Goal: Information Seeking & Learning: Learn about a topic

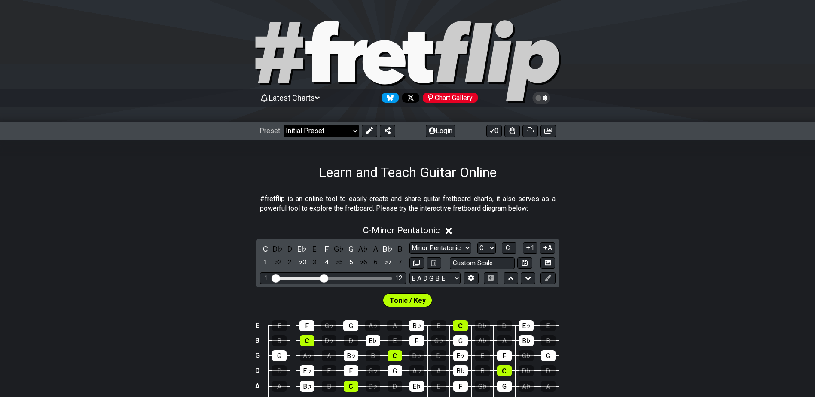
click at [356, 131] on select "Welcome to #fretflip! Initial Preset Custom Preset Minor Pentatonic Major Penta…" at bounding box center [322, 131] width 76 height 12
click at [284, 125] on select "Welcome to #fretflip! Initial Preset Custom Preset Minor Pentatonic Major Penta…" at bounding box center [322, 131] width 76 height 12
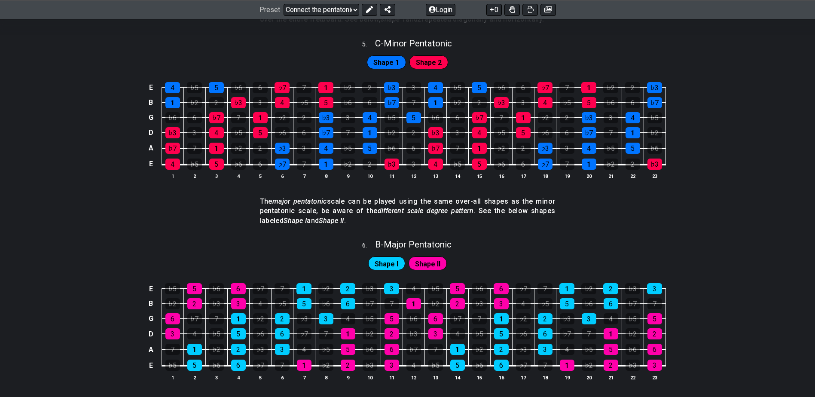
scroll to position [981, 0]
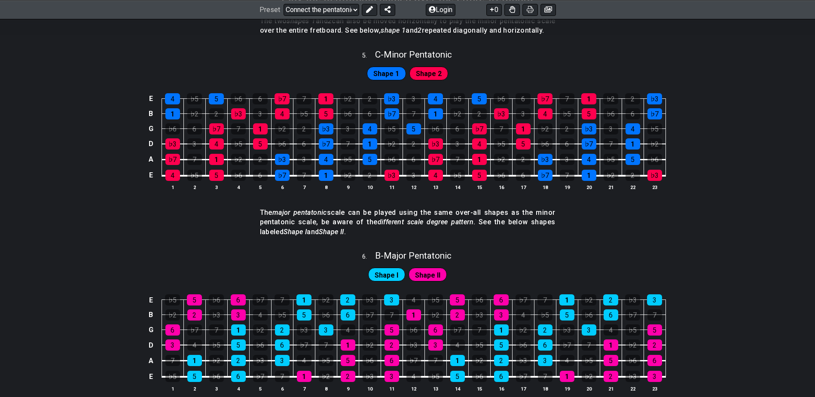
click at [428, 74] on span "Shape 2" at bounding box center [429, 73] width 26 height 12
click at [382, 73] on span "Shape 1" at bounding box center [386, 73] width 26 height 12
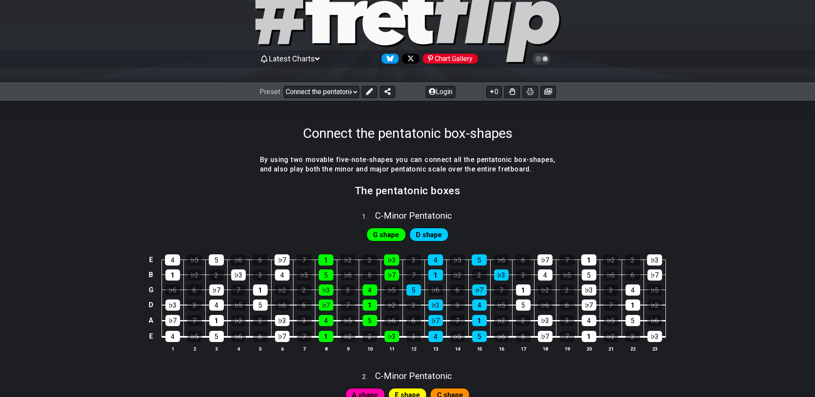
scroll to position [0, 0]
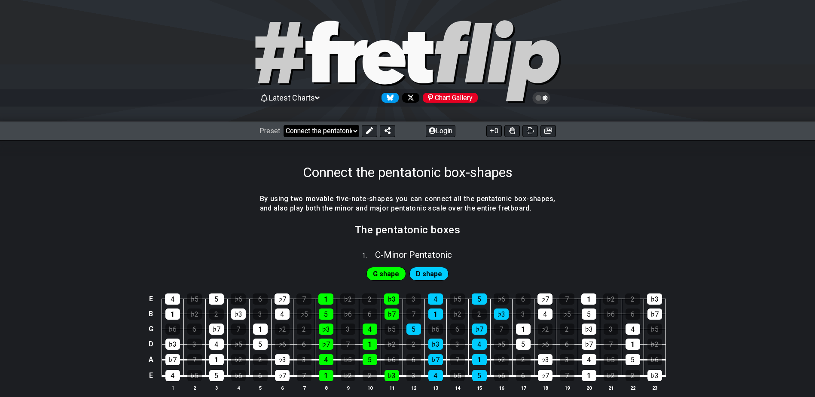
click at [354, 130] on select "Welcome to #fretflip! Initial Preset Custom Preset Minor Pentatonic Major Penta…" at bounding box center [322, 131] width 76 height 12
click at [284, 125] on select "Welcome to #fretflip! Initial Preset Custom Preset Minor Pentatonic Major Penta…" at bounding box center [322, 131] width 76 height 12
select select "/template"
select select "A"
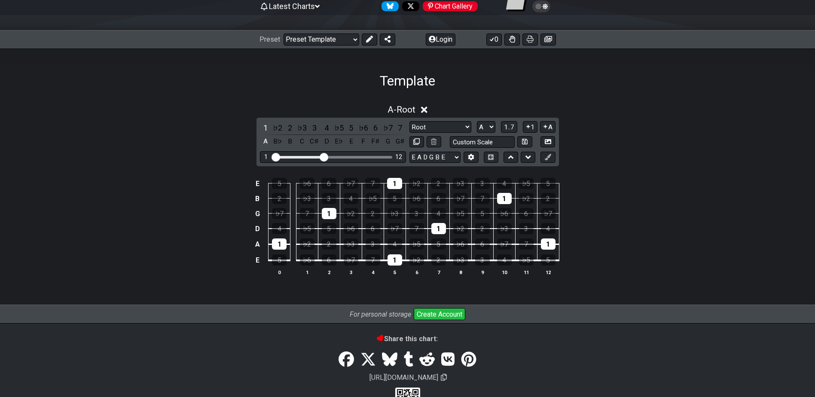
scroll to position [79, 0]
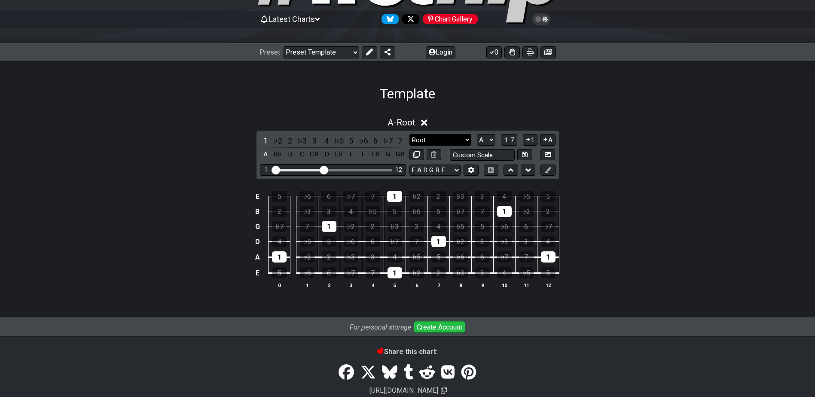
click at [437, 139] on select "Root Root Minor Pentatonic Major Pentatonic Minor Blues Major Blues Major / Ion…" at bounding box center [440, 140] width 62 height 12
click at [485, 110] on div "A - Root 1 ♭2 2 ♭3 3 4 ♭5 5 ♭6 6 ♭7 7 A B♭ B C C♯ D E♭ E F F♯ G G♯ Root Root Mi…" at bounding box center [407, 210] width 815 height 217
click at [353, 156] on div "E" at bounding box center [350, 155] width 11 height 12
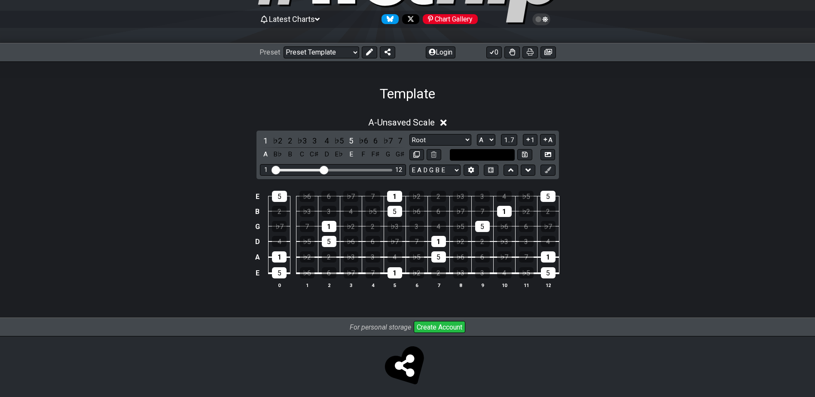
click at [493, 156] on input "text" at bounding box center [482, 155] width 65 height 12
type input "Custom Scale"
click at [488, 139] on select "A♭ A A♯ B♭ B C C♯ D♭ D D♯ E♭ E F F♯ G♭ G G♯" at bounding box center [486, 140] width 18 height 12
select select "E"
click at [477, 134] on select "A♭ A A♯ B♭ B C C♯ D♭ D D♯ E♭ E F F♯ G♭ G G♯" at bounding box center [486, 140] width 18 height 12
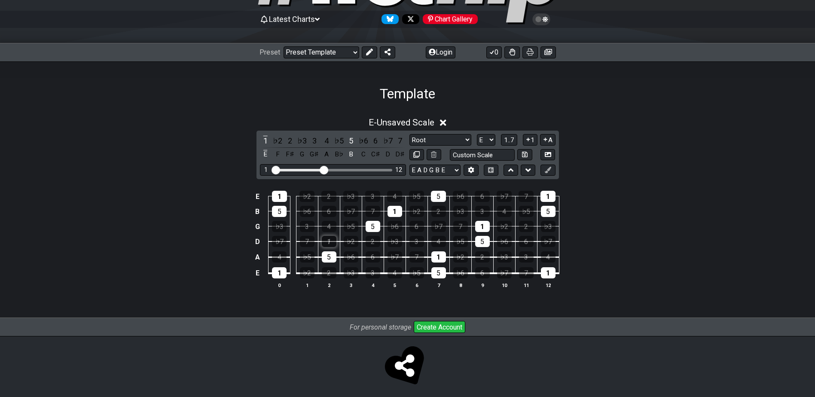
click at [331, 241] on div "1" at bounding box center [329, 241] width 15 height 11
click at [419, 156] on icon at bounding box center [416, 154] width 6 height 6
select select "E"
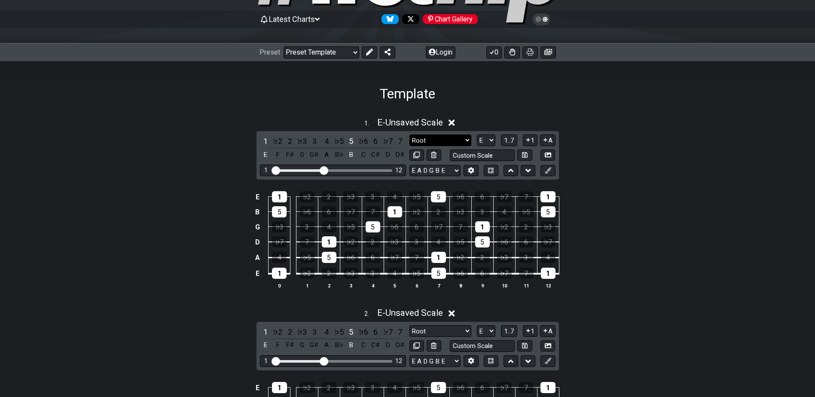
click at [467, 139] on select "Root Root Minor Pentatonic Major Pentatonic Minor Blues Major Blues Major / Ion…" at bounding box center [440, 140] width 62 height 12
select select "Minor Pentatonic"
click at [409, 134] on select "Root Root Minor Pentatonic Major Pentatonic Minor Blues Major Blues Major / Ion…" at bounding box center [440, 140] width 62 height 12
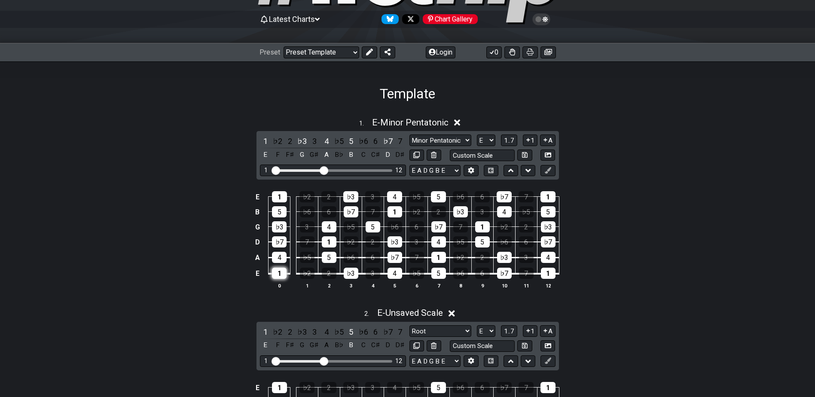
click at [280, 275] on div "1" at bounding box center [279, 273] width 15 height 11
click at [283, 275] on div "1" at bounding box center [279, 273] width 15 height 11
click at [266, 141] on div "1" at bounding box center [265, 141] width 11 height 12
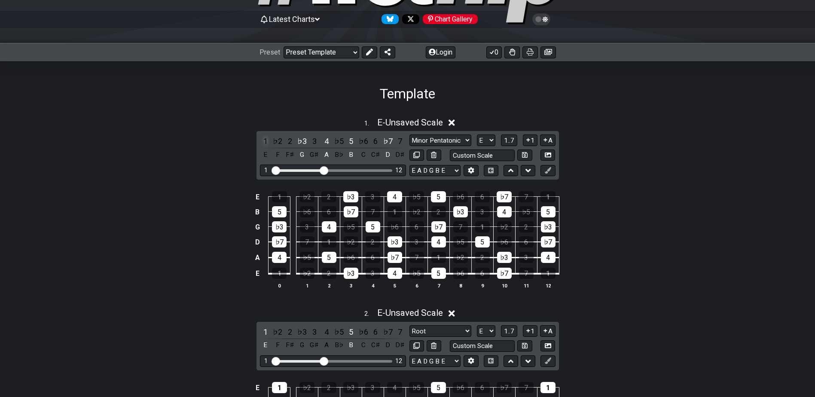
click at [266, 141] on div "1" at bounding box center [265, 141] width 11 height 12
click at [510, 140] on span "1..7" at bounding box center [509, 141] width 10 height 8
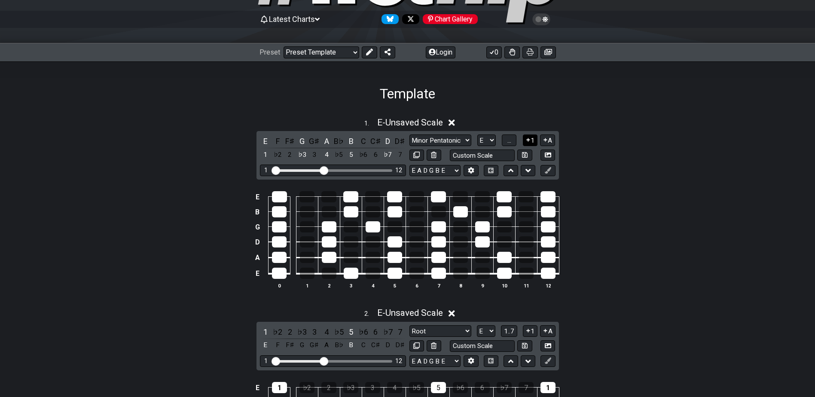
click at [526, 139] on icon at bounding box center [528, 140] width 8 height 6
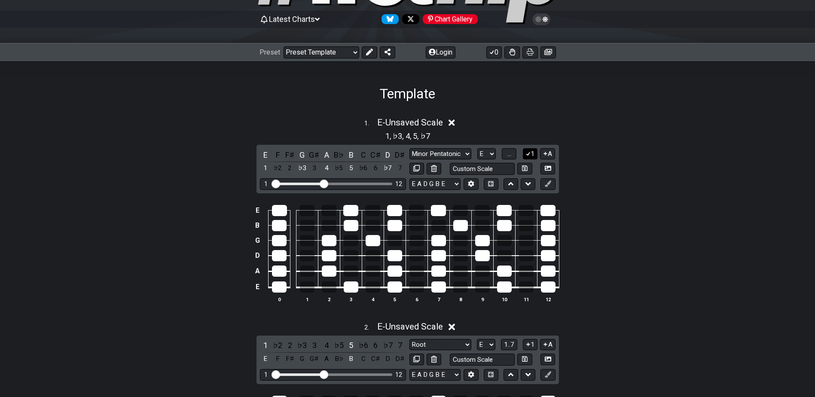
click at [532, 153] on button "1" at bounding box center [530, 154] width 15 height 12
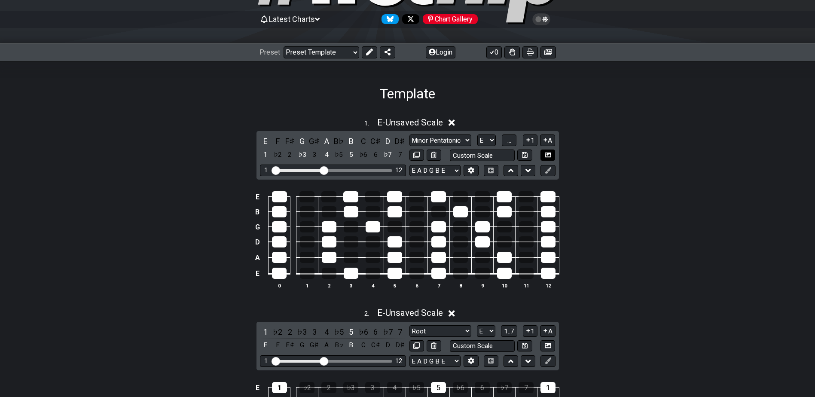
click at [550, 152] on icon at bounding box center [548, 155] width 6 height 6
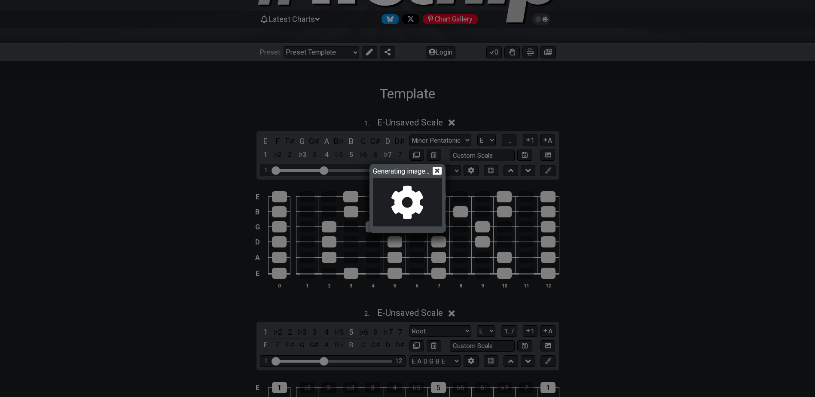
click at [440, 173] on icon at bounding box center [437, 171] width 9 height 8
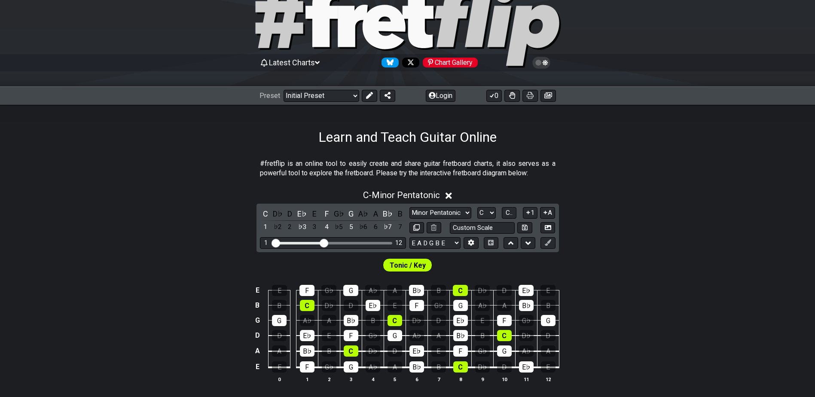
scroll to position [43, 0]
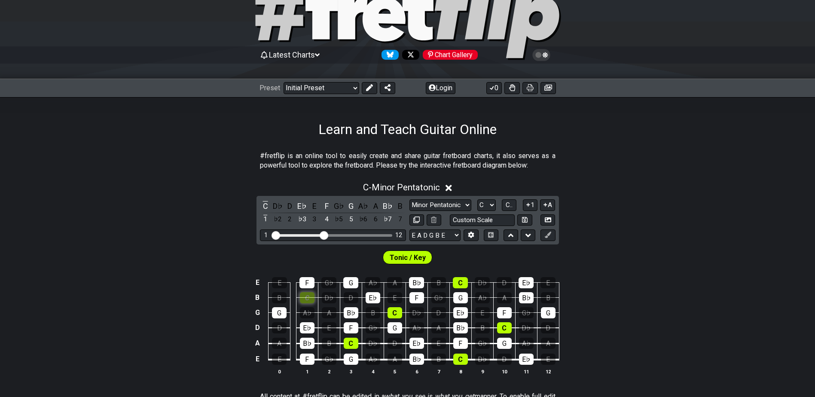
click at [310, 298] on div "C" at bounding box center [307, 297] width 15 height 11
click at [407, 257] on span "Tonic / Key" at bounding box center [408, 257] width 36 height 12
drag, startPoint x: 553, startPoint y: 219, endPoint x: 551, endPoint y: 225, distance: 5.8
click at [551, 225] on button at bounding box center [548, 220] width 15 height 12
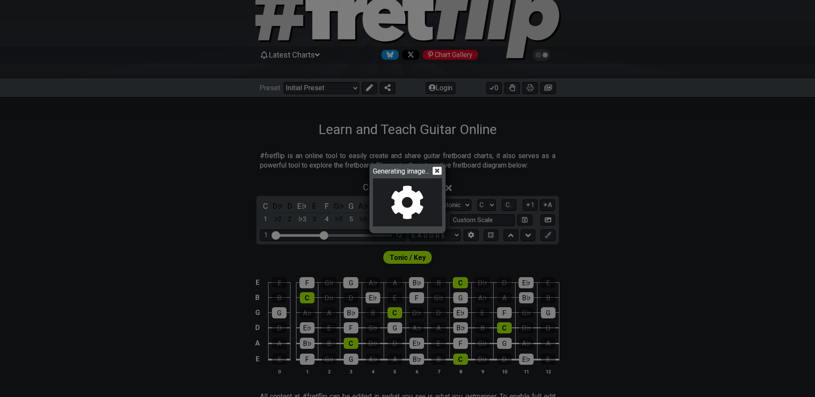
click at [437, 172] on icon at bounding box center [437, 170] width 9 height 9
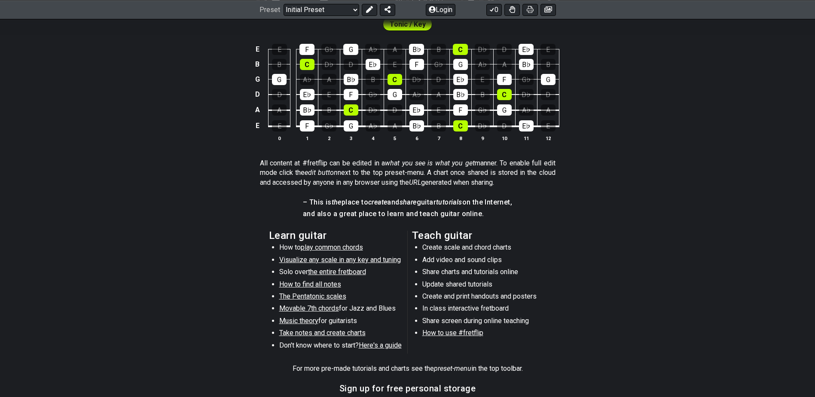
scroll to position [301, 0]
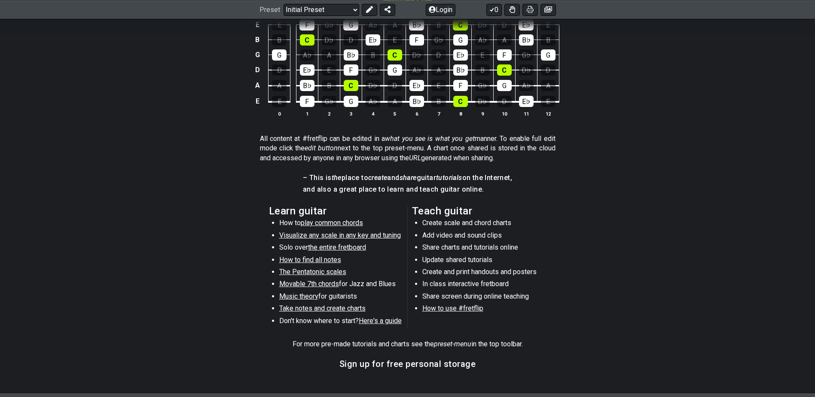
click at [327, 271] on span "The Pentatonic scales" at bounding box center [312, 272] width 67 height 8
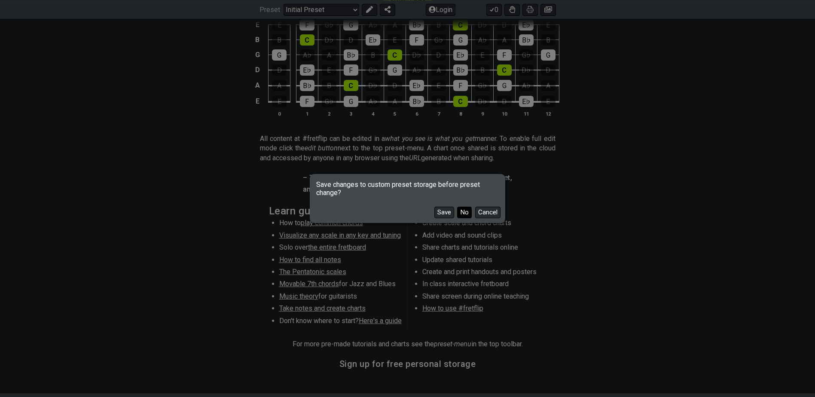
click at [467, 211] on button "No" at bounding box center [464, 213] width 15 height 12
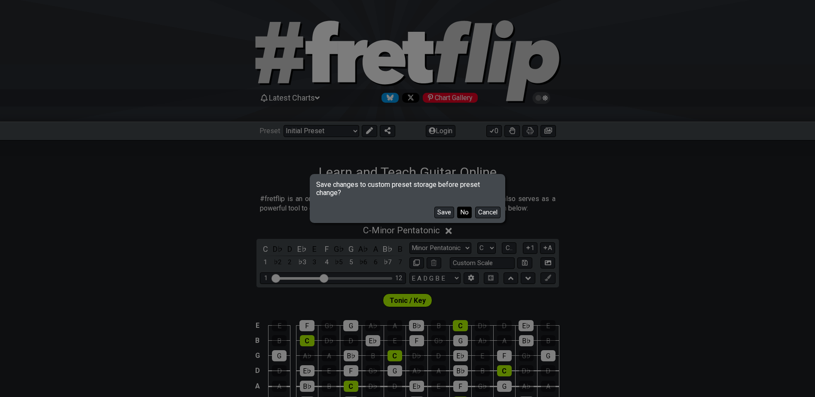
select select "/minor-pentatonic"
select select "C"
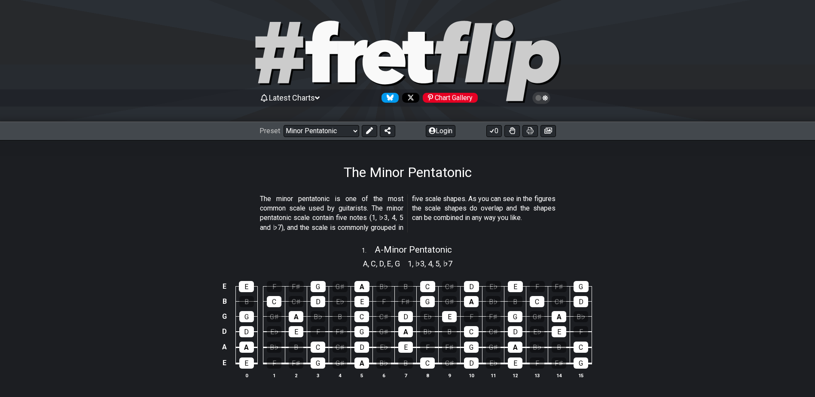
click at [457, 278] on td "C♯" at bounding box center [450, 279] width 22 height 15
click at [387, 132] on icon at bounding box center [388, 130] width 6 height 7
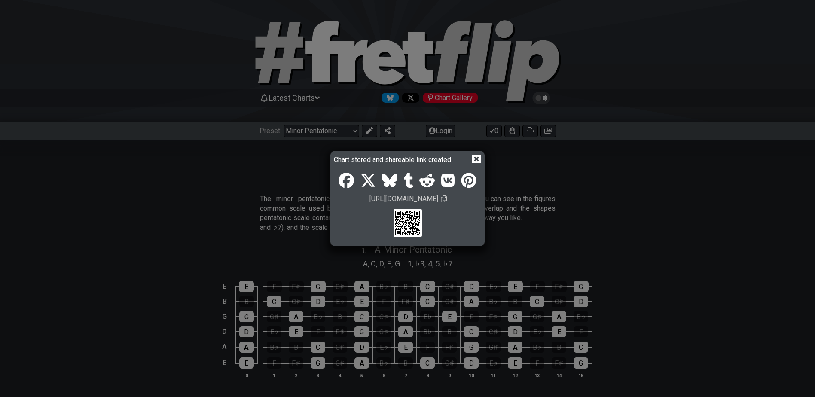
click at [479, 157] on icon at bounding box center [476, 159] width 9 height 8
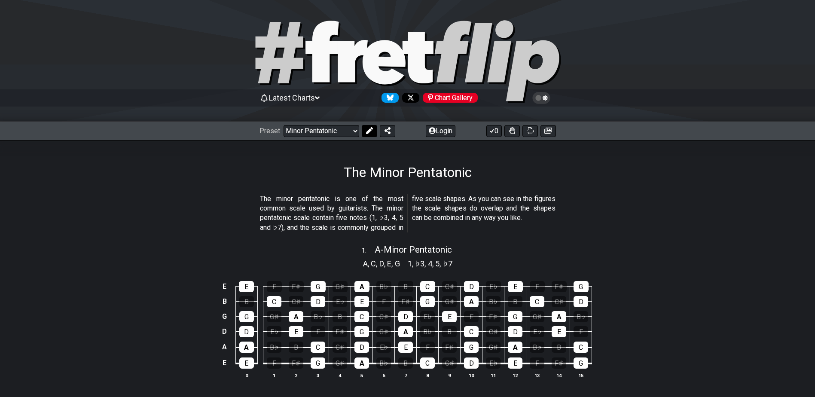
click at [372, 133] on icon at bounding box center [369, 130] width 7 height 7
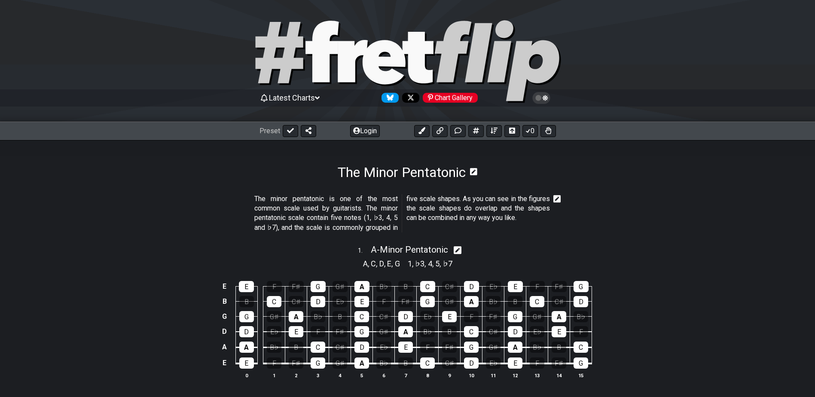
click at [462, 248] on icon at bounding box center [458, 250] width 8 height 8
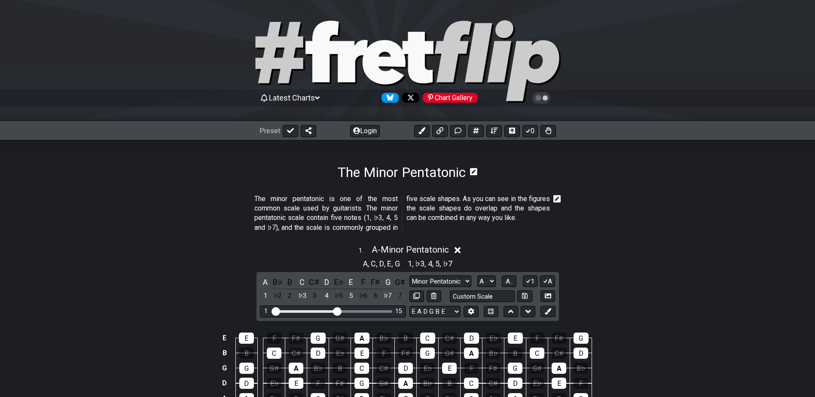
scroll to position [86, 0]
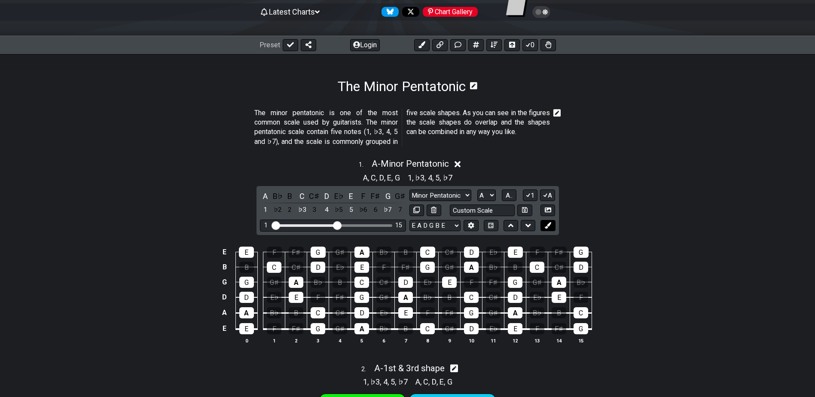
click at [546, 225] on icon at bounding box center [548, 225] width 6 height 6
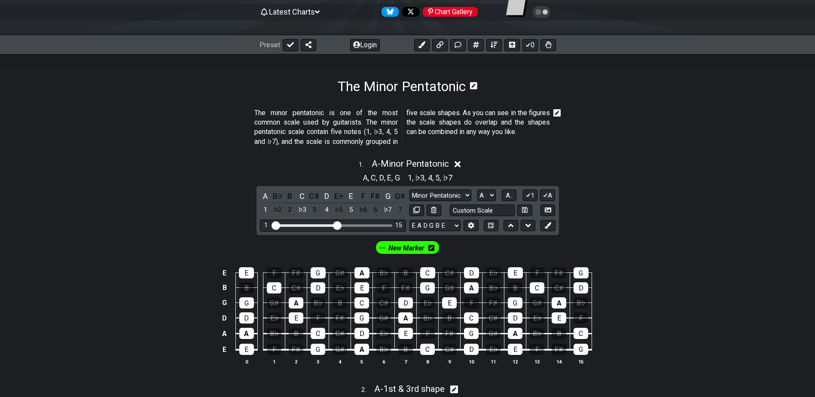
click at [433, 251] on icon at bounding box center [431, 248] width 6 height 12
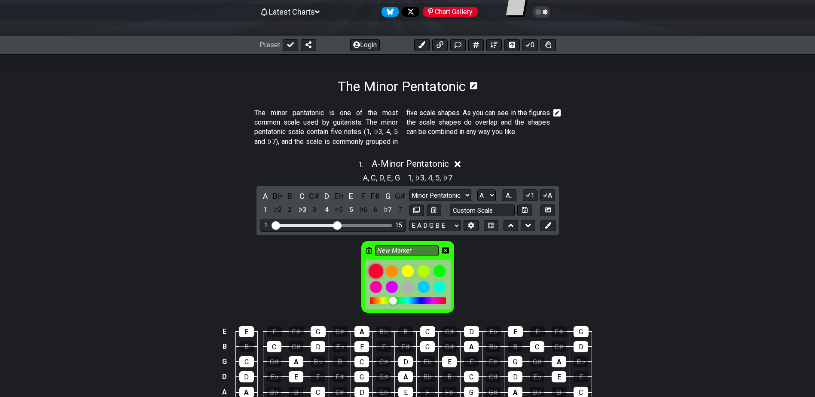
click at [380, 272] on div at bounding box center [376, 271] width 15 height 15
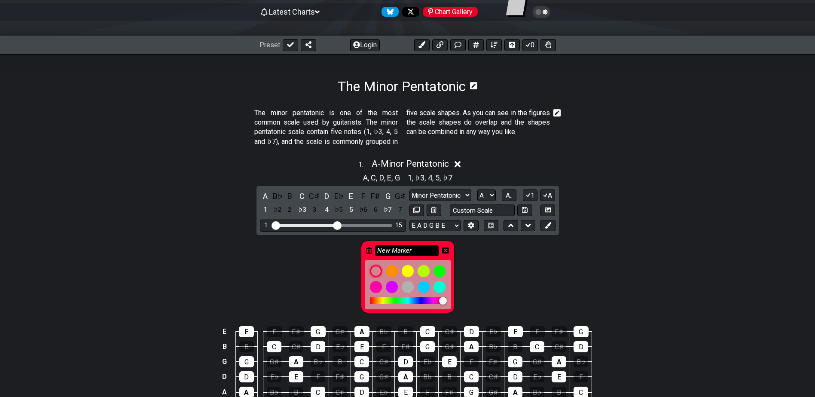
click at [403, 247] on input "New Marker" at bounding box center [407, 250] width 64 height 11
click at [498, 285] on div "New Marker" at bounding box center [407, 275] width 815 height 80
click at [519, 335] on div "E" at bounding box center [515, 331] width 15 height 11
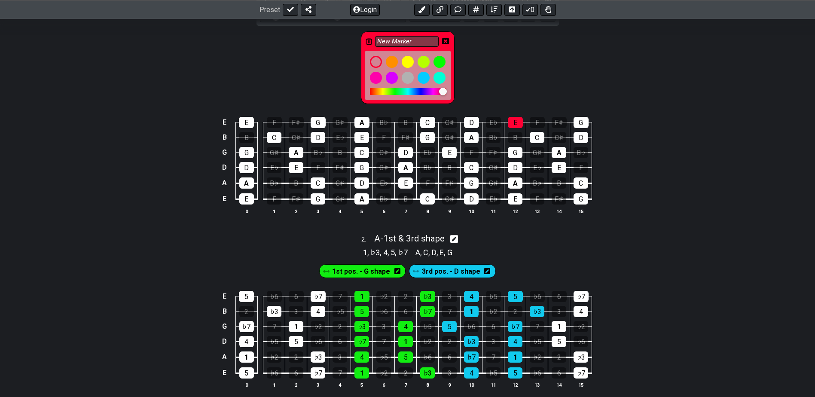
scroll to position [301, 0]
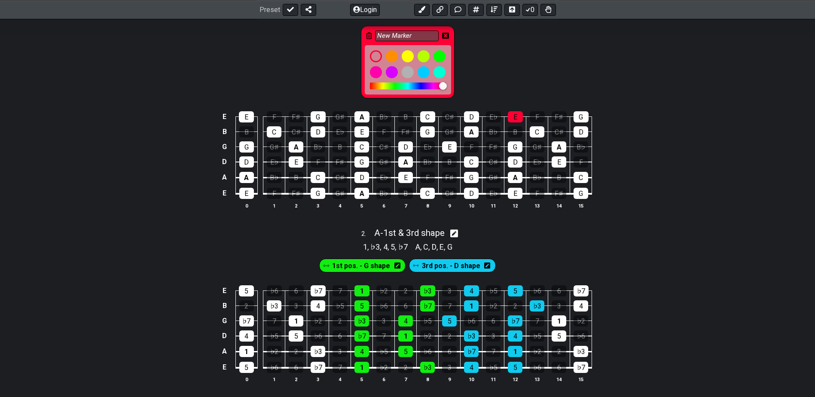
click at [340, 262] on span "1st pos. - G shape" at bounding box center [361, 266] width 58 height 12
click at [340, 262] on span "1st pos. - G shape" at bounding box center [361, 266] width 55 height 12
click at [397, 267] on icon at bounding box center [397, 266] width 6 height 6
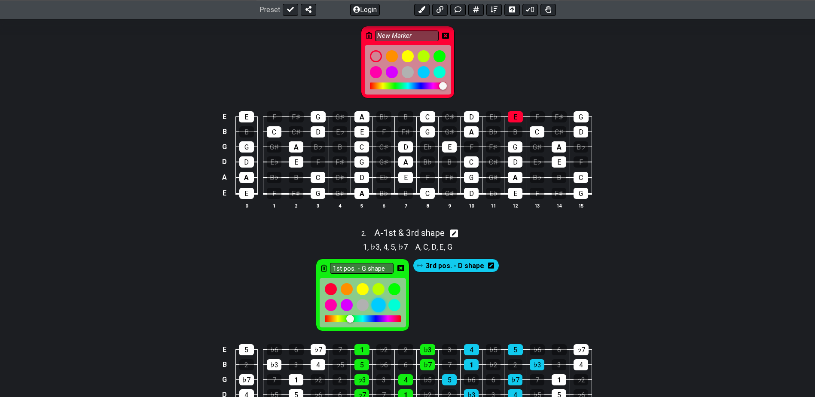
click at [383, 307] on div at bounding box center [378, 305] width 15 height 15
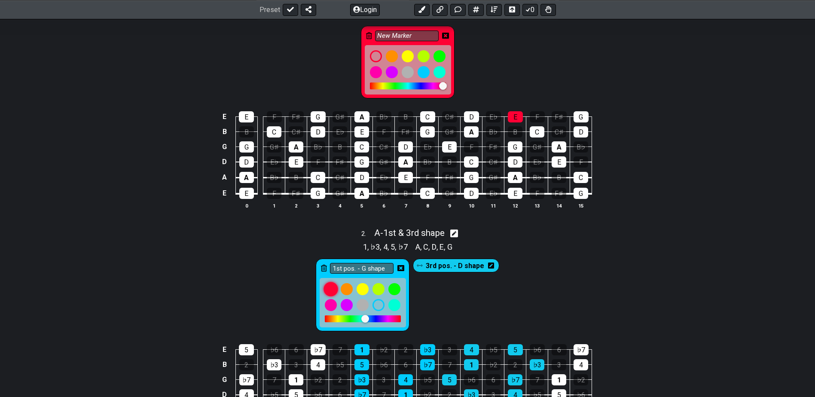
click at [327, 284] on div at bounding box center [331, 289] width 15 height 15
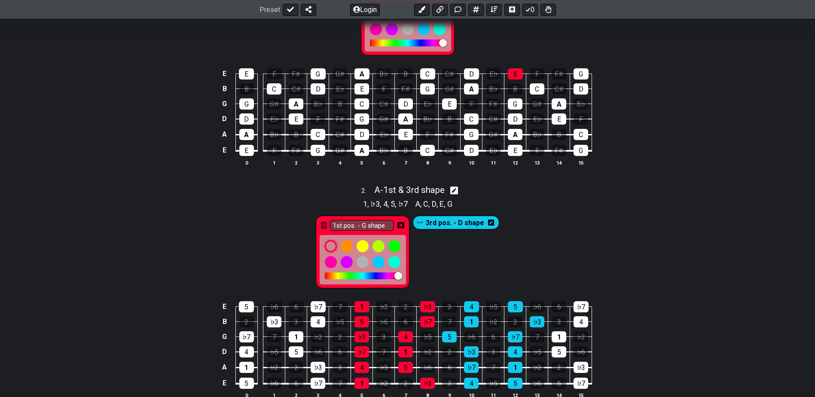
scroll to position [258, 0]
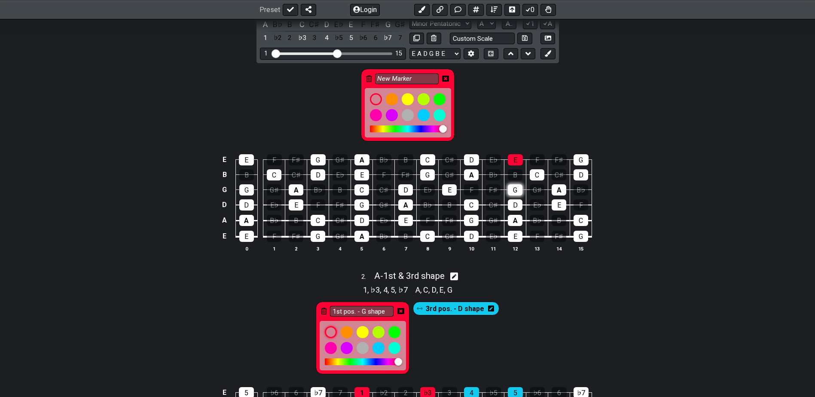
click at [513, 186] on div "G" at bounding box center [515, 189] width 15 height 11
click at [470, 169] on div "A" at bounding box center [471, 174] width 15 height 11
click at [470, 159] on div "D" at bounding box center [471, 159] width 15 height 11
click at [425, 116] on div at bounding box center [423, 115] width 15 height 15
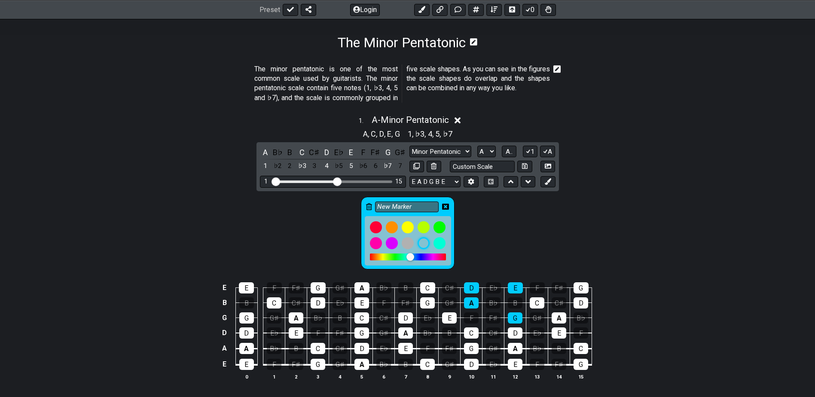
scroll to position [129, 0]
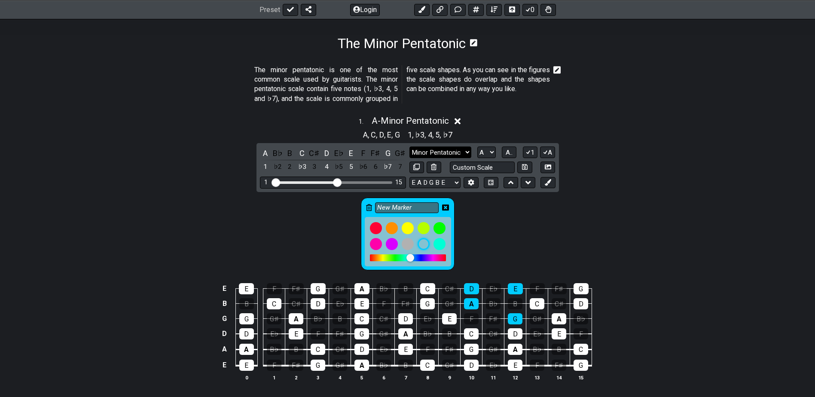
click at [462, 150] on select "Minor Pentatonic Notes Minor Pentatonic Major Pentatonic Minor Blues Major Blue…" at bounding box center [440, 153] width 62 height 12
click at [582, 148] on div "1 . A - Minor Pentatonic A , C , D , E , G 1 , ♭3 , 4 , 5 , ♭7 A B♭ B C C♯ D E♭…" at bounding box center [407, 251] width 815 height 282
click at [487, 150] on select "A♭ A A♯ B♭ B C C♯ D♭ D D♯ E♭ E F F♯ G♭ G G♯" at bounding box center [486, 153] width 18 height 12
select select "E"
click at [477, 147] on select "A♭ A A♯ B♭ B C C♯ D♭ D D♯ E♭ E F F♯ G♭ G G♯" at bounding box center [486, 153] width 18 height 12
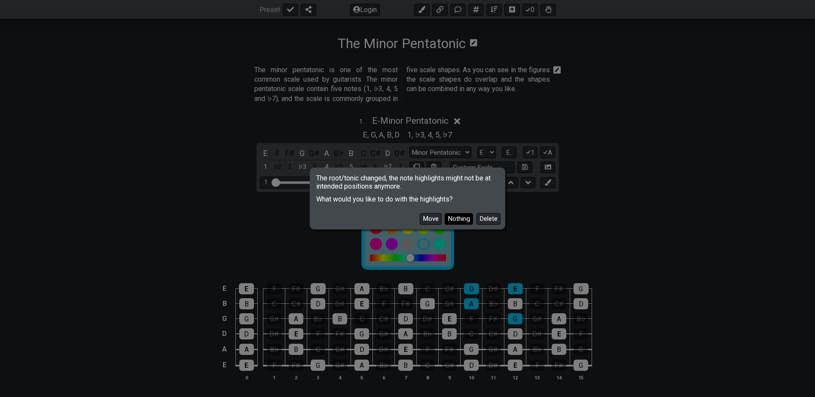
click at [455, 219] on button "Nothing" at bounding box center [459, 219] width 28 height 12
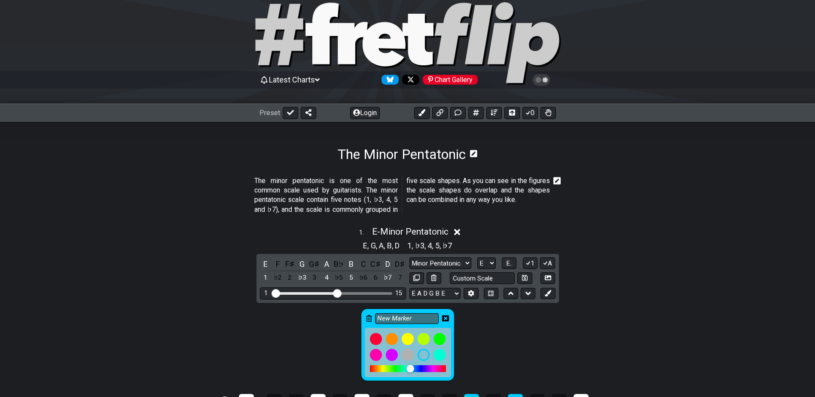
scroll to position [0, 0]
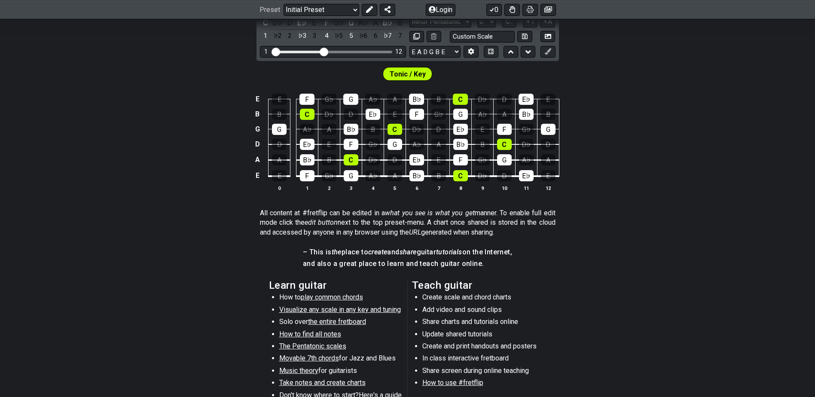
scroll to position [258, 0]
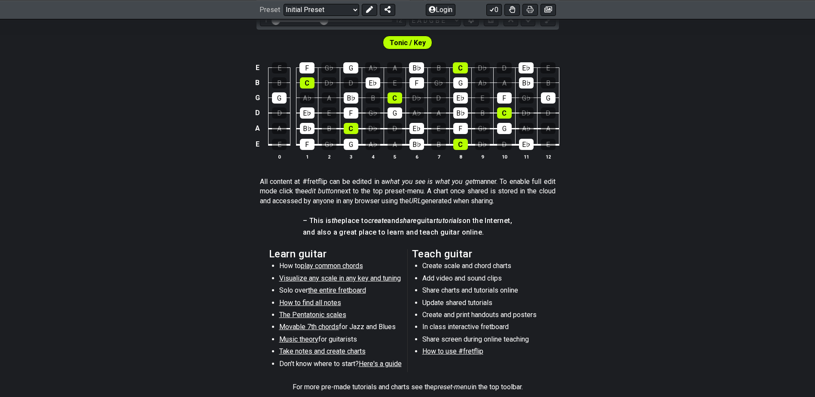
click at [332, 314] on span "The Pentatonic scales" at bounding box center [312, 315] width 67 height 8
select select "/minor-pentatonic"
select select "C"
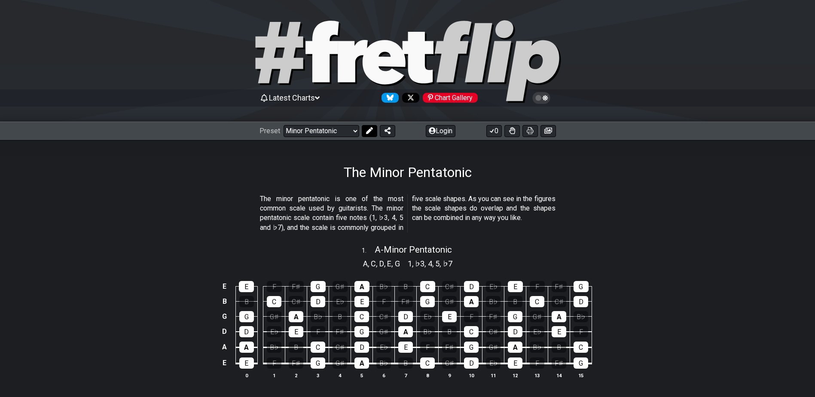
click at [368, 130] on icon at bounding box center [369, 130] width 7 height 7
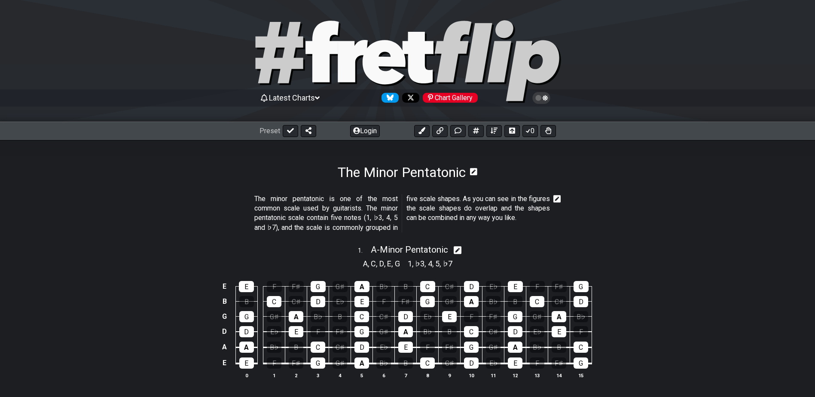
click at [439, 173] on h1 "The Minor Pentatonic" at bounding box center [402, 172] width 128 height 16
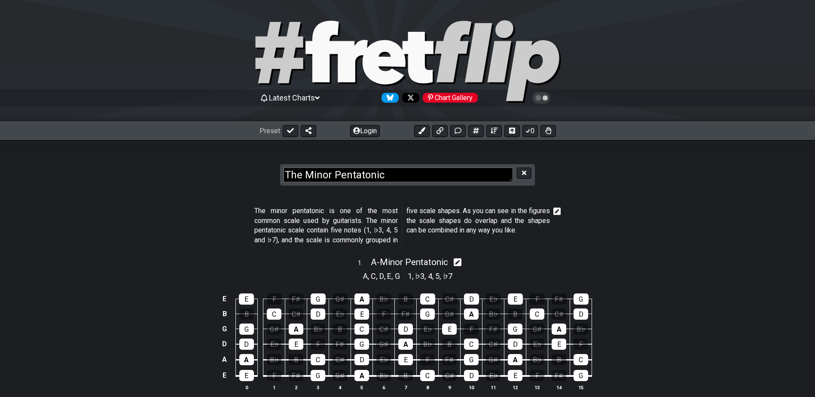
click at [318, 217] on p "The minor pentatonic is one of the most common scale used by guitarists. The mi…" at bounding box center [402, 225] width 296 height 39
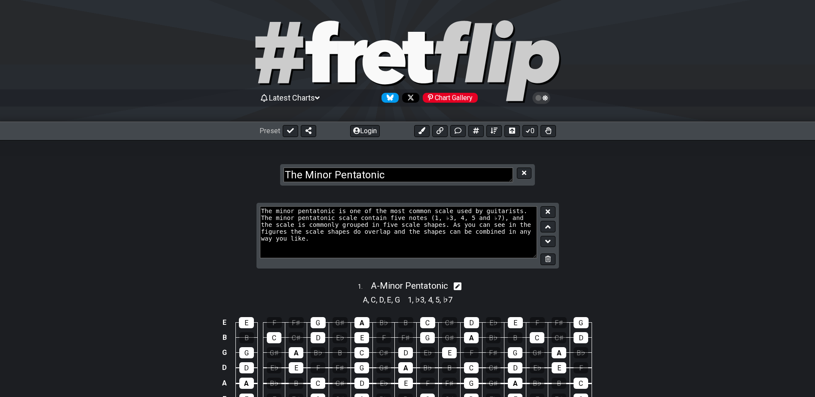
click at [658, 233] on section "The minor pentatonic is one of the most common scale used by guitarists. The mi…" at bounding box center [407, 239] width 815 height 73
drag, startPoint x: 702, startPoint y: 224, endPoint x: 654, endPoint y: 270, distance: 66.9
click at [702, 224] on section "The minor pentatonic is one of the most common scale used by guitarists. The mi…" at bounding box center [407, 239] width 815 height 73
click at [511, 292] on div "A , C , D , E , G 1 , ♭3 , 4 , 5 , ♭7" at bounding box center [407, 299] width 815 height 14
click at [390, 284] on span "A - Minor Pentatonic" at bounding box center [409, 286] width 77 height 10
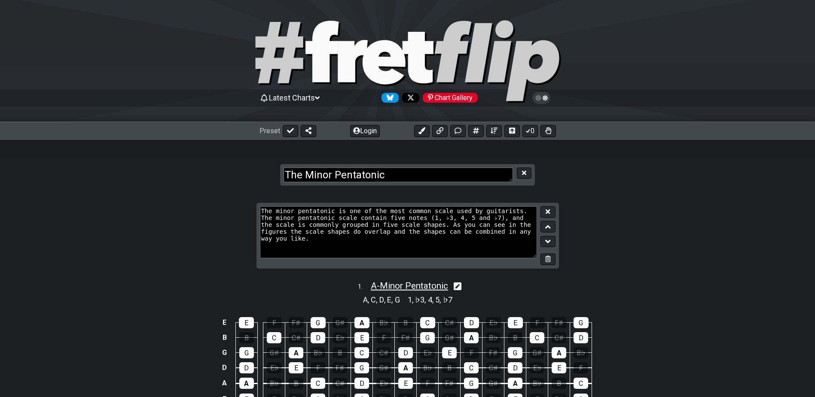
select select "A"
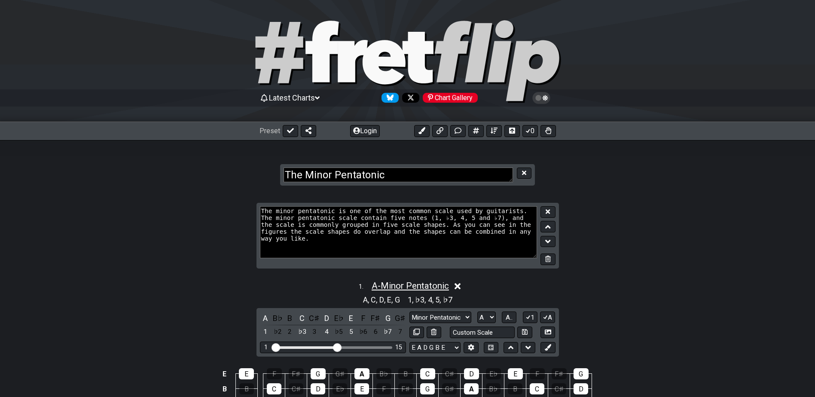
click at [390, 284] on span "A - Minor Pentatonic" at bounding box center [410, 286] width 77 height 10
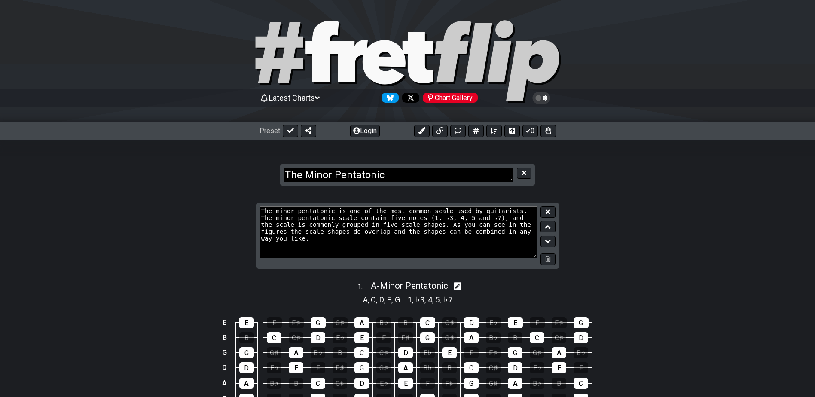
click at [389, 302] on span "E" at bounding box center [389, 300] width 4 height 12
click at [385, 298] on span "," at bounding box center [385, 300] width 3 height 12
click at [339, 320] on div "G♯" at bounding box center [340, 322] width 15 height 11
click at [341, 319] on div "G♯" at bounding box center [340, 322] width 15 height 11
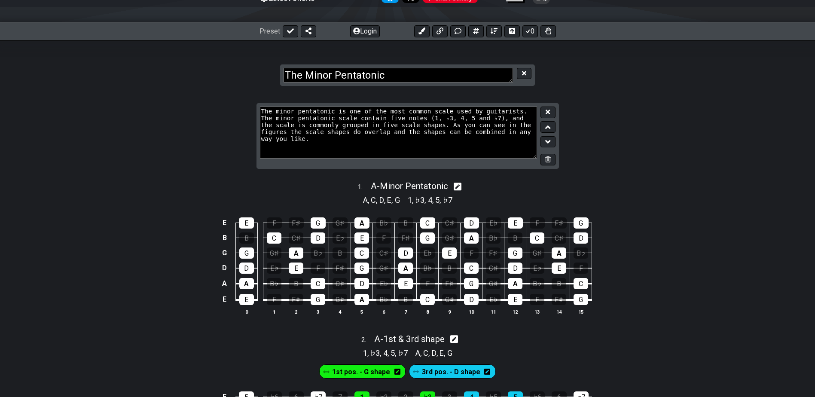
scroll to position [129, 0]
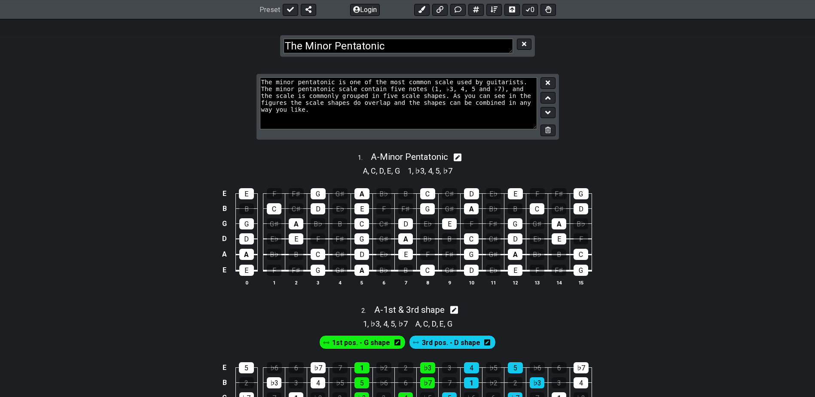
drag, startPoint x: 424, startPoint y: 155, endPoint x: 650, endPoint y: 170, distance: 226.9
click at [650, 168] on div "A , C , D , E , G 1 , ♭3 , 4 , 5 , ♭7" at bounding box center [407, 170] width 815 height 14
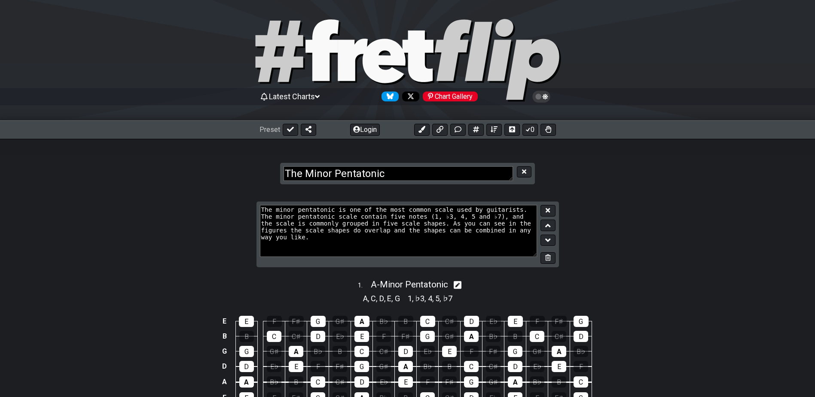
scroll to position [0, 0]
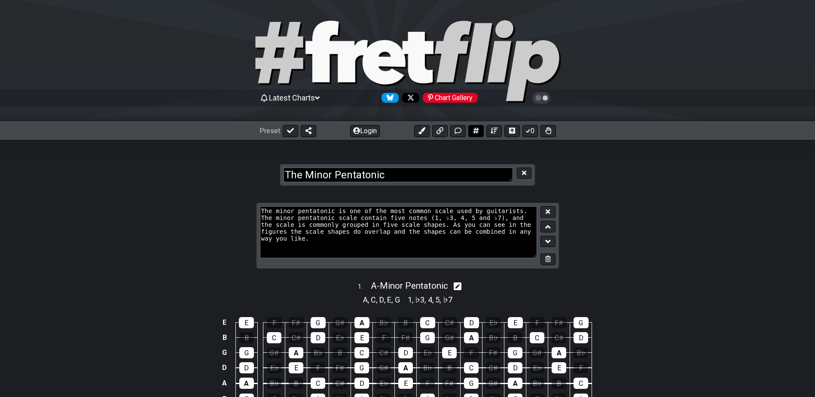
click at [476, 131] on icon at bounding box center [476, 131] width 6 height 6
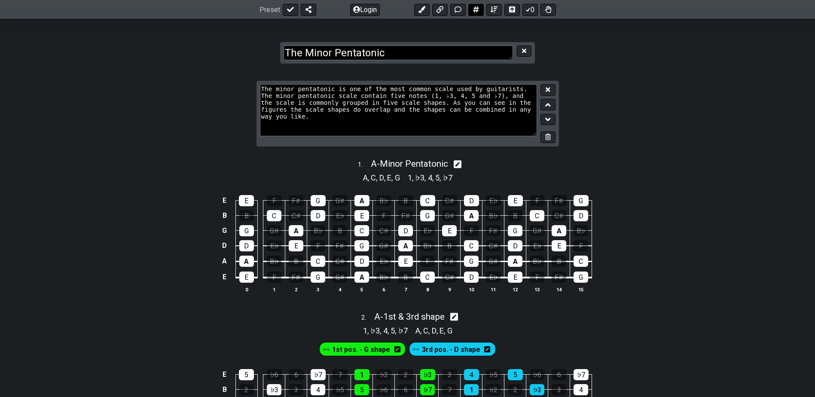
select select "C"
select select "A"
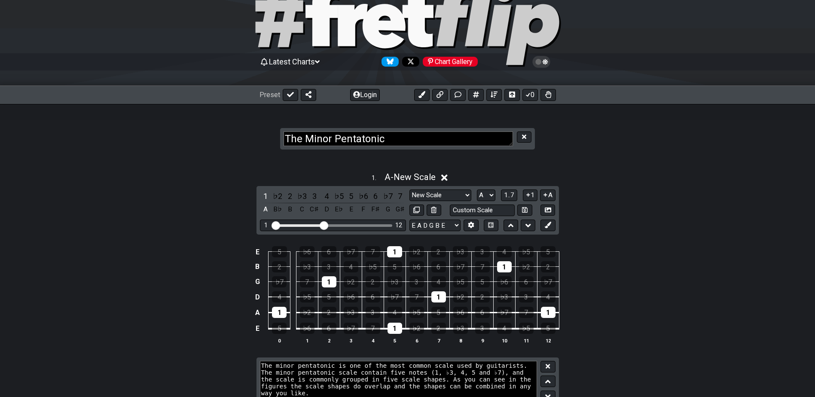
scroll to position [0, 0]
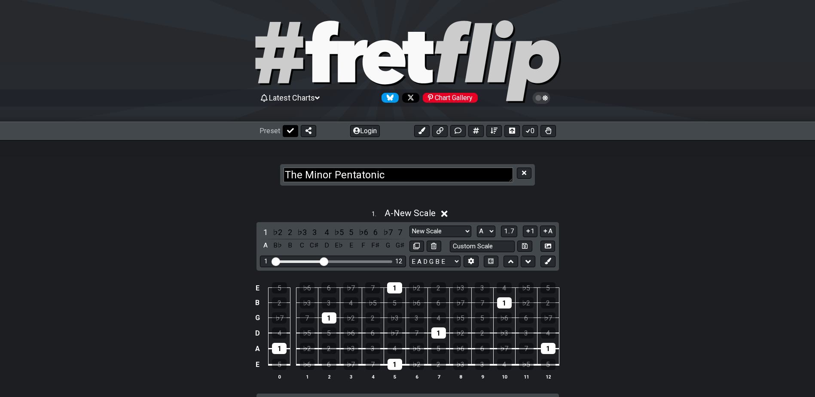
click at [292, 130] on icon at bounding box center [290, 130] width 7 height 5
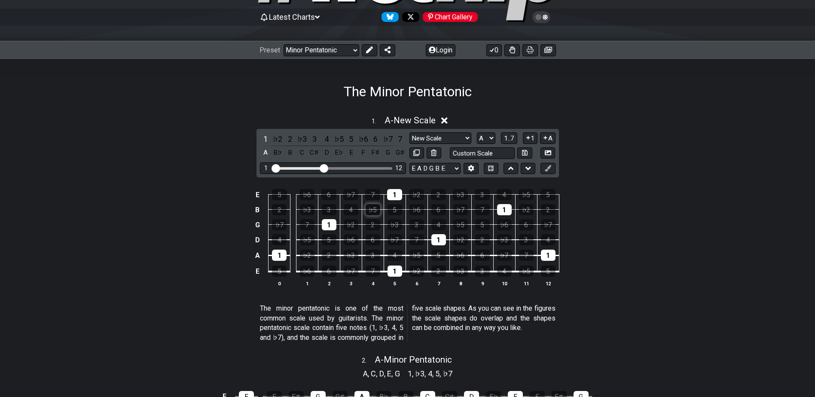
scroll to position [86, 0]
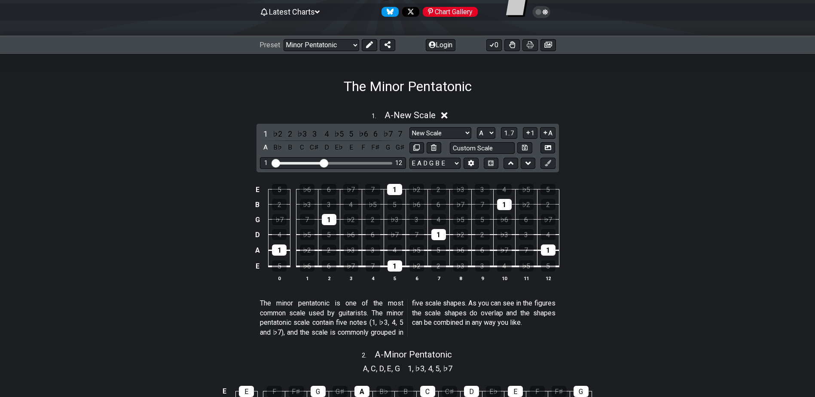
click at [448, 115] on icon at bounding box center [444, 115] width 6 height 9
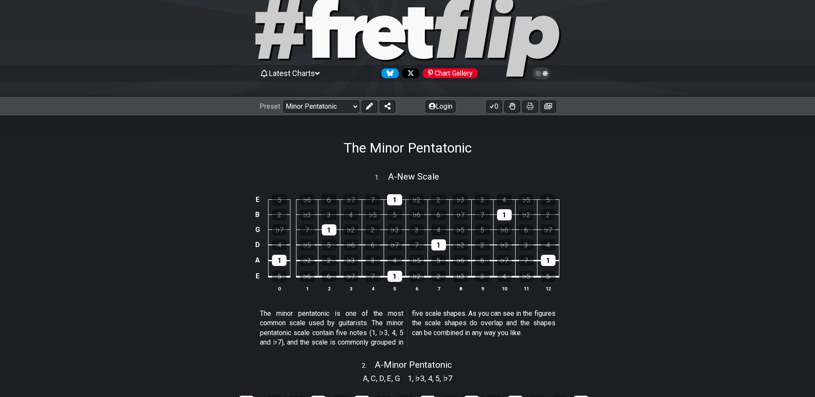
scroll to position [0, 0]
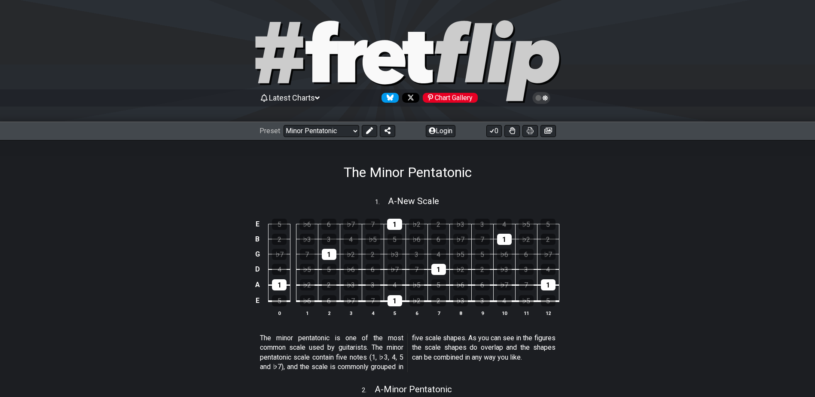
click at [332, 60] on icon at bounding box center [407, 62] width 309 height 86
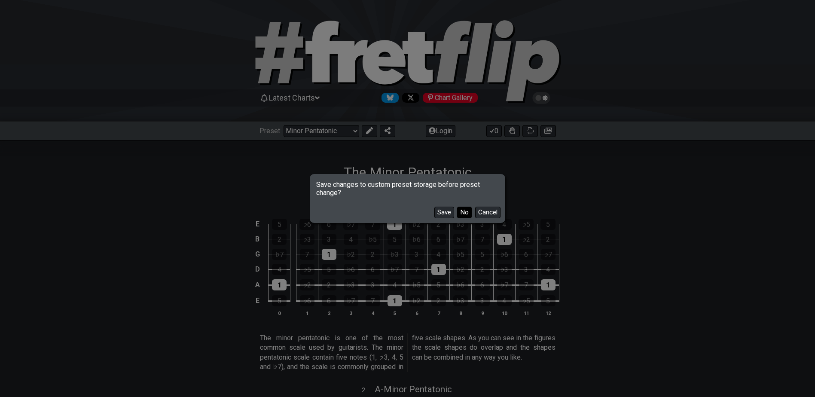
click at [465, 214] on button "No" at bounding box center [464, 213] width 15 height 12
select select "/welcome"
select select "C"
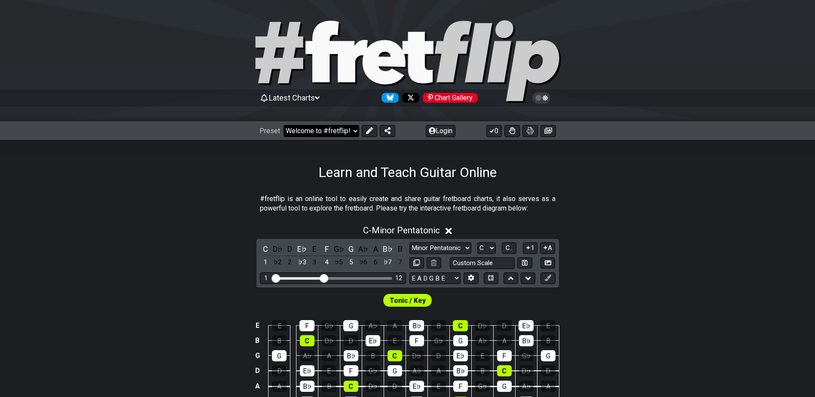
click at [348, 130] on select "Welcome to #fretflip! Initial Preset Custom Preset Minor Pentatonic Major Penta…" at bounding box center [322, 131] width 76 height 12
click at [284, 125] on select "Welcome to #fretflip! Initial Preset Custom Preset Minor Pentatonic Major Penta…" at bounding box center [322, 131] width 76 height 12
click at [336, 128] on select "Welcome to #fretflip! Initial Preset Custom Preset Minor Pentatonic Major Penta…" at bounding box center [322, 131] width 76 height 12
click at [284, 125] on select "Welcome to #fretflip! Initial Preset Custom Preset Minor Pentatonic Major Penta…" at bounding box center [322, 131] width 76 height 12
click at [333, 130] on select "Welcome to #fretflip! Initial Preset Custom Preset Minor Pentatonic Major Penta…" at bounding box center [322, 131] width 76 height 12
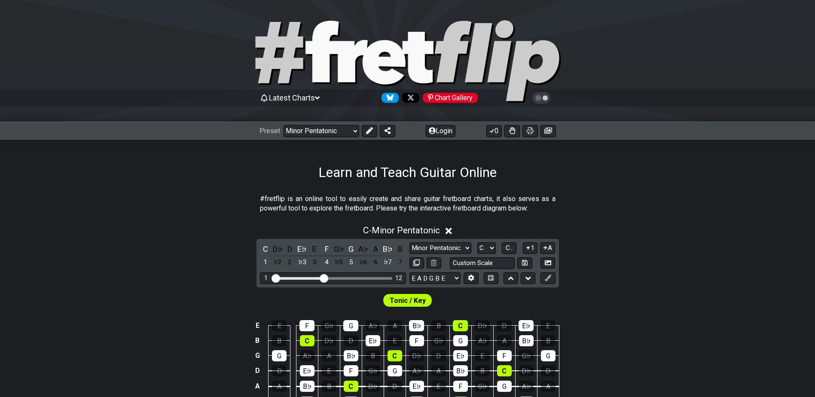
click at [284, 125] on select "Welcome to #fretflip! Initial Preset Custom Preset Minor Pentatonic Major Penta…" at bounding box center [322, 131] width 76 height 12
select select "/minor-pentatonic"
select select "C"
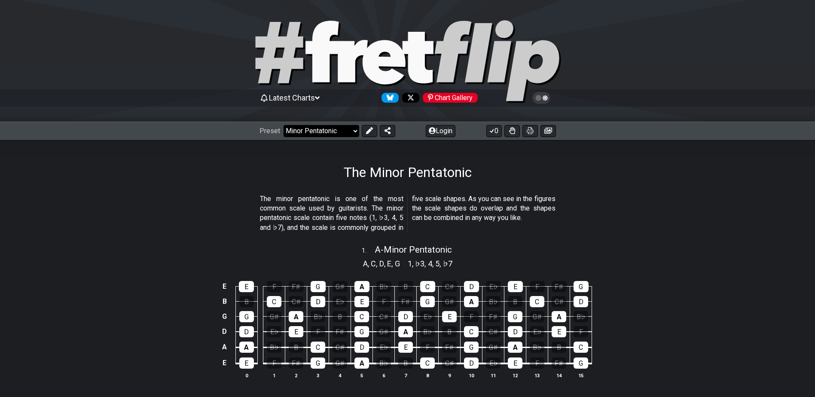
click at [336, 131] on select "Welcome to #fretflip! Initial Preset Custom Preset Minor Pentatonic Major Penta…" at bounding box center [322, 131] width 76 height 12
click at [284, 125] on select "Welcome to #fretflip! Initial Preset Custom Preset Minor Pentatonic Major Penta…" at bounding box center [322, 131] width 76 height 12
select select "/welcome"
select select "C"
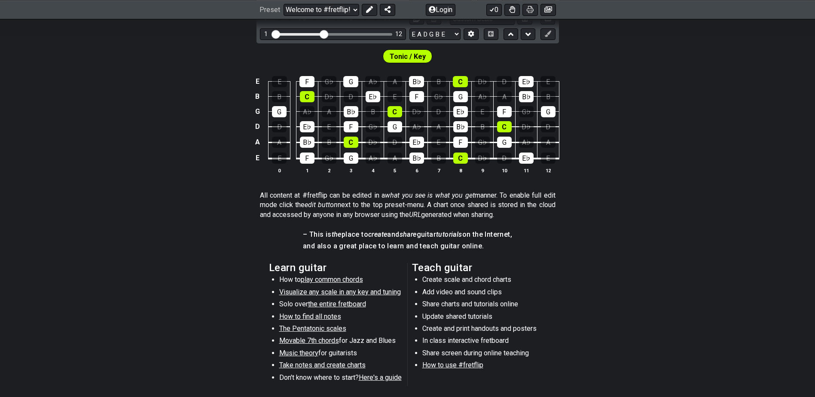
scroll to position [333, 0]
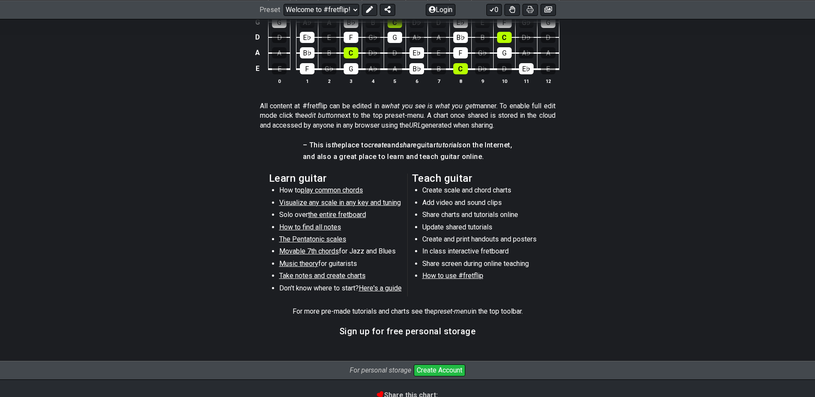
click at [391, 154] on h4 "and also a great place to learn and teach guitar online." at bounding box center [407, 156] width 209 height 9
click at [410, 120] on p "All content at #fretflip can be edited in a what you see is what you get manner…" at bounding box center [408, 115] width 296 height 29
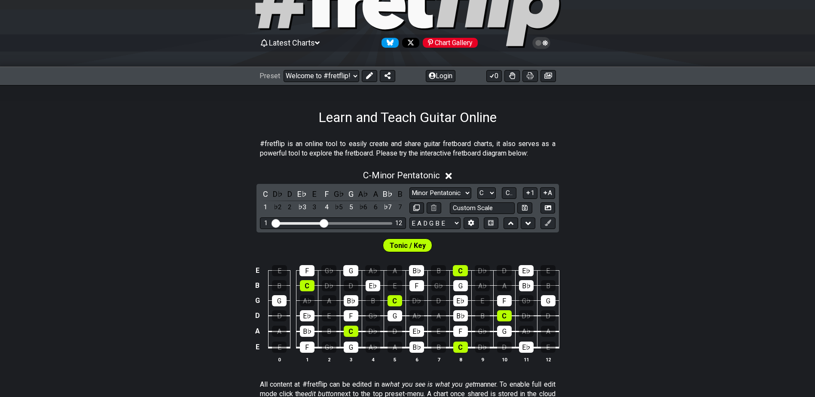
scroll to position [33, 0]
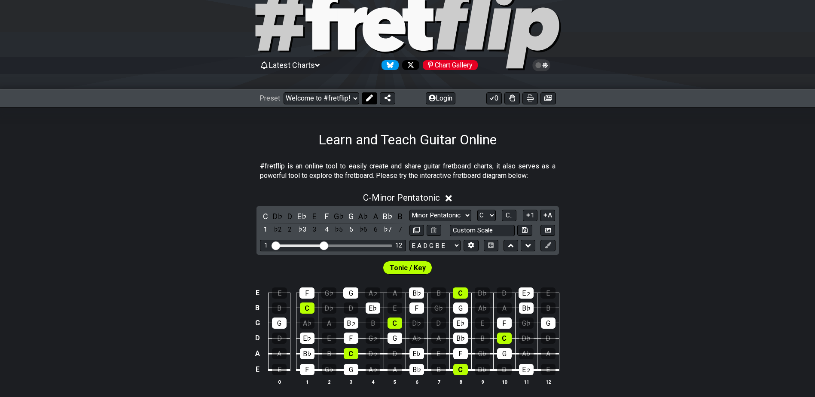
click at [370, 98] on icon at bounding box center [369, 98] width 7 height 7
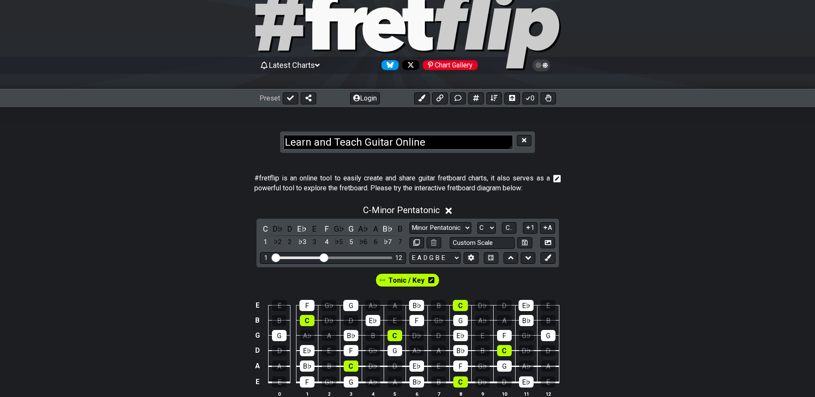
drag, startPoint x: 438, startPoint y: 141, endPoint x: 272, endPoint y: 143, distance: 166.3
click at [272, 143] on section "Learn and Teach Guitar Online" at bounding box center [407, 133] width 815 height 53
click at [441, 140] on textarea "Learn and Teach Guitar Online" at bounding box center [398, 142] width 229 height 15
drag, startPoint x: 429, startPoint y: 142, endPoint x: 314, endPoint y: 136, distance: 115.7
click at [315, 136] on textarea "Learn and Teach Guitar Online" at bounding box center [398, 142] width 229 height 15
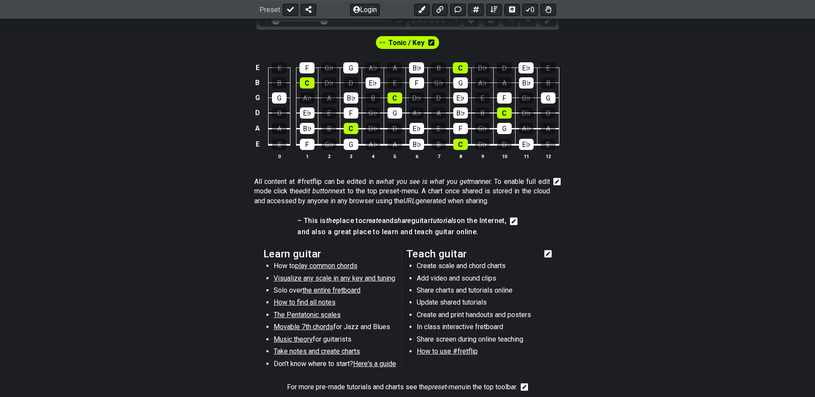
scroll to position [290, 0]
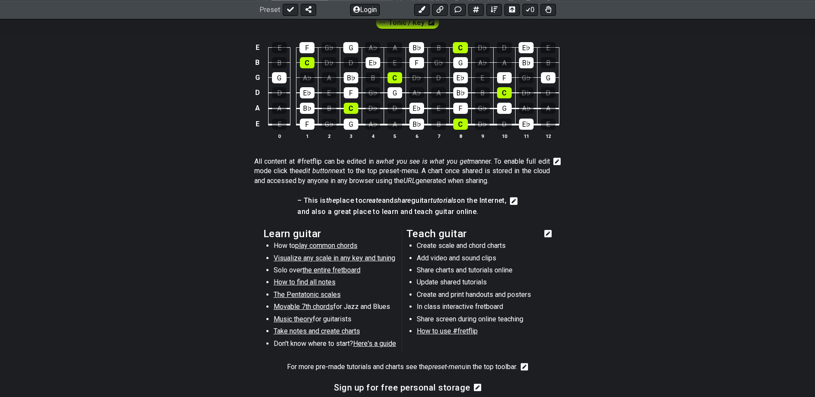
click at [552, 234] on icon at bounding box center [548, 234] width 8 height 8
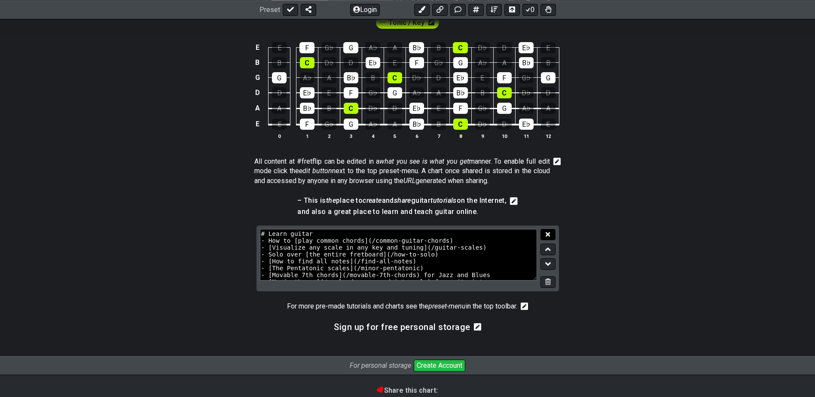
click at [546, 232] on icon at bounding box center [548, 234] width 4 height 6
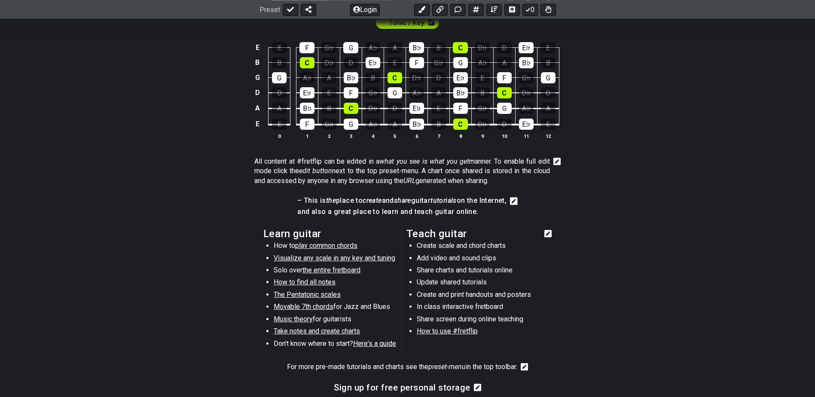
click at [551, 233] on icon at bounding box center [548, 234] width 8 height 8
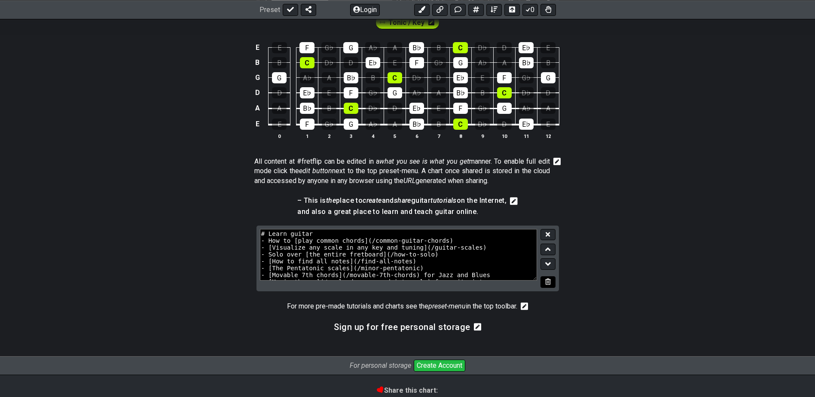
click at [550, 282] on icon at bounding box center [548, 281] width 6 height 6
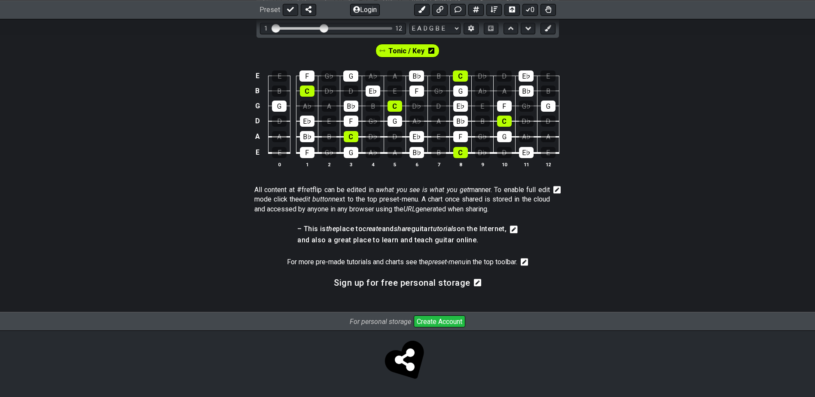
click at [477, 283] on icon at bounding box center [478, 282] width 8 height 9
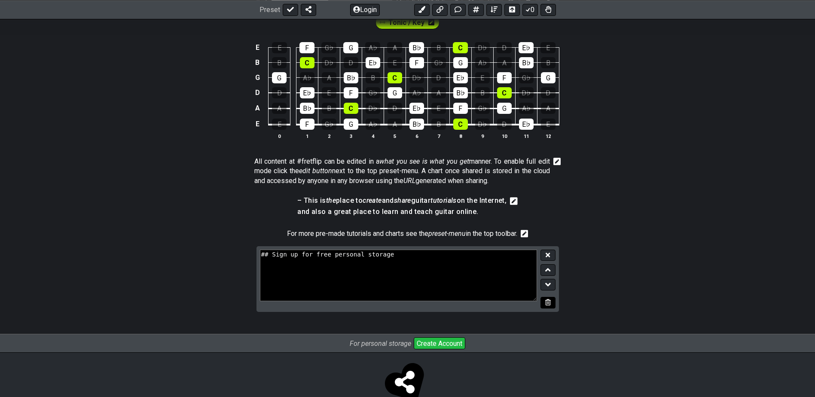
click at [548, 302] on icon at bounding box center [548, 302] width 6 height 6
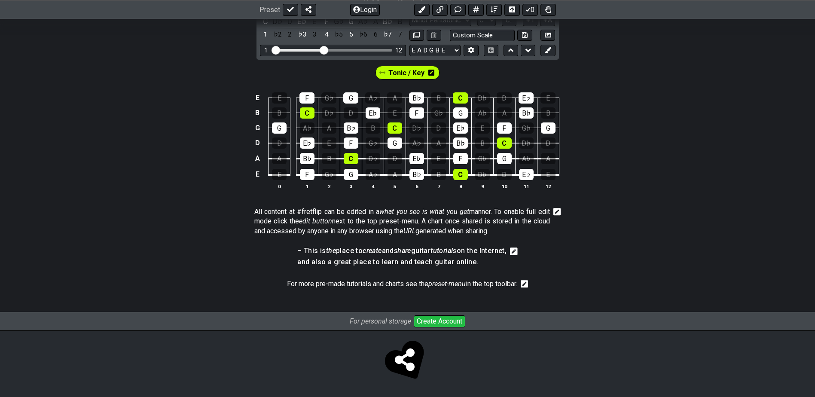
click at [528, 285] on icon at bounding box center [525, 284] width 8 height 9
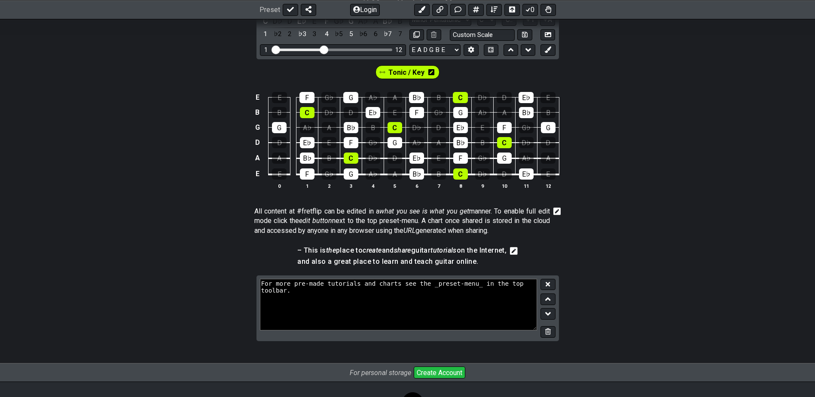
scroll to position [290, 0]
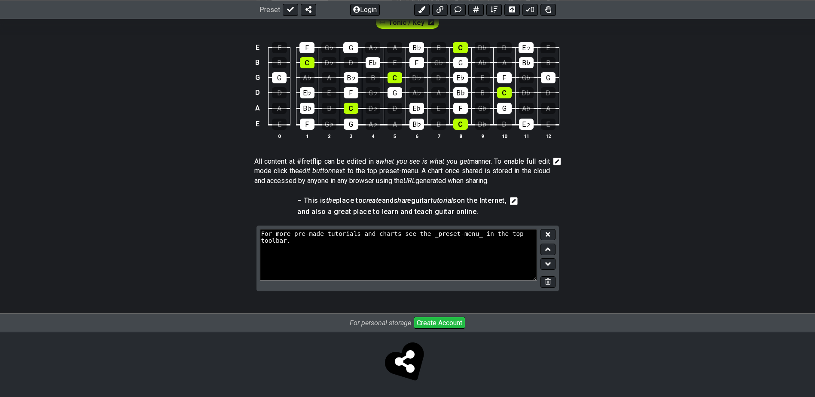
click at [558, 281] on div "For more pre-made tutorials and charts see the _preset-menu_ in the top toolbar." at bounding box center [408, 259] width 302 height 66
click at [550, 283] on icon at bounding box center [548, 281] width 6 height 6
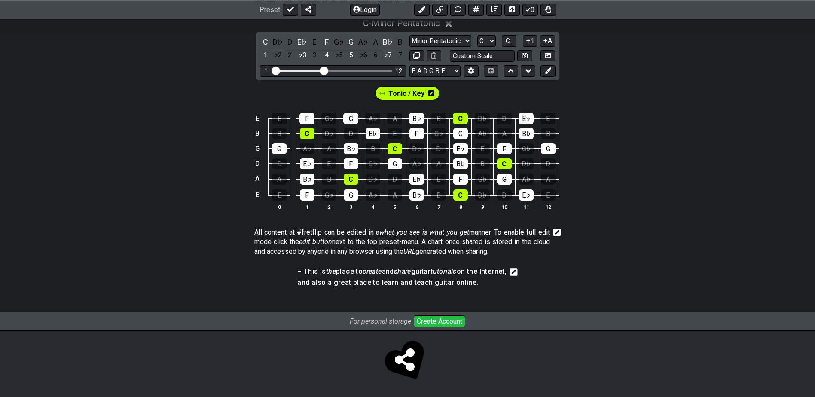
click at [518, 272] on icon at bounding box center [514, 272] width 8 height 8
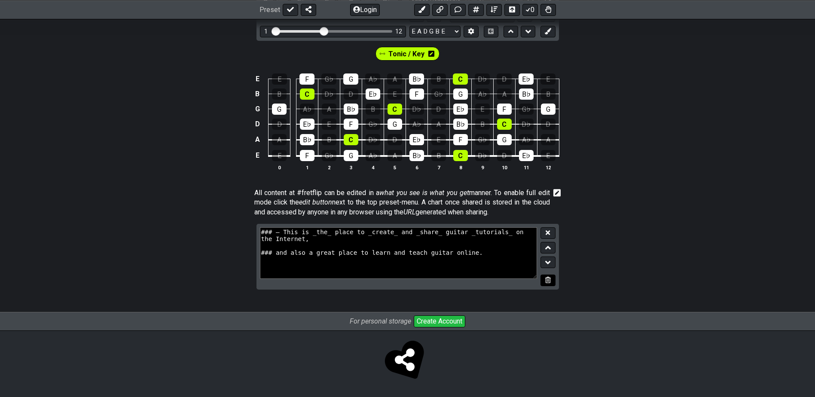
click at [550, 284] on button at bounding box center [548, 281] width 15 height 12
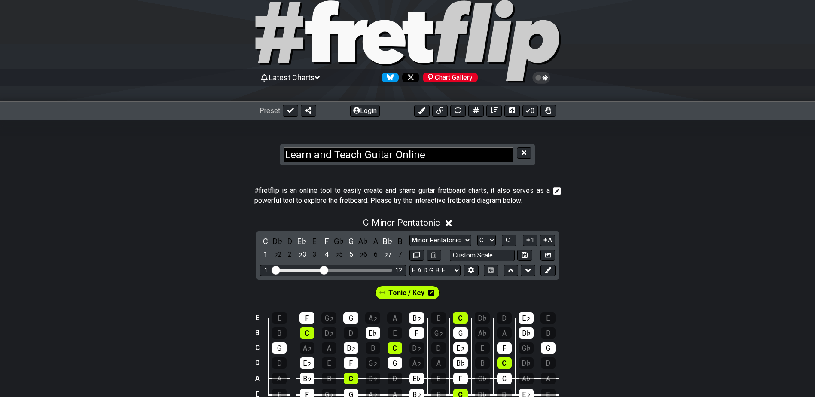
scroll to position [0, 0]
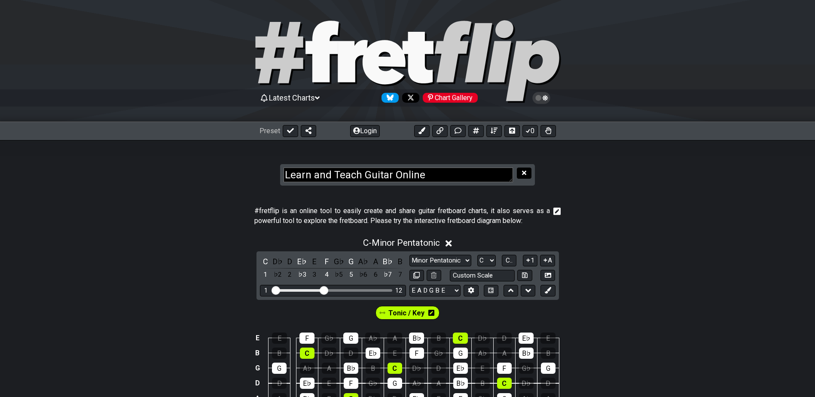
click at [527, 174] on button at bounding box center [524, 174] width 15 height 12
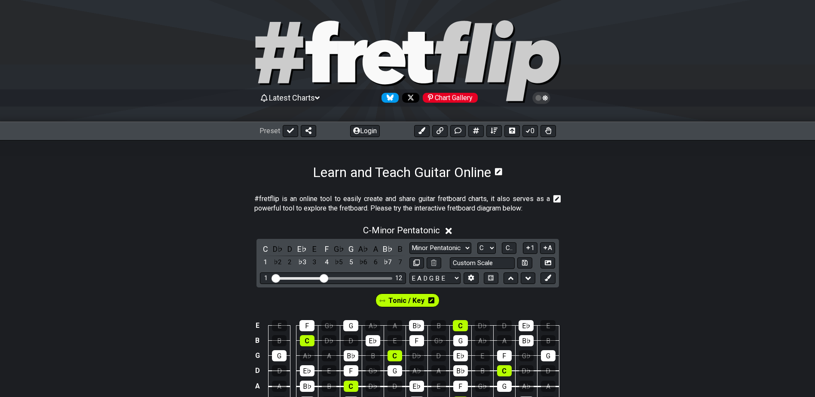
click at [422, 171] on h1 "Learn and Teach Guitar Online" at bounding box center [402, 172] width 178 height 16
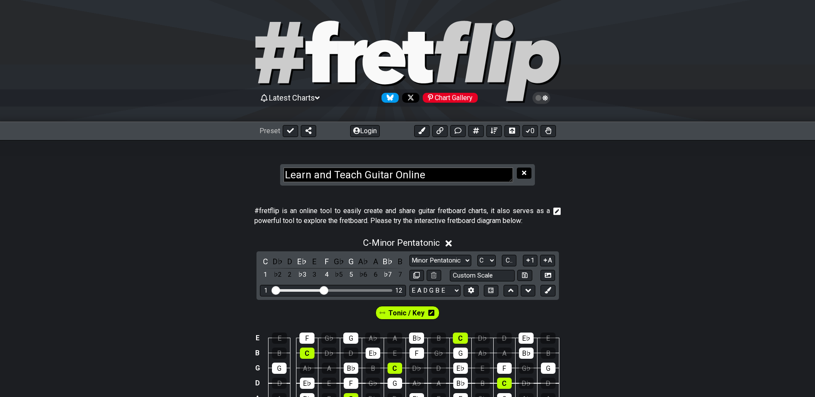
click at [519, 173] on button at bounding box center [524, 174] width 15 height 12
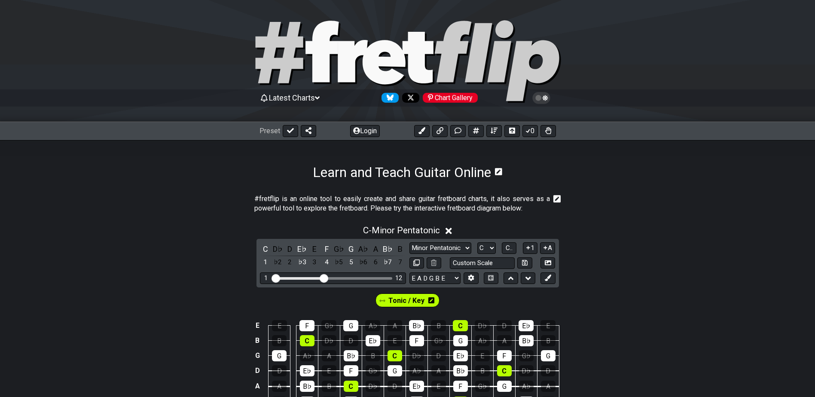
click at [555, 198] on icon at bounding box center [557, 199] width 8 height 8
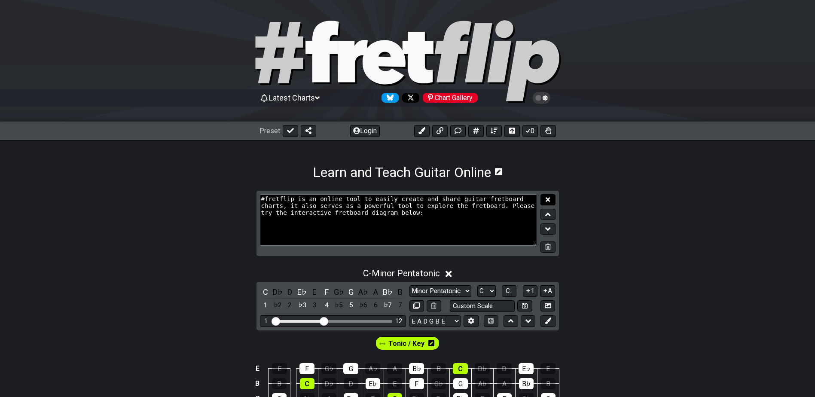
click at [552, 200] on button at bounding box center [548, 200] width 15 height 12
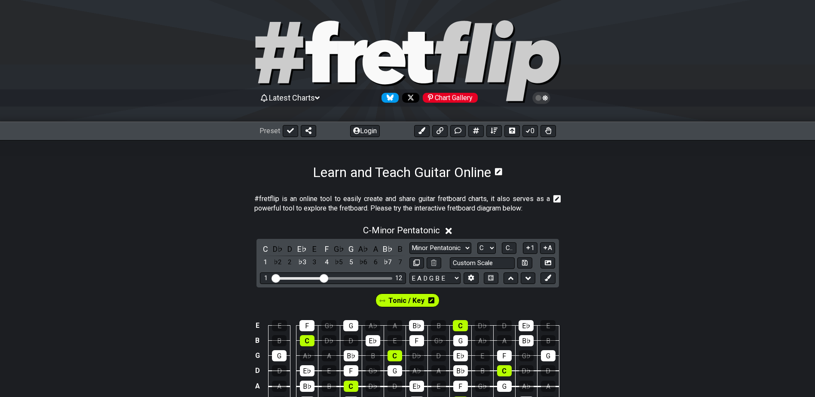
click at [532, 200] on p "#fretflip is an online tool to easily create and share guitar fretboard charts,…" at bounding box center [402, 203] width 296 height 19
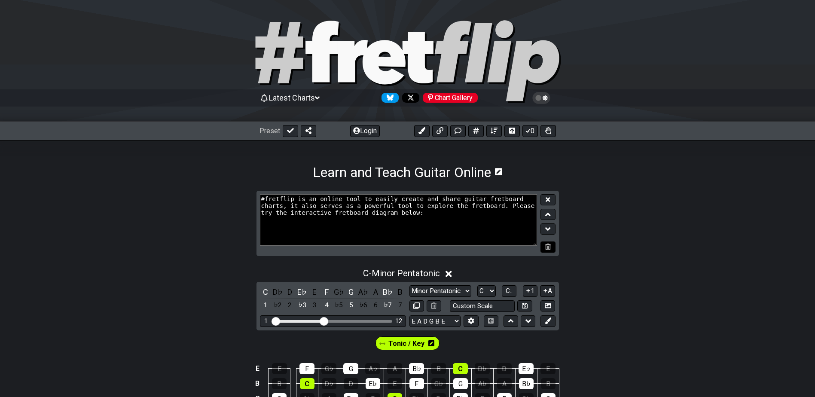
click at [549, 247] on icon at bounding box center [548, 247] width 6 height 6
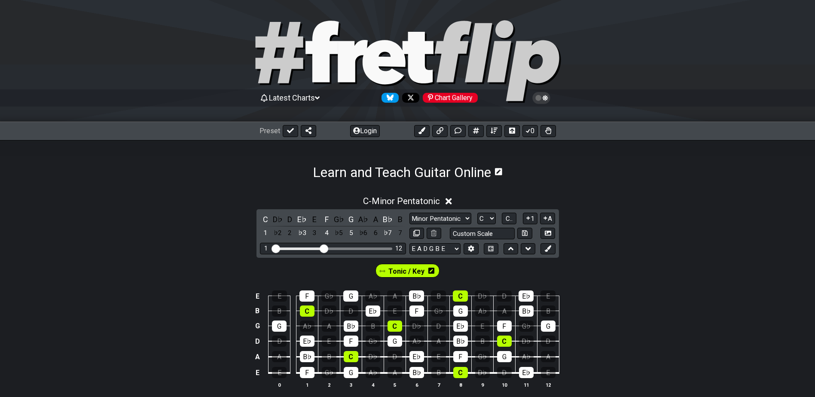
click at [502, 170] on icon at bounding box center [498, 172] width 7 height 8
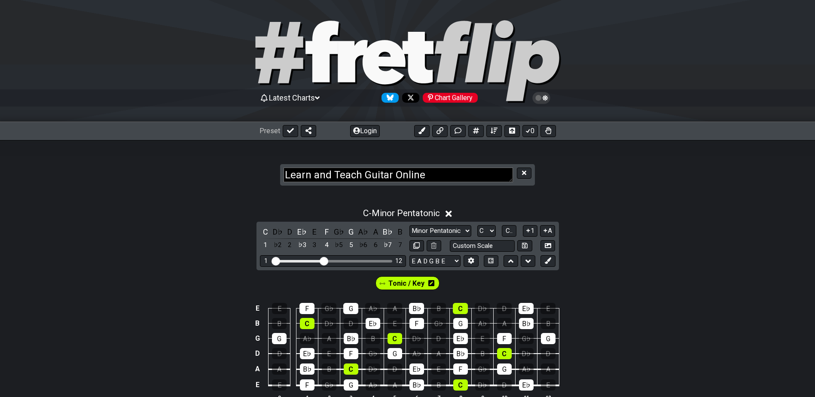
click at [666, 227] on div "C - Minor Pentatonic C D♭ D E♭ E F G♭ G A♭ A B♭ B 1 ♭2 2 ♭3 3 4 ♭5 5 ♭6 6 ♭7 7 …" at bounding box center [407, 308] width 815 height 210
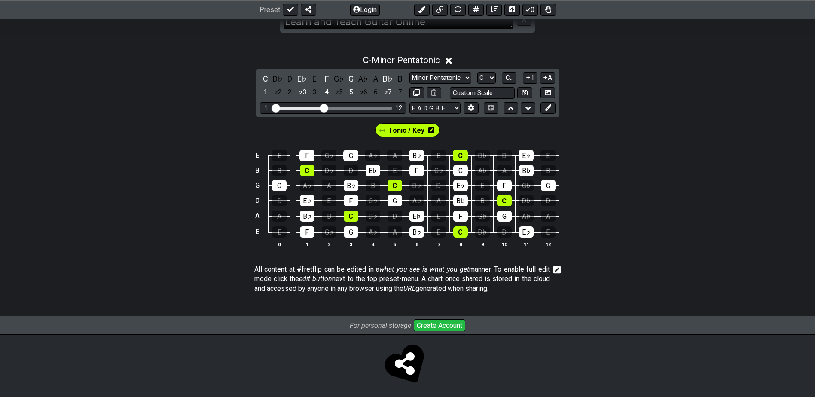
scroll to position [157, 0]
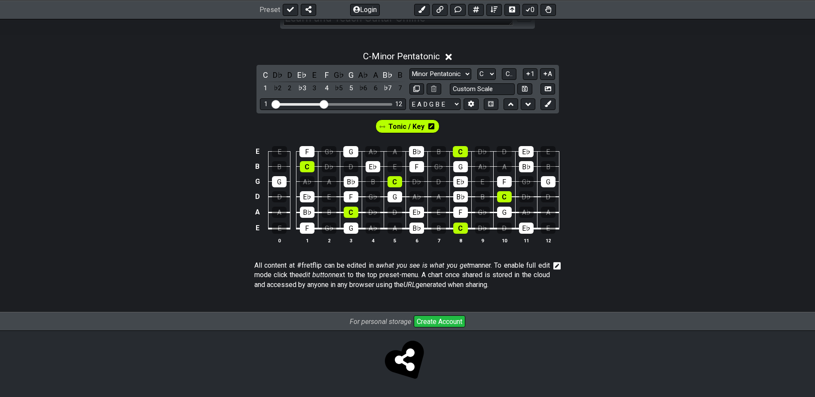
click at [474, 267] on p "All content at #fretflip can be edited in a what you see is what you get manner…" at bounding box center [402, 275] width 296 height 29
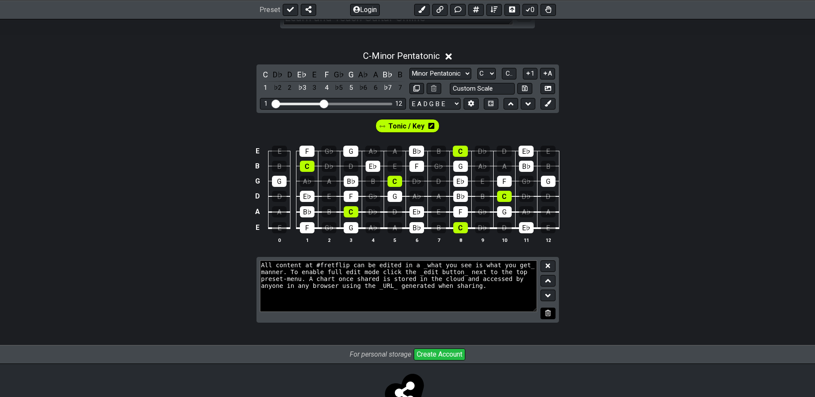
click at [547, 316] on icon at bounding box center [548, 313] width 6 height 6
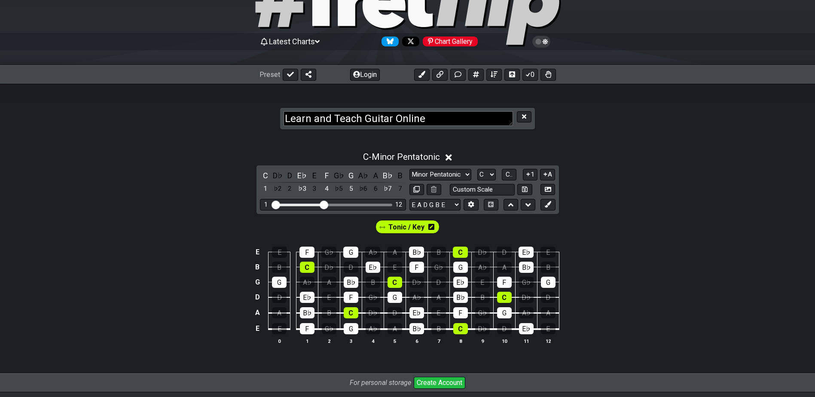
scroll to position [0, 0]
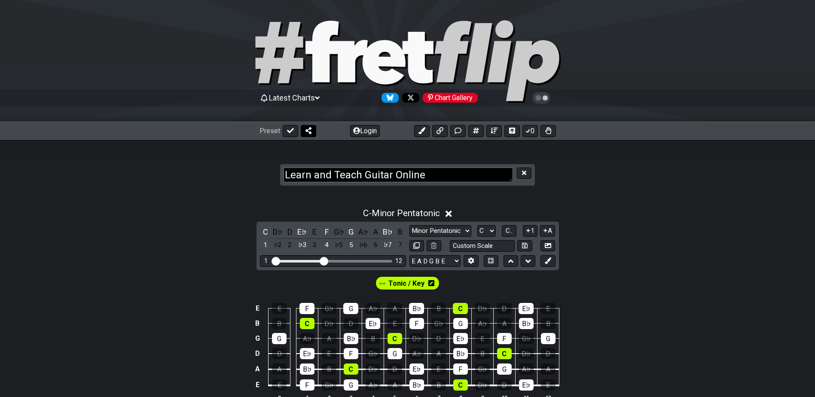
drag, startPoint x: 308, startPoint y: 128, endPoint x: 300, endPoint y: 129, distance: 7.4
click at [303, 128] on button at bounding box center [308, 131] width 15 height 12
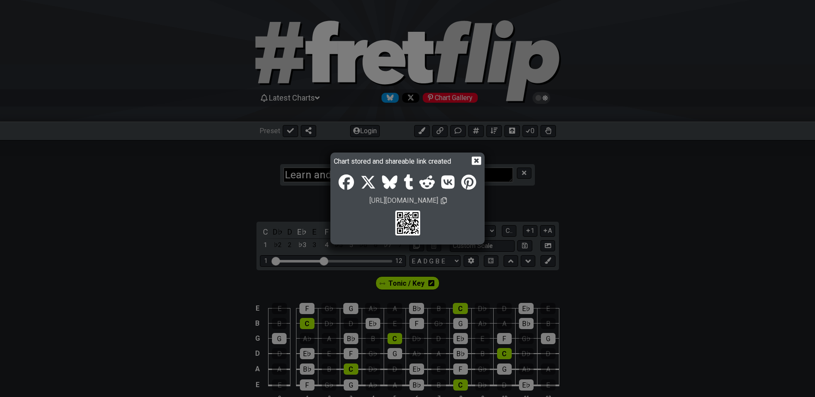
drag, startPoint x: 474, startPoint y: 159, endPoint x: 465, endPoint y: 158, distance: 8.7
click at [474, 159] on icon at bounding box center [476, 161] width 9 height 8
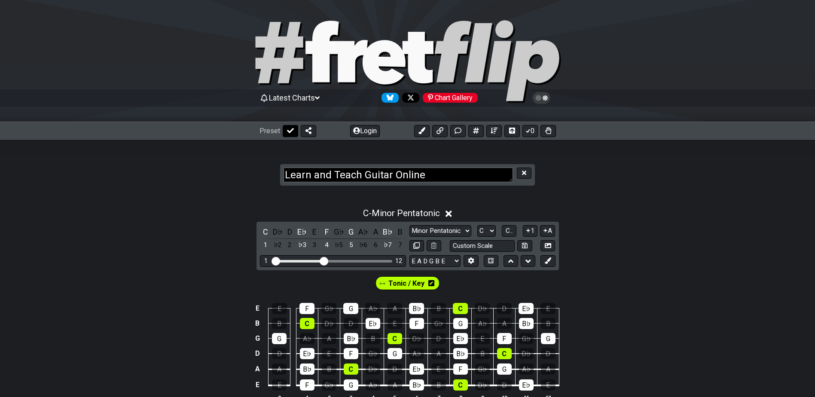
click at [285, 131] on button at bounding box center [290, 131] width 15 height 12
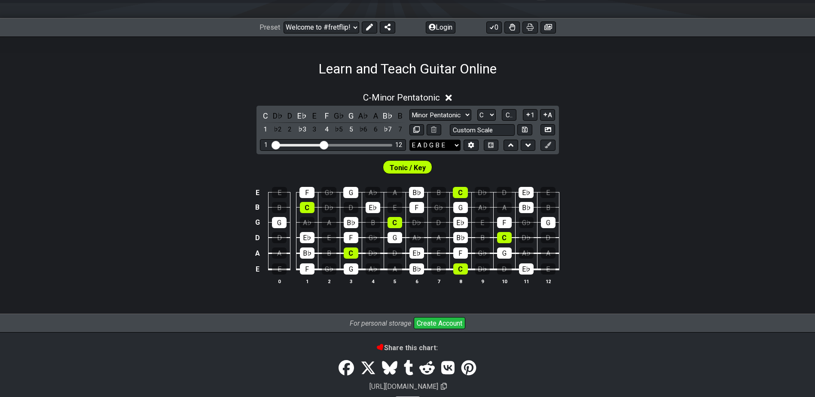
scroll to position [14, 0]
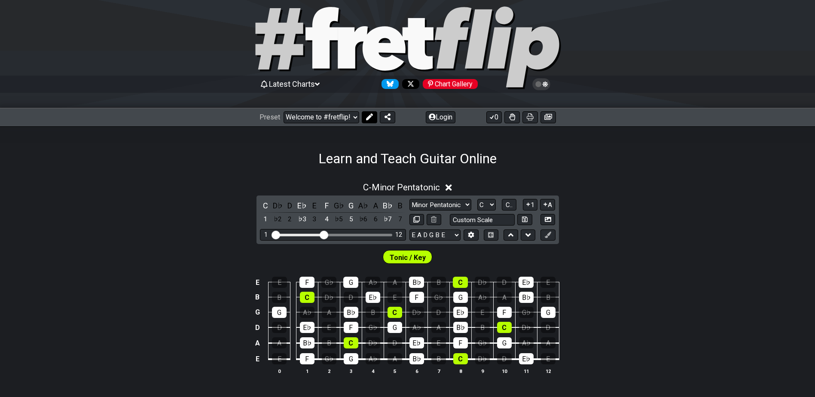
click at [370, 116] on icon at bounding box center [369, 116] width 7 height 7
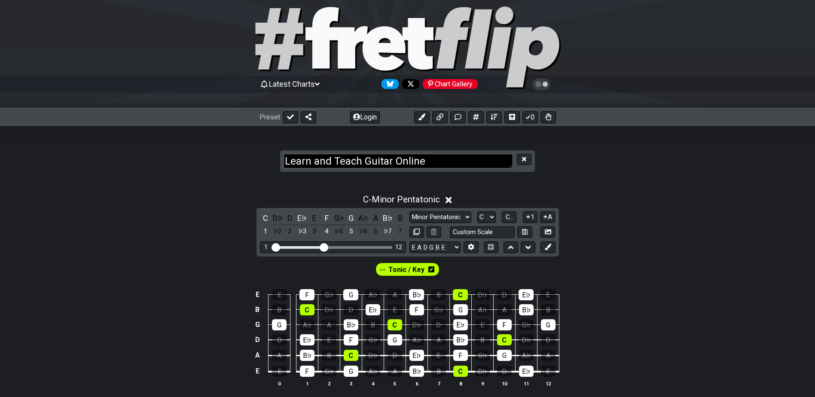
click at [426, 160] on textarea "Learn and Teach Guitar Online" at bounding box center [398, 161] width 229 height 15
drag, startPoint x: 264, startPoint y: 144, endPoint x: 267, endPoint y: 133, distance: 11.0
click at [263, 144] on section "Learn and Teach Guitar Online" at bounding box center [407, 152] width 815 height 53
click at [289, 119] on icon at bounding box center [290, 116] width 7 height 7
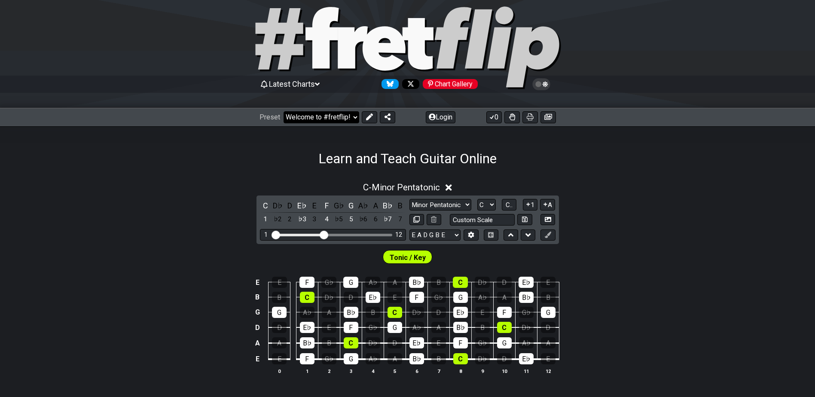
click at [336, 122] on select "Welcome to #fretflip! Initial Preset Custom Preset Minor Pentatonic Major Penta…" at bounding box center [322, 117] width 76 height 12
click at [284, 111] on select "Welcome to #fretflip! Initial Preset Custom Preset Minor Pentatonic Major Penta…" at bounding box center [322, 117] width 76 height 12
select select "/welcome"
select select "A"
select select "/user-defined"
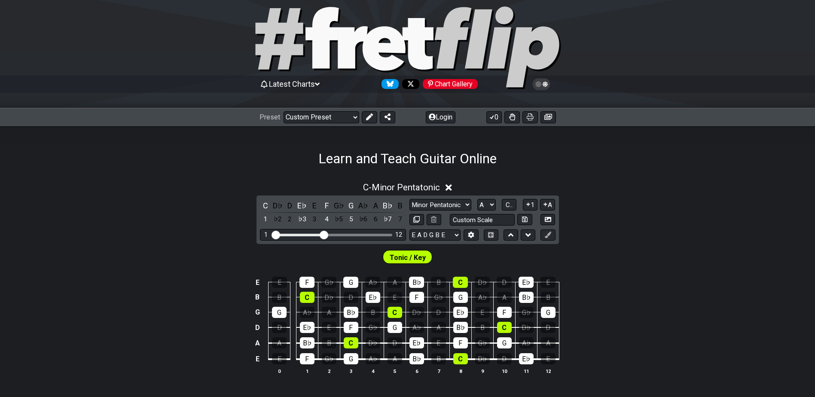
select select "Testing 1, 3 and 4"
select select "C"
select select "A"
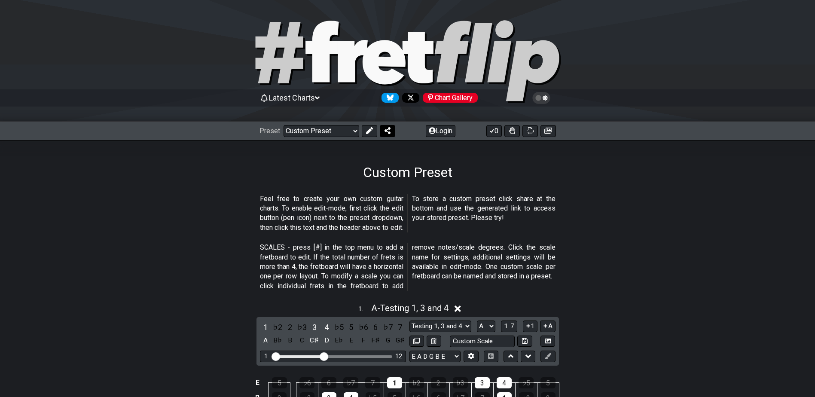
click at [382, 130] on button at bounding box center [387, 131] width 15 height 12
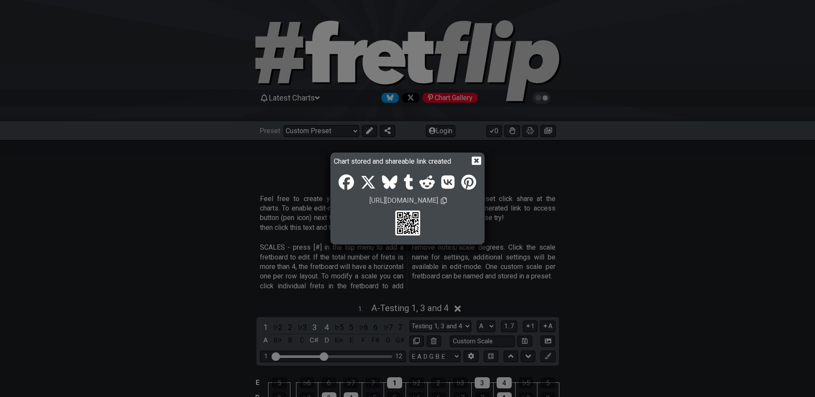
click at [441, 201] on icon at bounding box center [444, 200] width 6 height 7
click at [441, 202] on icon at bounding box center [444, 200] width 6 height 7
drag, startPoint x: 686, startPoint y: 179, endPoint x: 666, endPoint y: 181, distance: 19.9
click at [685, 179] on div "Chart stored and shareable link created https://fretflip.com/" at bounding box center [407, 198] width 815 height 397
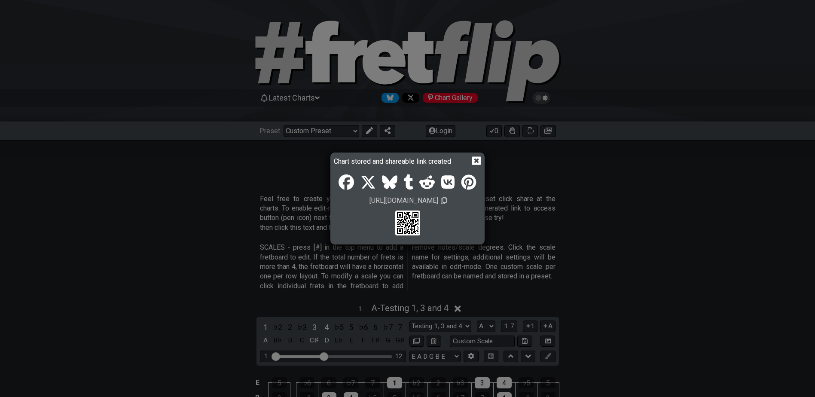
click at [474, 159] on icon at bounding box center [476, 161] width 9 height 8
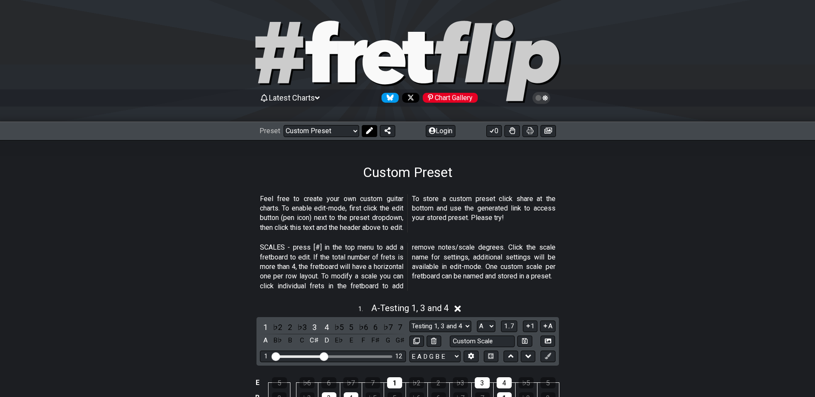
click at [367, 131] on icon at bounding box center [369, 130] width 7 height 7
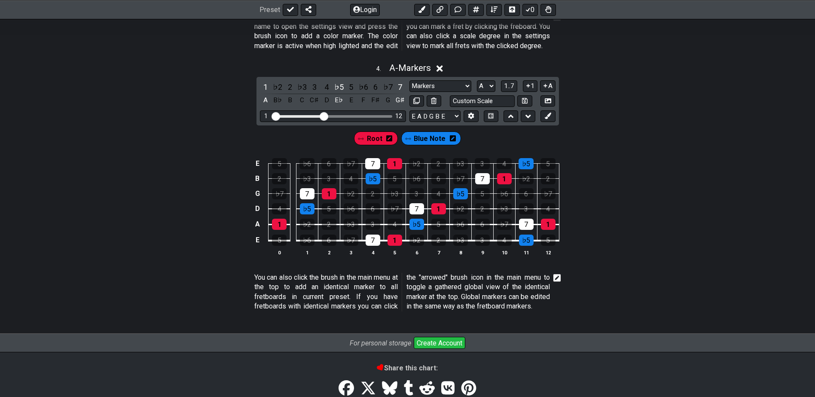
scroll to position [850, 0]
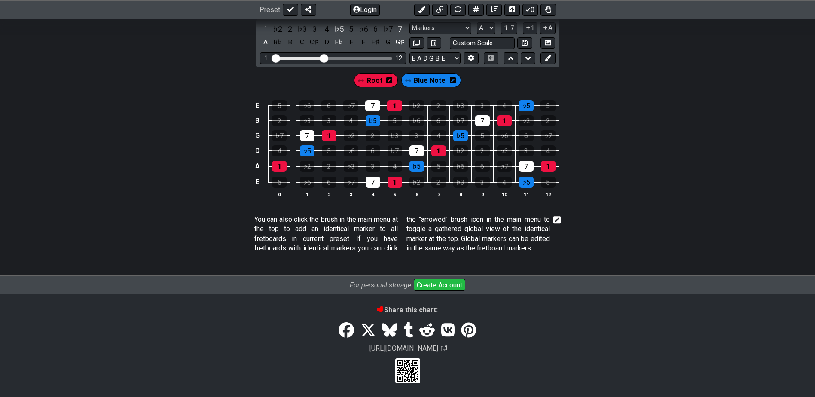
click at [442, 348] on icon at bounding box center [444, 348] width 6 height 7
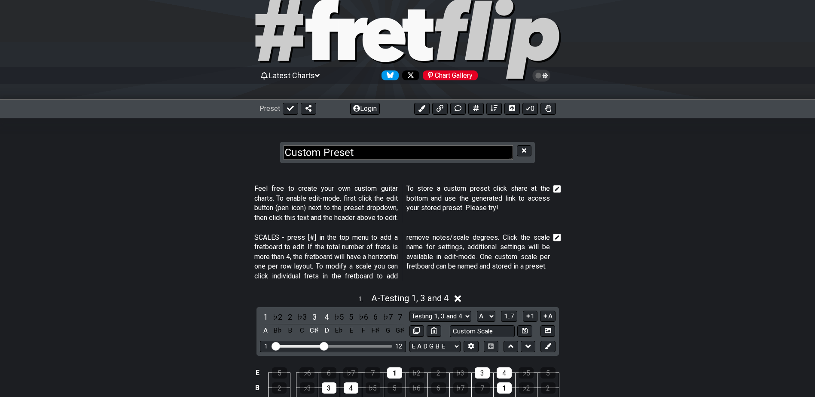
scroll to position [0, 0]
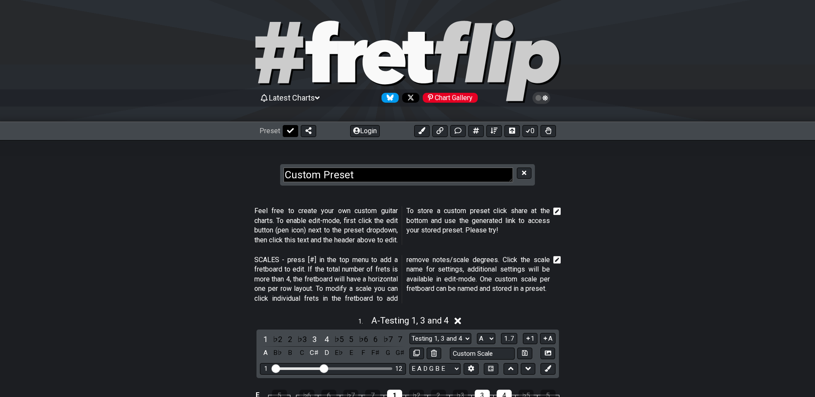
click at [287, 128] on icon at bounding box center [290, 130] width 7 height 7
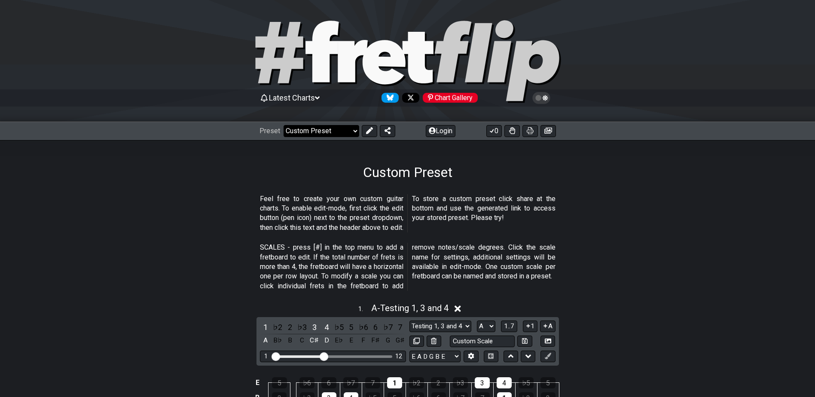
click at [333, 130] on select "Welcome to #fretflip! Initial Preset Custom Preset Minor Pentatonic Major Penta…" at bounding box center [322, 131] width 76 height 12
click at [284, 125] on select "Welcome to #fretflip! Initial Preset Custom Preset Minor Pentatonic Major Penta…" at bounding box center [322, 131] width 76 height 12
select select "/minor-pentatonic"
select select "C"
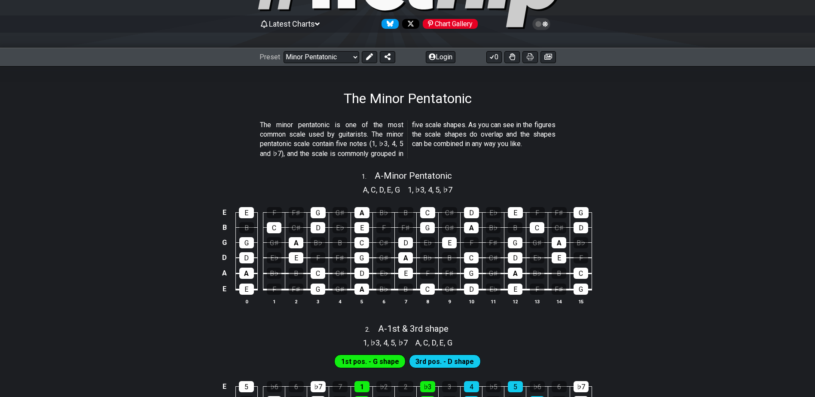
scroll to position [43, 0]
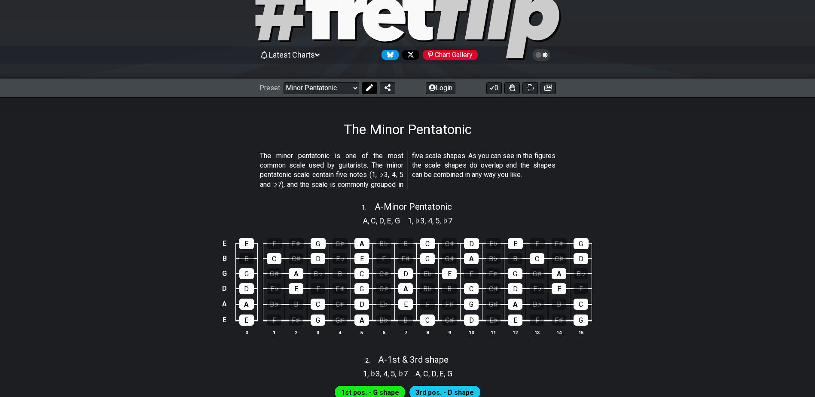
click at [366, 87] on icon at bounding box center [369, 87] width 7 height 7
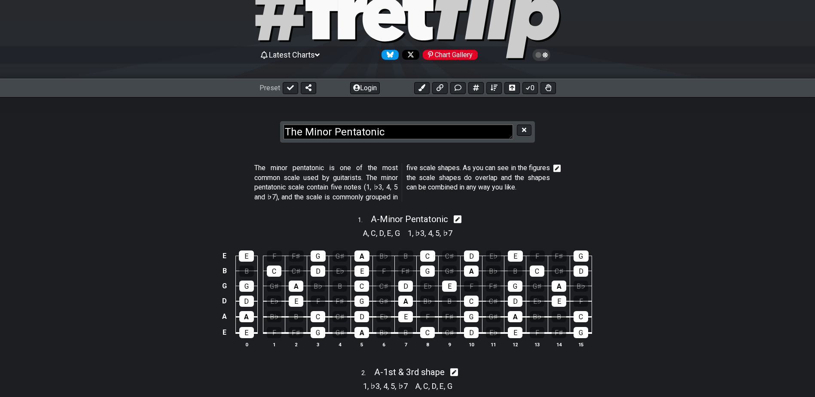
click at [558, 168] on icon at bounding box center [557, 168] width 8 height 9
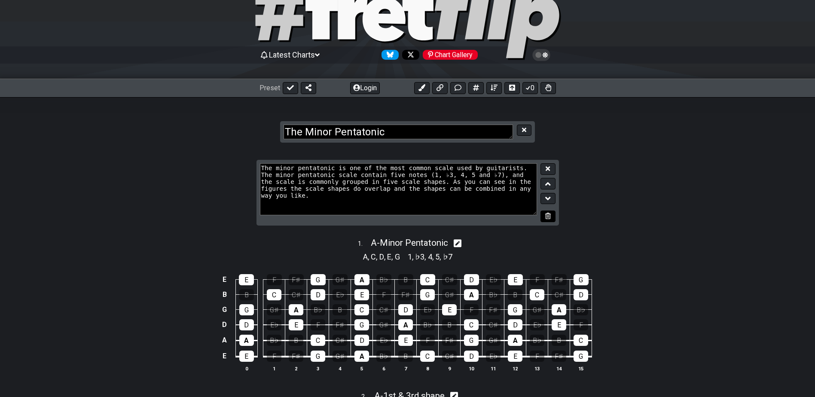
click at [551, 214] on icon at bounding box center [548, 216] width 6 height 6
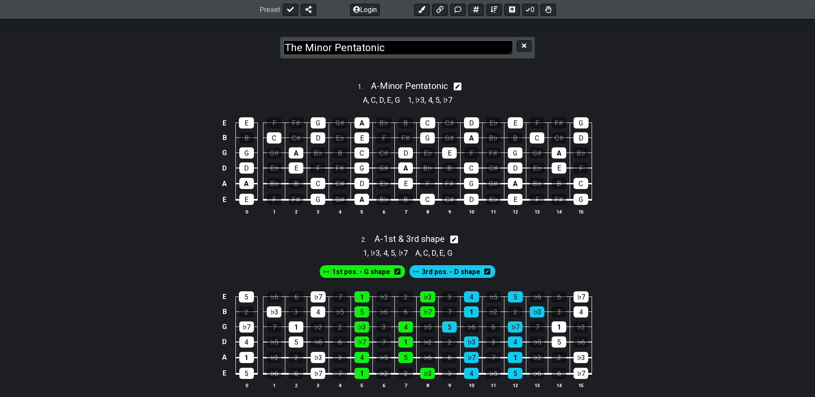
scroll to position [172, 0]
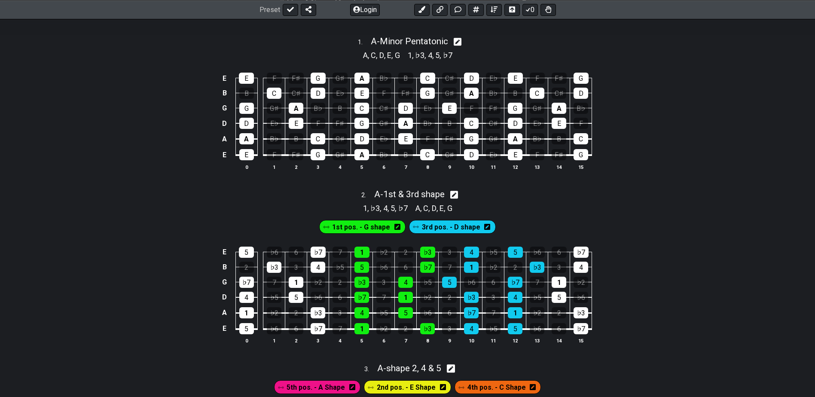
click at [461, 40] on icon at bounding box center [458, 41] width 8 height 9
select select "A"
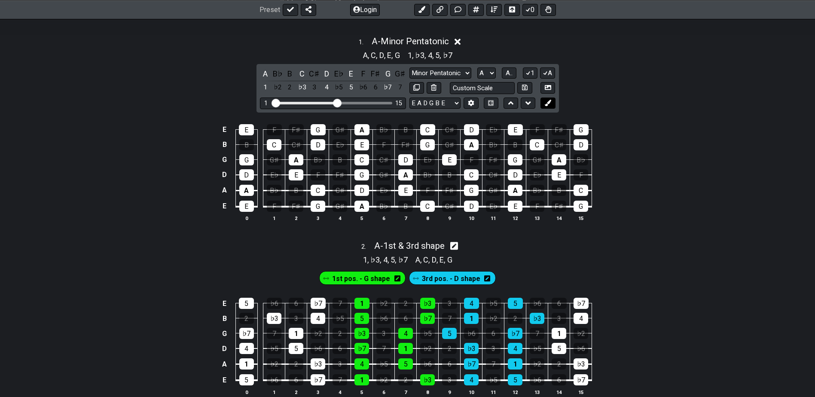
click at [546, 101] on icon at bounding box center [548, 103] width 6 height 6
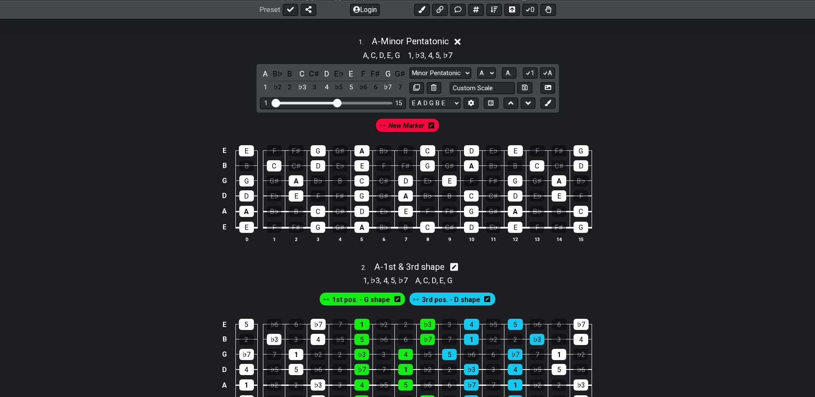
click at [432, 124] on icon at bounding box center [431, 125] width 6 height 7
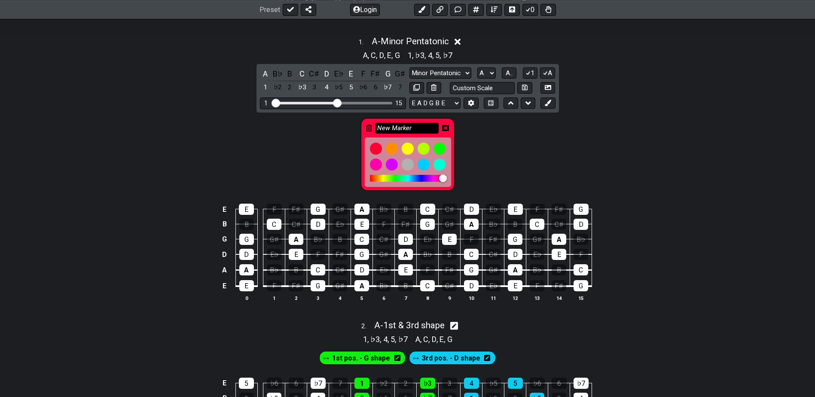
click at [413, 127] on input "New Marker" at bounding box center [407, 128] width 64 height 11
drag, startPoint x: 413, startPoint y: 127, endPoint x: 377, endPoint y: 124, distance: 35.8
click at [377, 124] on input "New Marker" at bounding box center [407, 128] width 64 height 11
click at [408, 126] on input "New Marker" at bounding box center [407, 128] width 64 height 11
click at [247, 272] on div "A" at bounding box center [246, 269] width 15 height 11
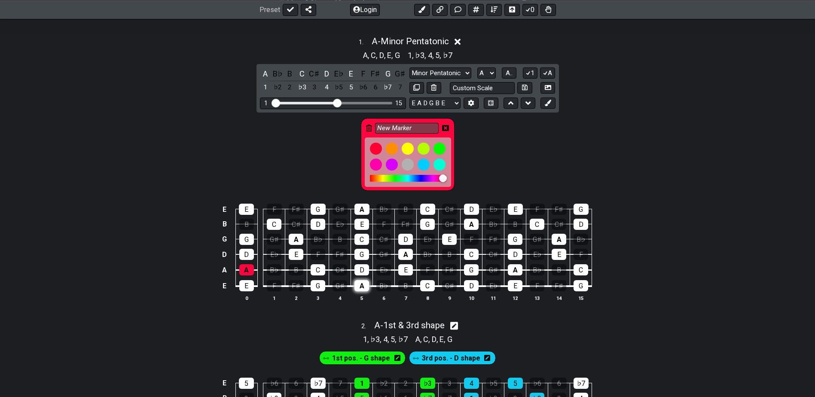
click at [364, 286] on div "A" at bounding box center [361, 285] width 15 height 11
click at [406, 256] on div "A" at bounding box center [405, 254] width 15 height 11
click at [292, 237] on div "A" at bounding box center [296, 239] width 15 height 11
click at [474, 227] on div "A" at bounding box center [471, 224] width 15 height 11
click at [518, 269] on div "A" at bounding box center [515, 269] width 15 height 11
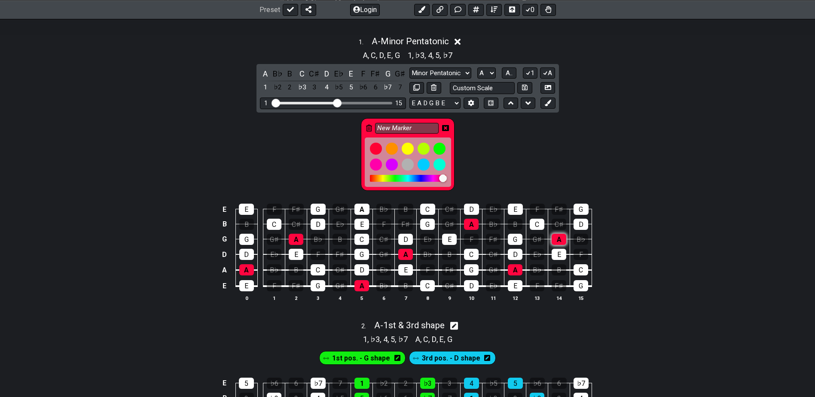
click at [556, 238] on div "A" at bounding box center [559, 239] width 15 height 11
click at [446, 128] on icon at bounding box center [445, 128] width 7 height 7
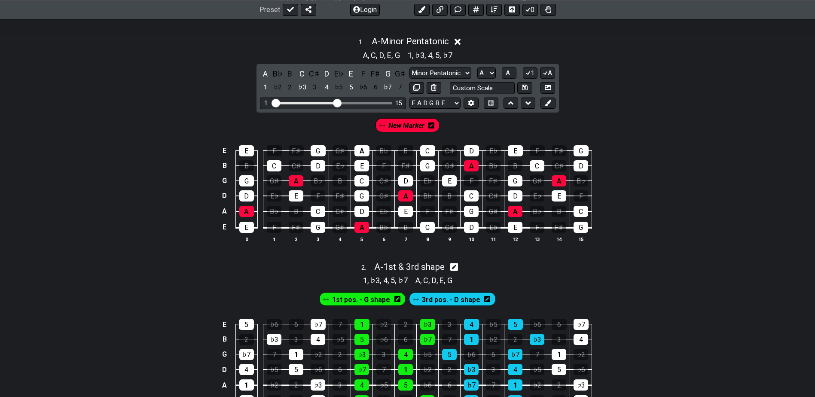
click at [384, 128] on icon at bounding box center [382, 125] width 6 height 6
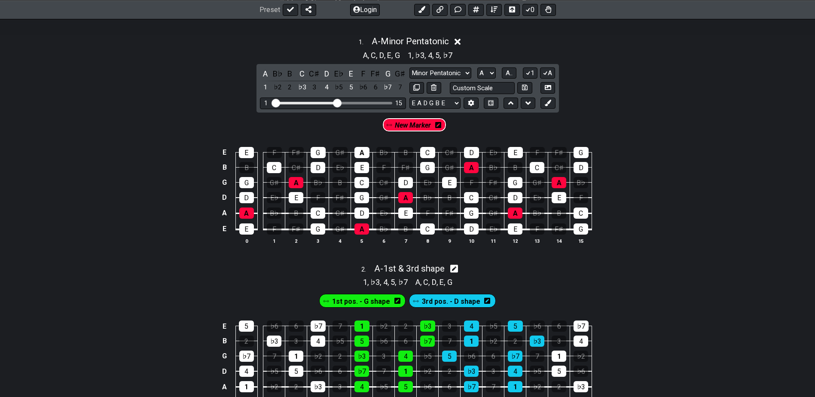
drag, startPoint x: 384, startPoint y: 128, endPoint x: 389, endPoint y: 128, distance: 4.7
click at [389, 128] on div "New Marker" at bounding box center [408, 124] width 68 height 17
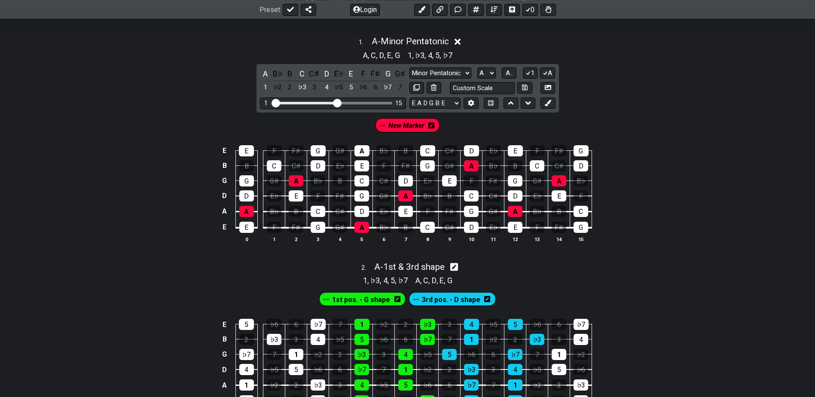
click at [432, 125] on icon at bounding box center [431, 125] width 6 height 7
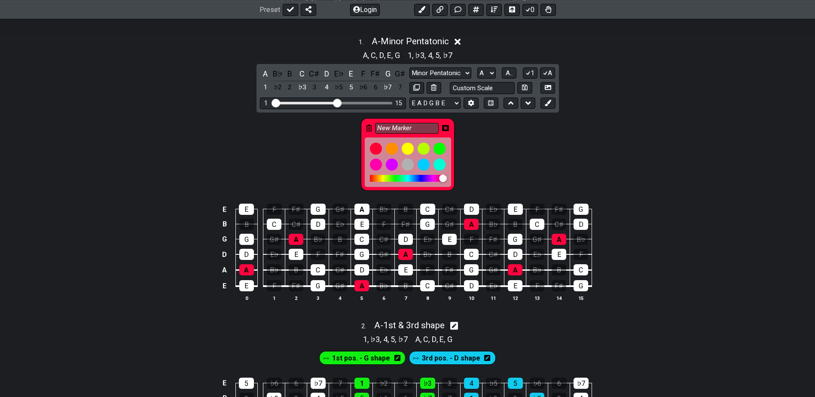
click at [396, 118] on div "New Marker" at bounding box center [408, 154] width 94 height 73
click at [392, 128] on input "New Marker" at bounding box center [407, 128] width 64 height 11
click at [183, 163] on div "New Marker" at bounding box center [407, 153] width 815 height 80
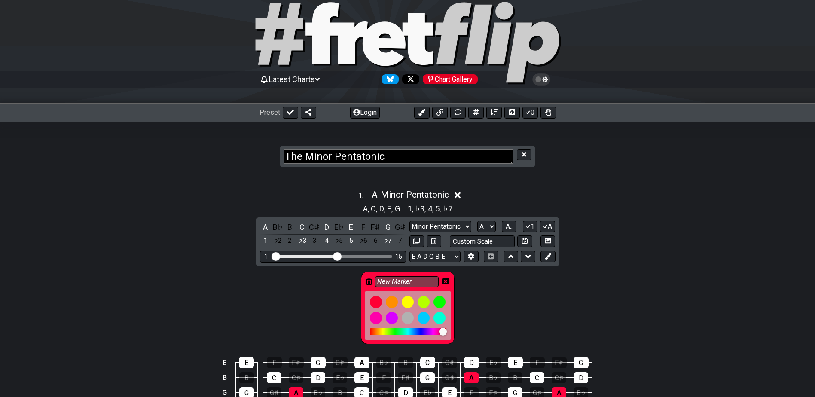
scroll to position [0, 0]
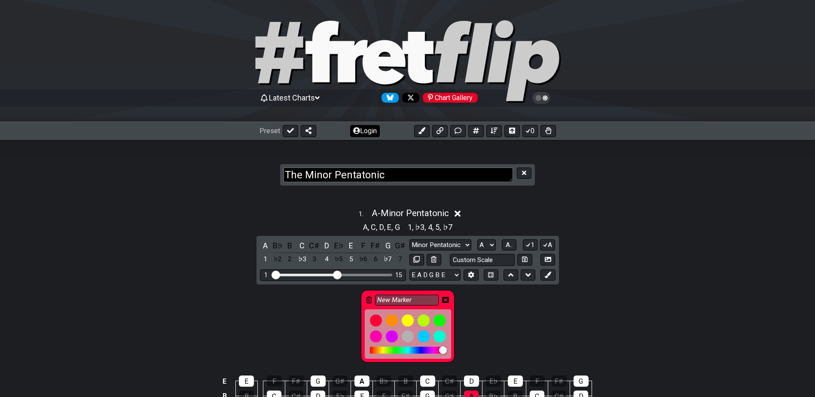
click at [359, 129] on button "Login" at bounding box center [365, 131] width 30 height 12
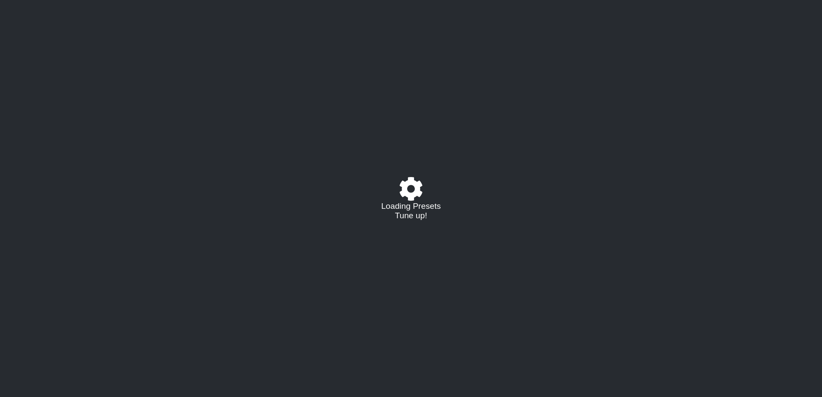
select select "/minor-pentatonic"
select select "A"
select select "C"
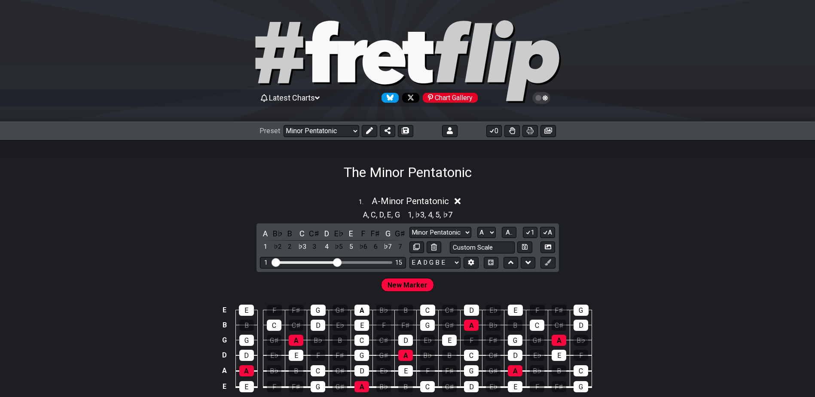
click at [603, 229] on div "1 . A - Minor Pentatonic A , C , D , E , G 1 , ♭3 , 4 , 5 , ♭7 A B♭ B C C♯ D E♭…" at bounding box center [407, 302] width 815 height 223
click at [403, 129] on icon at bounding box center [406, 130] width 6 height 7
select select "/024CRSYFG"
click at [368, 131] on icon at bounding box center [369, 130] width 7 height 7
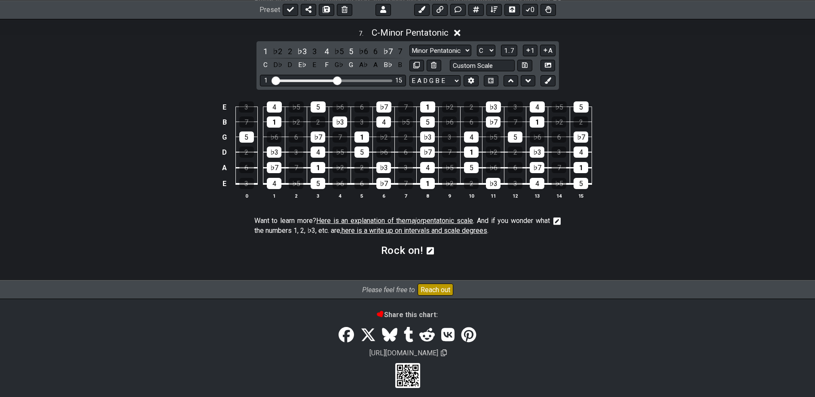
scroll to position [1241, 0]
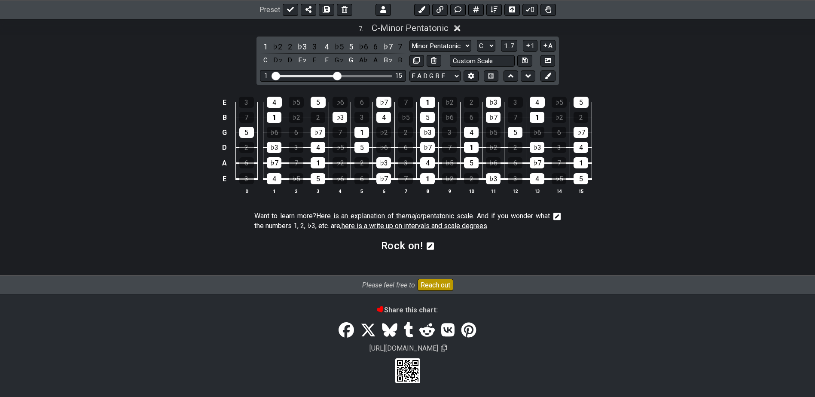
click at [557, 215] on icon at bounding box center [557, 216] width 8 height 9
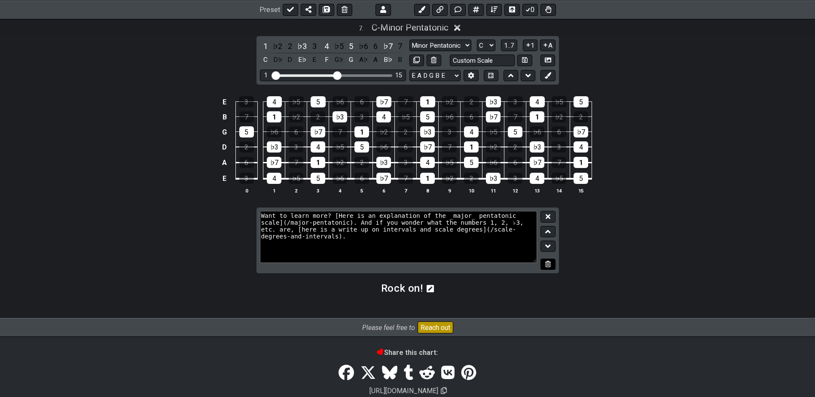
click at [548, 260] on button at bounding box center [548, 265] width 15 height 12
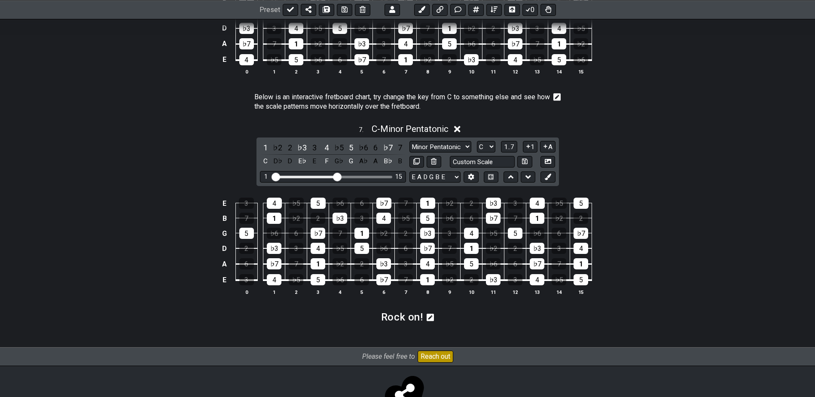
scroll to position [1132, 0]
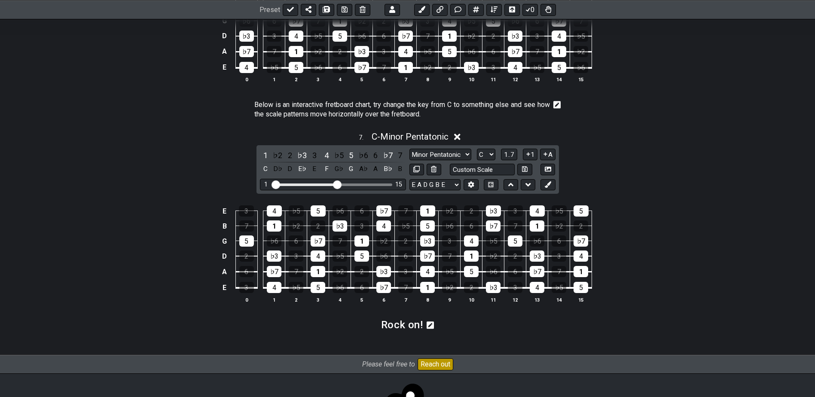
click at [556, 106] on icon at bounding box center [557, 105] width 8 height 9
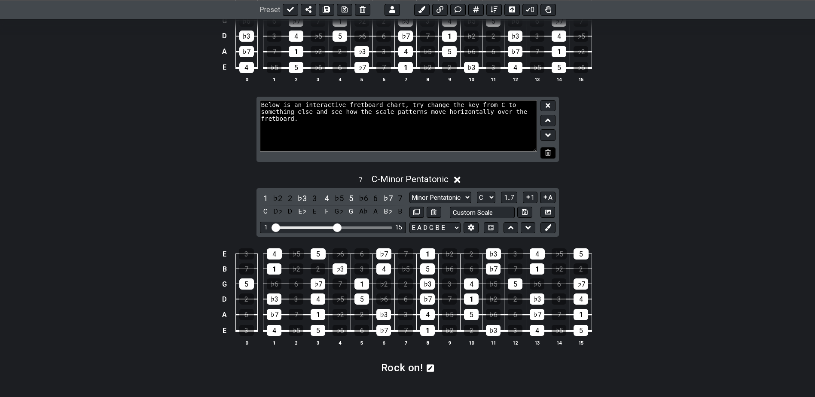
click at [552, 151] on button at bounding box center [548, 153] width 15 height 12
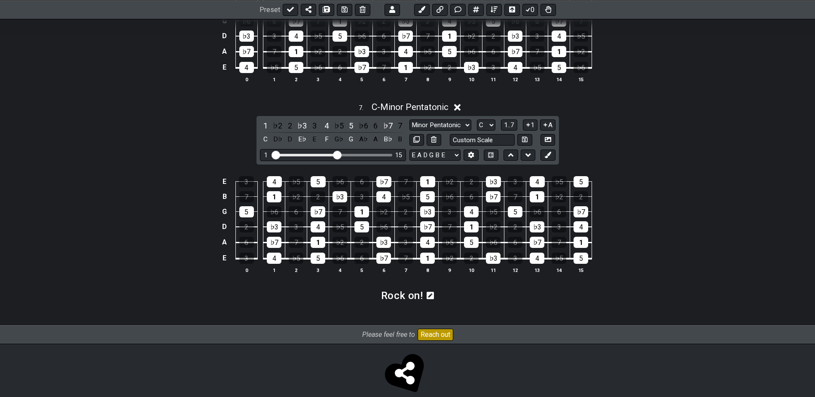
click at [429, 294] on icon at bounding box center [431, 296] width 8 height 8
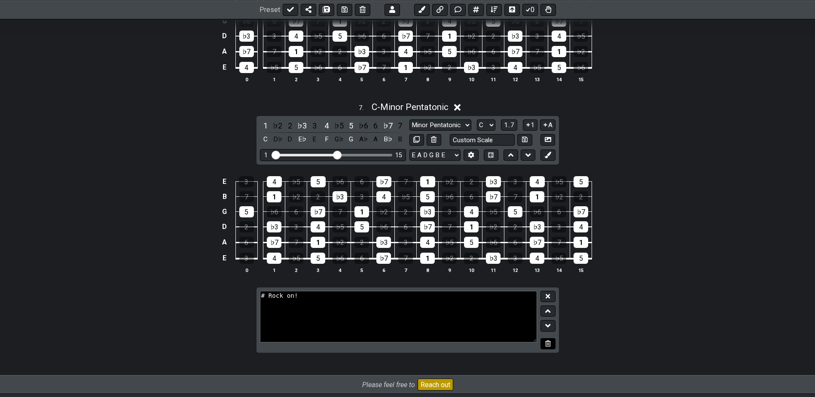
click at [547, 342] on icon at bounding box center [548, 343] width 6 height 6
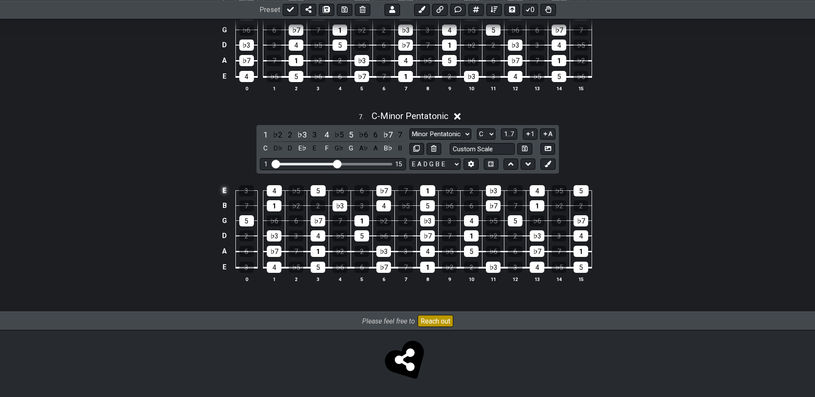
click at [224, 189] on td "E" at bounding box center [225, 190] width 10 height 15
click at [223, 205] on td "B" at bounding box center [225, 205] width 10 height 15
drag, startPoint x: 225, startPoint y: 217, endPoint x: 225, endPoint y: 229, distance: 12.0
click at [225, 217] on td "G" at bounding box center [225, 220] width 10 height 15
click at [225, 230] on td "D" at bounding box center [225, 235] width 10 height 15
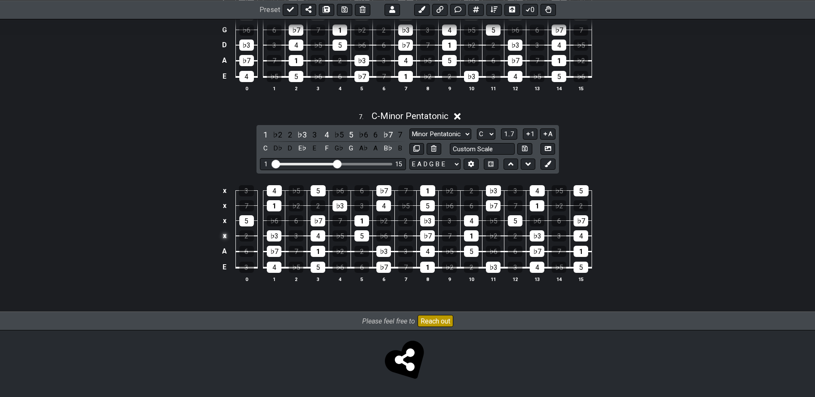
drag, startPoint x: 225, startPoint y: 230, endPoint x: 222, endPoint y: 241, distance: 12.0
click at [222, 241] on td "x" at bounding box center [225, 235] width 10 height 15
click at [459, 115] on icon at bounding box center [457, 116] width 6 height 9
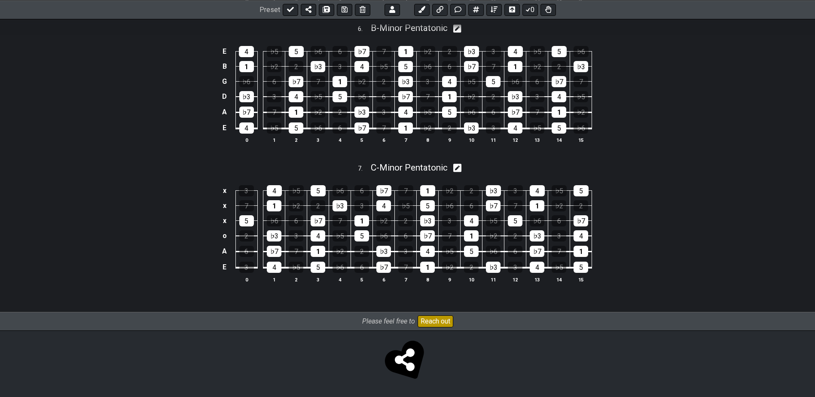
scroll to position [1071, 0]
click at [459, 168] on icon at bounding box center [457, 167] width 8 height 9
select select "C"
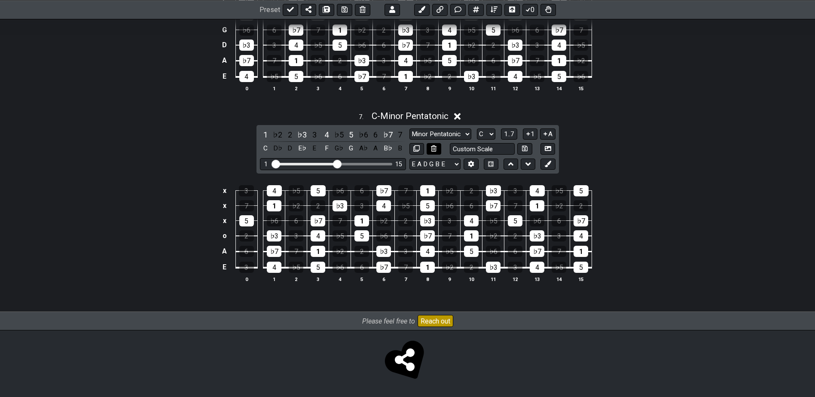
click at [436, 145] on icon at bounding box center [434, 148] width 6 height 6
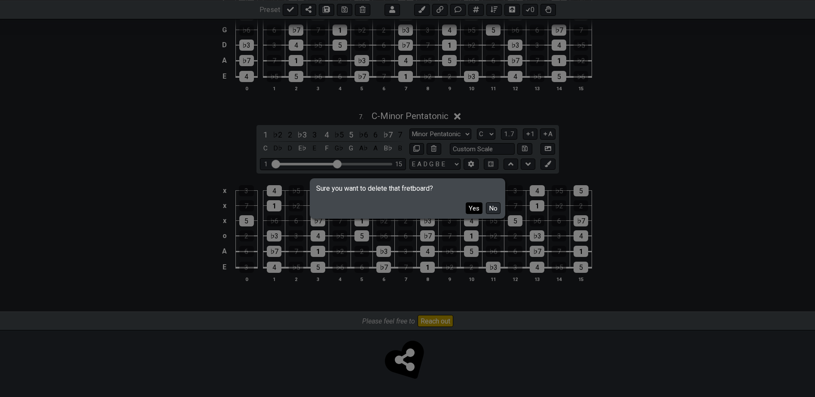
click at [475, 210] on button "Yes" at bounding box center [474, 208] width 17 height 12
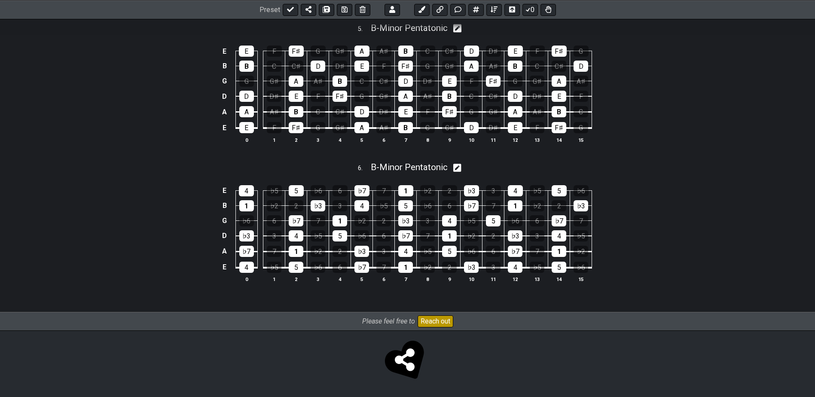
click at [458, 170] on icon at bounding box center [457, 168] width 8 height 8
select select "B"
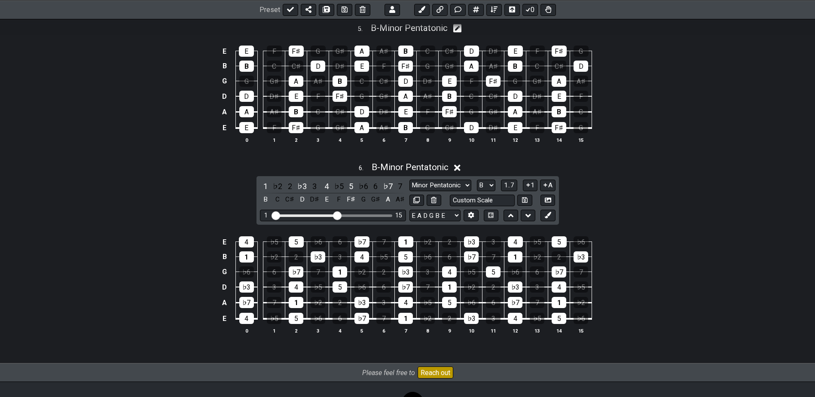
scroll to position [983, 0]
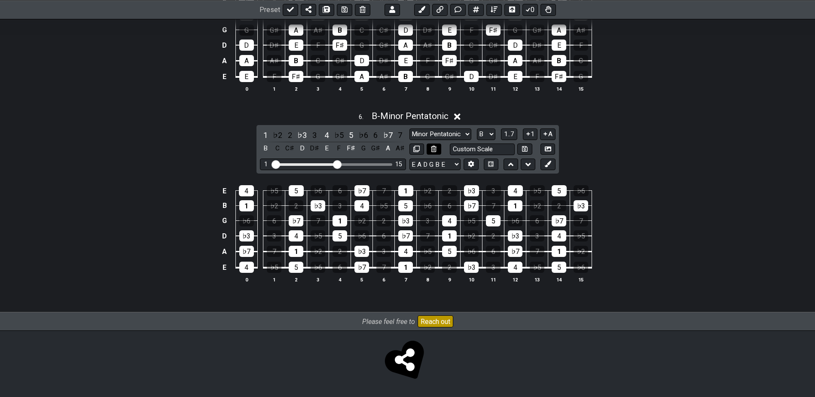
click at [435, 150] on icon at bounding box center [434, 149] width 6 height 6
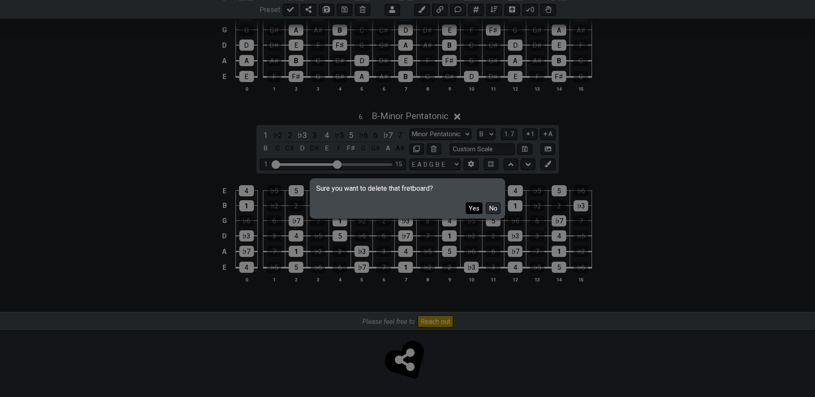
click at [470, 208] on button "Yes" at bounding box center [474, 208] width 17 height 12
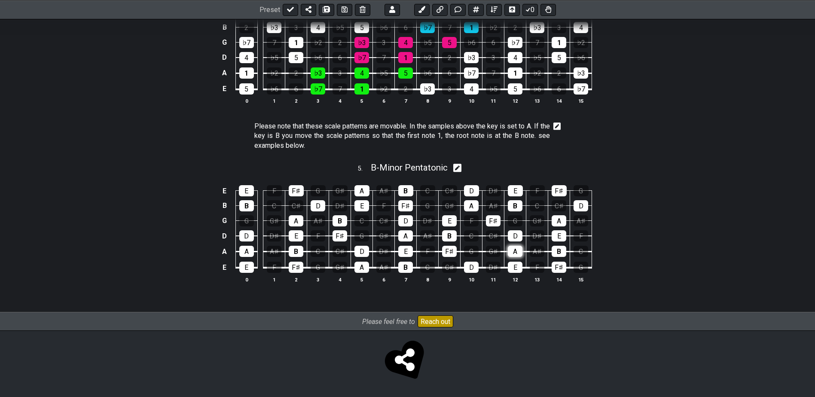
scroll to position [749, 0]
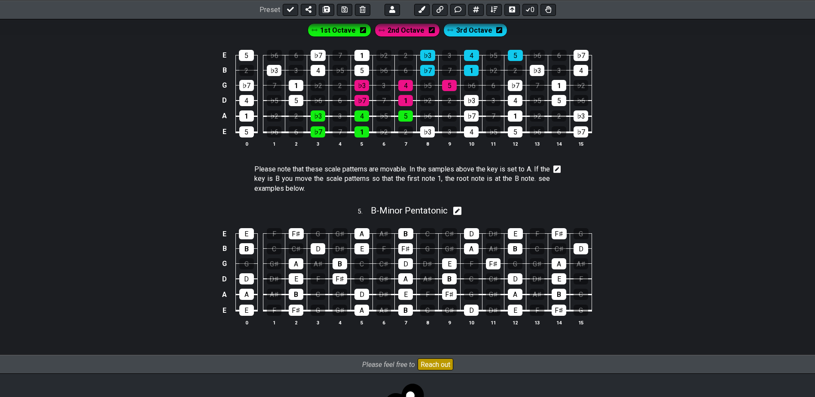
click at [455, 209] on div "5 . B - Minor Pentatonic" at bounding box center [407, 208] width 815 height 16
select select "B"
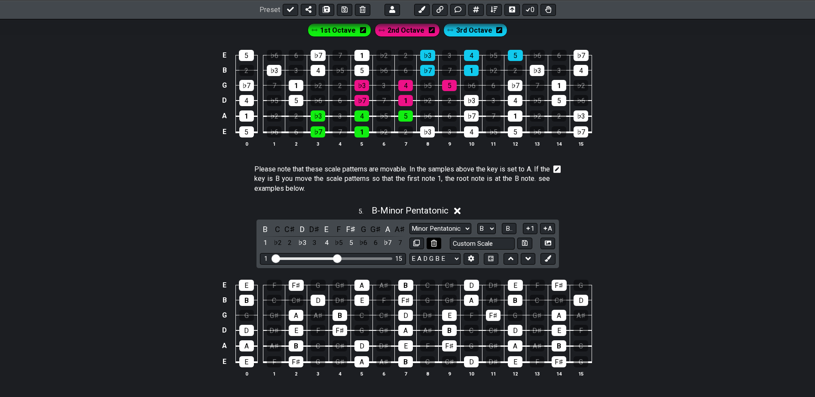
click at [435, 242] on icon at bounding box center [434, 243] width 6 height 6
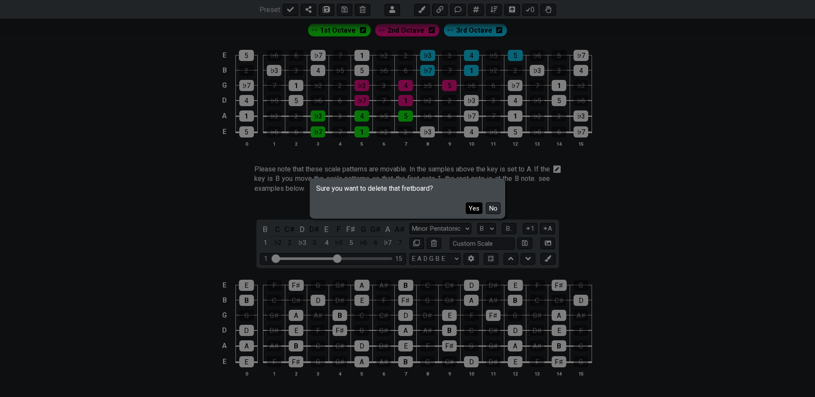
click at [474, 209] on button "Yes" at bounding box center [474, 208] width 17 height 12
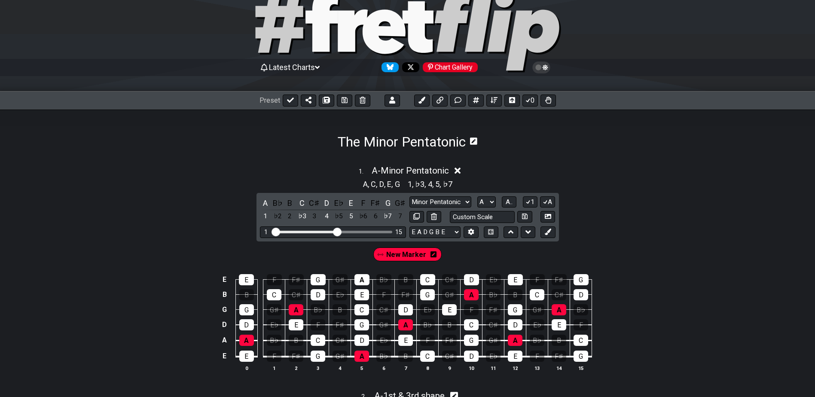
scroll to position [0, 0]
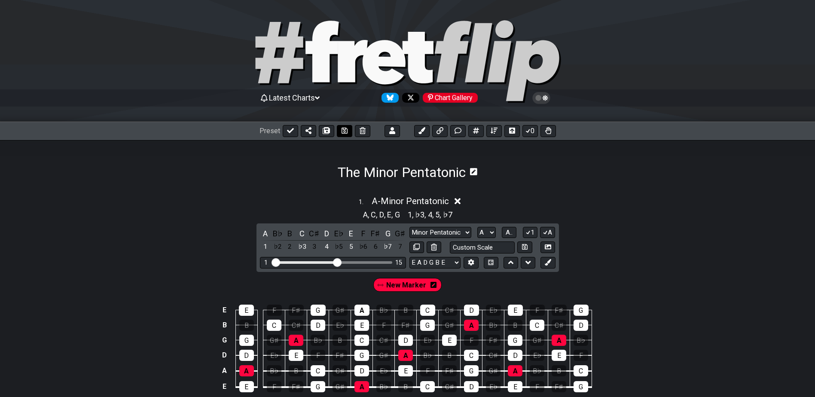
click at [342, 130] on icon at bounding box center [345, 130] width 6 height 7
click at [278, 156] on section "The Minor Pentatonic" at bounding box center [407, 160] width 815 height 40
click at [116, 202] on div "1 . A - Minor Pentatonic" at bounding box center [407, 199] width 815 height 16
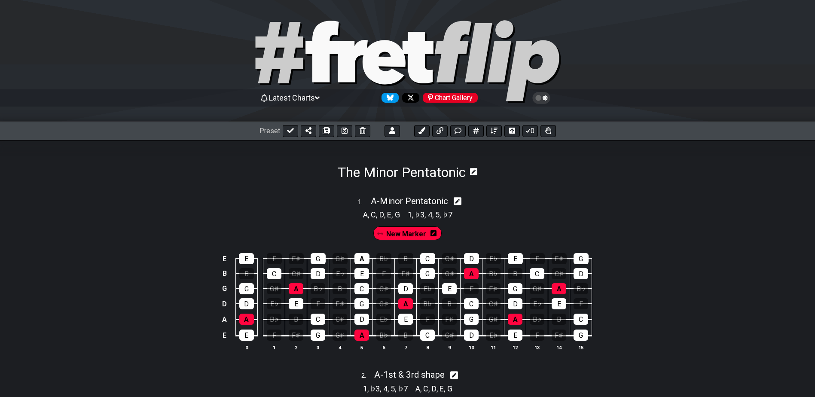
click at [142, 254] on div "E E F F♯ G G♯ A B♭ B C C♯ D E♭ E F F♯ G B B C C♯ D E♭ E F F♯ G G♯ A B♭ B C C♯ D…" at bounding box center [407, 302] width 815 height 121
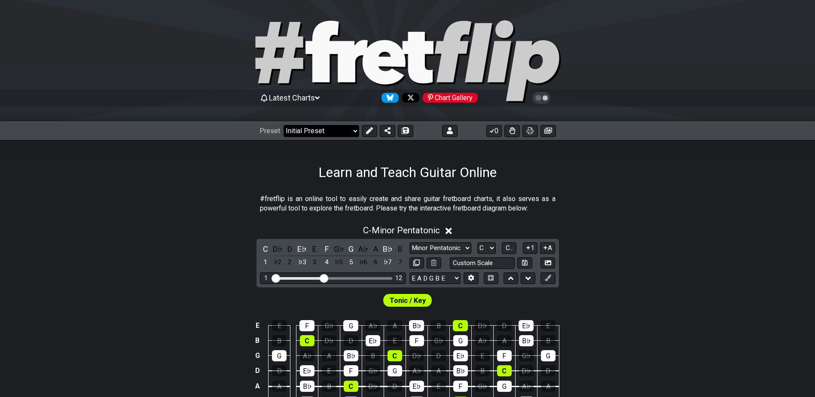
click at [352, 132] on select "Welcome to #fretflip! Initial Preset Custom Preset Minor Pentatonic Major Penta…" at bounding box center [322, 131] width 76 height 12
click at [284, 125] on select "Welcome to #fretflip! Initial Preset Custom Preset Common Guitar Chords Learn a…" at bounding box center [322, 131] width 76 height 12
select select "/template"
select select "A"
select select "Root"
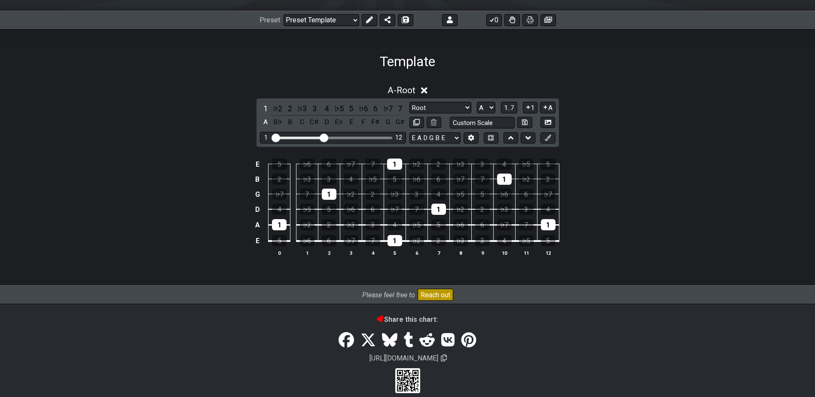
scroll to position [122, 0]
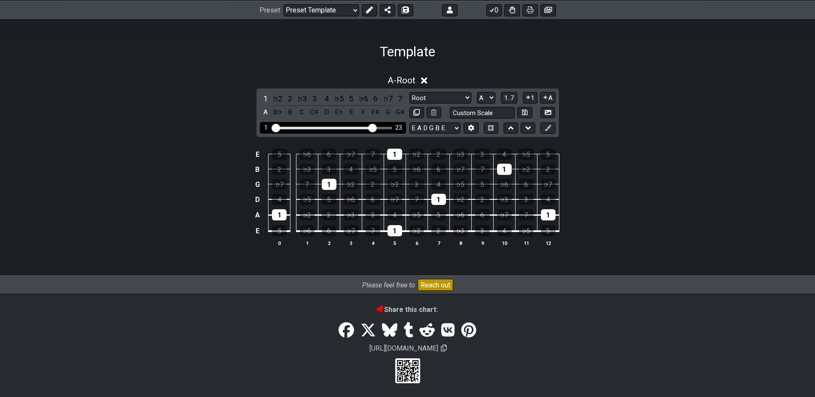
drag, startPoint x: 326, startPoint y: 127, endPoint x: 372, endPoint y: 128, distance: 45.6
click at [372, 127] on input "Visible fret range" at bounding box center [333, 127] width 122 height 0
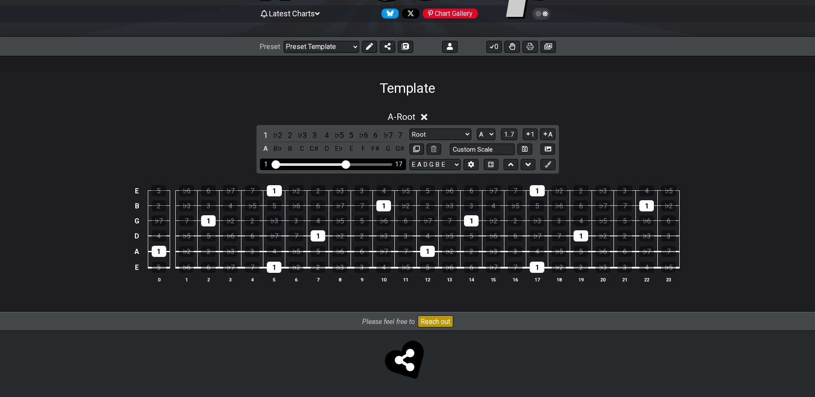
drag, startPoint x: 375, startPoint y: 165, endPoint x: 344, endPoint y: 165, distance: 30.9
click at [344, 164] on input "Visible fret range" at bounding box center [333, 164] width 122 height 0
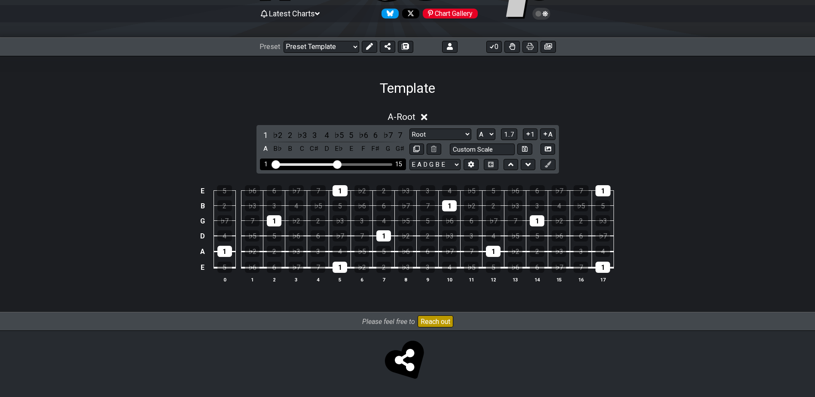
drag, startPoint x: 344, startPoint y: 165, endPoint x: 339, endPoint y: 166, distance: 5.3
click at [339, 164] on input "Visible fret range" at bounding box center [333, 164] width 122 height 0
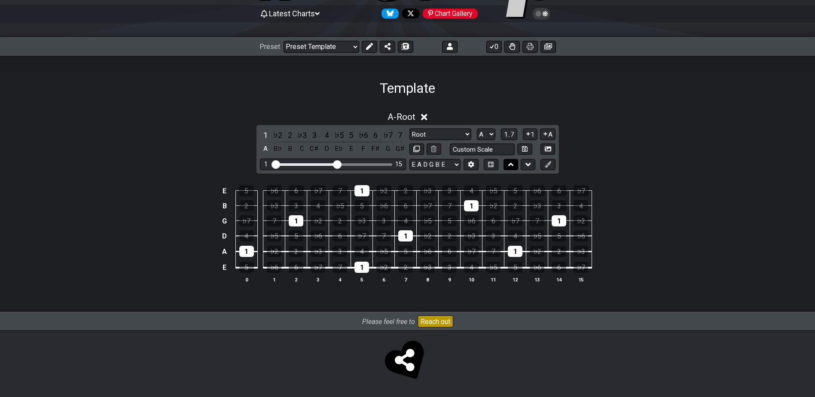
click at [508, 164] on icon at bounding box center [511, 164] width 6 height 9
click at [529, 165] on icon at bounding box center [528, 164] width 6 height 3
click at [474, 166] on icon at bounding box center [471, 164] width 6 height 6
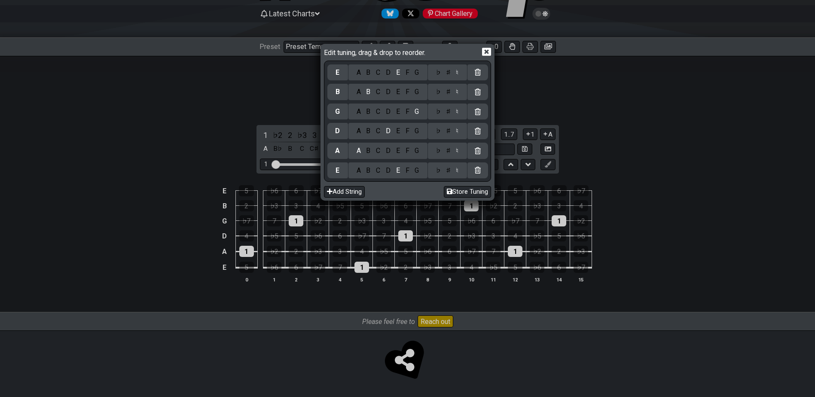
click at [341, 76] on div "E" at bounding box center [337, 72] width 21 height 16
drag, startPoint x: 365, startPoint y: 77, endPoint x: 406, endPoint y: 79, distance: 41.3
click at [406, 79] on div "E A B C D E F G ♭ ♯ ♮ B A B C D E F G ♭ ♯ ♮ G A B C D E F G ♭ ♯ ♮ D A B C D E F…" at bounding box center [407, 122] width 161 height 118
click at [485, 49] on icon at bounding box center [486, 52] width 9 height 8
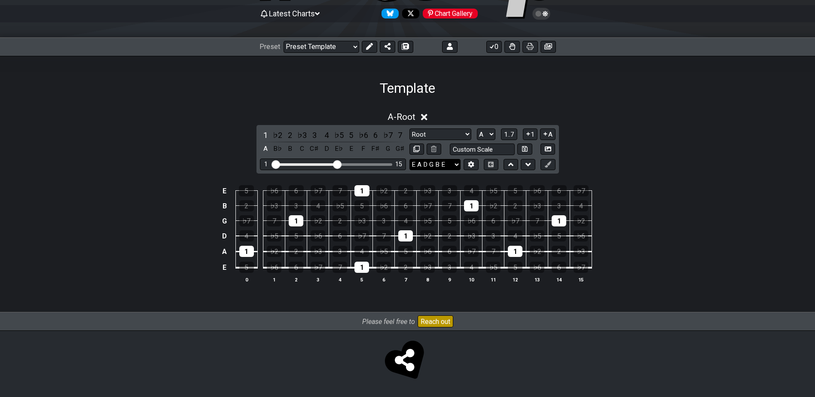
click at [455, 163] on select "E A D G B E E A D G B E E A D G B E B E A D F♯ B A D G C E A D A D G B E E♭ A♭ …" at bounding box center [434, 165] width 51 height 12
click at [508, 149] on input "text" at bounding box center [482, 150] width 65 height 12
type input "Custom Scale"
click at [442, 131] on select "Root Root Minor Pentatonic Major Pentatonic Minor Blues Major Blues Major / [PE…" at bounding box center [440, 134] width 62 height 12
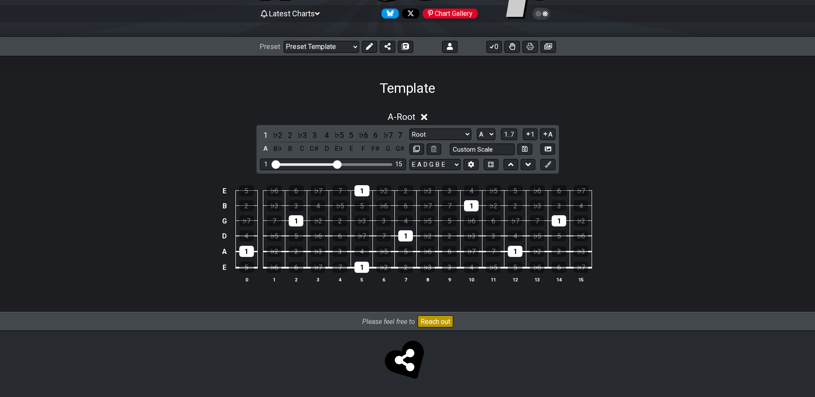
select select "Minor Blues"
click at [409, 128] on select "Root Root Minor Pentatonic Major Pentatonic Minor Blues Major Blues Major / [PE…" at bounding box center [440, 134] width 62 height 12
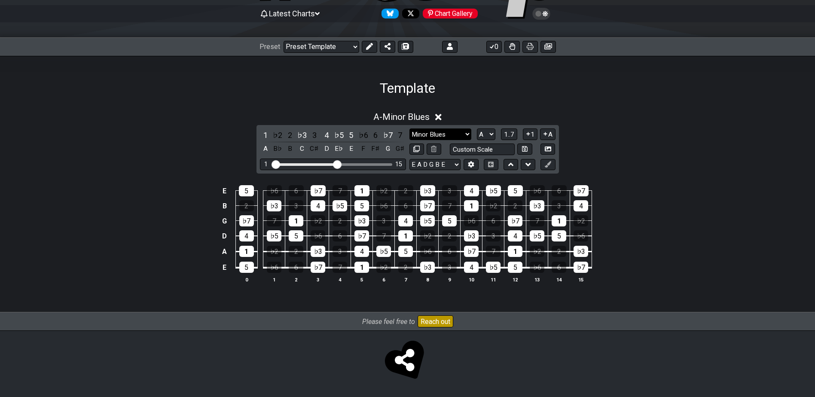
click at [451, 131] on select "Root Root Minor Pentatonic Major Pentatonic Minor Blues Major Blues Major / [PE…" at bounding box center [440, 134] width 62 height 12
click at [642, 119] on div "A - Minor Blues" at bounding box center [407, 115] width 815 height 16
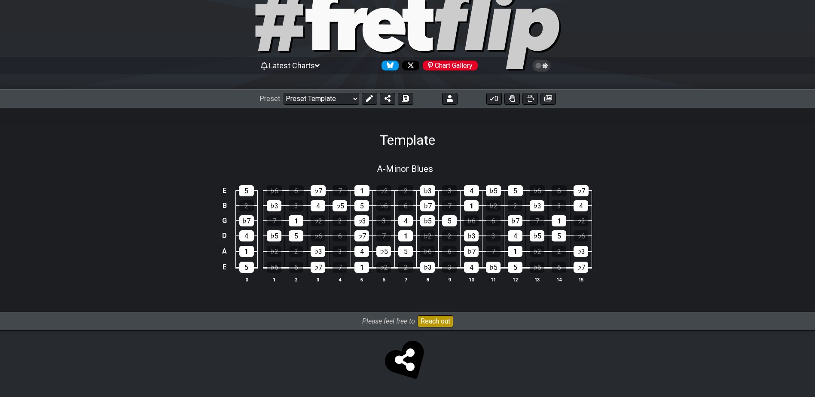
scroll to position [33, 0]
click at [369, 100] on icon at bounding box center [369, 98] width 7 height 7
click at [440, 168] on icon at bounding box center [438, 168] width 8 height 9
select select "Minor Blues"
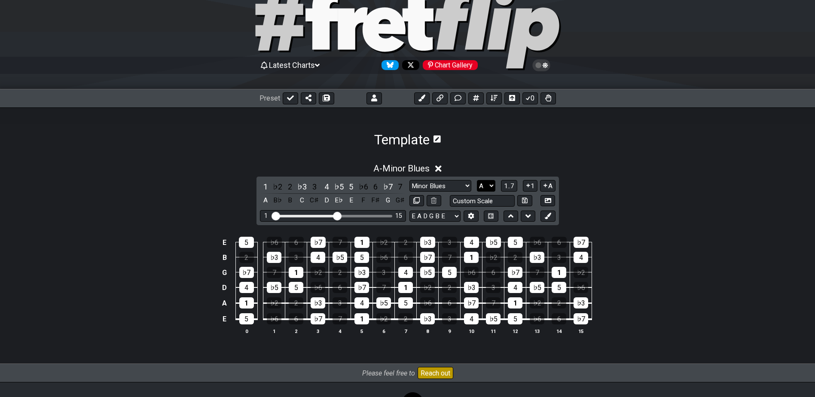
click at [494, 186] on select "A♭ A A♯ B♭ B C C♯ D♭ D D♯ E♭ E F F♯ G♭ G G♯" at bounding box center [486, 186] width 18 height 12
select select "E"
click at [477, 180] on select "A♭ A A♯ B♭ B C C♯ D♭ D D♯ E♭ E F F♯ G♭ G G♯" at bounding box center [486, 186] width 18 height 12
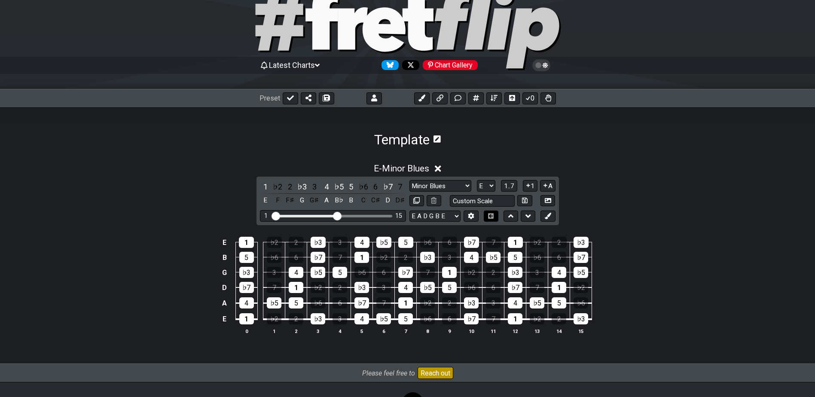
click at [488, 215] on icon at bounding box center [491, 216] width 6 height 6
click at [526, 199] on icon at bounding box center [525, 201] width 6 height 6
click at [467, 185] on select "Root Custom Scale Minor Pentatonic Major Pentatonic Minor Blues Major Blues Maj…" at bounding box center [440, 186] width 62 height 12
select select "Minor Pentatonic"
click at [409, 180] on select "Root Custom Scale Minor Pentatonic Major Pentatonic Minor Blues Major Blues Maj…" at bounding box center [440, 186] width 62 height 12
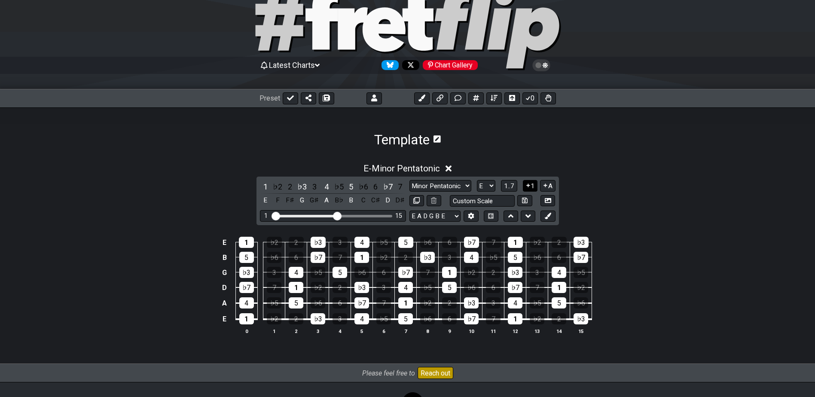
click at [527, 187] on icon at bounding box center [528, 185] width 8 height 6
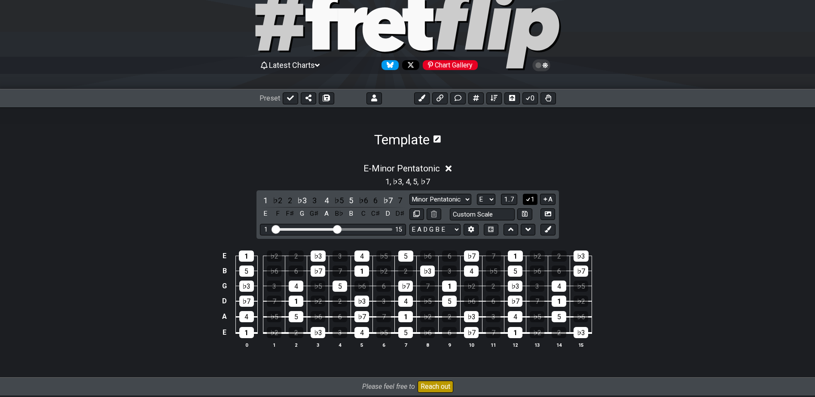
click at [527, 199] on icon at bounding box center [528, 199] width 8 height 6
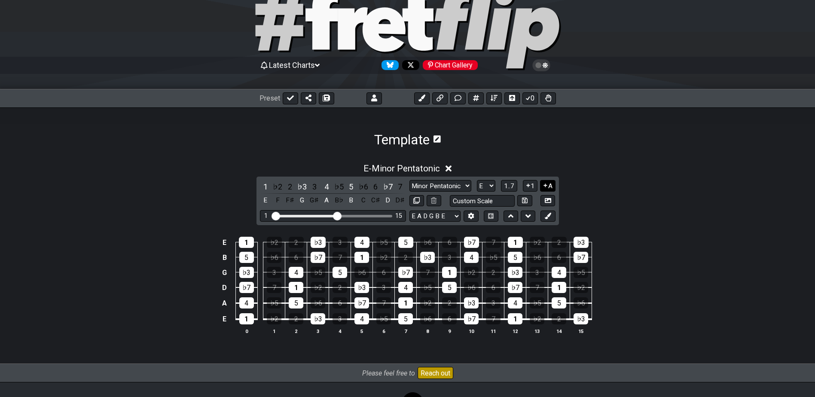
click at [547, 187] on icon at bounding box center [545, 185] width 8 height 6
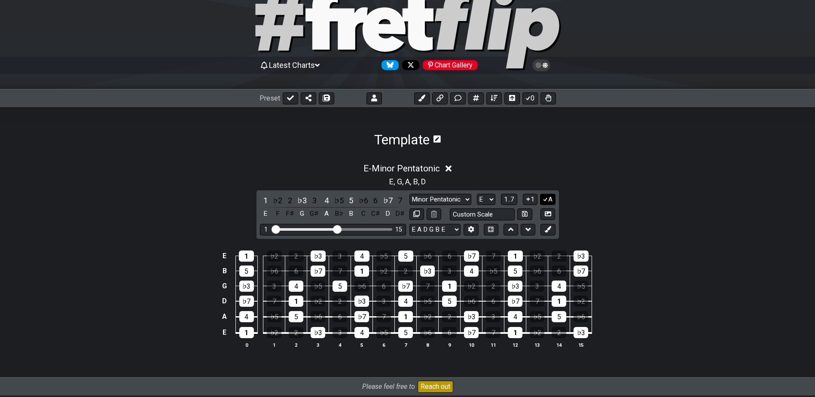
click at [550, 198] on button "A" at bounding box center [547, 200] width 15 height 12
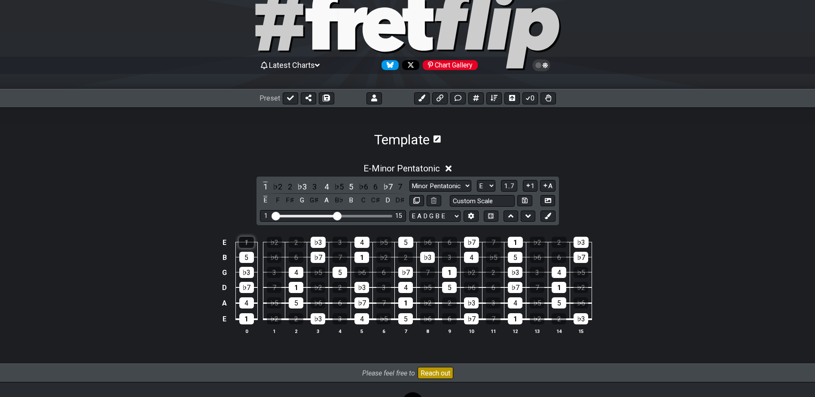
click at [247, 245] on div "1" at bounding box center [246, 242] width 15 height 11
click at [266, 201] on div "E" at bounding box center [265, 201] width 11 height 12
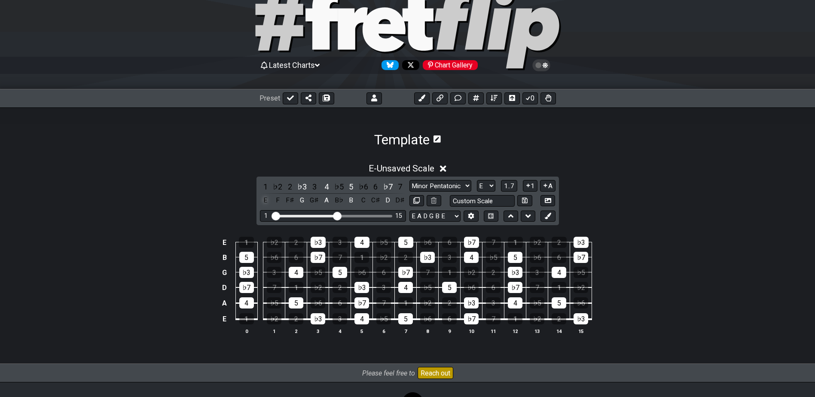
click at [266, 201] on div "E" at bounding box center [265, 201] width 11 height 12
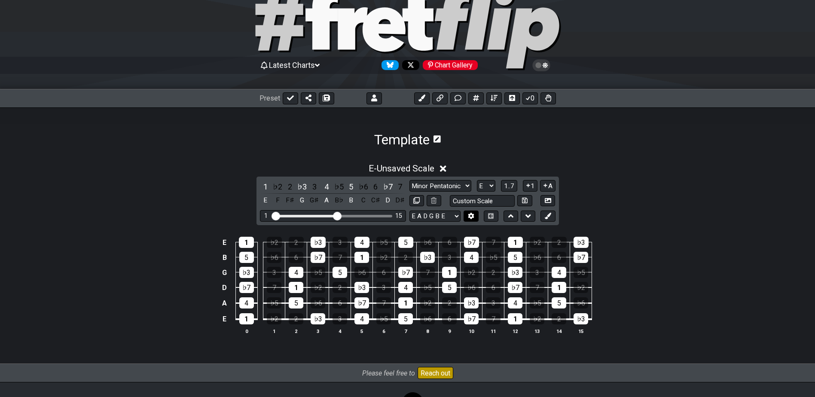
click at [474, 217] on icon at bounding box center [471, 216] width 6 height 6
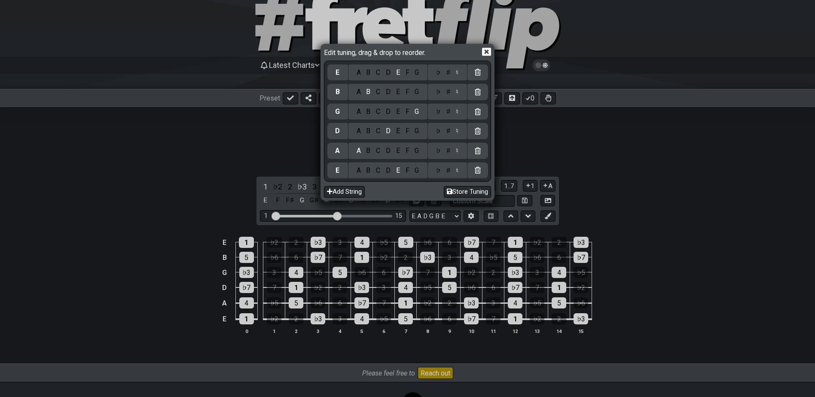
click at [658, 238] on div "Edit tuning, drag & drop to reorder. E A B C D E F G ♭ ♯ ♮ B A B C D E F G ♭ ♯ …" at bounding box center [407, 198] width 815 height 397
click at [485, 50] on icon at bounding box center [486, 51] width 9 height 9
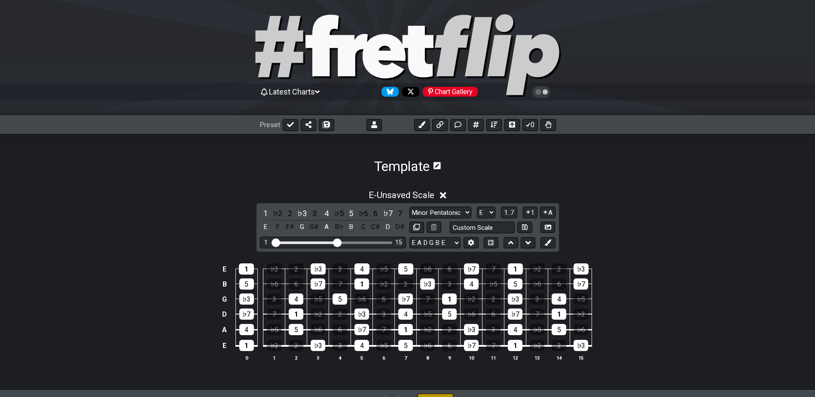
scroll to position [0, 0]
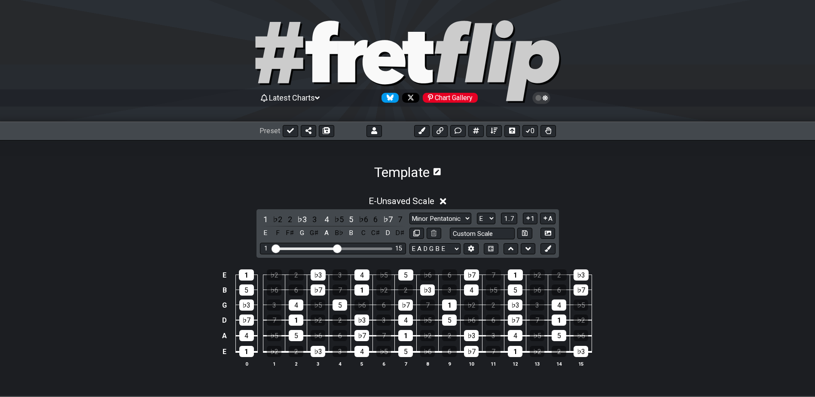
click at [291, 97] on span "Latest Charts" at bounding box center [292, 97] width 46 height 9
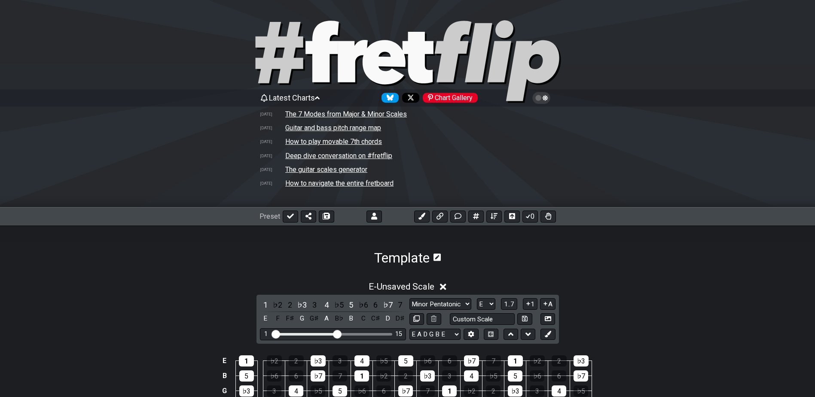
click at [335, 115] on td "The 7 Modes from Major & Minor Scales" at bounding box center [346, 114] width 122 height 9
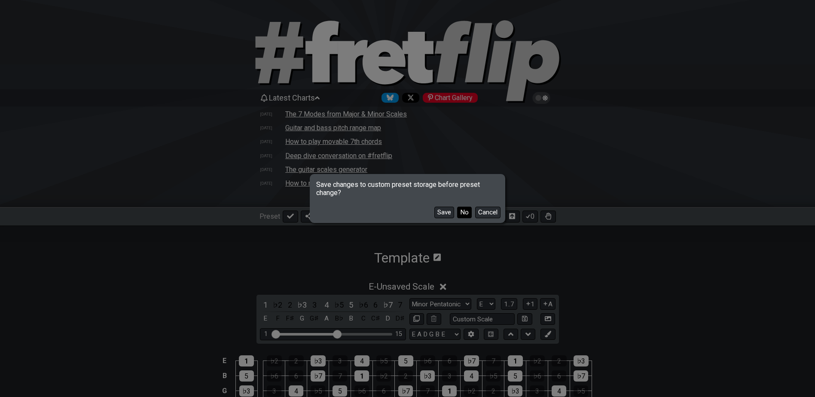
click at [461, 215] on button "No" at bounding box center [464, 213] width 15 height 12
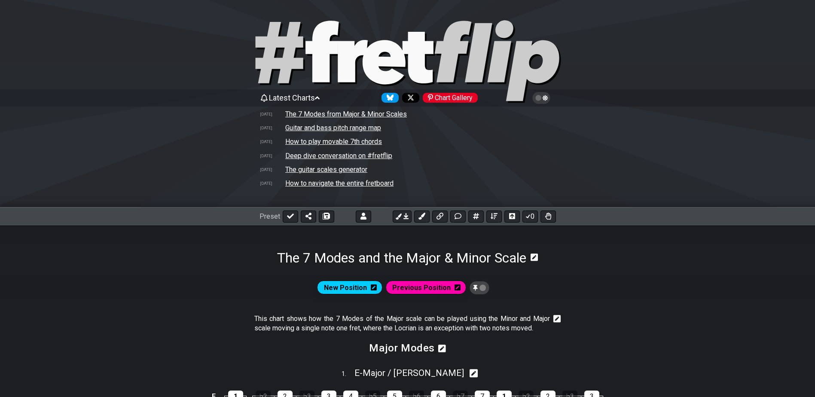
click at [284, 50] on icon at bounding box center [407, 62] width 309 height 86
select select "C"
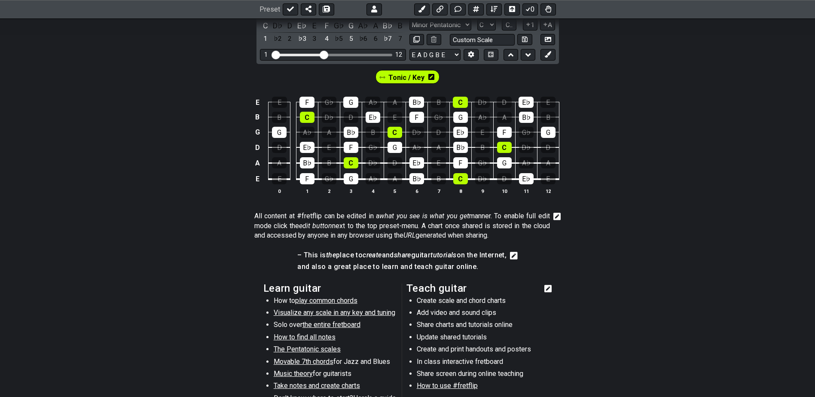
scroll to position [506, 0]
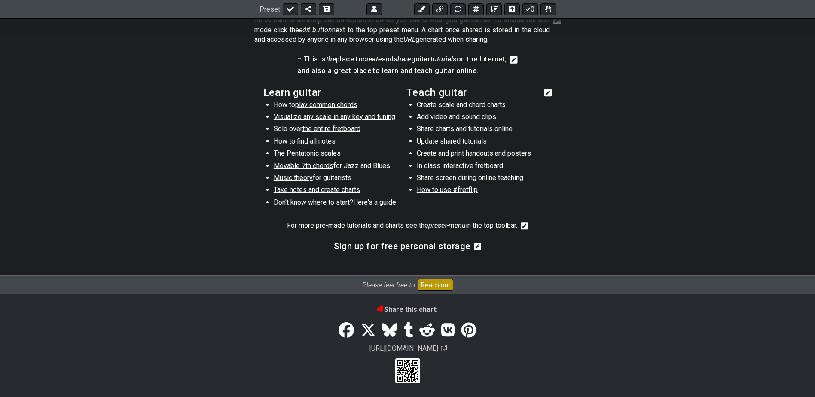
click at [363, 199] on span "Here's a guide" at bounding box center [374, 202] width 43 height 8
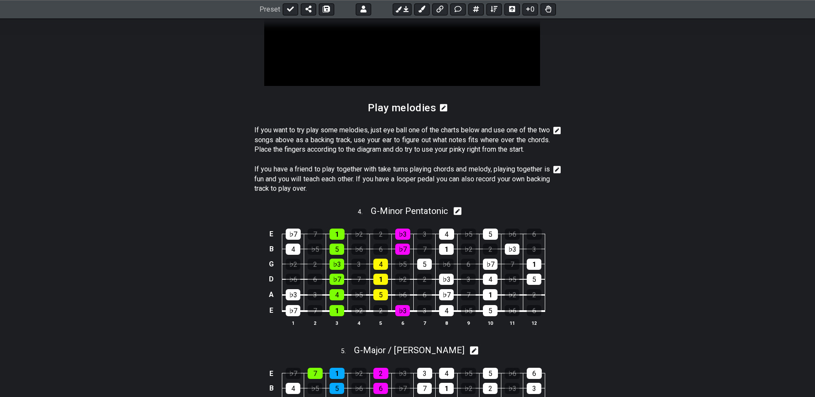
scroll to position [902, 0]
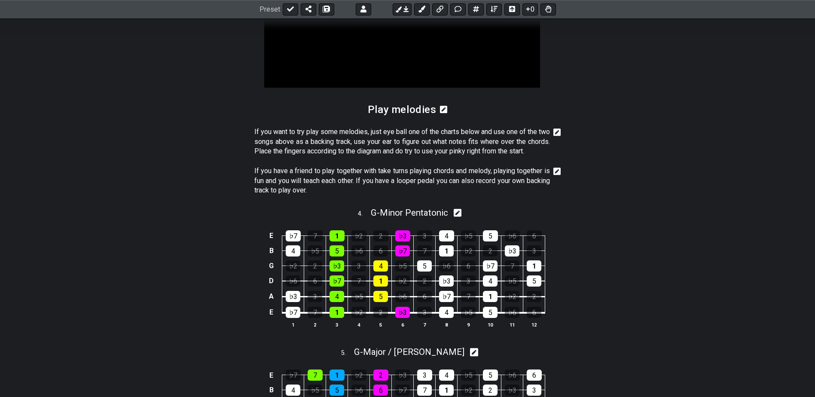
click at [461, 217] on icon at bounding box center [458, 212] width 8 height 9
select select "G"
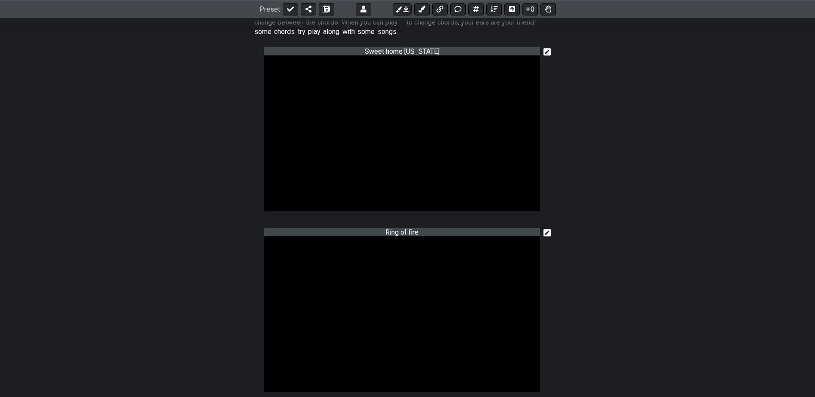
scroll to position [516, 0]
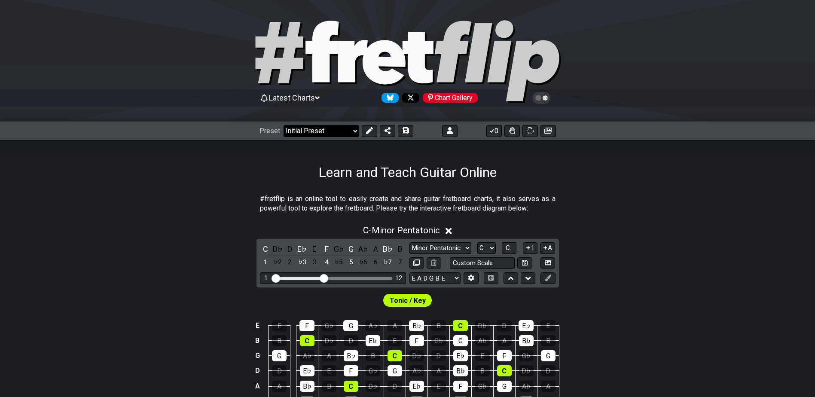
click at [323, 133] on select "Welcome to #fretflip! Initial Preset Custom Preset Minor Pentatonic Major Penta…" at bounding box center [322, 131] width 76 height 12
click at [284, 125] on select "Welcome to #fretflip! Initial Preset Custom Preset Common Guitar Chords Learn a…" at bounding box center [322, 131] width 76 height 12
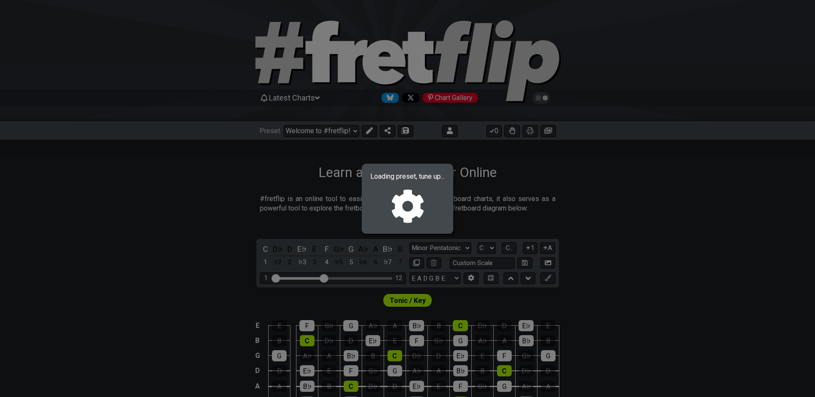
select select "/024CRSYFG"
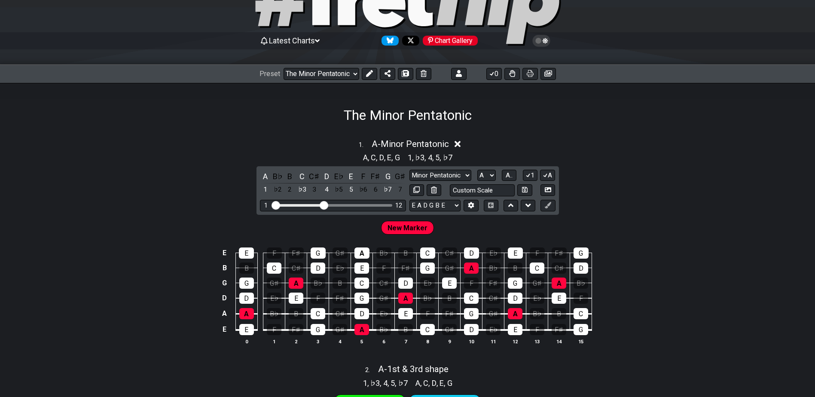
scroll to position [43, 0]
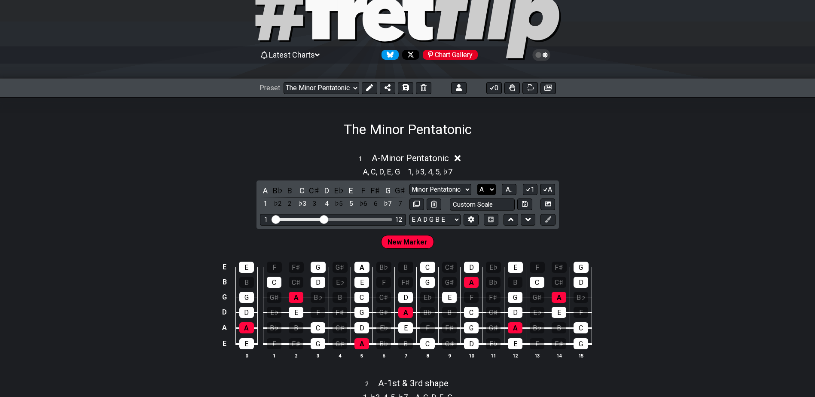
click at [492, 187] on select "A♭ A A♯ B♭ B C C♯ D♭ D D♯ E♭ E F F♯ G♭ G G♯" at bounding box center [486, 190] width 18 height 12
select select "E"
click at [477, 184] on select "A♭ A A♯ B♭ B C C♯ D♭ D D♯ E♭ E F F♯ G♭ G G♯" at bounding box center [486, 190] width 18 height 12
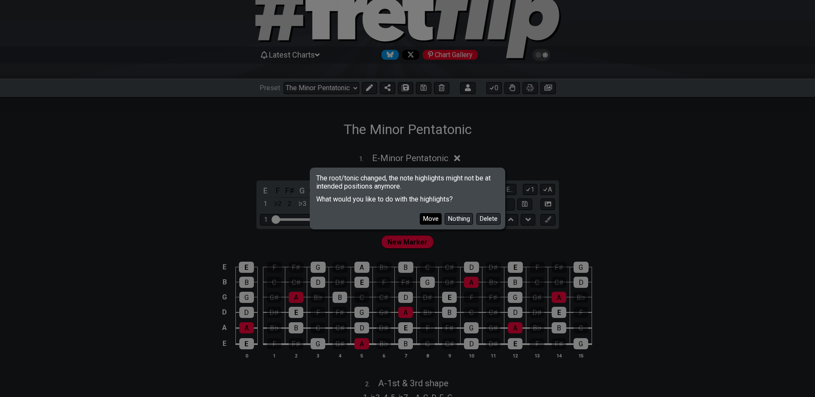
click at [431, 218] on button "Move" at bounding box center [431, 219] width 22 height 12
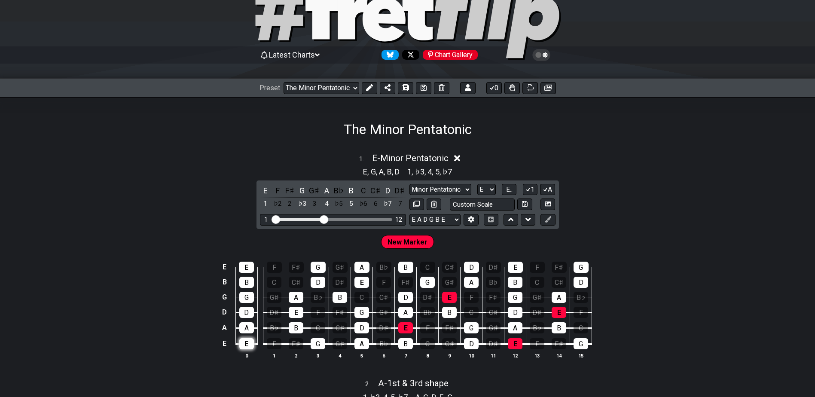
click at [246, 344] on div "E" at bounding box center [246, 343] width 15 height 11
click at [251, 342] on div "E" at bounding box center [246, 343] width 15 height 11
click at [397, 244] on span "New Marker" at bounding box center [408, 242] width 40 height 12
click at [410, 243] on span "New Marker" at bounding box center [408, 242] width 40 height 12
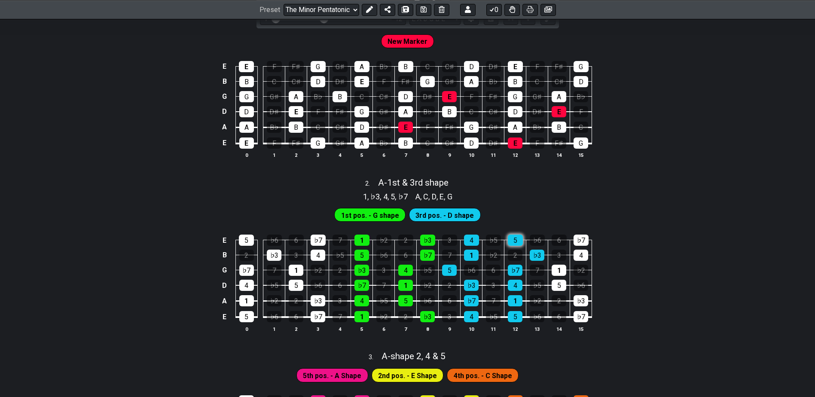
scroll to position [301, 0]
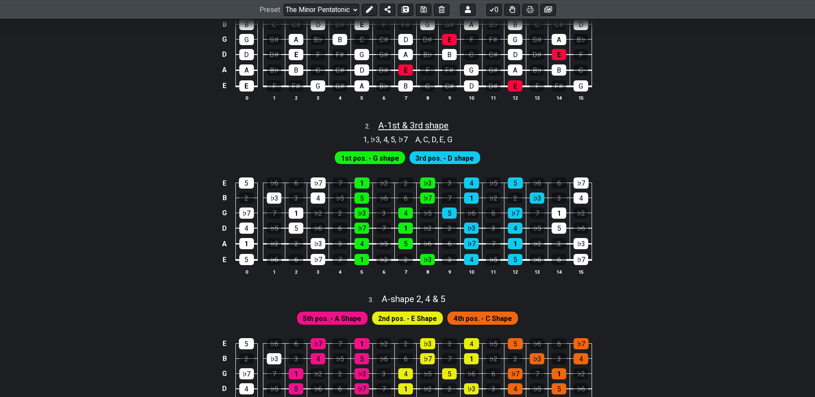
click at [419, 124] on span "A - 1st & 3rd shape" at bounding box center [413, 125] width 70 height 10
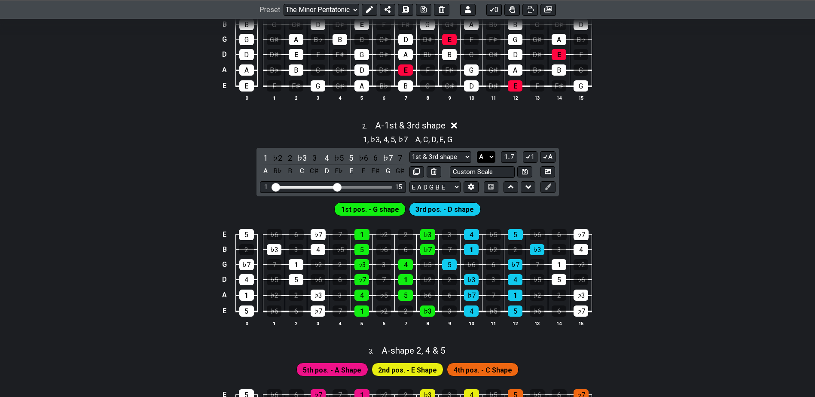
click at [492, 153] on select "A♭ A A♯ B♭ B C C♯ D♭ D D♯ E♭ E F F♯ G♭ G G♯" at bounding box center [486, 157] width 18 height 12
select select "E"
click at [477, 151] on select "A♭ A A♯ B♭ B C C♯ D♭ D D♯ E♭ E F F♯ G♭ G G♯" at bounding box center [486, 157] width 18 height 12
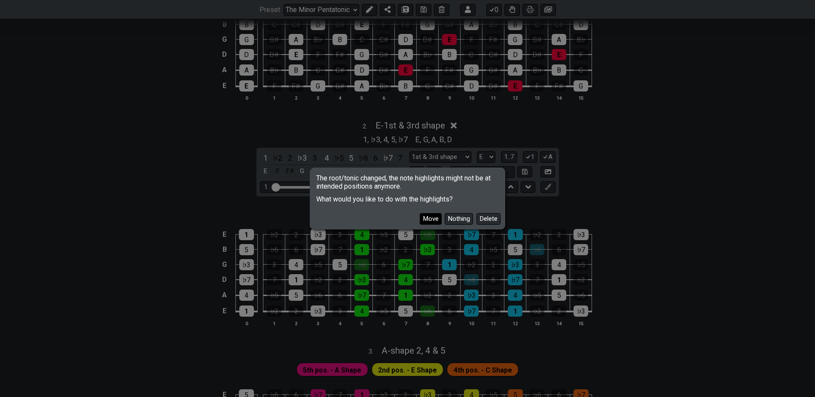
click at [431, 217] on button "Move" at bounding box center [431, 219] width 22 height 12
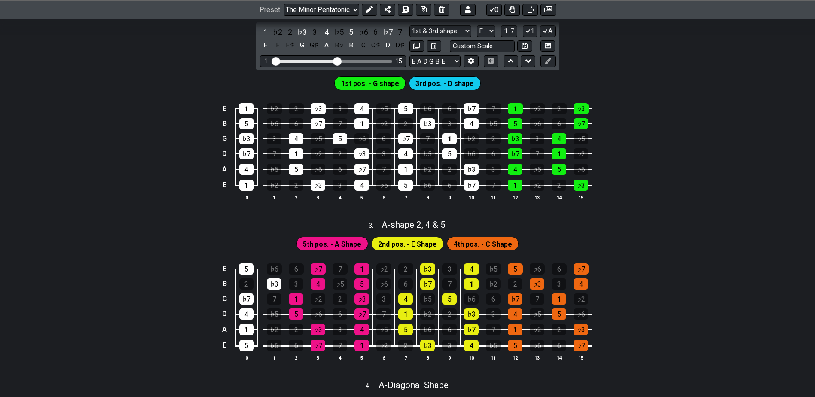
scroll to position [430, 0]
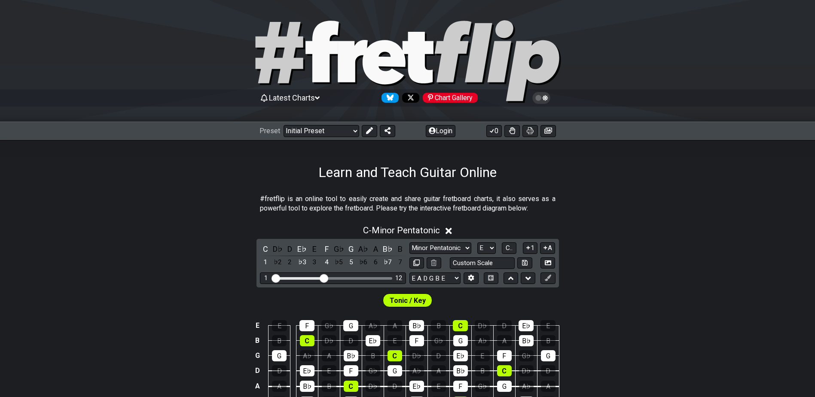
select select "E"
click at [338, 133] on select "Welcome to #fretflip! Initial Preset Custom Preset Common Guitar Chords Learn a…" at bounding box center [322, 131] width 76 height 12
click at [338, 131] on select "Welcome to #fretflip! Initial Preset Custom Preset Common Guitar Chords Learn a…" at bounding box center [322, 131] width 76 height 12
click at [284, 125] on select "Welcome to #fretflip! Initial Preset Custom Preset Common Guitar Chords Learn a…" at bounding box center [322, 131] width 76 height 12
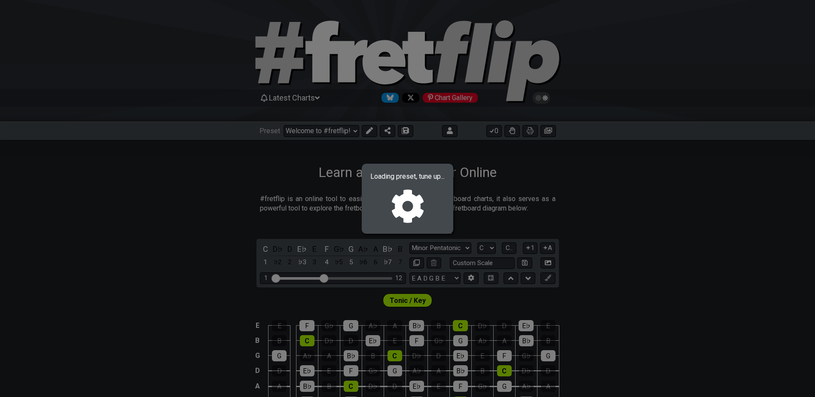
select select "/024CRSYFG"
select select "A"
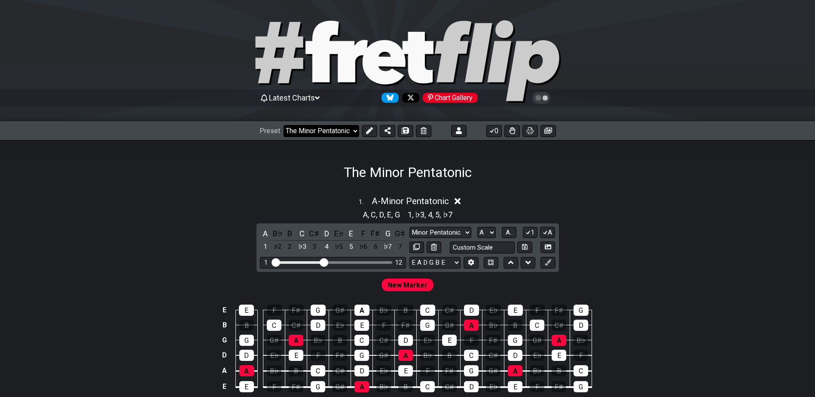
click at [312, 130] on select "Welcome to #fretflip! Initial Preset Custom Preset Common Guitar Chords Learn a…" at bounding box center [322, 131] width 76 height 12
click at [284, 125] on select "Welcome to #fretflip! Initial Preset Custom Preset Common Guitar Chords Learn a…" at bounding box center [322, 131] width 76 height 12
select select "/welcome"
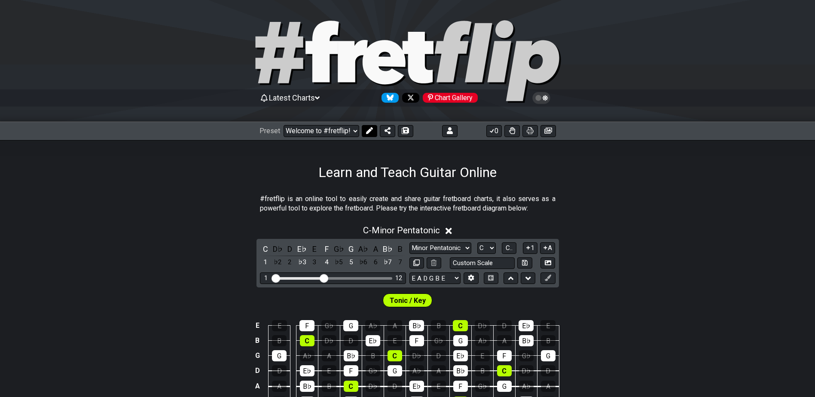
click at [366, 131] on icon at bounding box center [369, 130] width 7 height 7
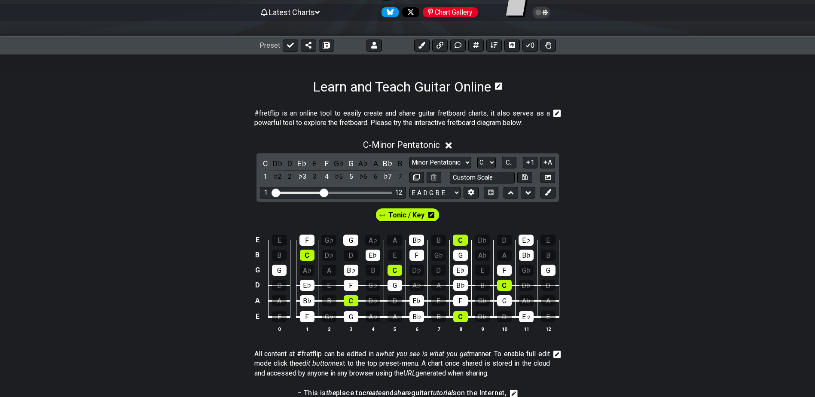
scroll to position [86, 0]
click at [510, 161] on span "C.." at bounding box center [509, 162] width 7 height 8
click at [510, 161] on span "1..7" at bounding box center [509, 162] width 10 height 8
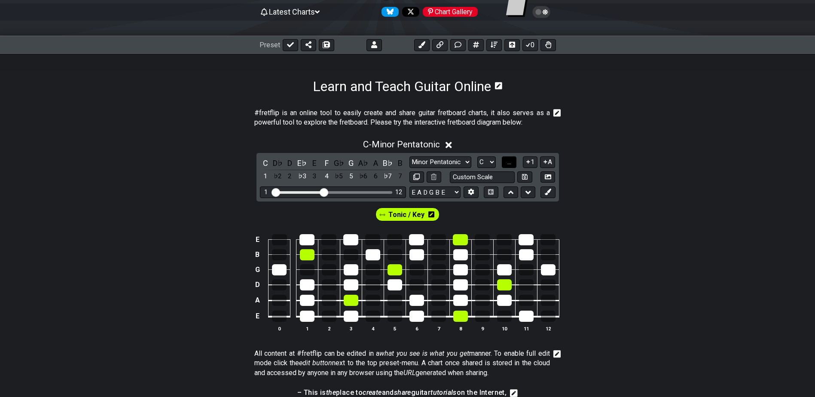
click at [510, 161] on span "..." at bounding box center [509, 162] width 4 height 8
click at [510, 161] on span "C.." at bounding box center [509, 162] width 7 height 8
click at [510, 162] on span "1..7" at bounding box center [509, 162] width 10 height 8
click at [510, 160] on span "..." at bounding box center [509, 162] width 4 height 8
click at [488, 160] on select "A♭ A A♯ B♭ B C C♯ D♭ D D♯ E♭ E F F♯ G♭ G G♯" at bounding box center [486, 162] width 18 height 12
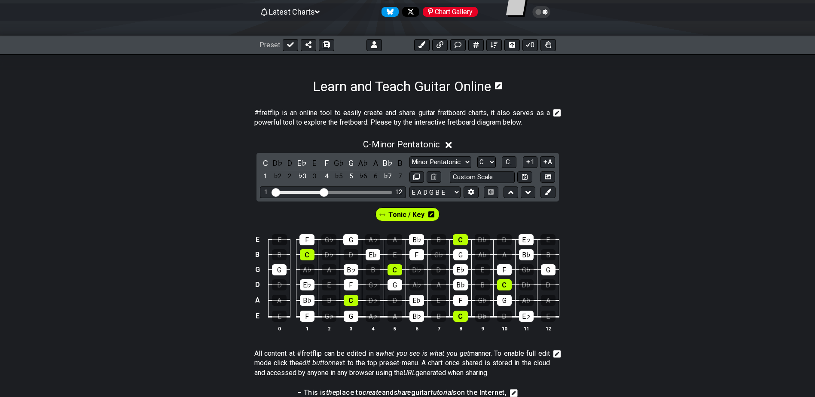
select select "E"
click at [477, 156] on select "A♭ A A♯ B♭ B C C♯ D♭ D D♯ E♭ E F F♯ G♭ G G♯" at bounding box center [486, 162] width 18 height 12
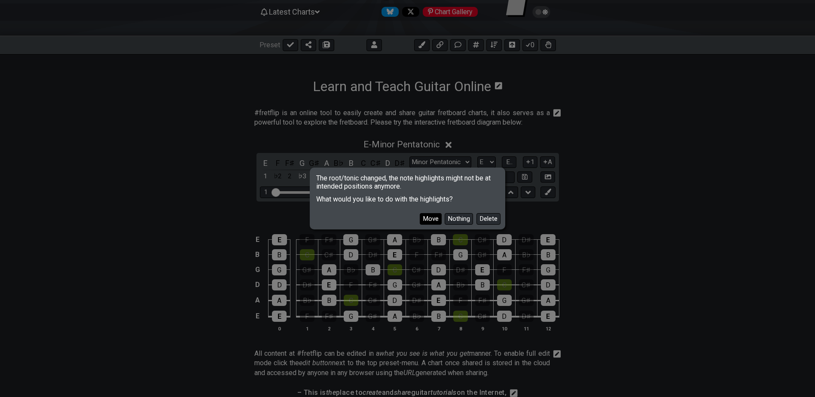
click at [432, 219] on button "Move" at bounding box center [431, 219] width 22 height 12
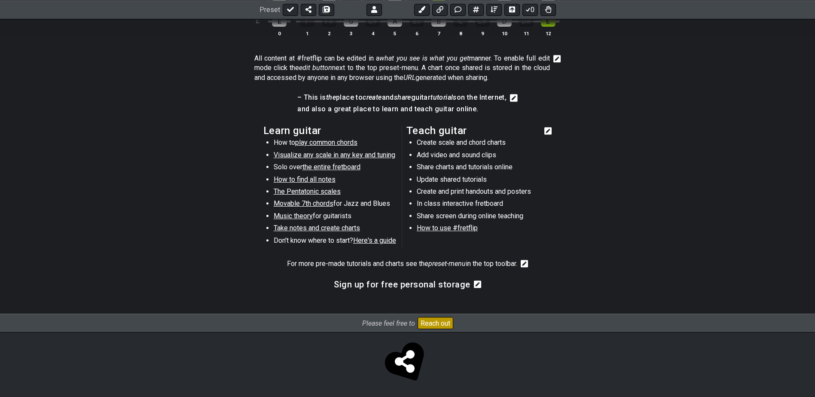
scroll to position [383, 0]
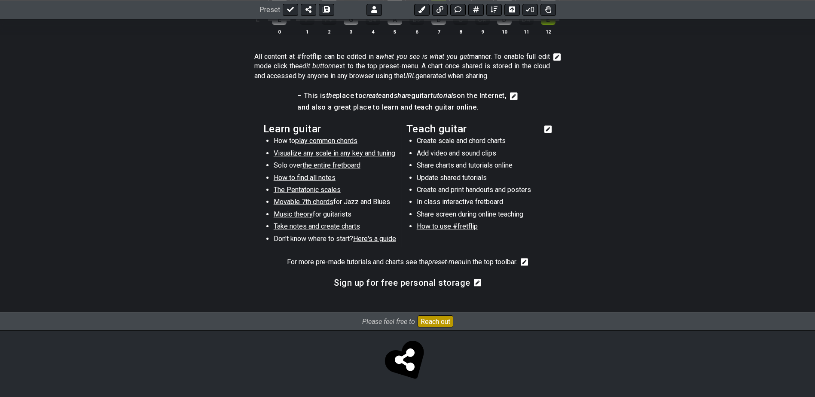
click at [312, 188] on span "The Pentatonic scales" at bounding box center [307, 190] width 67 height 8
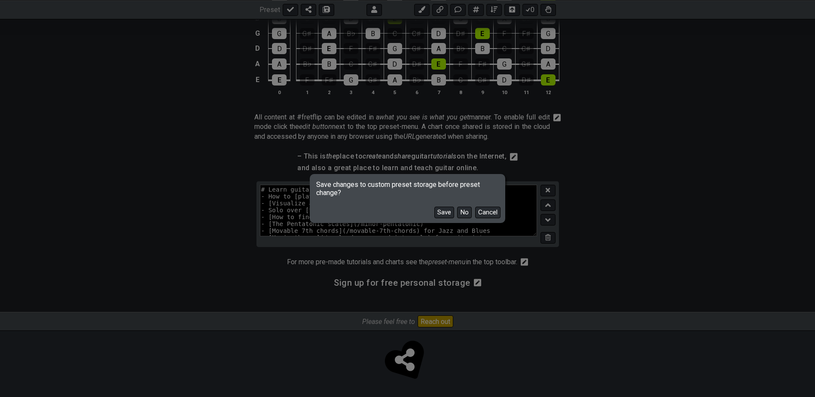
scroll to position [323, 0]
click at [466, 213] on button "No" at bounding box center [464, 213] width 15 height 12
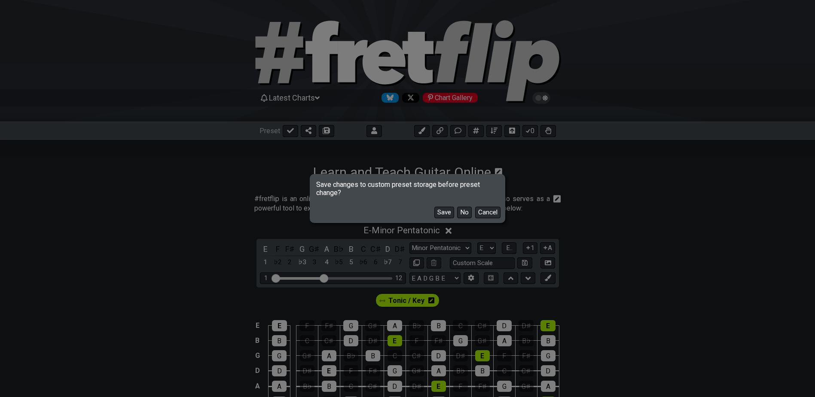
select select "C"
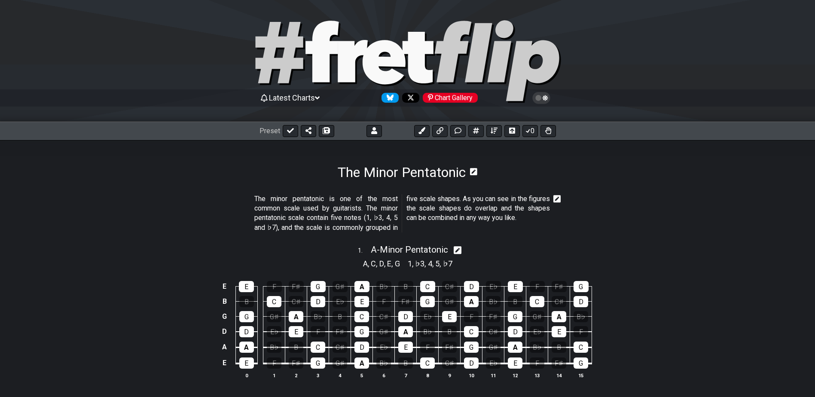
click at [320, 95] on icon at bounding box center [317, 98] width 5 height 8
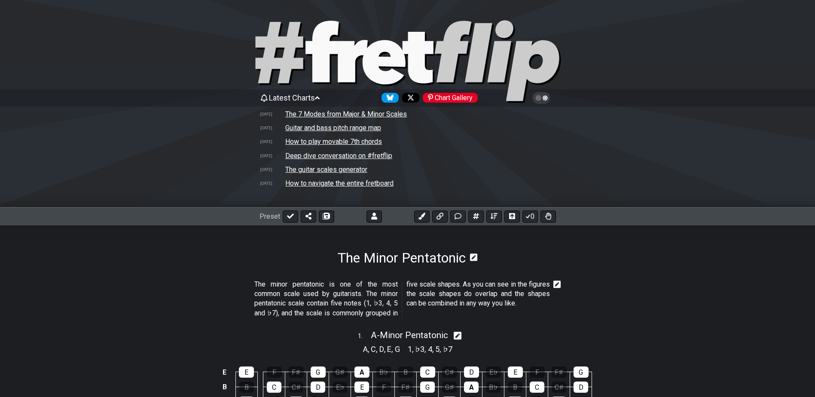
click at [316, 155] on td "Deep dive conversation on #fretflip" at bounding box center [339, 155] width 108 height 9
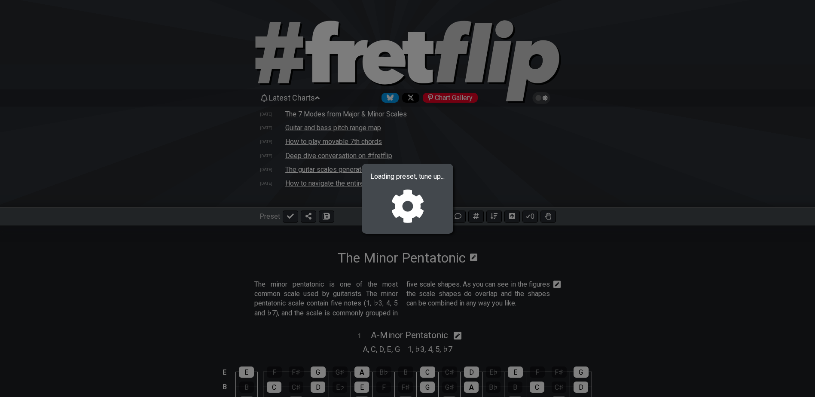
select select "C"
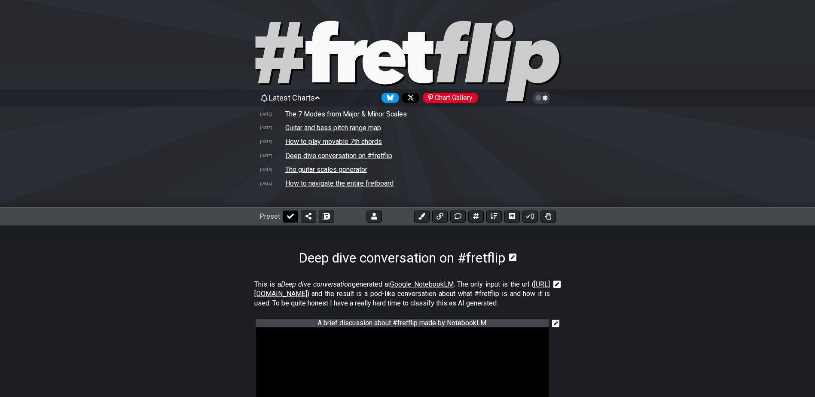
click at [290, 216] on icon at bounding box center [290, 216] width 7 height 5
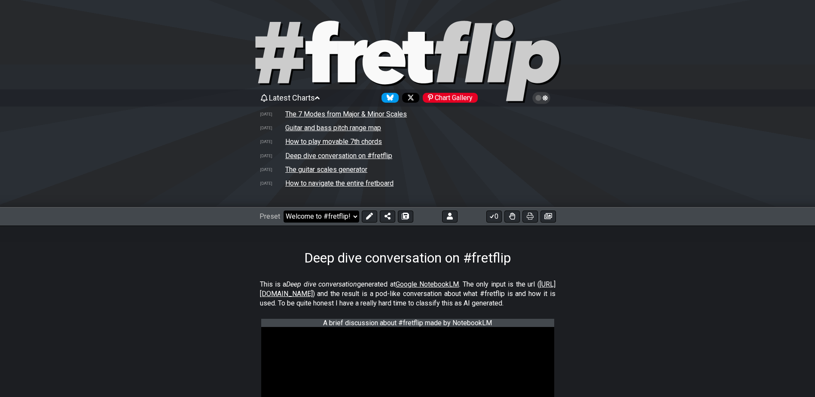
click at [350, 216] on select "Welcome to #fretflip! Initial Preset Custom Preset Common Guitar Chords Learn a…" at bounding box center [322, 217] width 76 height 12
click at [284, 211] on select "Welcome to #fretflip! Initial Preset Custom Preset Common Guitar Chords Learn a…" at bounding box center [322, 217] width 76 height 12
select select "/welcome"
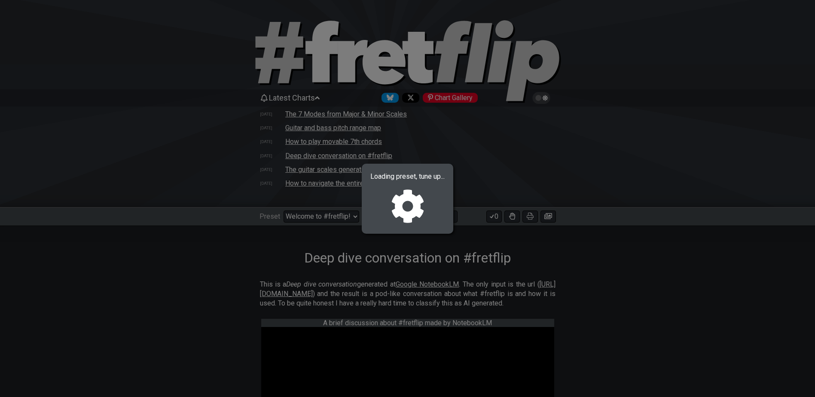
select select "A"
select select "/024CRSYFG"
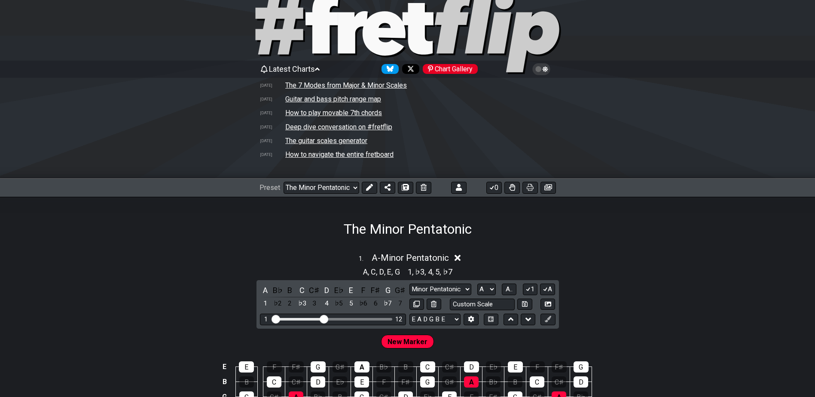
scroll to position [43, 0]
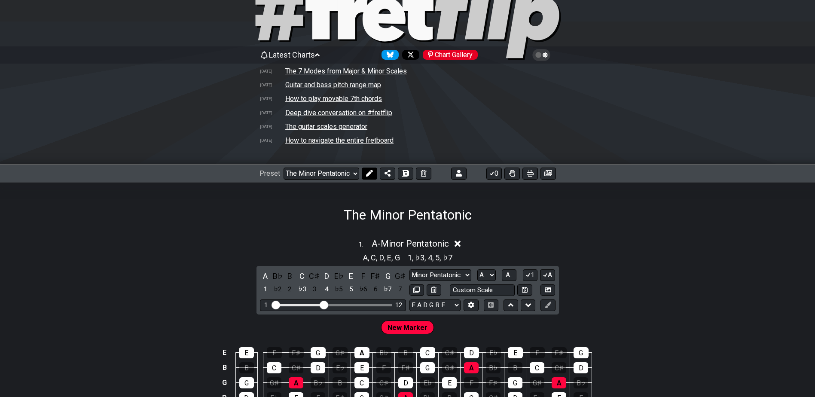
click at [367, 172] on icon at bounding box center [369, 173] width 7 height 7
click at [576, 211] on section "The Minor Pentatonic" at bounding box center [407, 203] width 815 height 40
click at [422, 170] on icon at bounding box center [422, 173] width 7 height 7
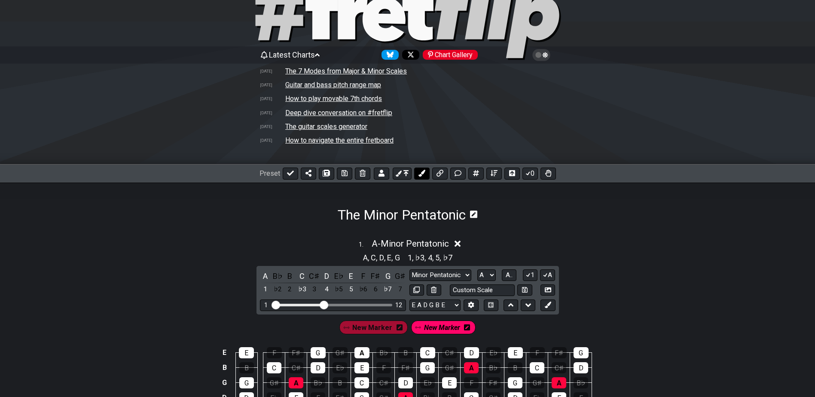
click at [422, 170] on icon at bounding box center [422, 173] width 7 height 7
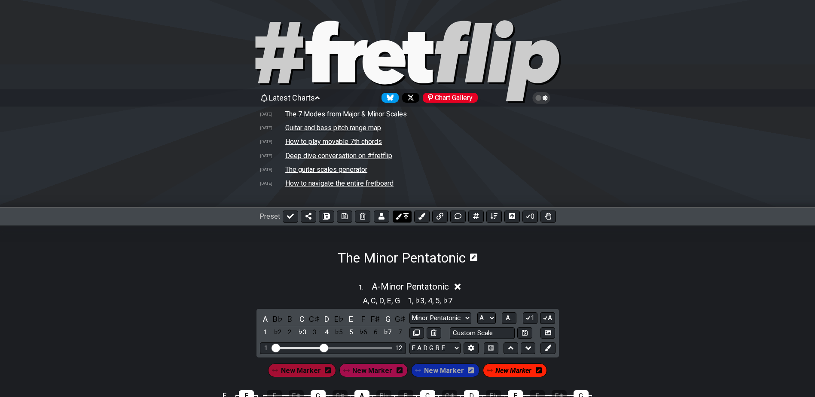
click at [405, 211] on button at bounding box center [402, 217] width 19 height 12
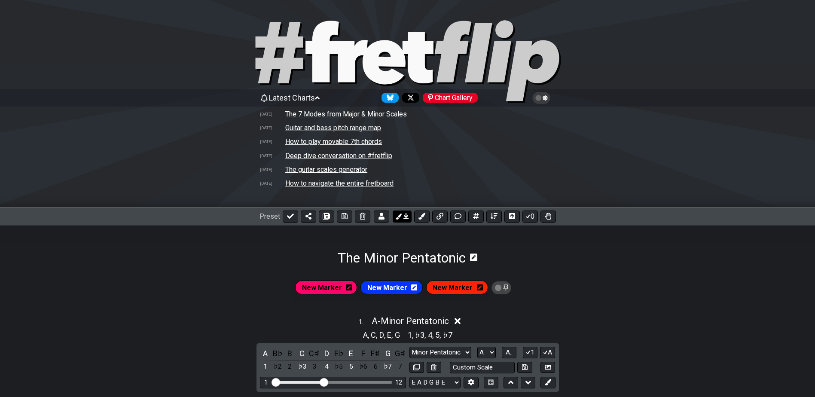
click at [405, 211] on button at bounding box center [402, 217] width 19 height 12
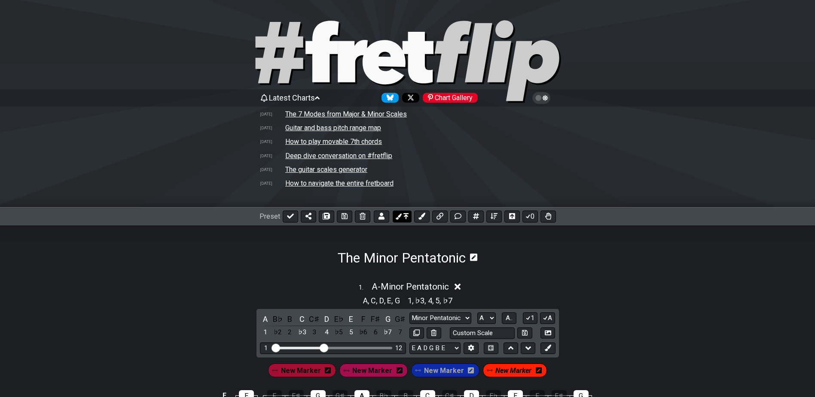
click at [405, 212] on button at bounding box center [402, 217] width 19 height 12
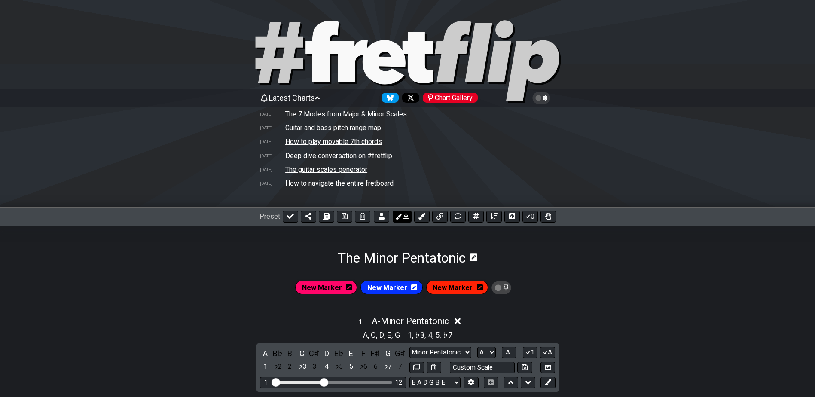
click at [405, 212] on button at bounding box center [402, 217] width 19 height 12
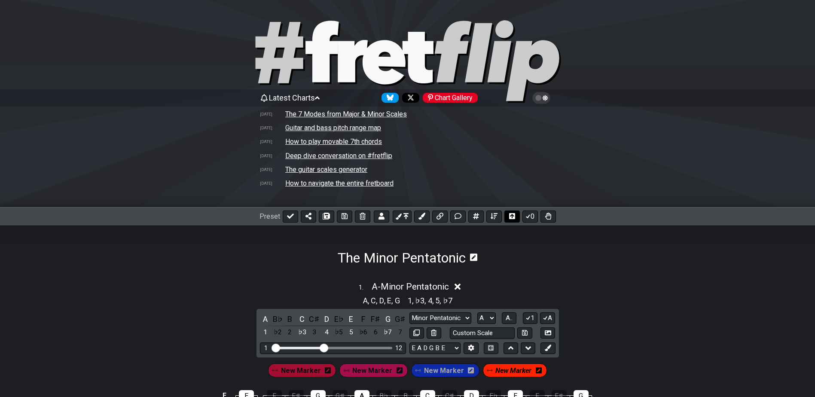
click at [516, 216] on button at bounding box center [511, 217] width 15 height 12
click at [530, 215] on icon at bounding box center [528, 216] width 9 height 7
click at [497, 217] on icon at bounding box center [494, 216] width 7 height 7
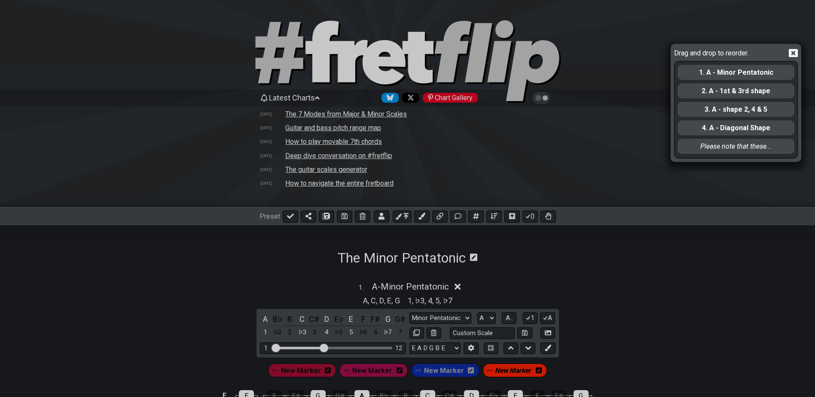
click at [796, 53] on icon at bounding box center [793, 53] width 9 height 8
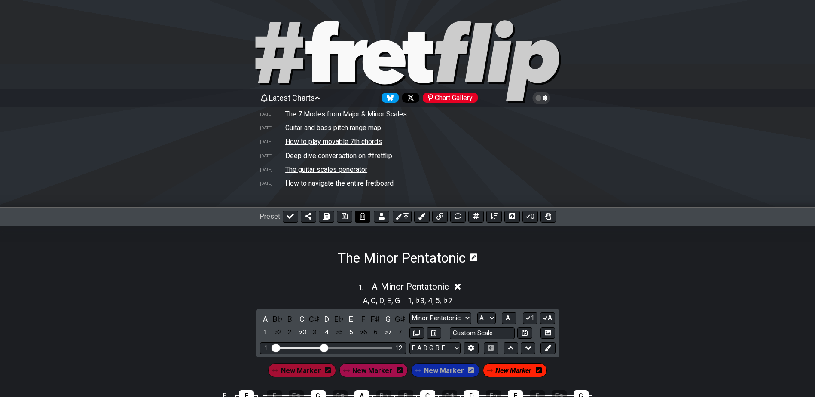
click at [360, 217] on icon at bounding box center [363, 216] width 6 height 7
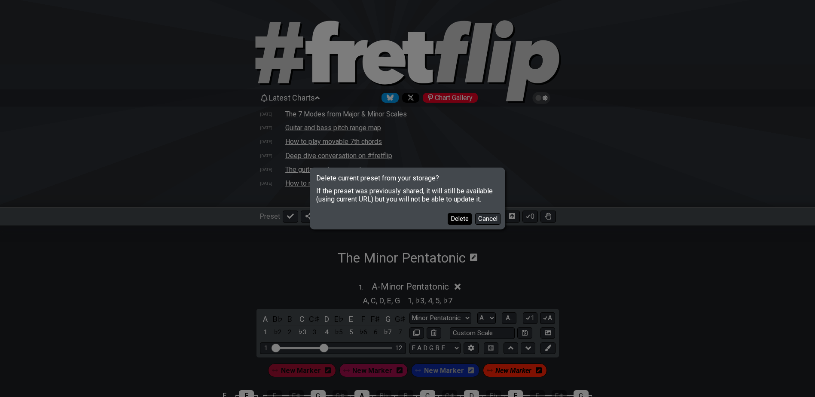
click at [461, 222] on button "Delete" at bounding box center [460, 219] width 24 height 12
select select "C"
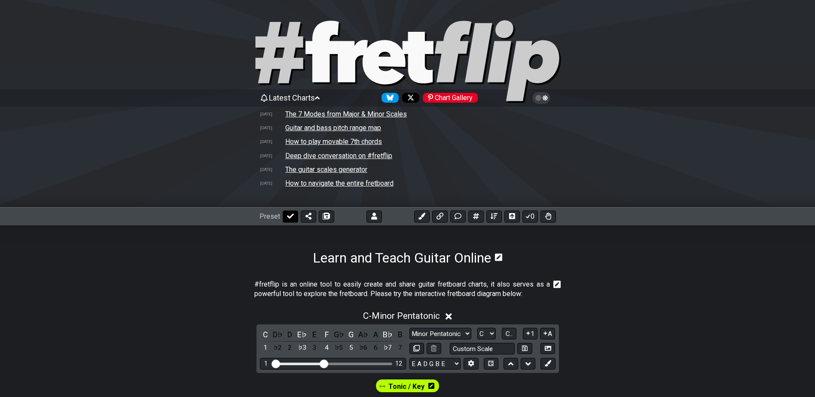
click at [288, 216] on icon at bounding box center [290, 216] width 7 height 7
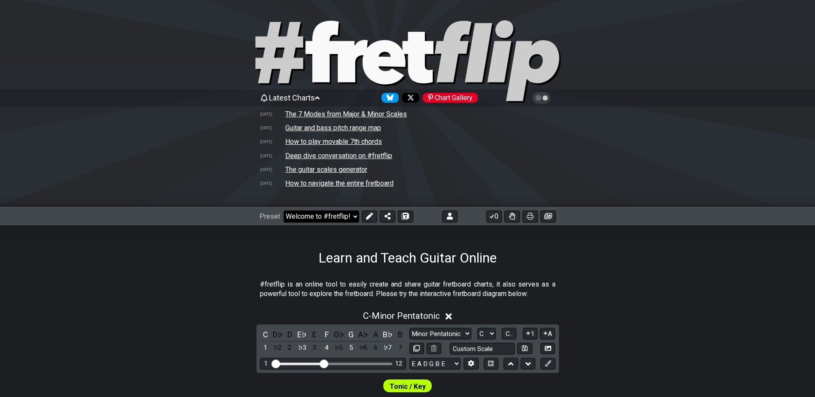
click at [351, 214] on select "Welcome to #fretflip! Initial Preset Custom Preset Common Guitar Chords Learn a…" at bounding box center [322, 217] width 76 height 12
click at [284, 211] on select "Welcome to #fretflip! Initial Preset Custom Preset Common Guitar Chords Learn a…" at bounding box center [322, 217] width 76 height 12
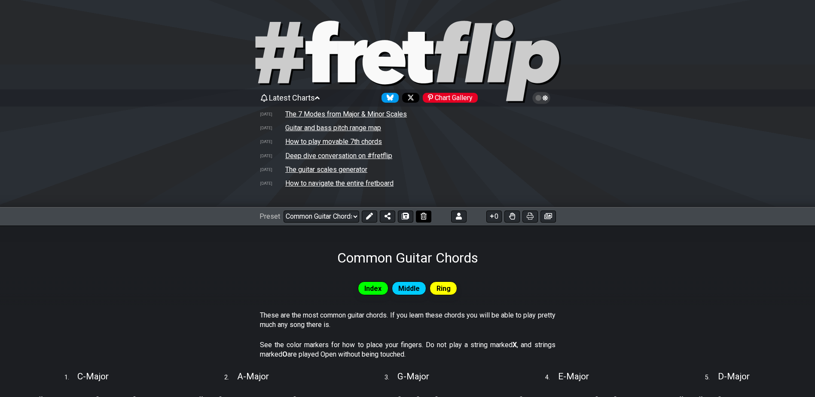
click at [425, 217] on icon at bounding box center [424, 216] width 6 height 7
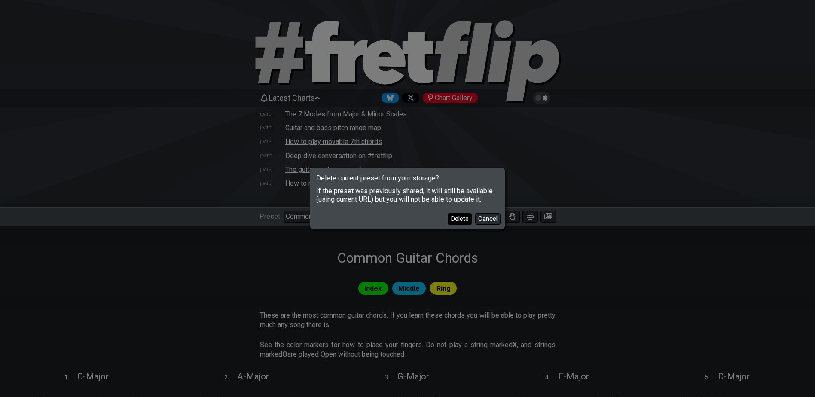
click at [458, 217] on button "Delete" at bounding box center [460, 219] width 24 height 12
select select "/welcome"
select select "C"
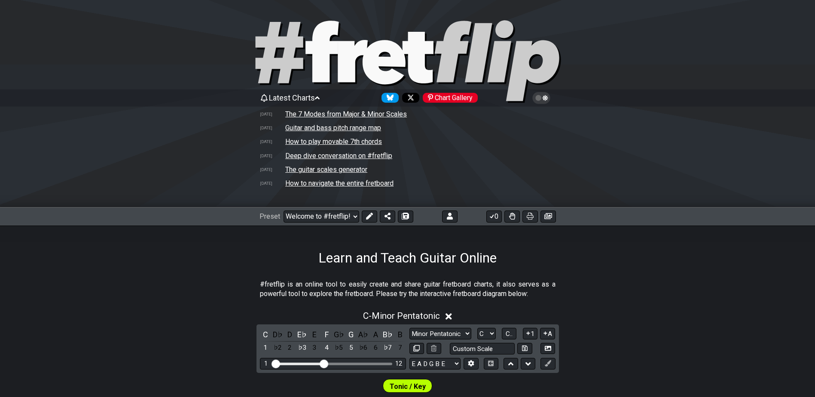
click at [359, 215] on div "Preset Welcome to #fretflip! Initial Preset Custom Preset Learn and Teach Guita…" at bounding box center [337, 217] width 154 height 12
click at [355, 217] on select "Welcome to #fretflip! Initial Preset Custom Preset Learn and Teach Guitar Onlin…" at bounding box center [322, 217] width 76 height 12
click at [284, 211] on select "Welcome to #fretflip! Initial Preset Custom Preset Learn and Teach Guitar Onlin…" at bounding box center [322, 217] width 76 height 12
click at [421, 215] on icon at bounding box center [424, 216] width 6 height 7
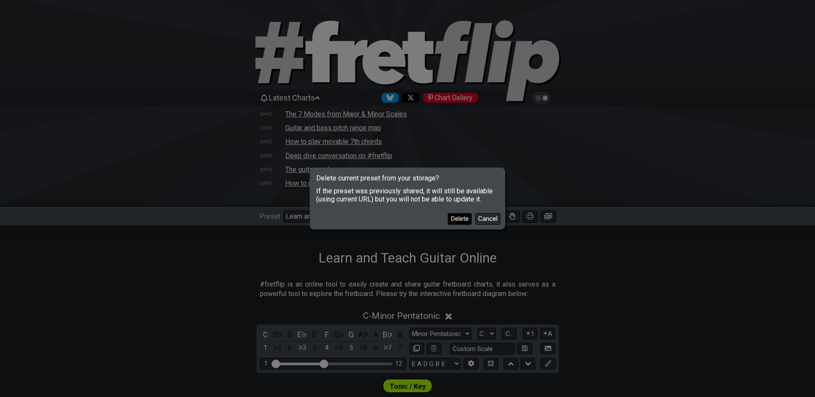
click at [466, 220] on button "Delete" at bounding box center [460, 219] width 24 height 12
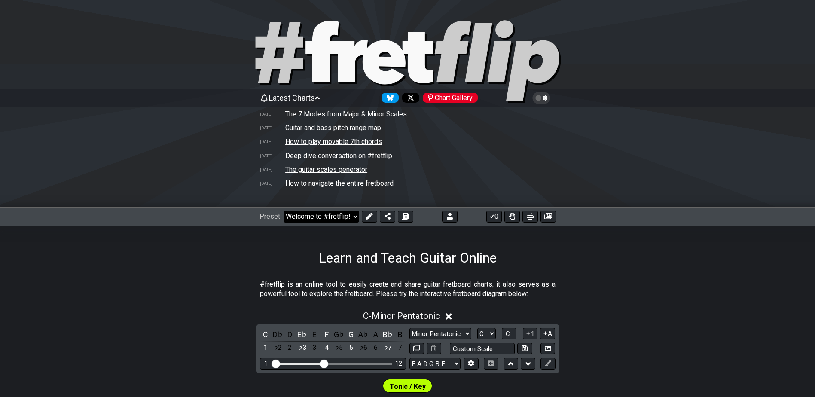
click at [336, 217] on select "Welcome to #fretflip! Initial Preset Custom Preset Minor Pentatonic Major Penta…" at bounding box center [322, 217] width 76 height 12
click at [284, 211] on select "Welcome to #fretflip! Initial Preset Custom Preset Minor Pentatonic Major Penta…" at bounding box center [322, 217] width 76 height 12
select select "/minor-pentatonic"
select select "C"
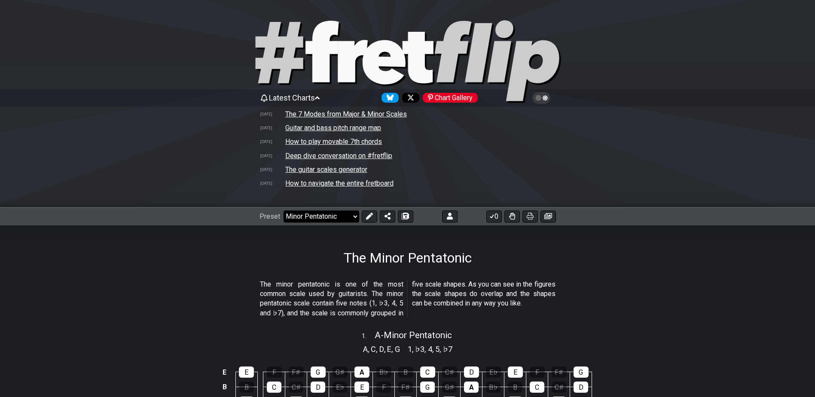
click at [334, 216] on select "Welcome to #fretflip! Initial Preset Custom Preset Minor Pentatonic Major Penta…" at bounding box center [322, 217] width 76 height 12
click at [284, 211] on select "Welcome to #fretflip! Initial Preset Custom Preset Minor Pentatonic Major Penta…" at bounding box center [322, 217] width 76 height 12
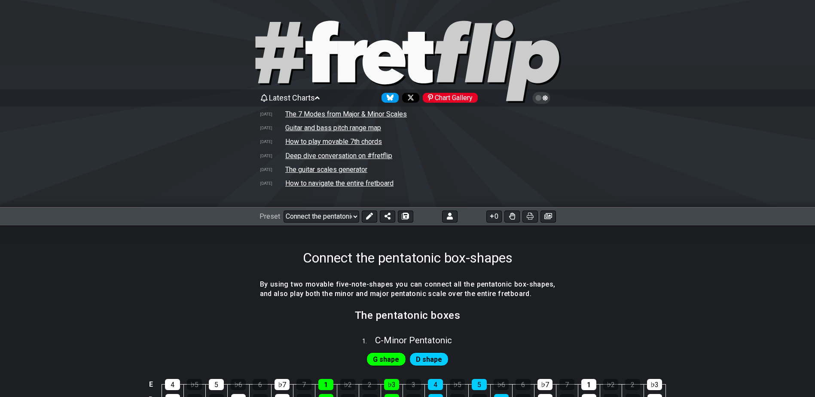
click at [298, 171] on td "The guitar scales generator" at bounding box center [326, 169] width 83 height 9
select select "/guitar-scales-generator"
select select "A"
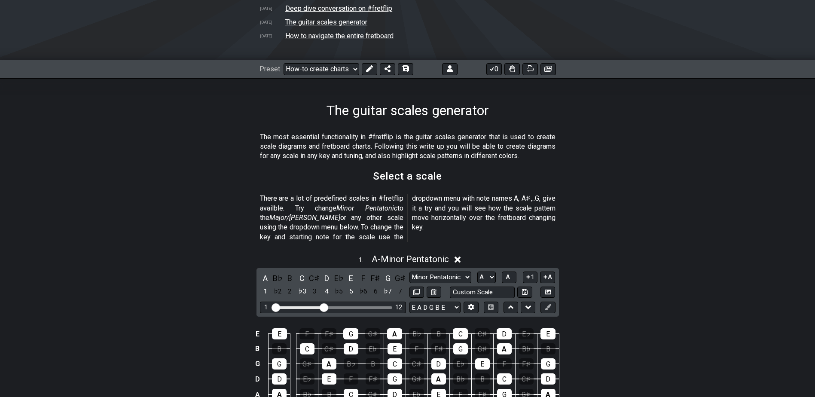
scroll to position [150, 0]
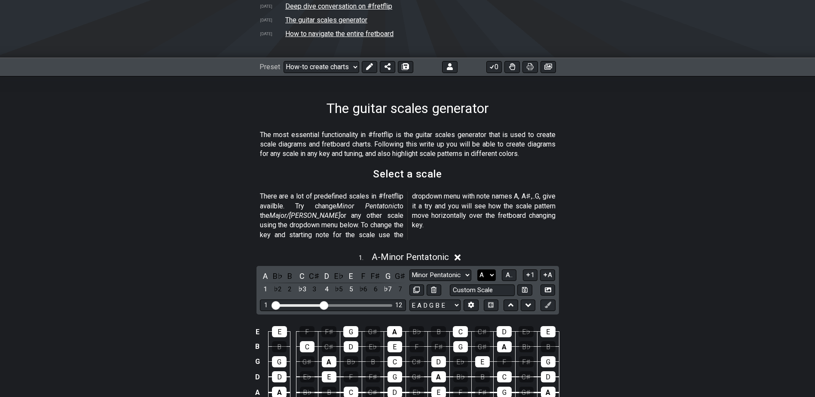
click at [487, 269] on select "A♭ A A♯ B♭ B C C♯ D♭ D D♯ E♭ E F F♯ G♭ G G♯" at bounding box center [486, 275] width 18 height 12
select select "E"
click at [477, 269] on select "A♭ A A♯ B♭ B C C♯ D♭ D D♯ E♭ E F F♯ G♭ G G♯" at bounding box center [486, 275] width 18 height 12
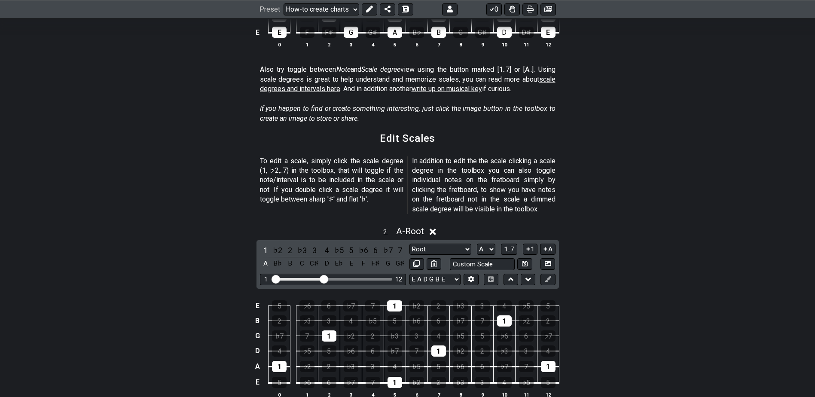
scroll to position [536, 0]
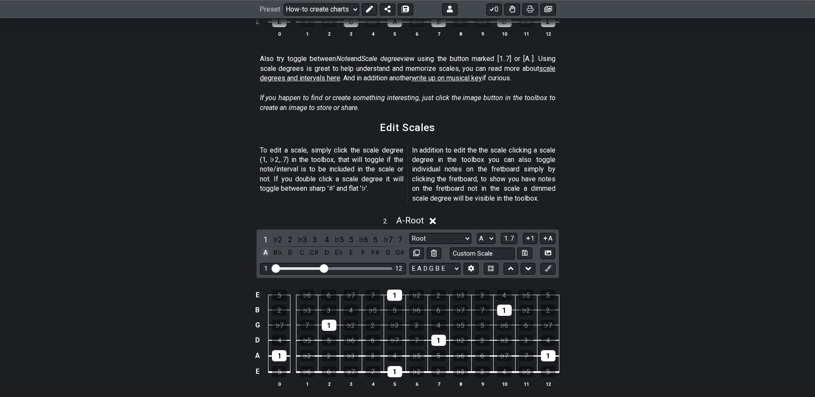
click at [266, 247] on div "A" at bounding box center [265, 253] width 11 height 12
click at [278, 247] on div "B♭" at bounding box center [277, 253] width 11 height 12
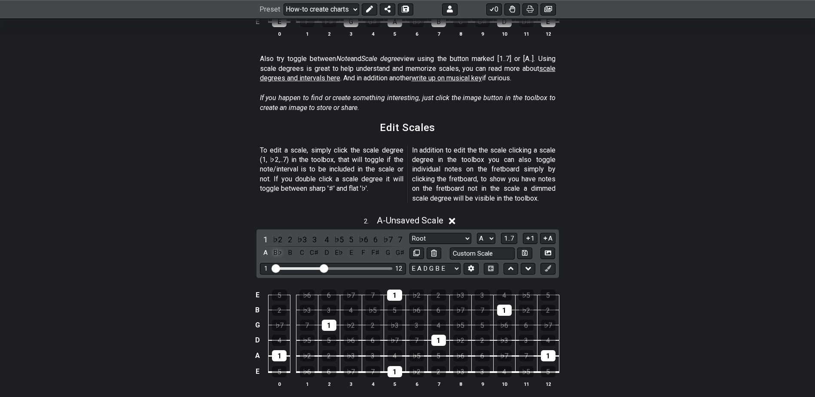
click at [278, 247] on div "B♭" at bounding box center [277, 253] width 11 height 12
click at [278, 247] on div "A♯" at bounding box center [277, 253] width 11 height 12
click at [502, 335] on div "♭3" at bounding box center [504, 340] width 15 height 11
click at [504, 335] on div "♭3" at bounding box center [504, 340] width 15 height 11
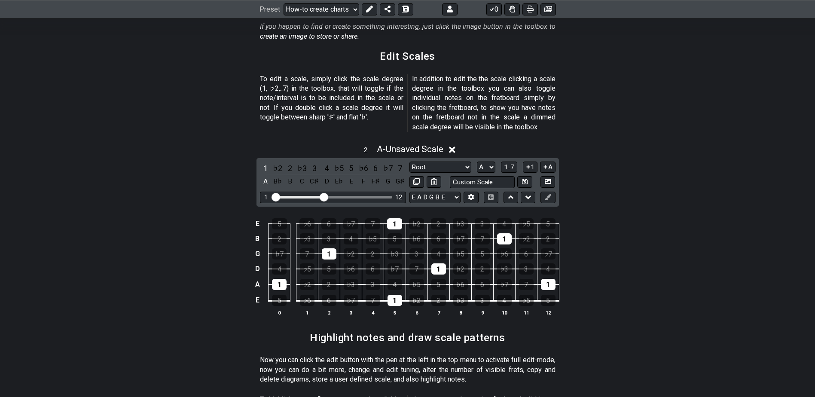
scroll to position [622, 0]
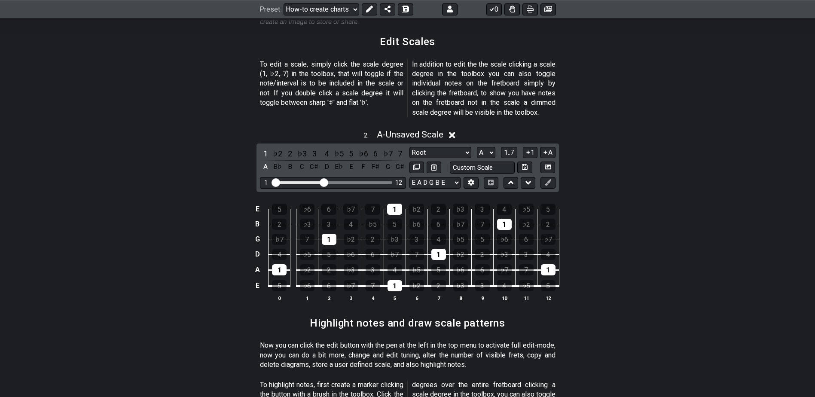
click at [454, 131] on icon at bounding box center [452, 135] width 6 height 9
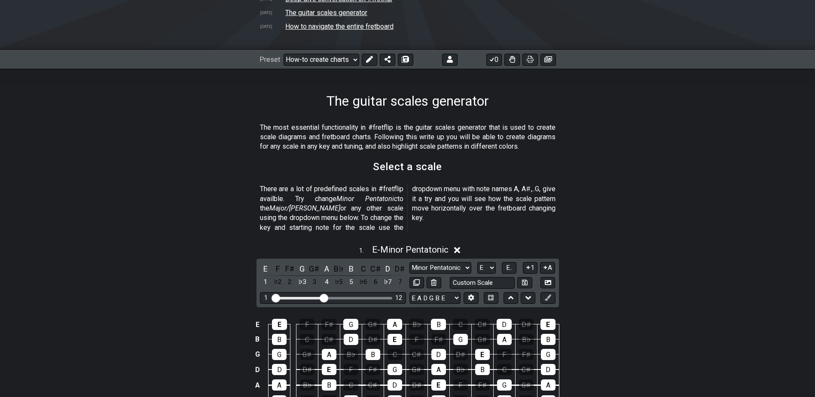
scroll to position [129, 0]
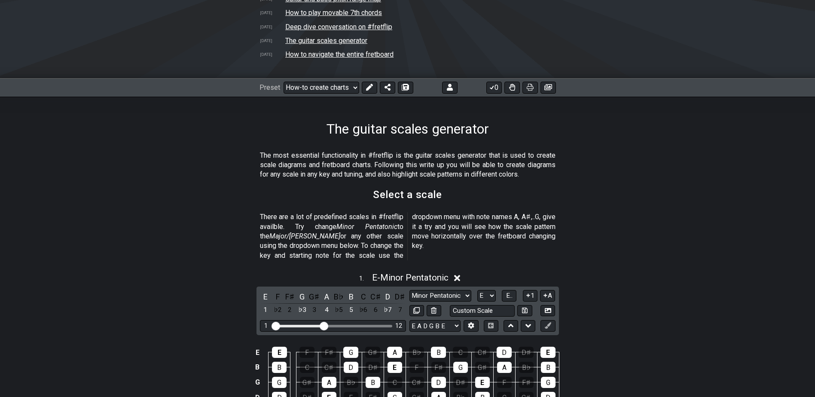
click at [501, 176] on p "The most essential functionality in #fretflip is the guitar scales generator th…" at bounding box center [408, 165] width 296 height 29
click at [404, 83] on button at bounding box center [405, 88] width 15 height 12
select select "/022KM7QJW"
click at [367, 85] on icon at bounding box center [369, 87] width 7 height 7
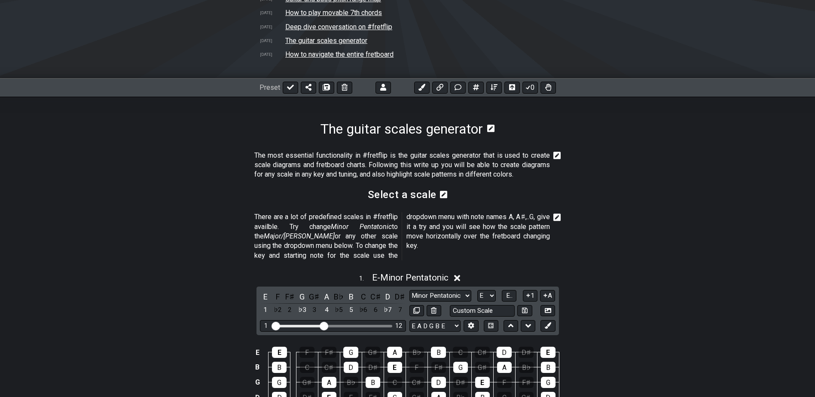
click at [494, 127] on icon at bounding box center [490, 128] width 7 height 8
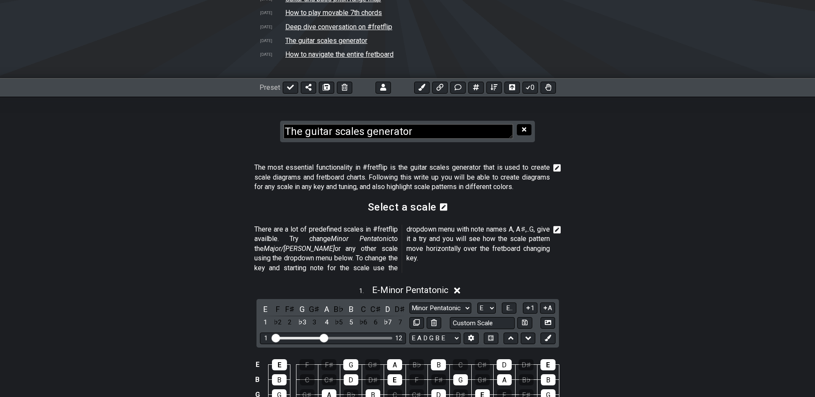
click at [524, 125] on button at bounding box center [524, 130] width 15 height 12
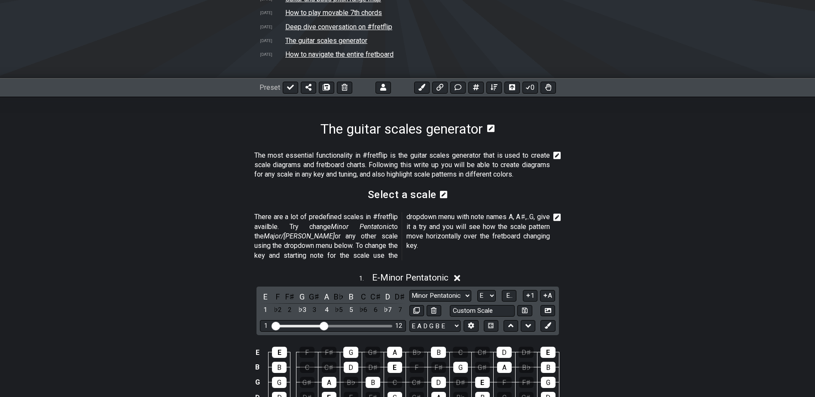
click at [556, 155] on icon at bounding box center [557, 156] width 8 height 8
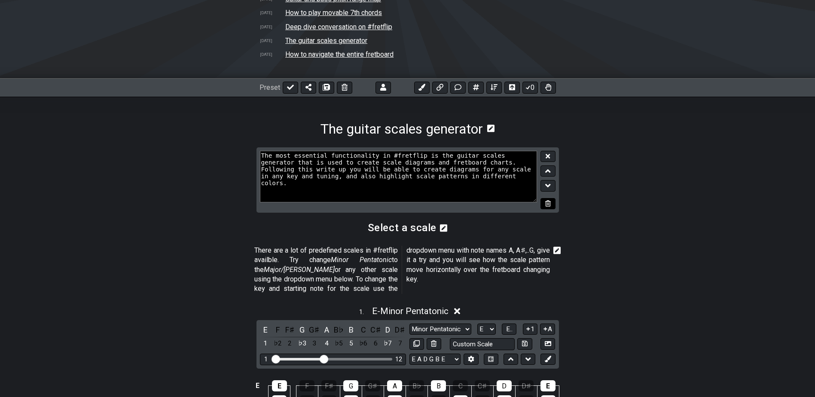
click at [547, 203] on icon at bounding box center [548, 203] width 6 height 6
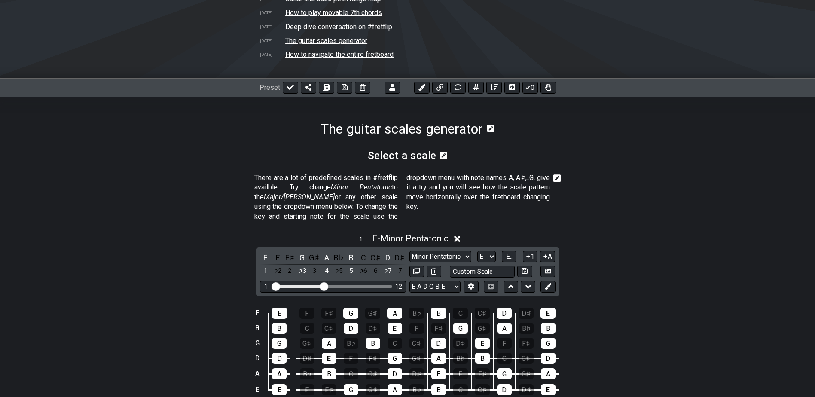
click at [428, 159] on h2 "Select a scale" at bounding box center [402, 155] width 69 height 9
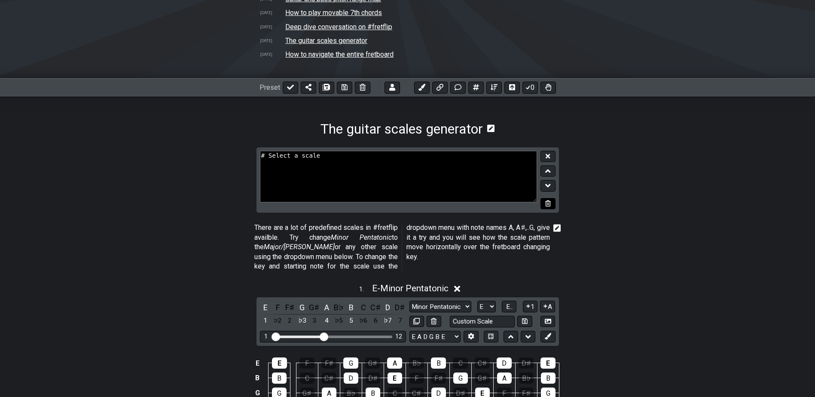
click at [549, 201] on icon at bounding box center [548, 203] width 6 height 6
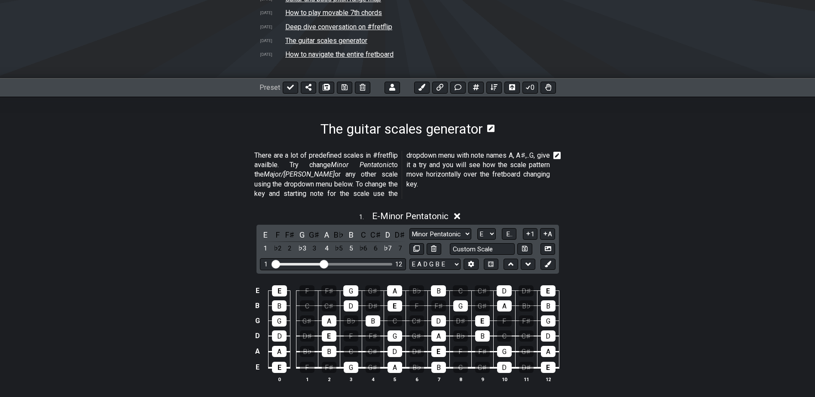
click at [557, 157] on icon at bounding box center [557, 156] width 8 height 8
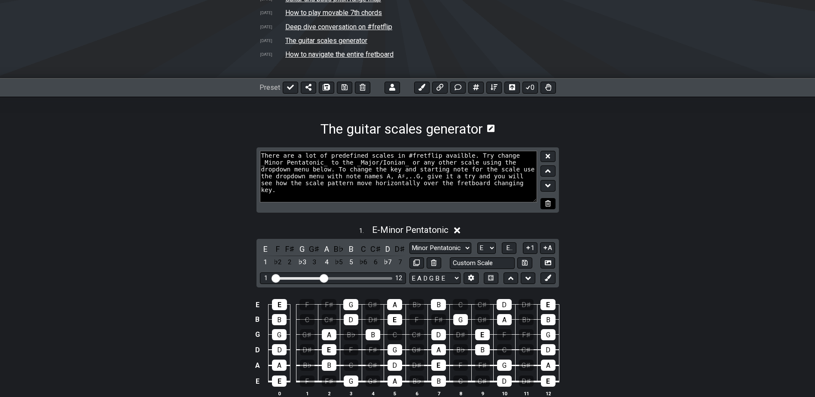
click at [548, 204] on icon at bounding box center [548, 203] width 6 height 6
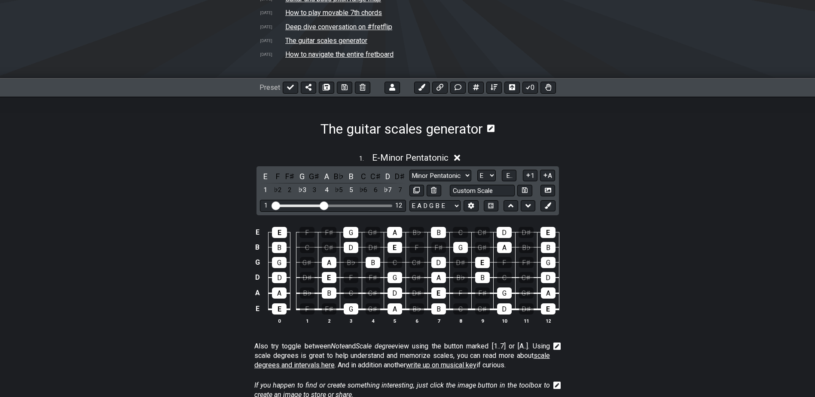
click at [406, 127] on h1 "The guitar scales generator" at bounding box center [402, 129] width 162 height 16
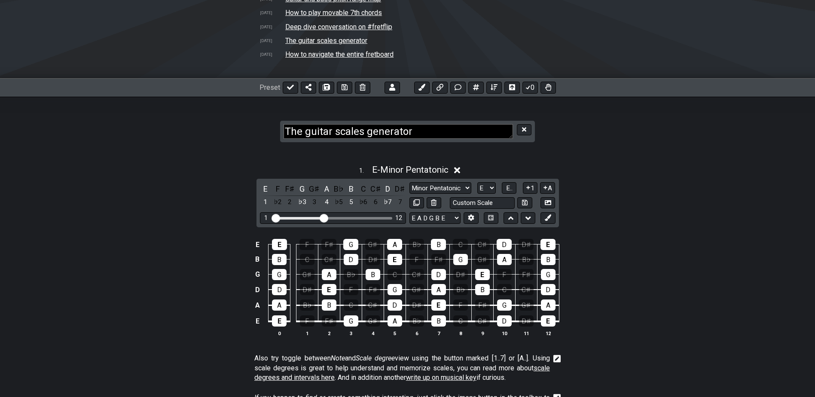
click at [356, 135] on textarea "The guitar scales generator" at bounding box center [398, 131] width 229 height 15
click at [422, 130] on textarea "The guitar scales generator" at bounding box center [398, 131] width 229 height 15
click at [422, 131] on textarea "The guitar scales generator" at bounding box center [398, 131] width 229 height 15
drag, startPoint x: 349, startPoint y: 132, endPoint x: 325, endPoint y: 136, distance: 24.0
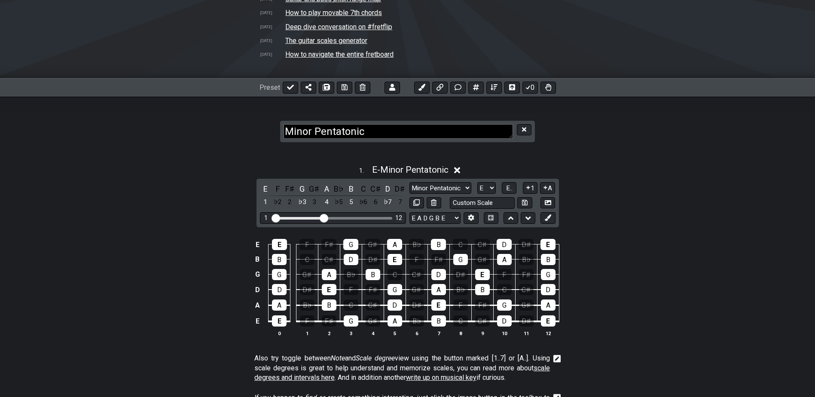
click at [325, 137] on textarea "Minor Pentatonic" at bounding box center [398, 131] width 229 height 15
click at [344, 129] on textarea "Minor Pentatonic" at bounding box center [398, 131] width 229 height 15
type textarea "Minor Pentatonic"
click at [623, 192] on div "1 . E - Minor Pentatonic E F F♯ G G♯ A B♭ B C C♯ D D♯ 1 ♭2 2 ♭3 3 4 ♭5 5 ♭6 6 ♭…" at bounding box center [407, 253] width 815 height 189
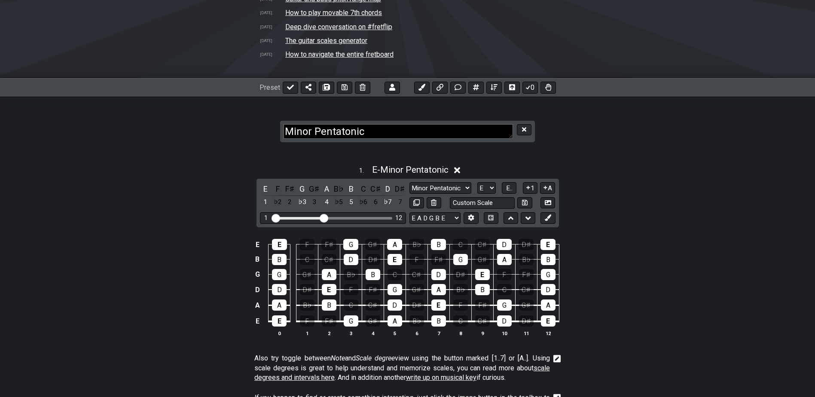
drag, startPoint x: 610, startPoint y: 169, endPoint x: 626, endPoint y: 169, distance: 16.3
click at [611, 169] on div "1 . E - Minor Pentatonic" at bounding box center [407, 167] width 815 height 16
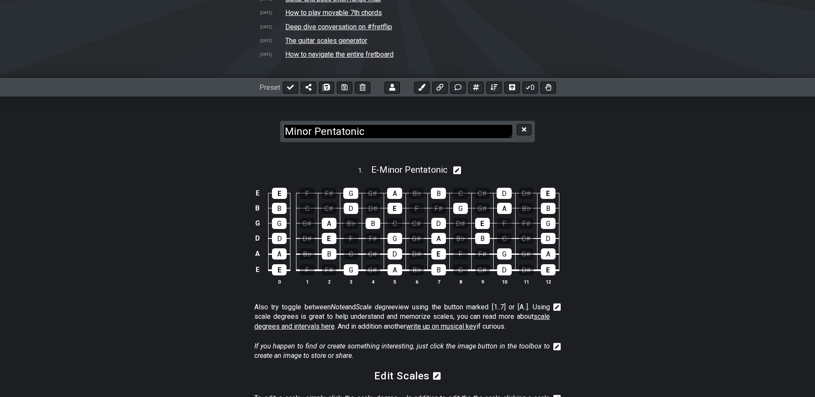
click at [387, 134] on textarea "Minor Pentatonic" at bounding box center [398, 131] width 229 height 15
click at [351, 134] on textarea "Minor Pentatonic" at bounding box center [398, 131] width 229 height 15
click at [636, 179] on div "E E F F♯ G G♯ A B♭ B C C♯ D D♯ E B B C C♯ D D♯ E F F♯ G G♯ A B♭ B G G G♯ A B♭ B…" at bounding box center [407, 237] width 815 height 121
click at [412, 167] on span "E - Minor Pentatonic" at bounding box center [409, 170] width 76 height 10
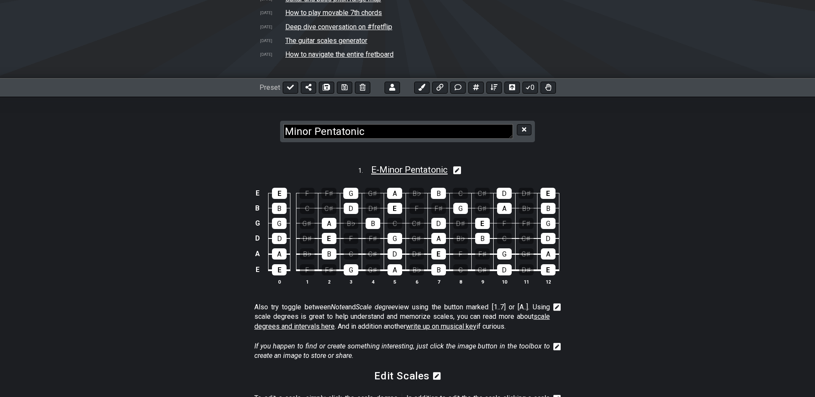
select select "E"
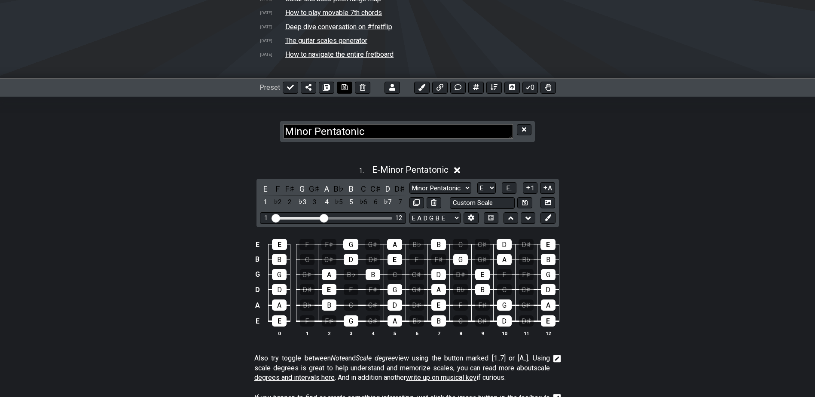
click at [345, 85] on icon at bounding box center [345, 87] width 6 height 6
click at [652, 205] on div "1 . E - Minor Pentatonic E F F♯ G G♯ A B♭ B C C♯ D D♯ 1 ♭2 2 ♭3 3 4 ♭5 5 ♭6 6 ♭…" at bounding box center [407, 253] width 815 height 189
click at [330, 131] on textarea "Minor Pentatonic" at bounding box center [398, 131] width 229 height 15
click at [611, 220] on div "1 . E - Minor Pentatonic E F F♯ G G♯ A B♭ B C C♯ D D♯ 1 ♭2 2 ♭3 3 4 ♭5 5 ♭6 6 ♭…" at bounding box center [407, 253] width 815 height 189
click at [524, 127] on icon at bounding box center [524, 129] width 4 height 6
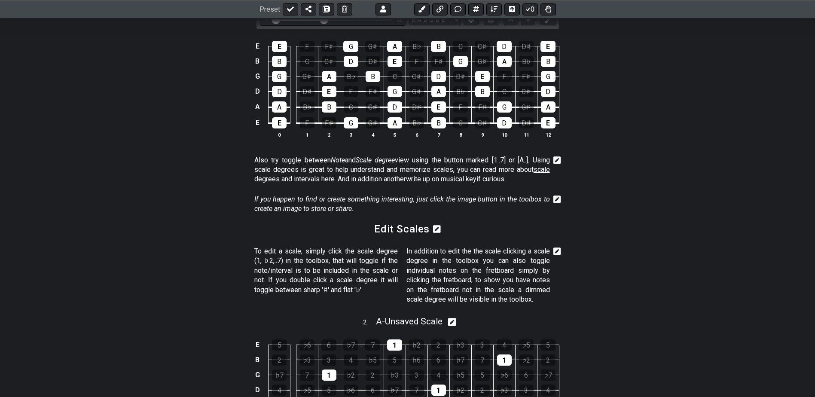
scroll to position [344, 0]
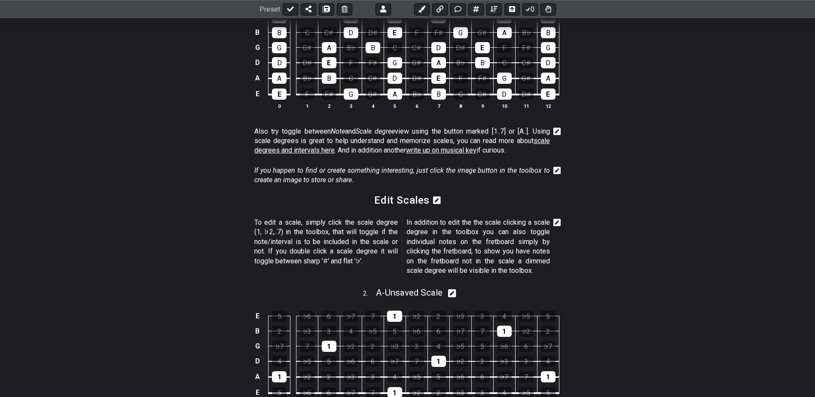
click at [559, 130] on icon at bounding box center [557, 131] width 8 height 9
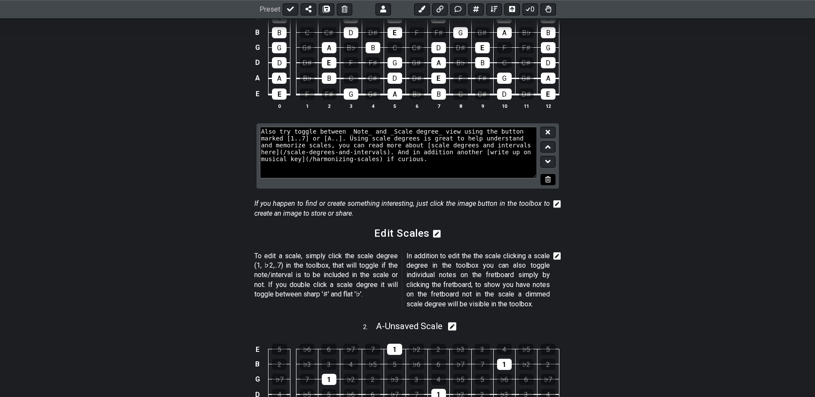
click at [550, 182] on icon at bounding box center [548, 179] width 6 height 6
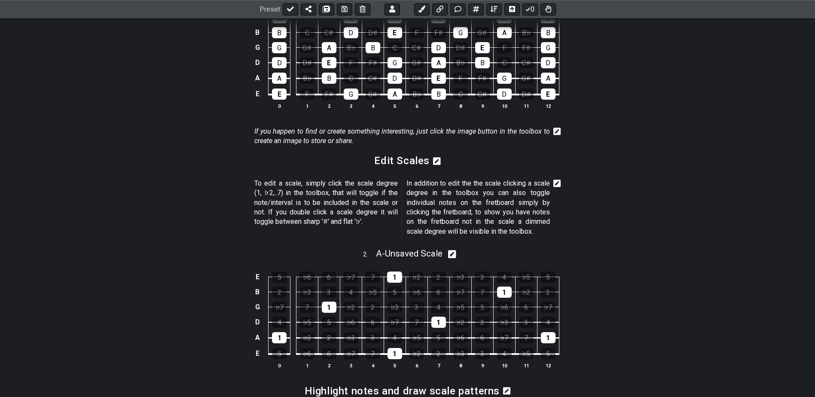
click at [558, 133] on icon at bounding box center [557, 132] width 8 height 8
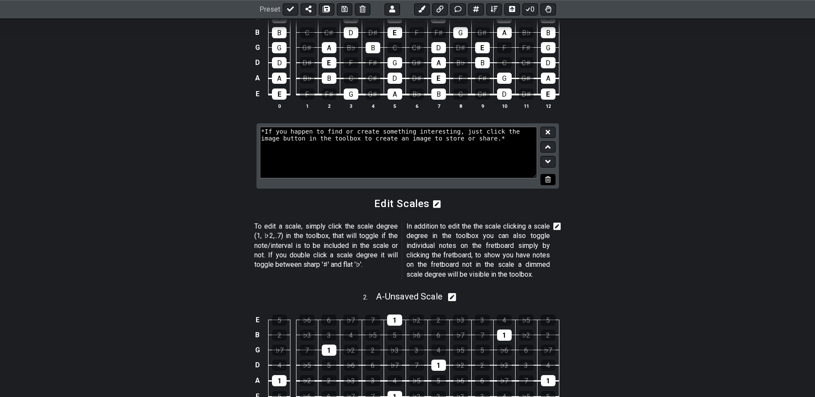
click at [550, 178] on icon at bounding box center [548, 179] width 6 height 6
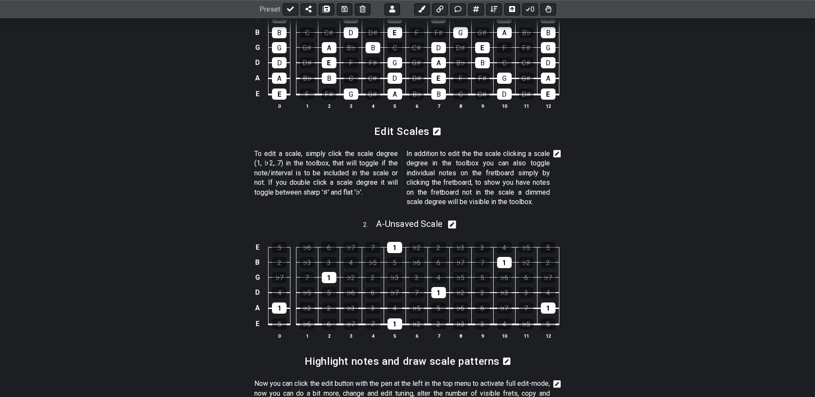
click at [554, 153] on icon at bounding box center [557, 154] width 8 height 8
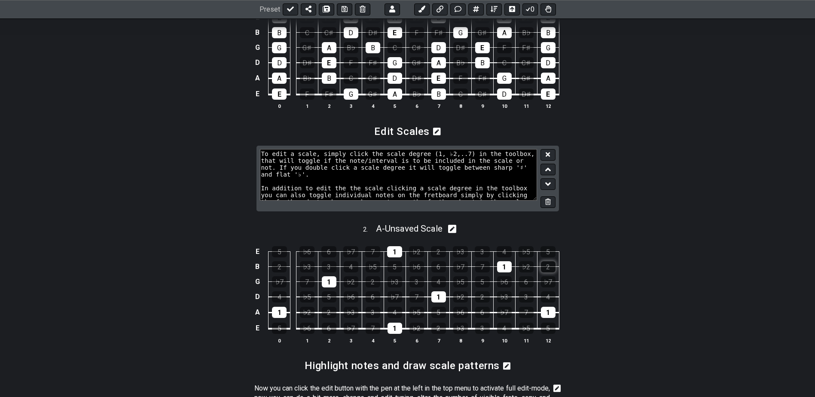
click at [547, 201] on icon at bounding box center [548, 202] width 6 height 6
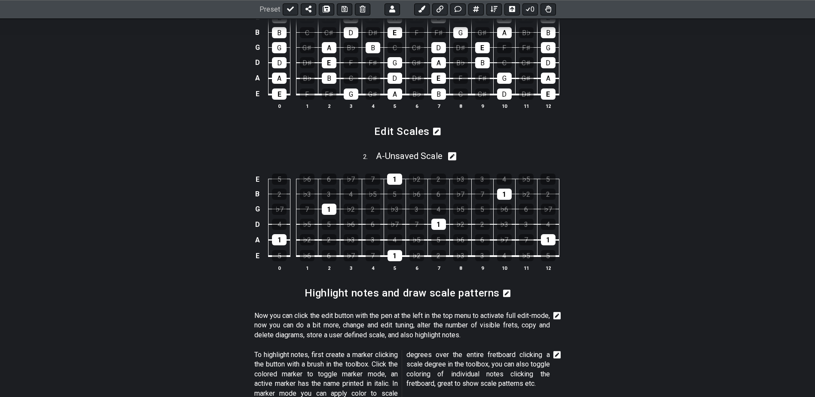
click at [435, 131] on icon at bounding box center [437, 132] width 8 height 8
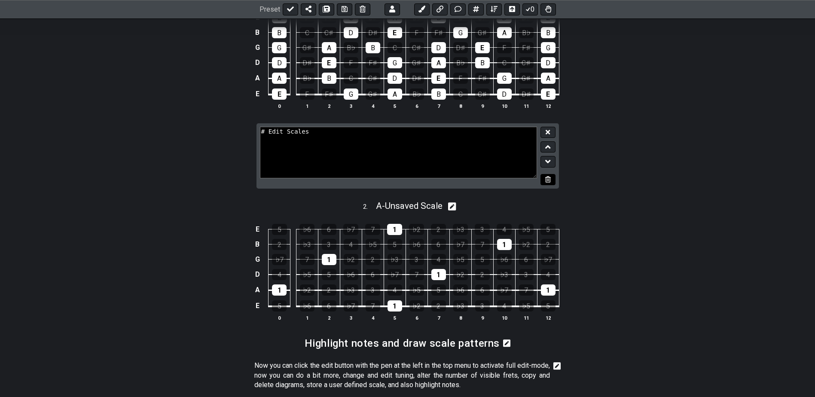
click at [551, 176] on icon at bounding box center [548, 179] width 6 height 6
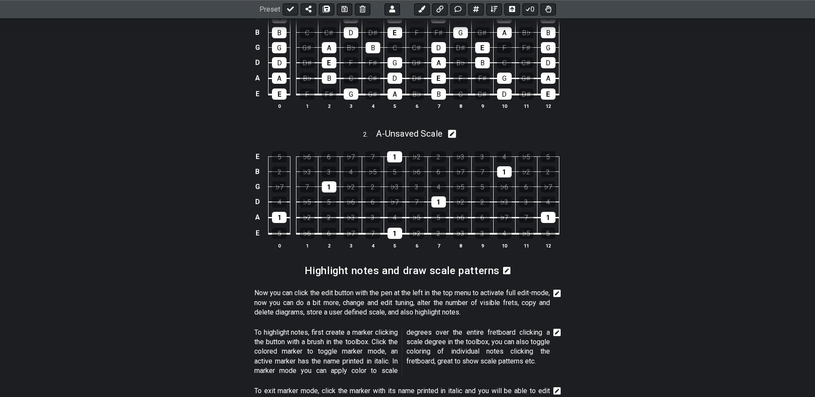
click at [456, 133] on icon at bounding box center [452, 134] width 8 height 8
select select "A"
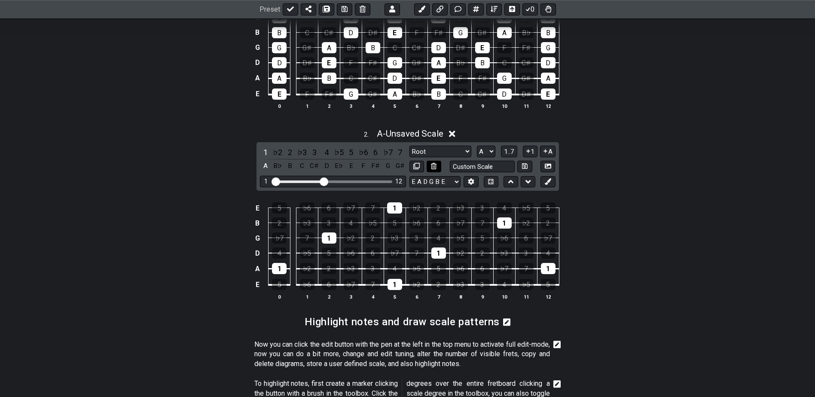
click at [436, 165] on icon at bounding box center [434, 166] width 6 height 6
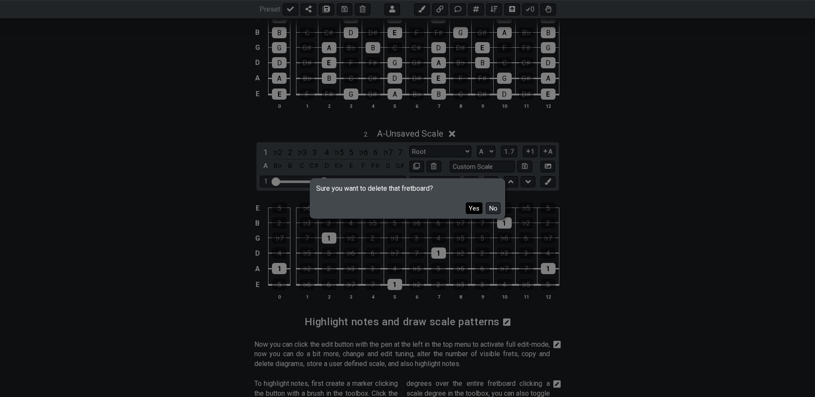
click at [474, 210] on button "Yes" at bounding box center [474, 208] width 17 height 12
select select "Minor Blues"
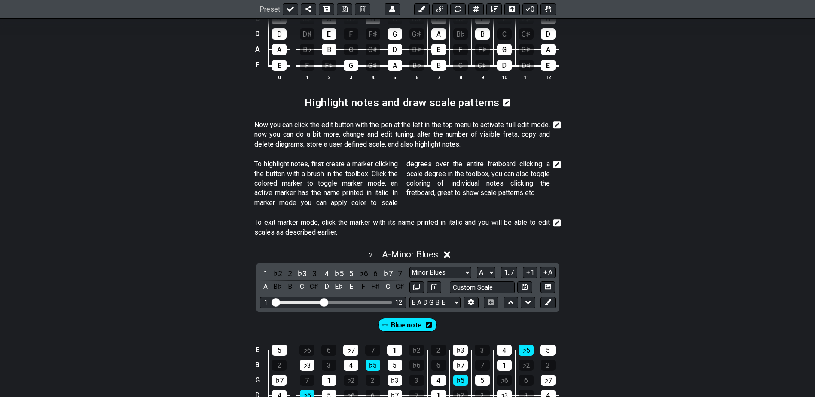
scroll to position [430, 0]
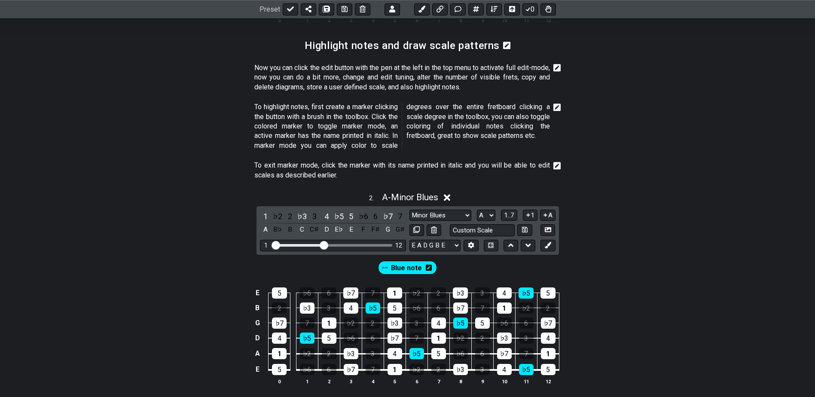
click at [613, 257] on div "Blue note" at bounding box center [407, 265] width 815 height 21
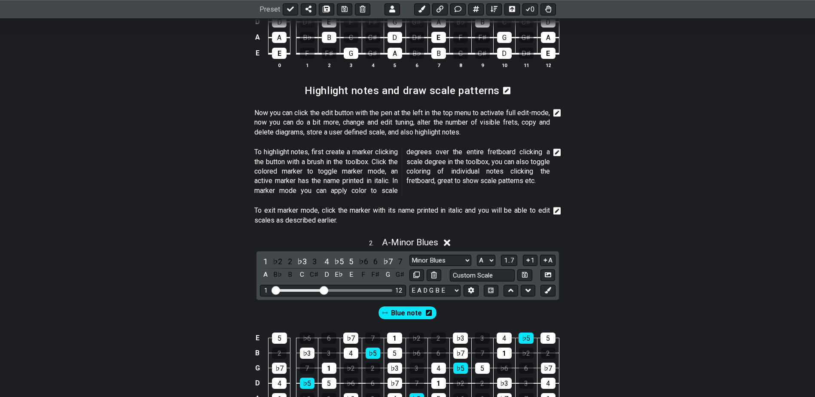
scroll to position [387, 0]
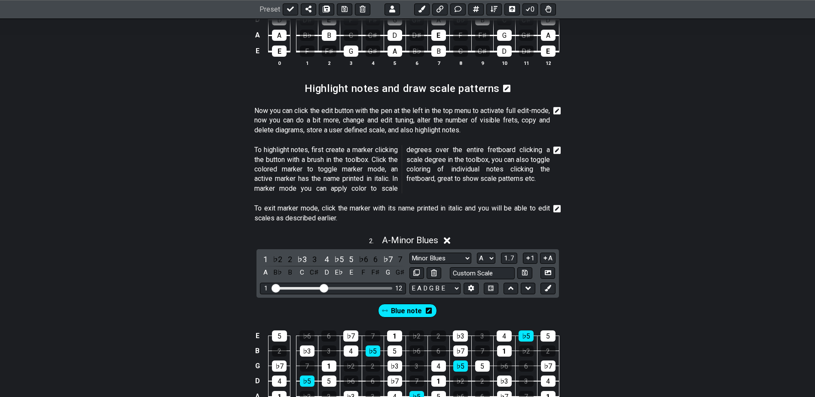
click at [562, 207] on section "To exit marker mode, click the marker with its name printed in italic and you w…" at bounding box center [407, 215] width 815 height 30
click at [559, 208] on icon at bounding box center [557, 209] width 8 height 9
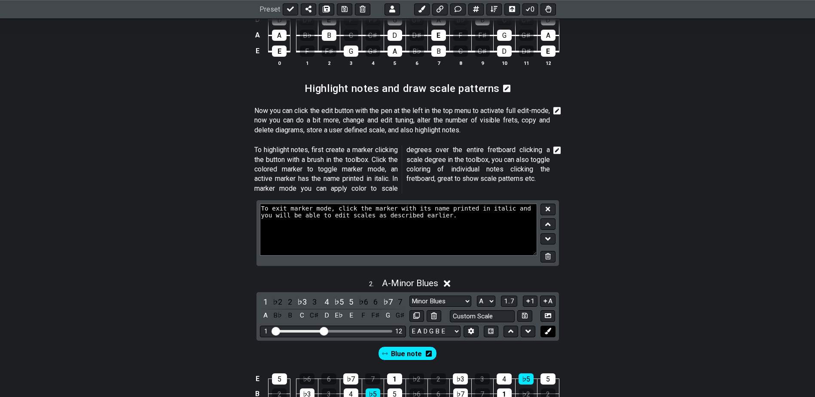
click at [552, 256] on button at bounding box center [548, 257] width 15 height 12
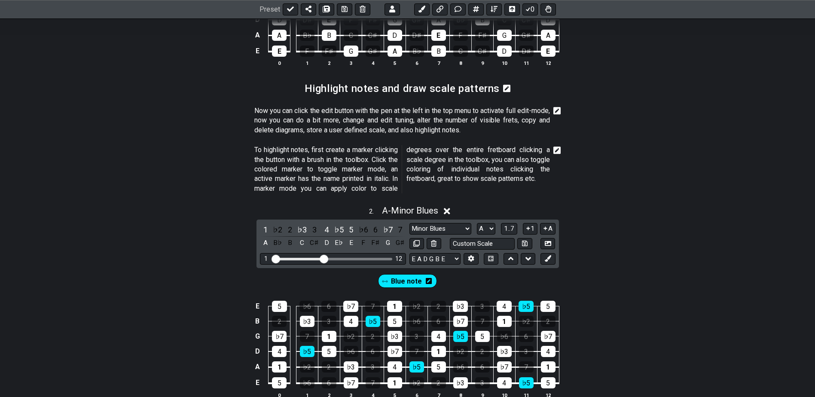
click at [560, 151] on icon at bounding box center [557, 151] width 8 height 8
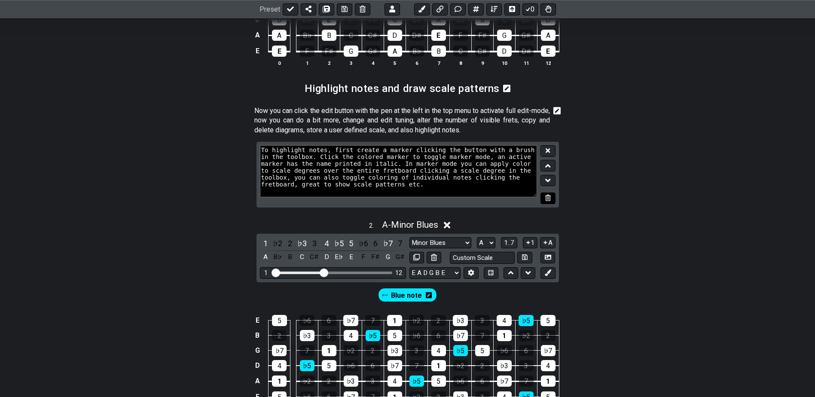
click at [550, 196] on icon at bounding box center [548, 198] width 6 height 6
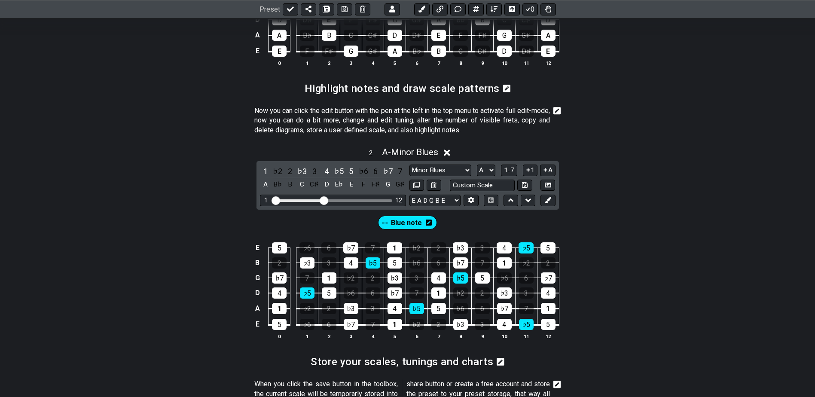
click at [556, 111] on icon at bounding box center [557, 111] width 8 height 9
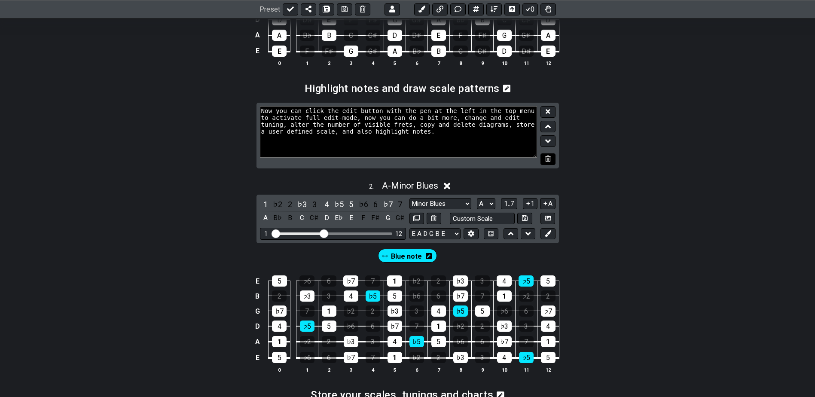
click at [552, 160] on button at bounding box center [548, 159] width 15 height 12
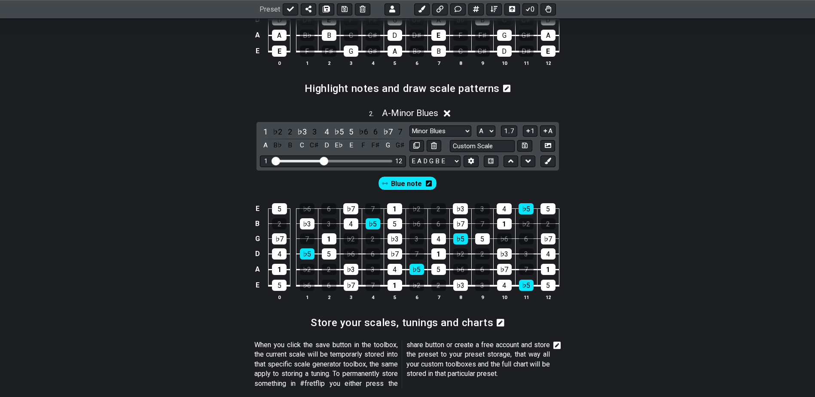
scroll to position [344, 0]
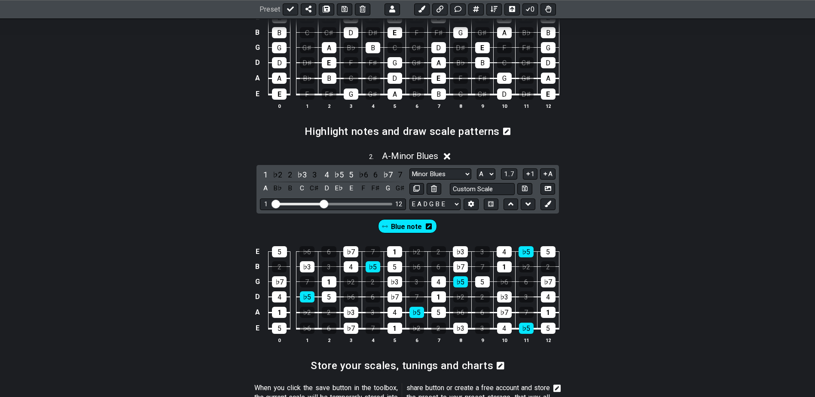
click at [409, 226] on span "Blue note" at bounding box center [406, 226] width 31 height 12
click at [407, 227] on span "Blue note" at bounding box center [406, 226] width 28 height 12
click at [429, 227] on icon at bounding box center [428, 226] width 6 height 6
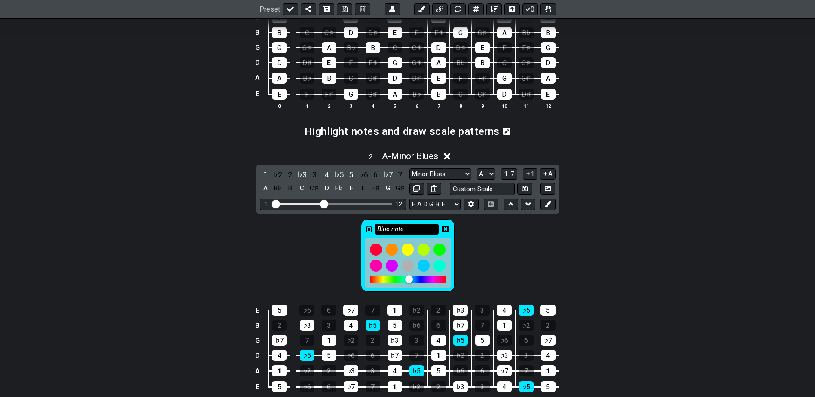
click at [402, 229] on input "Blue note" at bounding box center [407, 229] width 64 height 11
click at [403, 229] on input "Blue note" at bounding box center [407, 229] width 64 height 11
type input "B"
type input "Root"
click at [374, 245] on div at bounding box center [376, 250] width 15 height 15
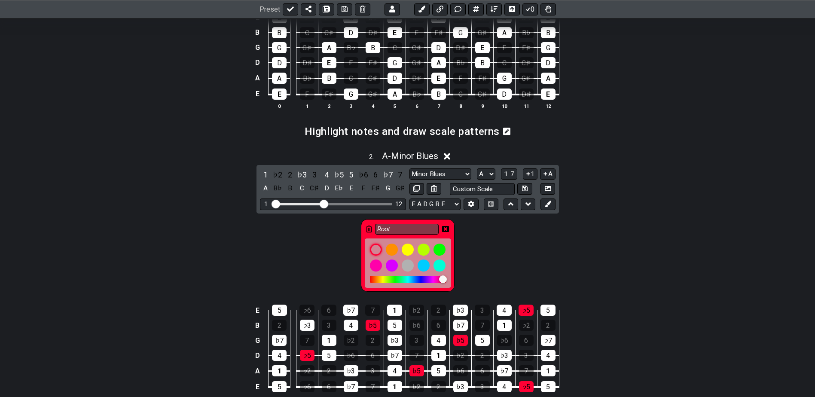
click at [628, 244] on div "Root" at bounding box center [407, 254] width 815 height 80
click at [504, 255] on div "Root" at bounding box center [407, 254] width 815 height 80
drag, startPoint x: 504, startPoint y: 255, endPoint x: 502, endPoint y: 248, distance: 7.1
click at [504, 255] on div "Root" at bounding box center [407, 254] width 815 height 80
click at [441, 172] on select "Minor Blues New Scale Minor Pentatonic Major Pentatonic Minor Blues Major Blues…" at bounding box center [440, 174] width 62 height 12
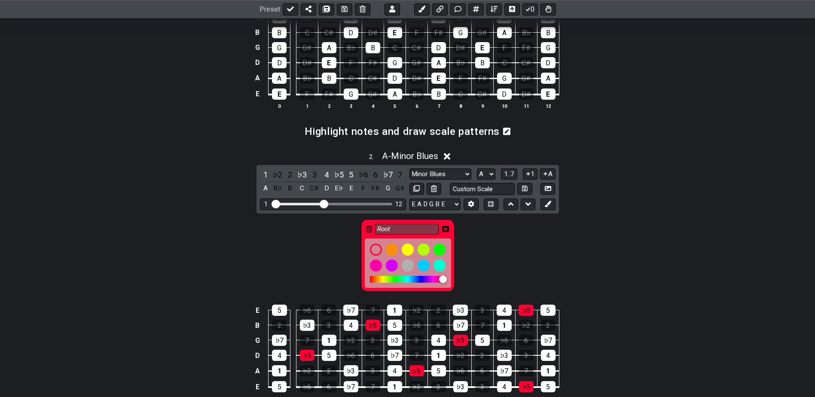
click at [647, 246] on div "Root" at bounding box center [407, 254] width 815 height 80
click at [444, 226] on icon at bounding box center [445, 229] width 7 height 6
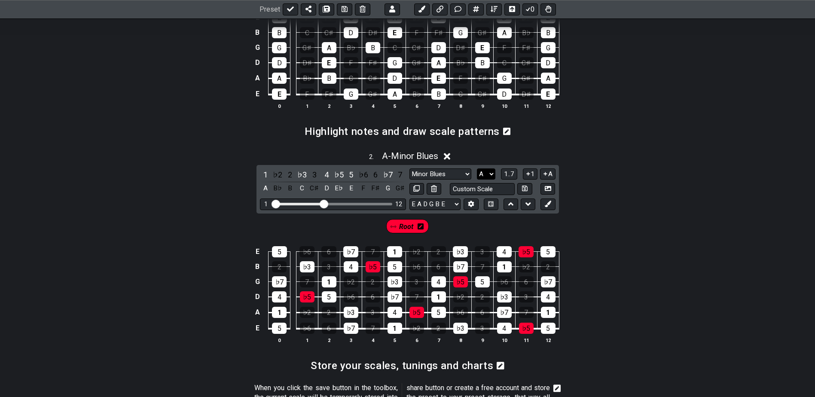
click at [492, 174] on select "A♭ A A♯ B♭ B C C♯ D♭ D D♯ E♭ E F F♯ G♭ G G♯" at bounding box center [486, 174] width 18 height 12
select select "E"
click at [477, 168] on select "A♭ A A♯ B♭ B C C♯ D♭ D D♯ E♭ E F F♯ G♭ G G♯" at bounding box center [486, 174] width 18 height 12
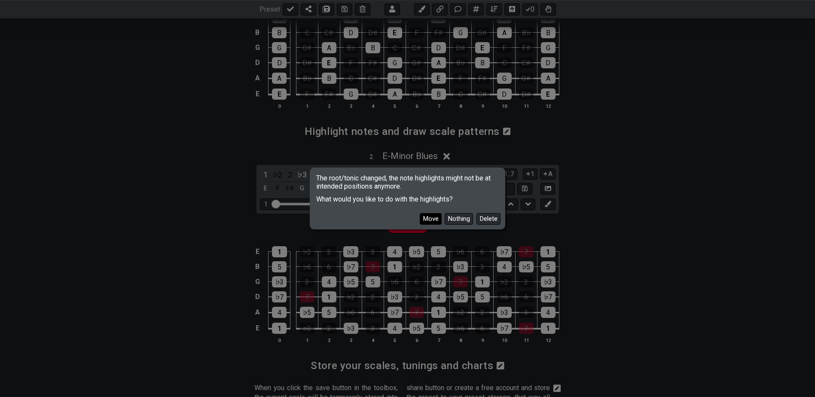
click at [433, 219] on button "Move" at bounding box center [431, 219] width 22 height 12
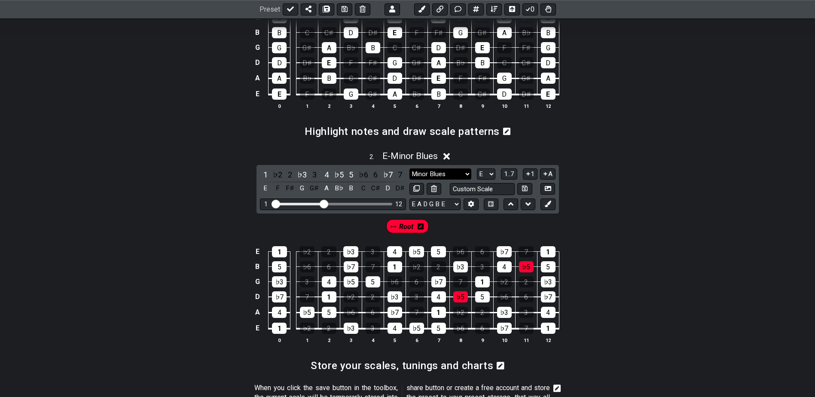
click at [438, 176] on select "Minor Blues New Scale Minor Pentatonic Major Pentatonic Minor Blues Major Blues…" at bounding box center [440, 174] width 62 height 12
select select "Minor Pentatonic"
click at [409, 168] on select "Minor Blues New Scale Minor Pentatonic Major Pentatonic Minor Blues Major Blues…" at bounding box center [440, 174] width 62 height 12
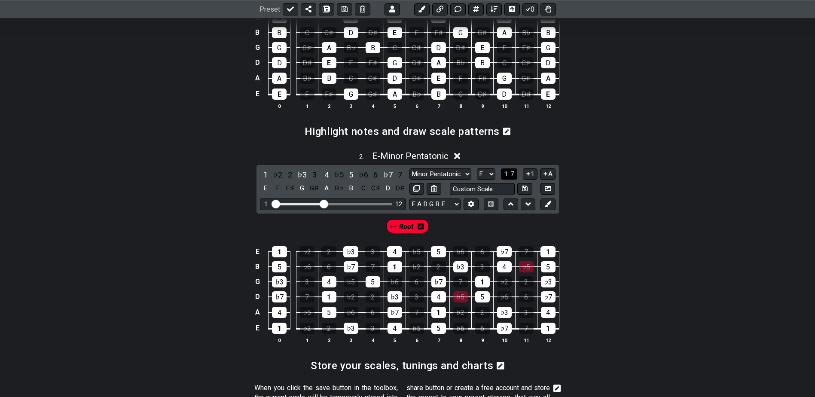
click at [512, 172] on span "1..7" at bounding box center [509, 174] width 10 height 8
click at [512, 172] on button "..." at bounding box center [509, 174] width 15 height 12
click at [278, 330] on div "E" at bounding box center [279, 328] width 15 height 11
click at [330, 293] on div "E" at bounding box center [329, 296] width 15 height 11
click at [397, 266] on div "E" at bounding box center [395, 266] width 15 height 11
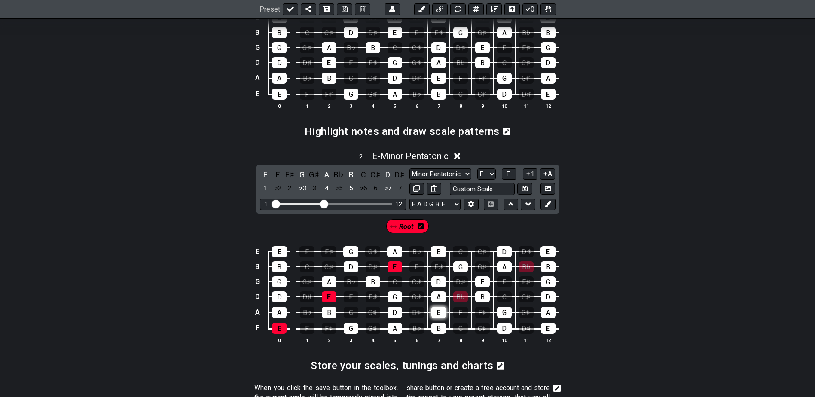
click at [444, 310] on div "E" at bounding box center [438, 312] width 15 height 11
click at [547, 332] on div "E" at bounding box center [548, 328] width 15 height 11
click at [546, 248] on div "E" at bounding box center [548, 251] width 15 height 11
click at [273, 250] on div "E" at bounding box center [279, 251] width 15 height 11
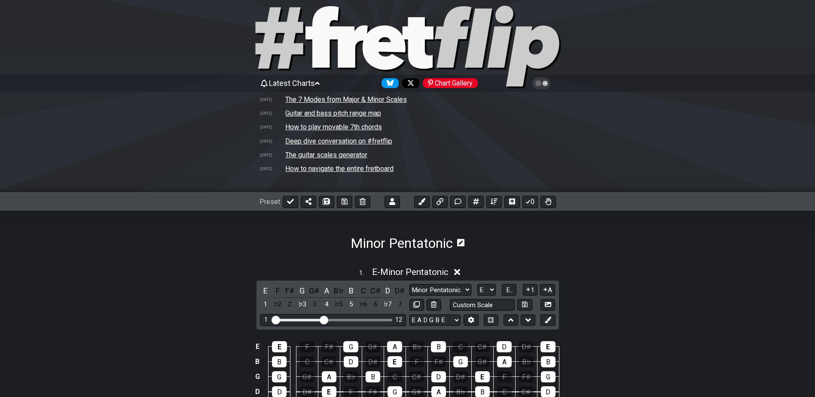
scroll to position [0, 0]
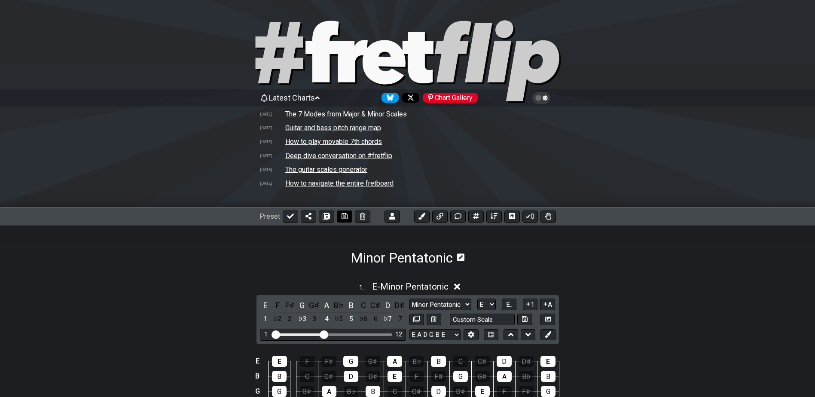
click at [344, 214] on icon at bounding box center [345, 216] width 6 height 7
click at [286, 215] on button at bounding box center [290, 217] width 15 height 12
select select "/022KM7QJW"
click at [343, 211] on select "Welcome to #fretflip! Initial Preset Custom Preset Minor Pentatonic Minor Penta…" at bounding box center [322, 217] width 76 height 12
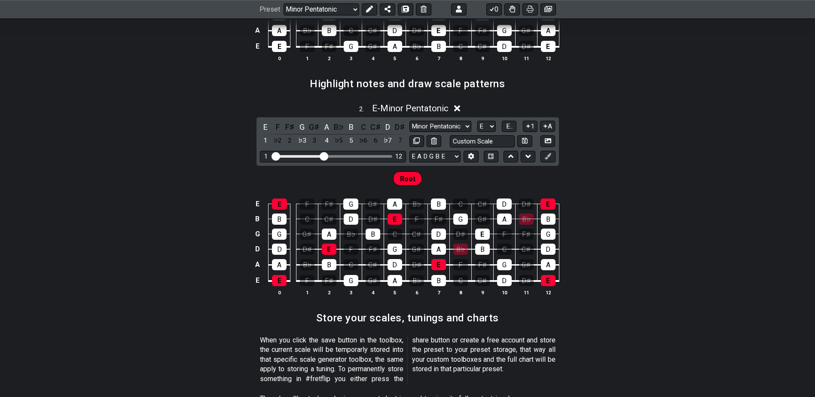
scroll to position [473, 0]
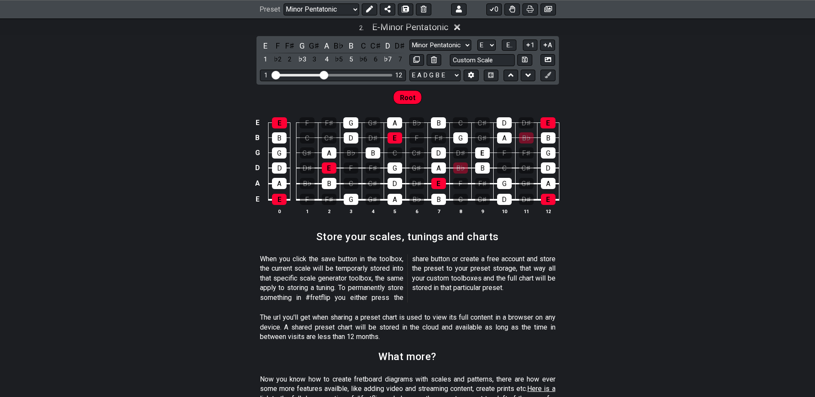
click at [472, 270] on p "When you click the save button in the toolbox, the current scale will be tempor…" at bounding box center [408, 278] width 296 height 48
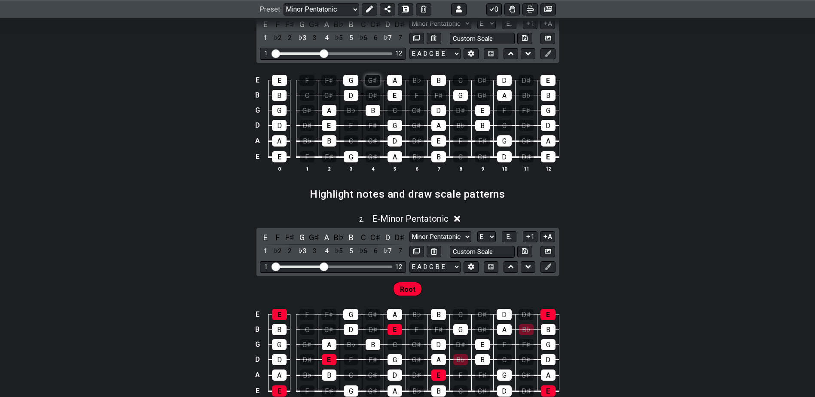
scroll to position [258, 0]
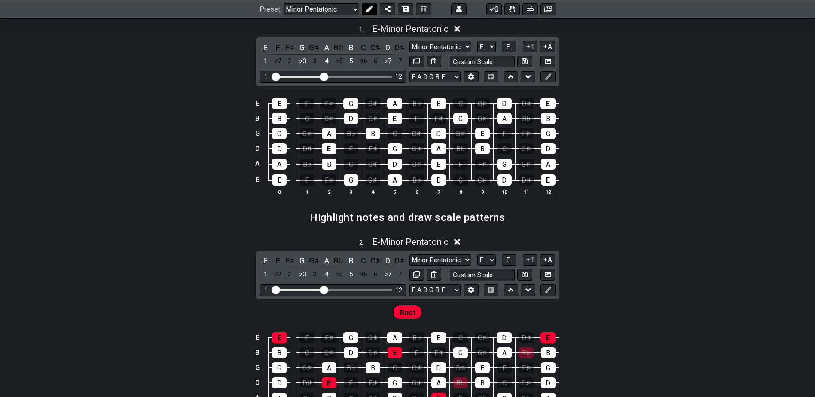
click at [373, 8] on button at bounding box center [369, 9] width 15 height 12
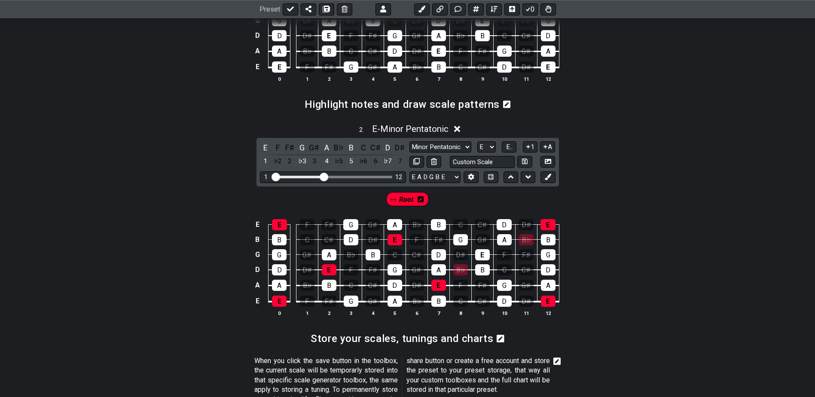
scroll to position [473, 0]
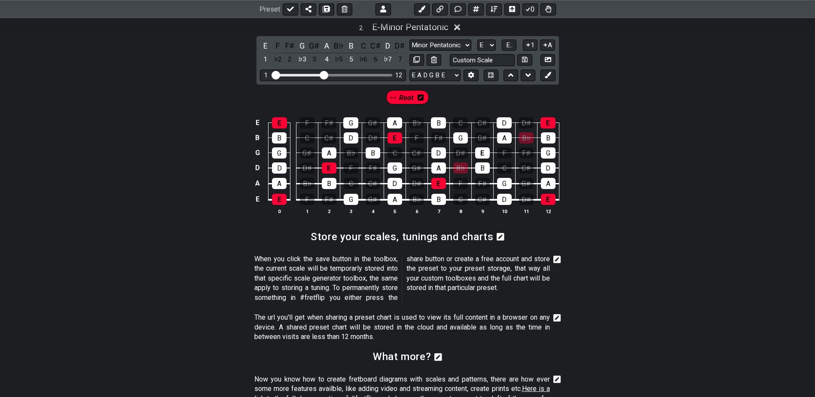
click at [560, 258] on icon at bounding box center [557, 260] width 8 height 8
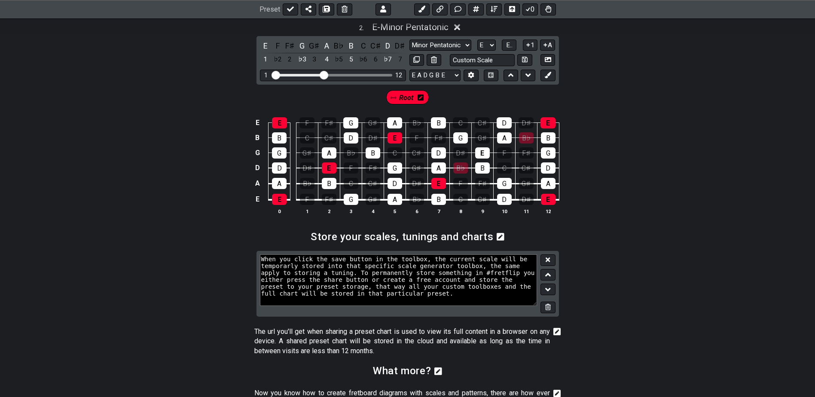
drag, startPoint x: 550, startPoint y: 308, endPoint x: 544, endPoint y: 301, distance: 8.9
click at [550, 308] on icon at bounding box center [548, 307] width 6 height 6
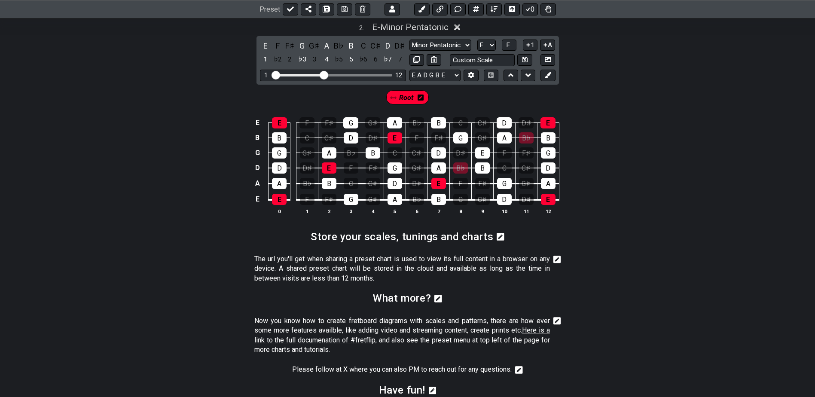
click at [498, 235] on icon at bounding box center [501, 237] width 8 height 8
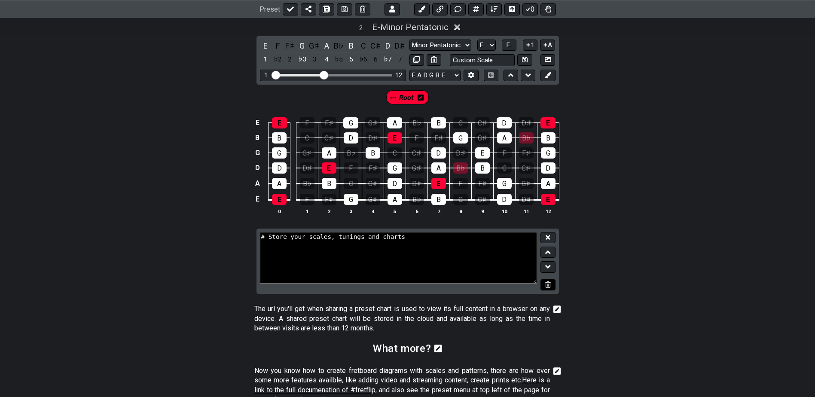
click at [546, 287] on icon at bounding box center [548, 284] width 6 height 6
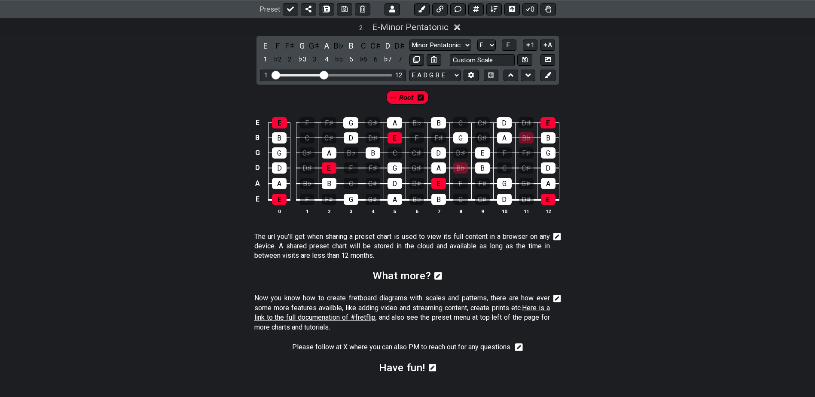
click at [555, 232] on icon at bounding box center [557, 237] width 8 height 10
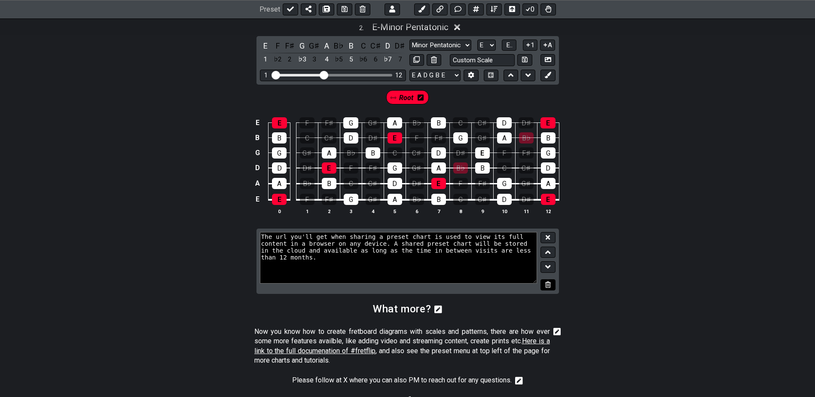
click at [546, 286] on icon at bounding box center [548, 284] width 6 height 6
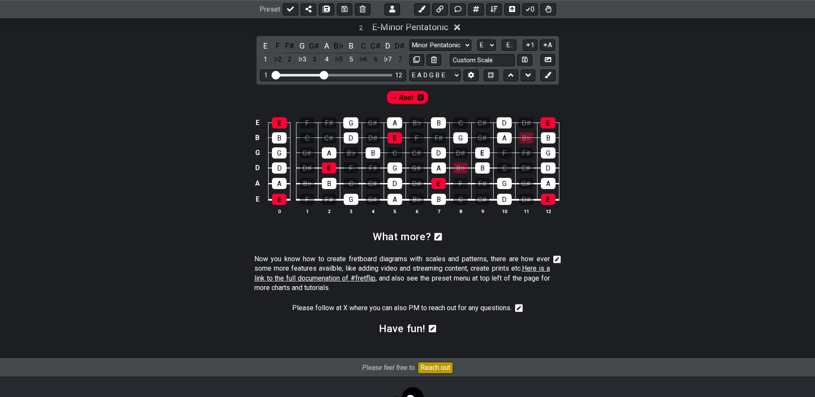
click at [556, 260] on icon at bounding box center [557, 259] width 8 height 9
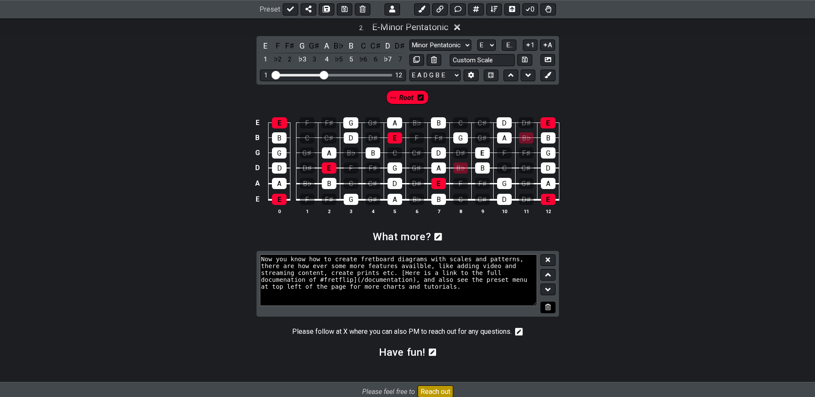
click at [546, 307] on icon at bounding box center [548, 307] width 6 height 6
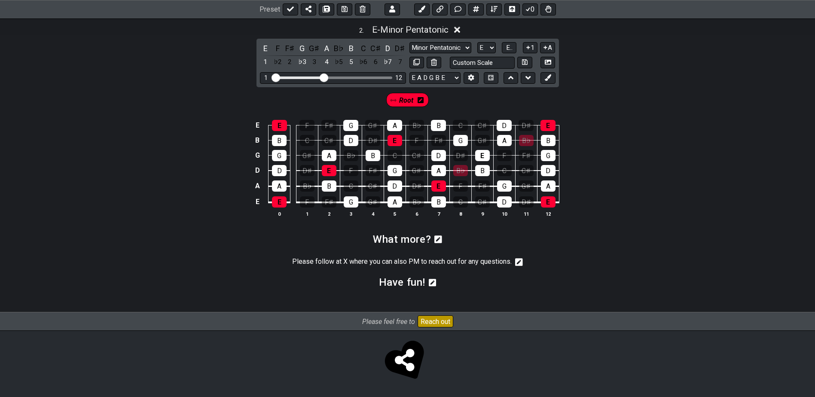
click at [527, 265] on section "Please follow at X where you can also PM to reach out for any questions." at bounding box center [407, 264] width 815 height 21
click at [521, 260] on icon at bounding box center [519, 262] width 8 height 8
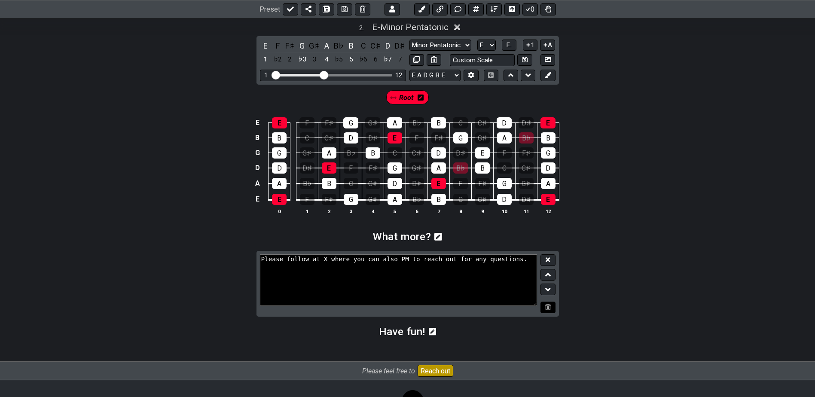
click at [550, 306] on icon at bounding box center [548, 307] width 6 height 6
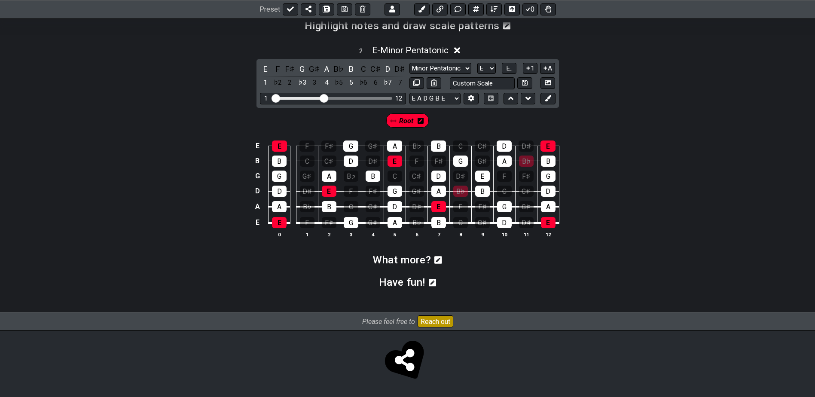
click at [438, 262] on icon at bounding box center [438, 260] width 8 height 8
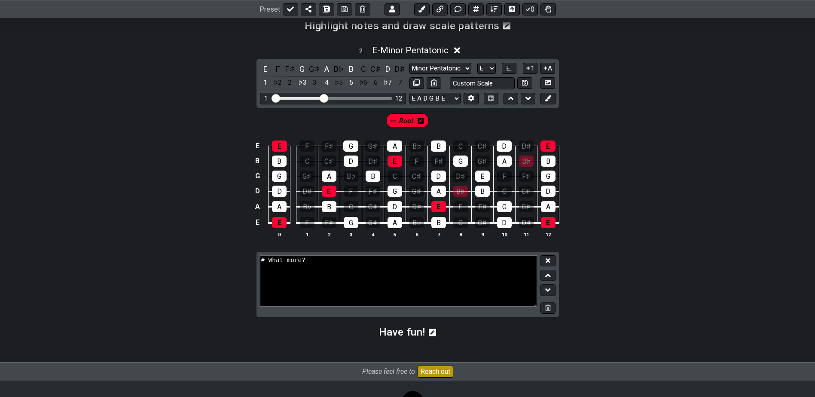
scroll to position [473, 0]
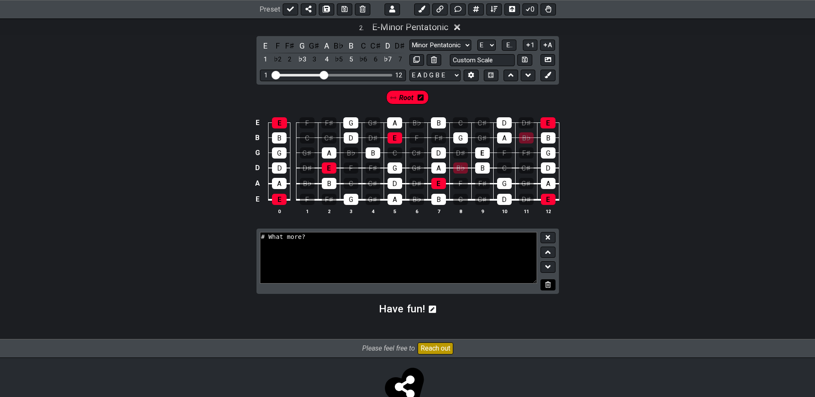
click at [548, 286] on icon at bounding box center [548, 284] width 6 height 6
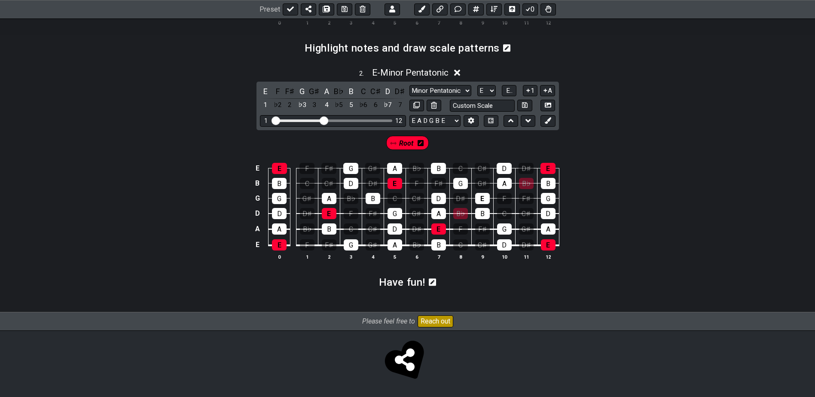
scroll to position [427, 0]
click at [434, 281] on icon at bounding box center [433, 282] width 8 height 9
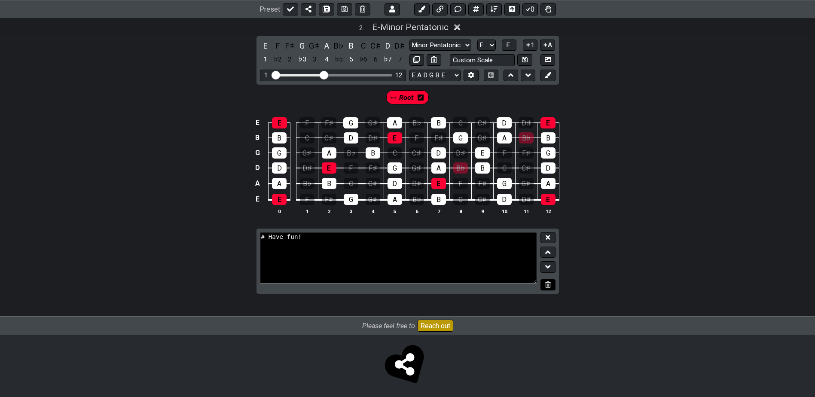
click at [548, 286] on icon at bounding box center [548, 284] width 6 height 6
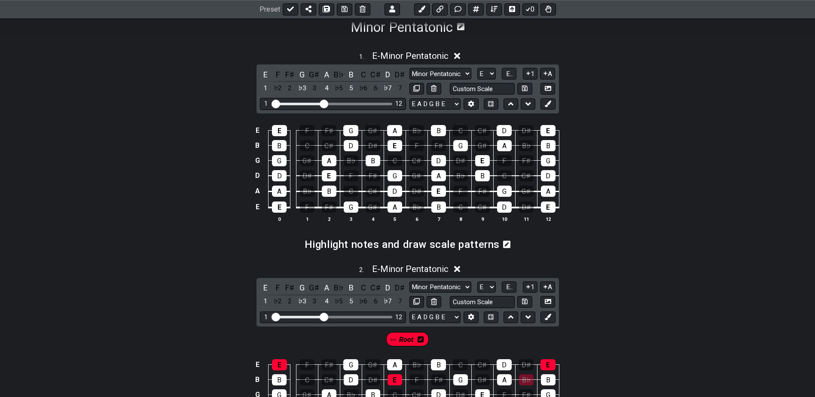
scroll to position [190, 0]
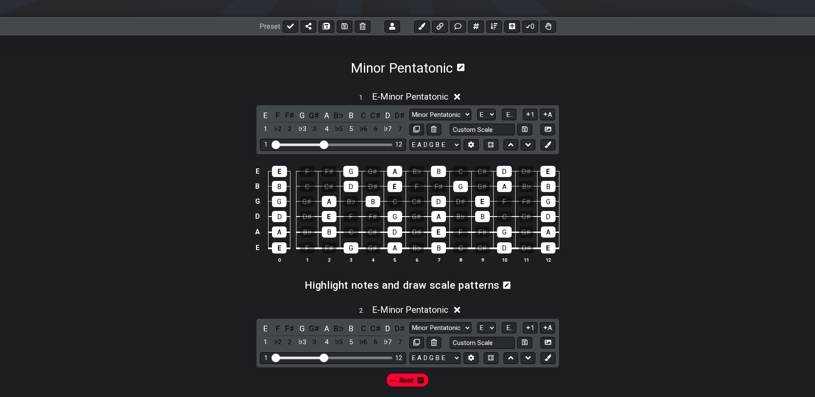
click at [459, 95] on icon at bounding box center [457, 96] width 6 height 9
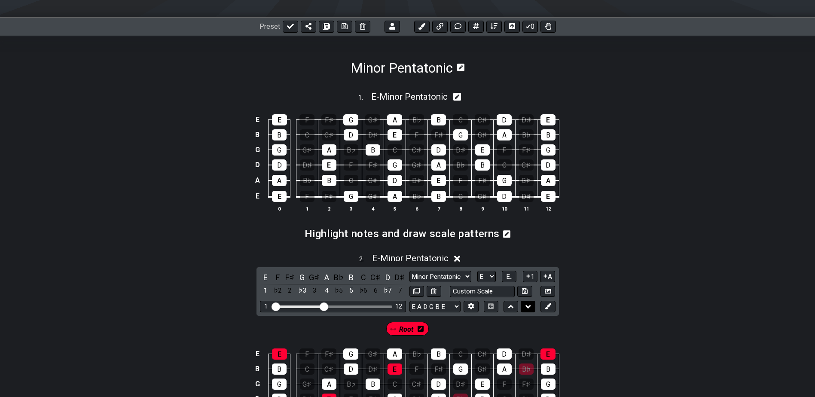
click at [527, 305] on icon at bounding box center [528, 306] width 6 height 9
click at [510, 308] on icon at bounding box center [511, 306] width 6 height 9
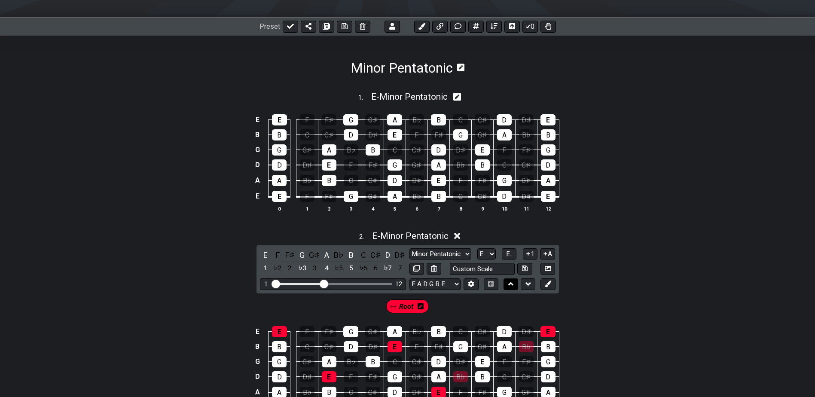
click at [509, 283] on icon at bounding box center [511, 284] width 6 height 9
select select "Minor Pentatonic"
select select "E"
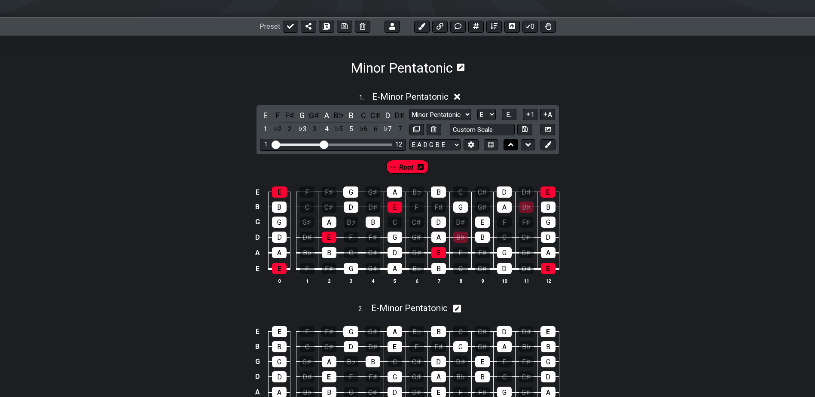
click at [511, 142] on icon at bounding box center [511, 145] width 6 height 9
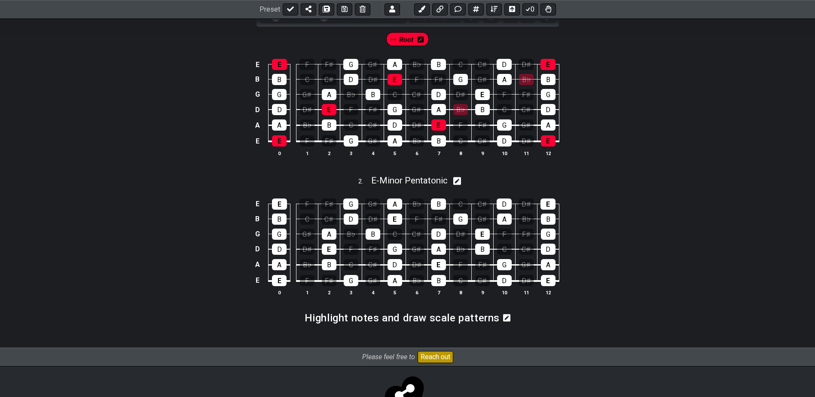
scroll to position [319, 0]
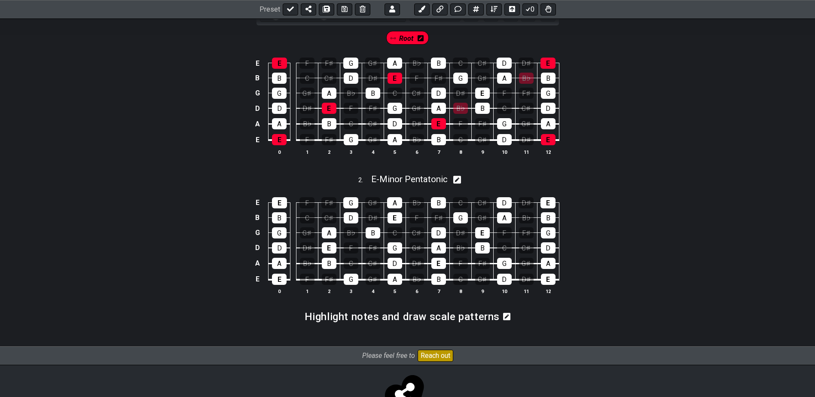
click at [504, 317] on icon at bounding box center [507, 317] width 8 height 8
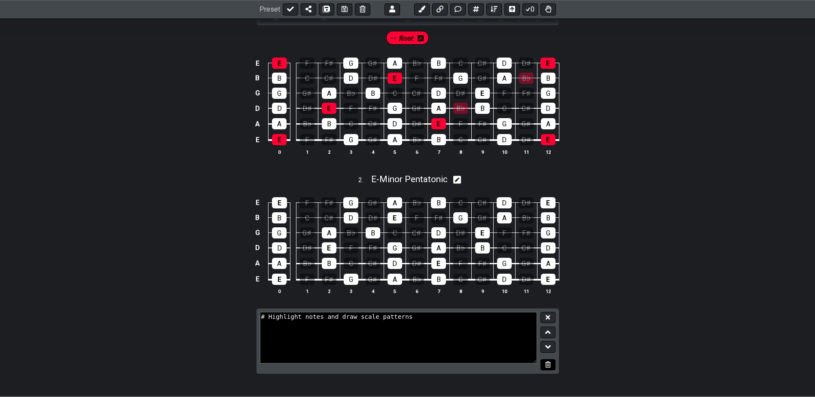
click at [551, 364] on button at bounding box center [548, 365] width 15 height 12
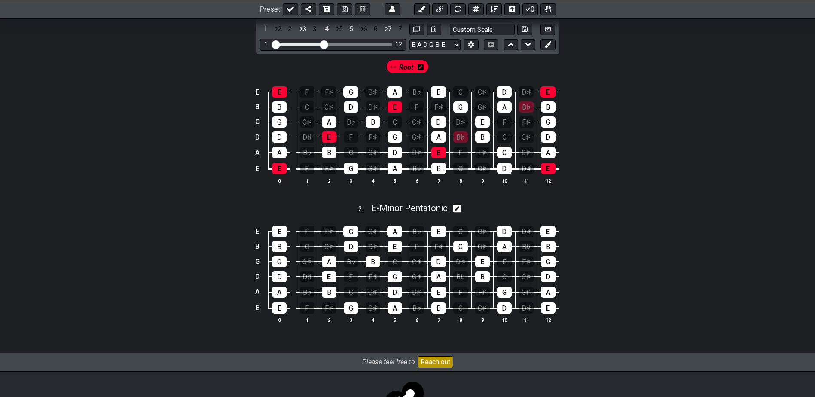
scroll to position [276, 0]
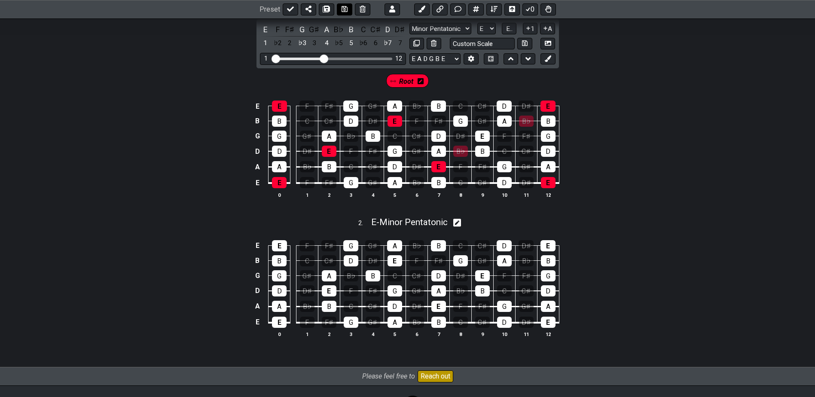
click at [342, 7] on icon at bounding box center [345, 9] width 6 height 6
click at [457, 220] on icon at bounding box center [457, 223] width 8 height 8
select select "E"
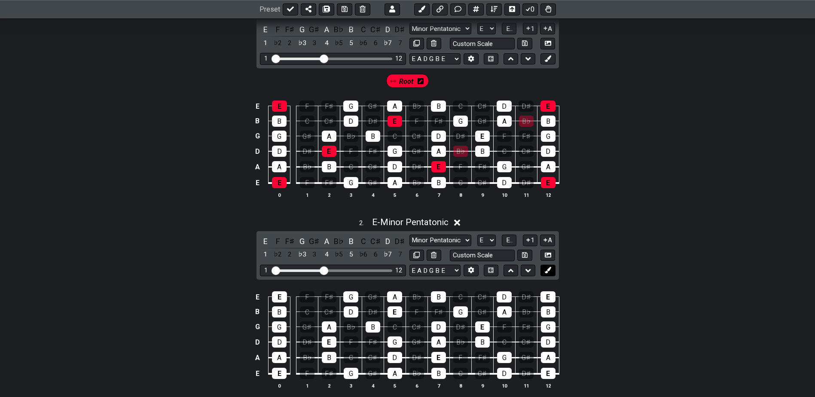
click at [547, 267] on icon at bounding box center [548, 270] width 6 height 6
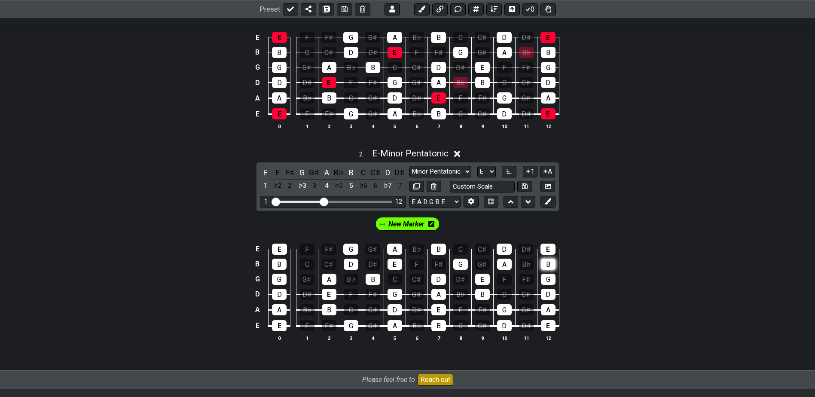
scroll to position [362, 0]
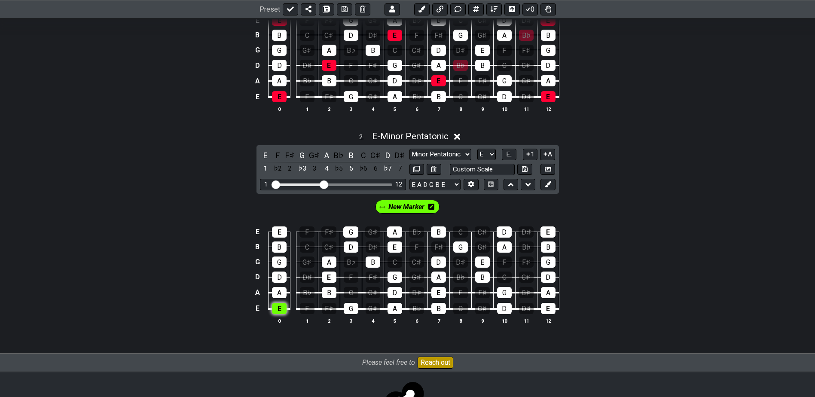
click at [279, 308] on div "E" at bounding box center [279, 308] width 15 height 11
click at [349, 310] on div "G" at bounding box center [351, 308] width 15 height 11
click at [282, 294] on div "A" at bounding box center [279, 292] width 15 height 11
click at [327, 296] on div "B" at bounding box center [329, 292] width 15 height 11
click at [281, 275] on div "D" at bounding box center [279, 277] width 15 height 11
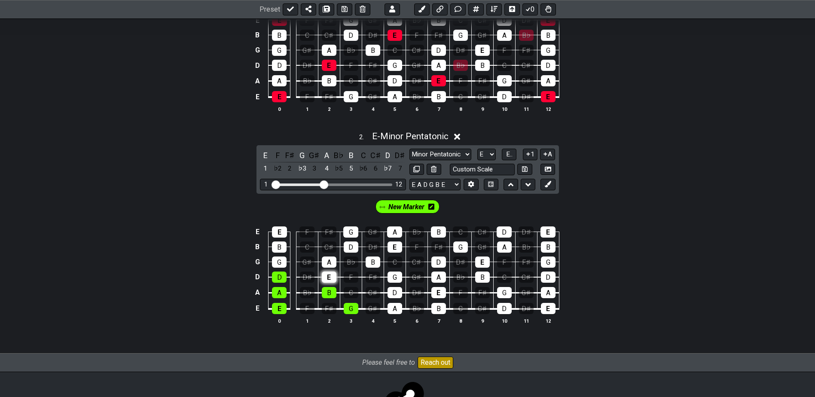
click at [332, 277] on div "E" at bounding box center [329, 277] width 15 height 11
click at [280, 260] on div "G" at bounding box center [279, 262] width 15 height 11
click at [330, 262] on div "A" at bounding box center [329, 262] width 15 height 11
click at [280, 245] on div "B" at bounding box center [279, 246] width 15 height 11
click at [350, 249] on div "D" at bounding box center [351, 246] width 15 height 11
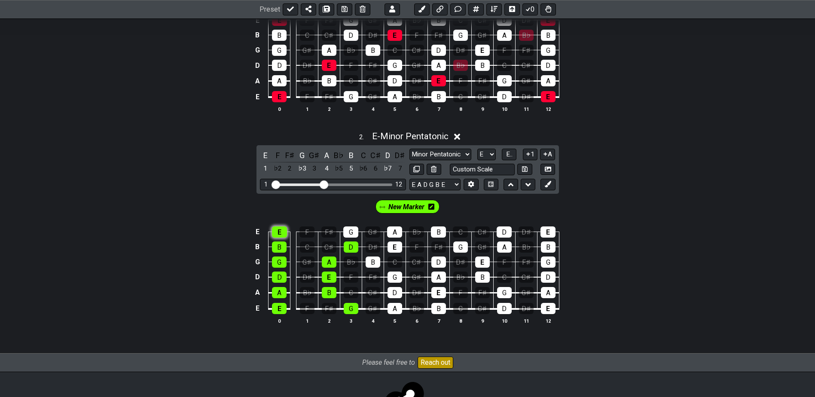
click at [278, 231] on div "E" at bounding box center [279, 231] width 15 height 11
click at [351, 232] on div "G" at bounding box center [350, 231] width 15 height 11
click at [400, 204] on span "New Marker" at bounding box center [406, 207] width 36 height 12
click at [433, 206] on icon at bounding box center [434, 206] width 6 height 7
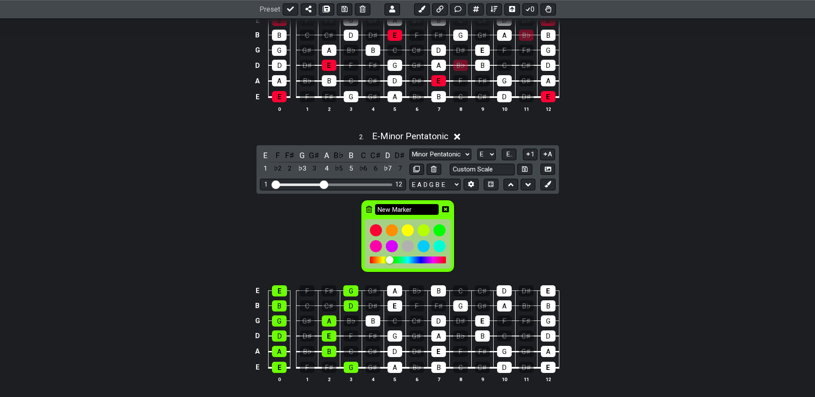
click at [402, 206] on input "New Marker" at bounding box center [407, 209] width 64 height 11
click at [416, 208] on input "New Marker" at bounding box center [407, 209] width 64 height 11
type input "N"
type input "G Shape"
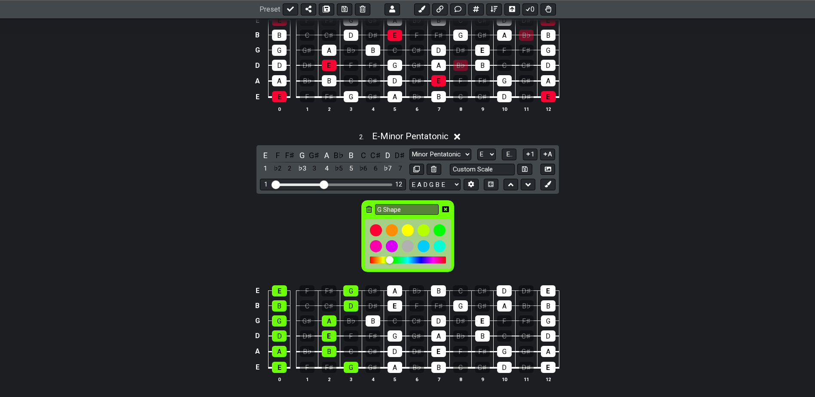
click at [446, 206] on icon at bounding box center [445, 209] width 7 height 6
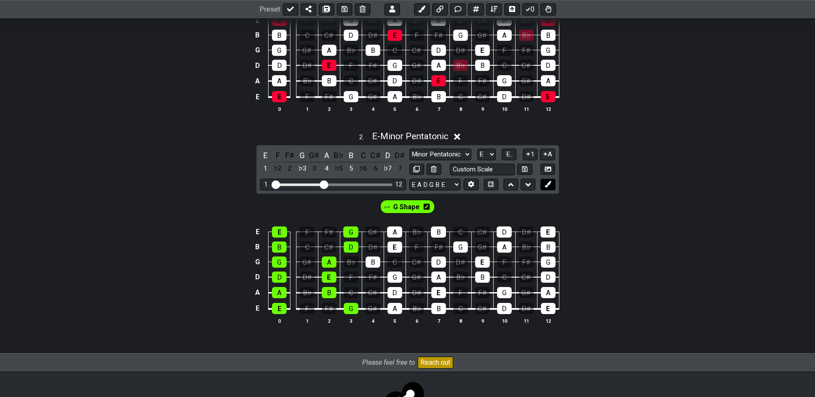
click at [549, 184] on icon at bounding box center [548, 184] width 6 height 6
click at [434, 205] on span "New Marker" at bounding box center [435, 207] width 36 height 12
click at [461, 208] on icon at bounding box center [462, 207] width 6 height 6
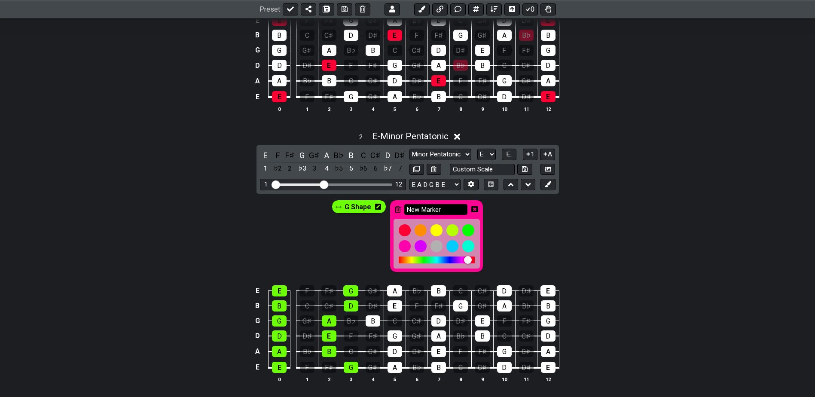
click at [429, 209] on input "New Marker" at bounding box center [436, 209] width 64 height 11
type input "N"
type input "D Shape"
click at [451, 246] on div at bounding box center [452, 246] width 15 height 15
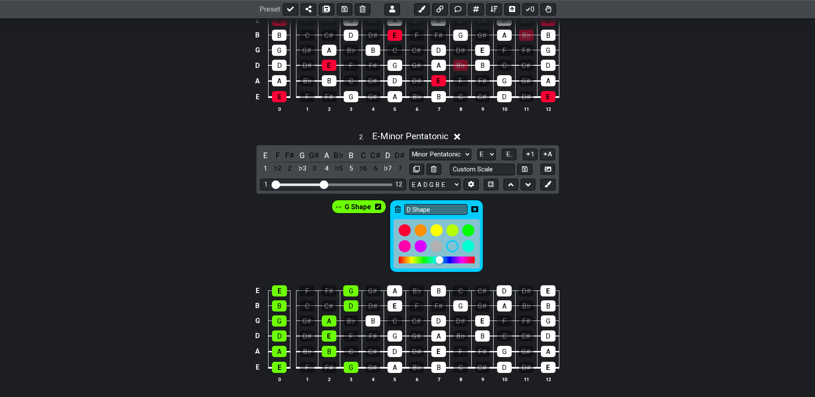
click at [444, 258] on div at bounding box center [444, 261] width 8 height 8
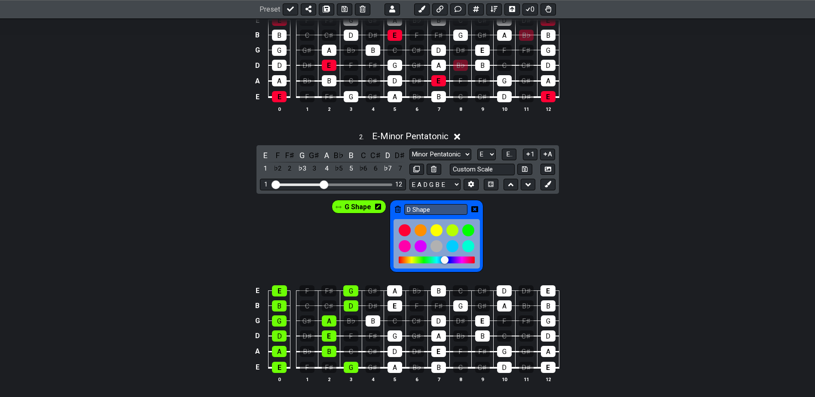
click at [516, 255] on div "G Shape D Shape" at bounding box center [407, 234] width 815 height 80
click at [477, 208] on icon at bounding box center [474, 209] width 7 height 6
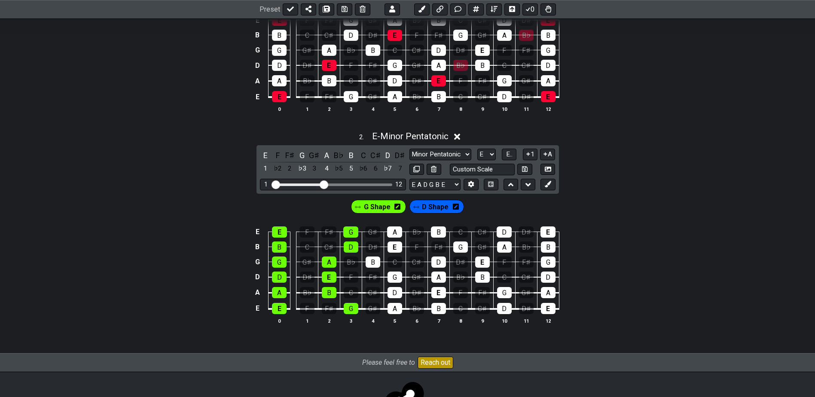
click at [441, 207] on span "D Shape" at bounding box center [435, 207] width 27 height 12
click at [440, 309] on div "B" at bounding box center [438, 308] width 15 height 11
click at [395, 307] on div "A" at bounding box center [395, 308] width 15 height 11
click at [397, 290] on div "D" at bounding box center [395, 292] width 15 height 11
drag, startPoint x: 437, startPoint y: 286, endPoint x: 433, endPoint y: 251, distance: 34.6
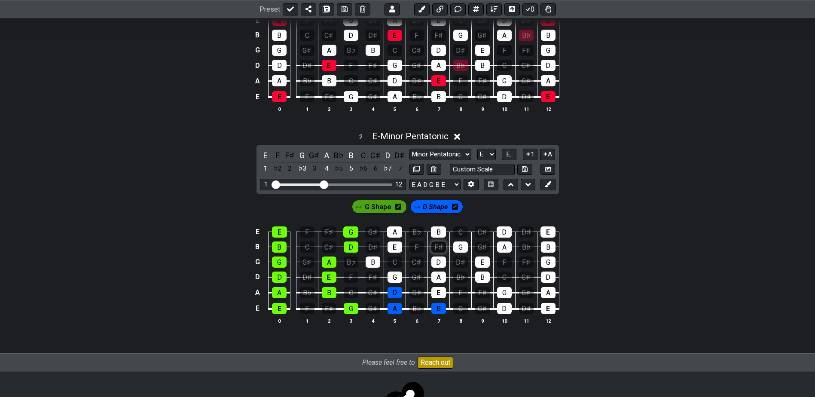
click at [433, 251] on tbody "E E F F♯ G G♯ A B♭ B C C♯ D D♯ E B B C C♯ D D♯ E F F♯ G G♯ A B♭ B G G G♯ A B♭ B…" at bounding box center [405, 267] width 307 height 101
click at [435, 233] on div "B" at bounding box center [438, 231] width 15 height 11
click at [397, 230] on div "A" at bounding box center [394, 231] width 15 height 11
click at [395, 244] on div "E" at bounding box center [395, 246] width 15 height 11
click at [367, 257] on div "B" at bounding box center [373, 262] width 15 height 11
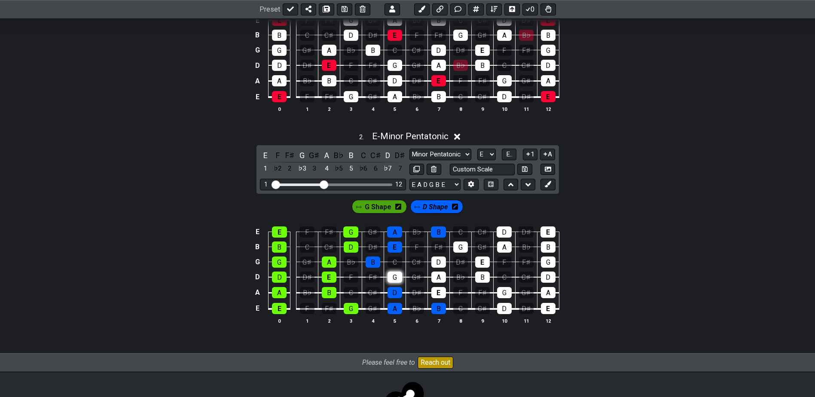
click at [395, 276] on div "G" at bounding box center [395, 277] width 15 height 11
click at [432, 263] on div "D" at bounding box center [438, 262] width 15 height 11
click at [437, 275] on div "A" at bounding box center [438, 277] width 15 height 11
click at [439, 295] on div "E" at bounding box center [438, 292] width 15 height 11
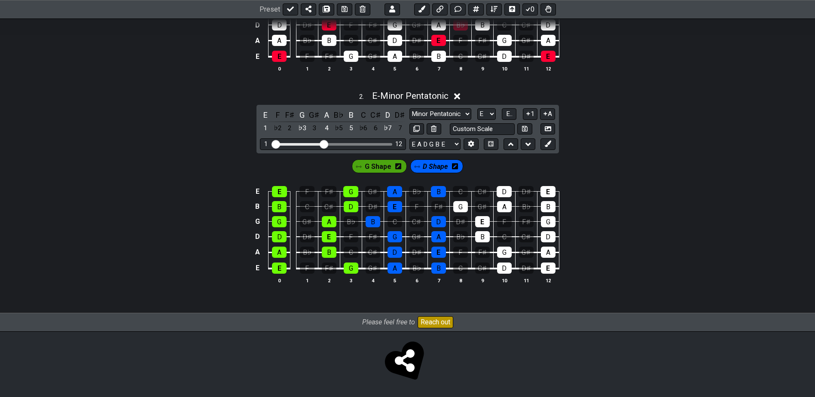
scroll to position [403, 0]
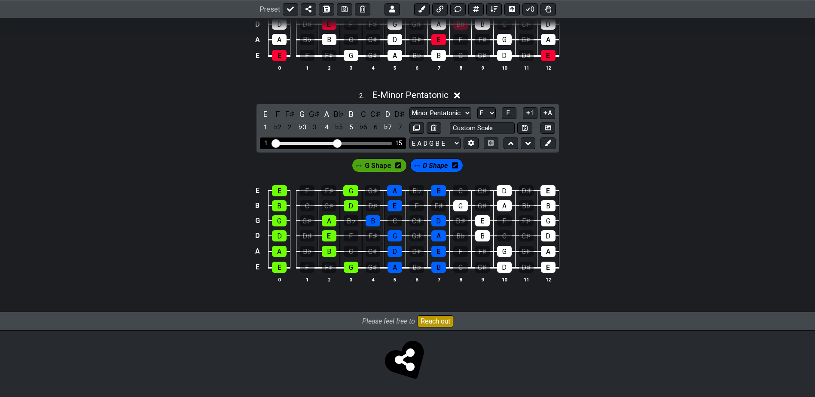
drag, startPoint x: 326, startPoint y: 143, endPoint x: 336, endPoint y: 143, distance: 9.9
click at [336, 143] on input "Visible fret range" at bounding box center [333, 143] width 122 height 0
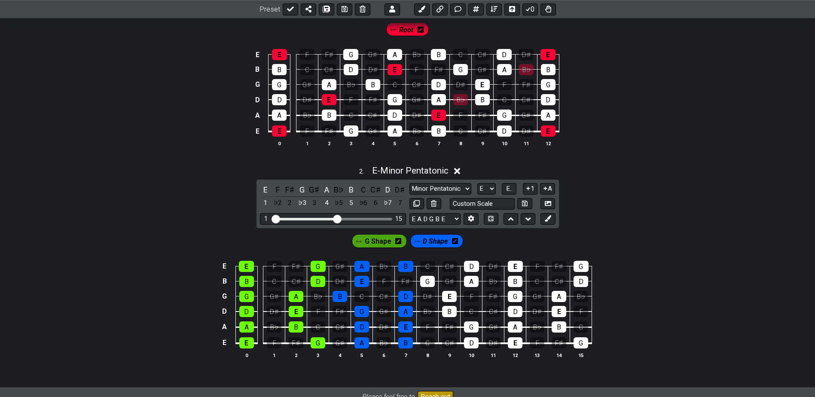
scroll to position [317, 0]
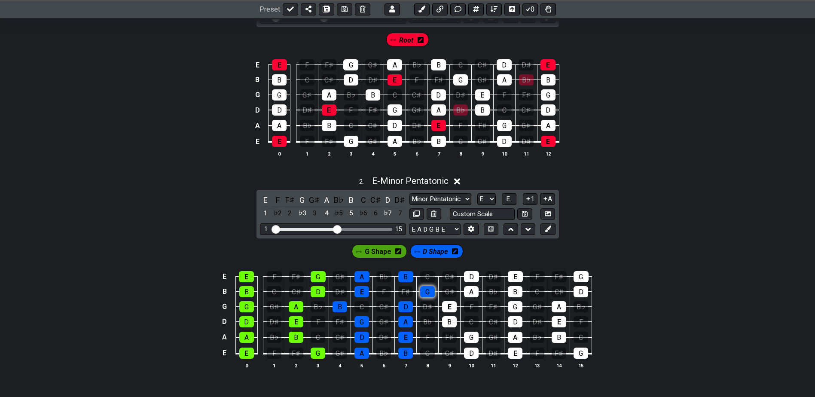
click at [427, 289] on div "G" at bounding box center [427, 291] width 15 height 11
click at [553, 229] on button at bounding box center [548, 229] width 15 height 12
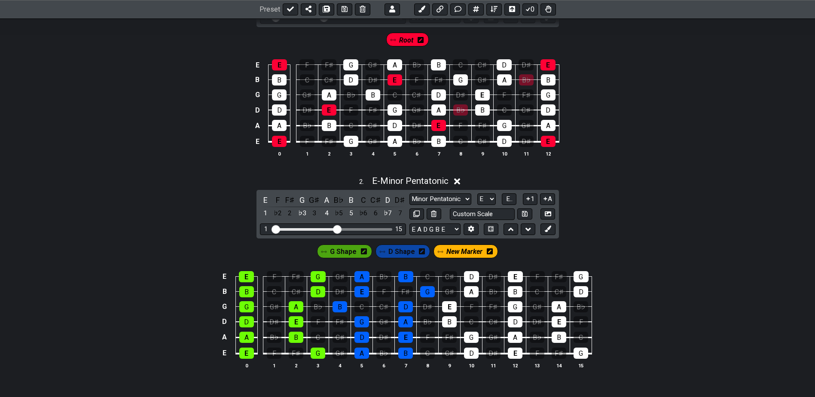
click at [491, 253] on icon at bounding box center [490, 251] width 6 height 6
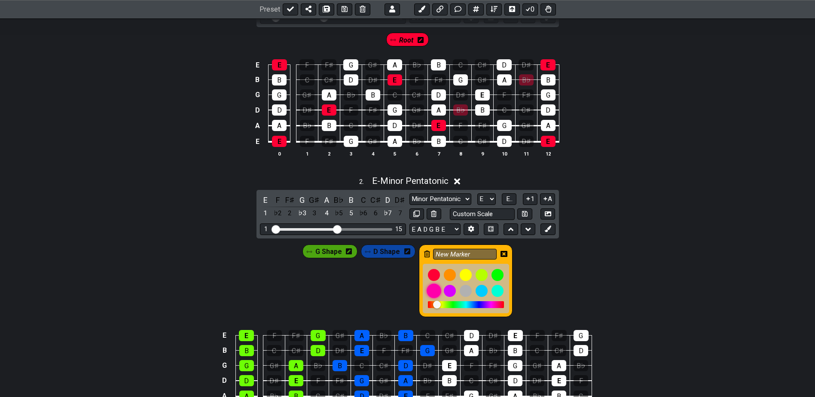
click at [430, 288] on div at bounding box center [434, 291] width 15 height 15
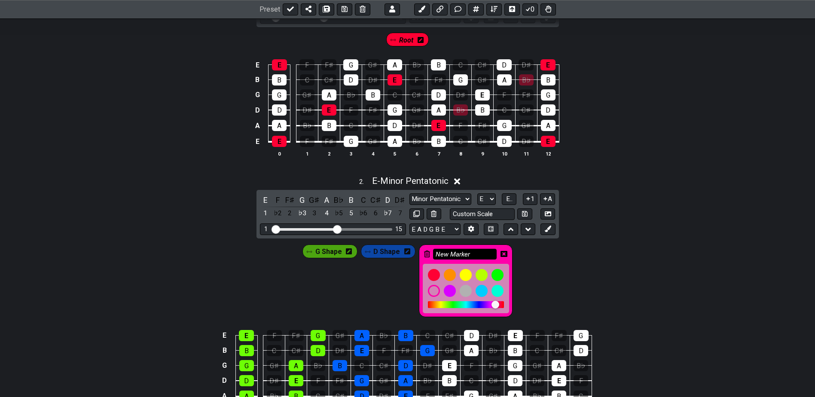
click at [467, 249] on input "New Marker" at bounding box center [465, 254] width 64 height 11
type input "N"
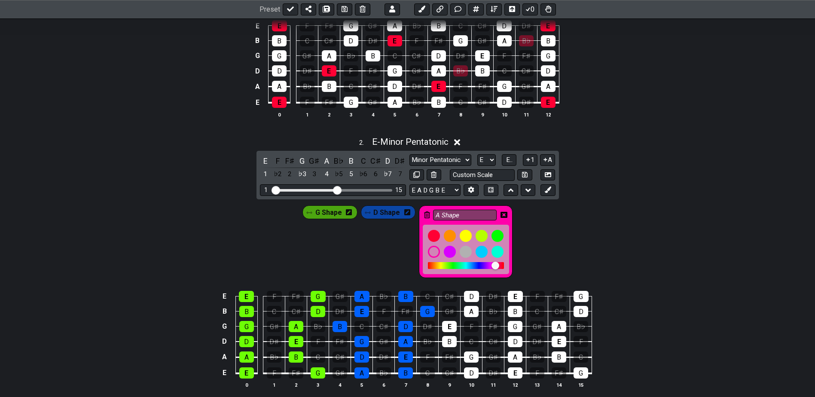
scroll to position [403, 0]
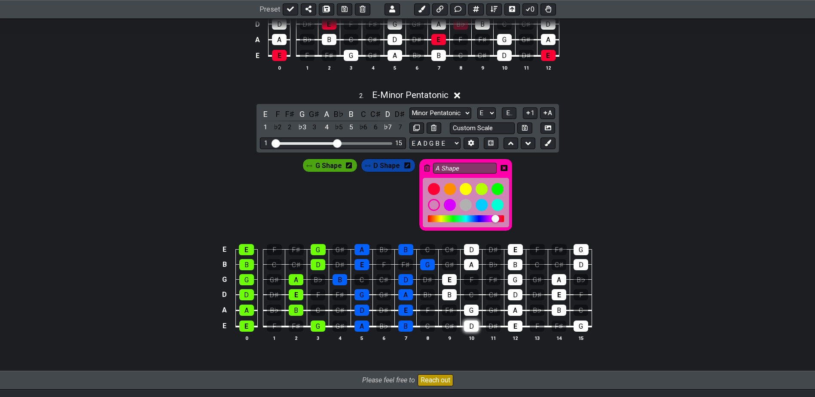
type input "A Shape"
click at [476, 326] on div "D" at bounding box center [471, 326] width 15 height 11
click at [515, 322] on div "E" at bounding box center [515, 326] width 15 height 11
click at [517, 310] on div "A" at bounding box center [515, 310] width 15 height 11
click at [519, 294] on div "D" at bounding box center [515, 294] width 15 height 11
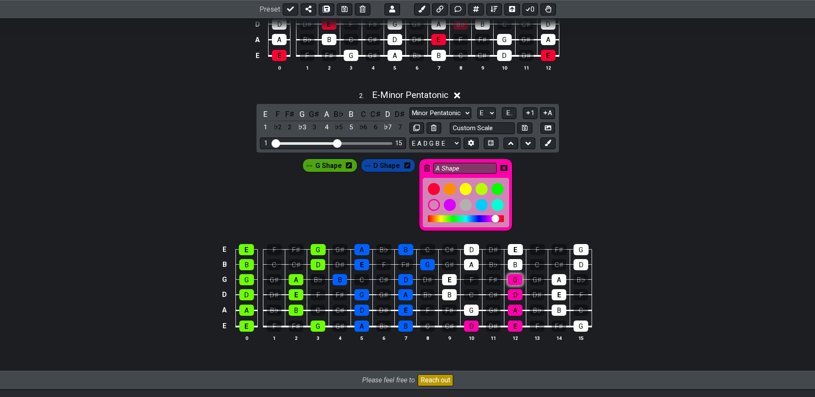
click at [520, 282] on div "G" at bounding box center [515, 279] width 15 height 11
click at [520, 264] on div "B" at bounding box center [515, 264] width 15 height 11
click at [520, 252] on div "E" at bounding box center [515, 249] width 15 height 11
click at [471, 253] on div "D" at bounding box center [471, 249] width 15 height 11
click at [471, 261] on div "A" at bounding box center [471, 264] width 15 height 11
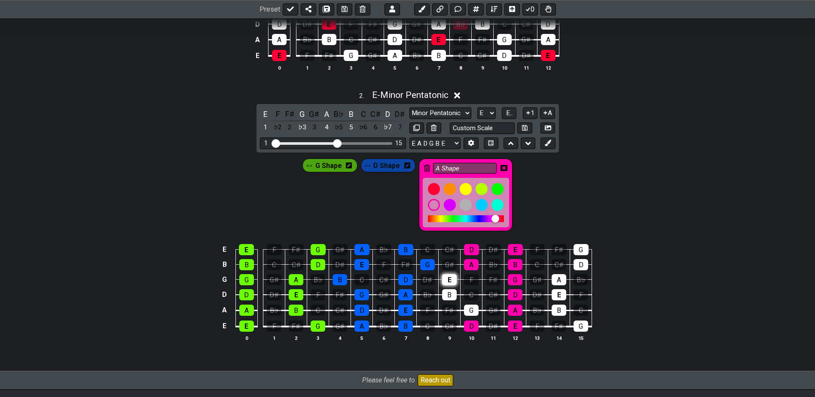
click at [449, 278] on div "E" at bounding box center [449, 279] width 15 height 11
click at [446, 296] on div "B" at bounding box center [449, 294] width 15 height 11
click at [469, 306] on div "G" at bounding box center [471, 310] width 15 height 11
click at [505, 168] on icon at bounding box center [504, 168] width 7 height 6
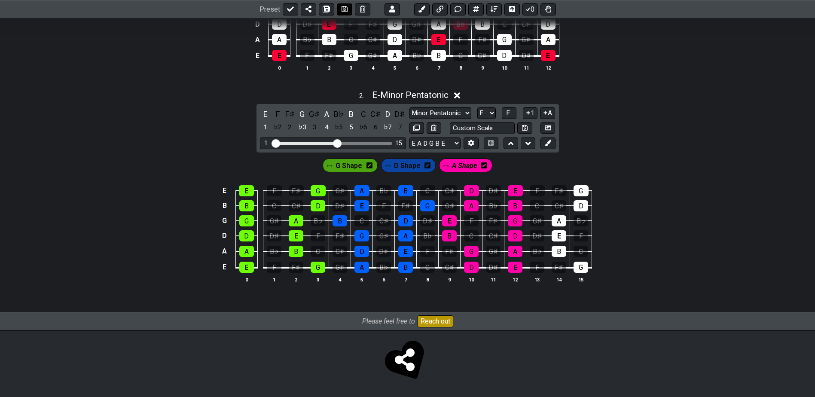
click at [343, 8] on icon at bounding box center [345, 9] width 6 height 7
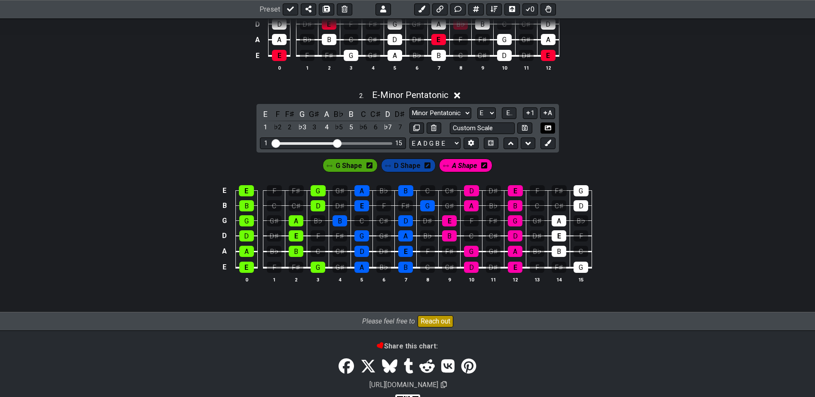
click at [546, 128] on icon at bounding box center [548, 128] width 6 height 6
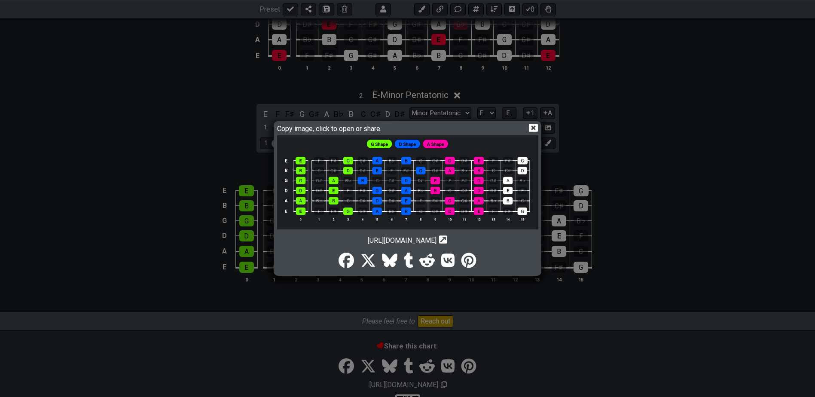
click at [535, 125] on icon at bounding box center [533, 127] width 9 height 9
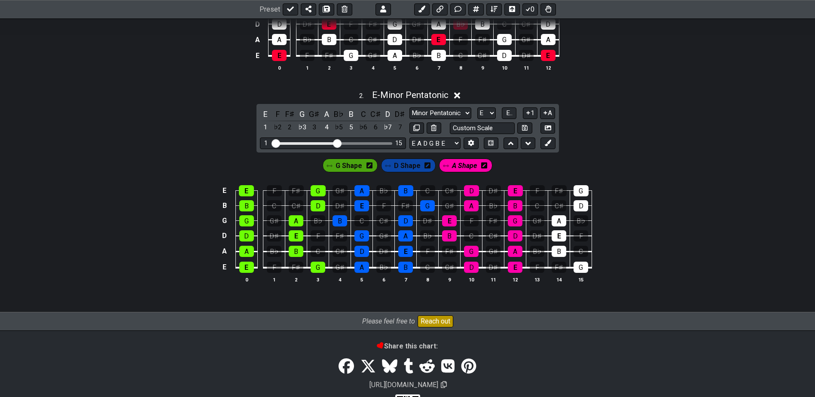
scroll to position [440, 0]
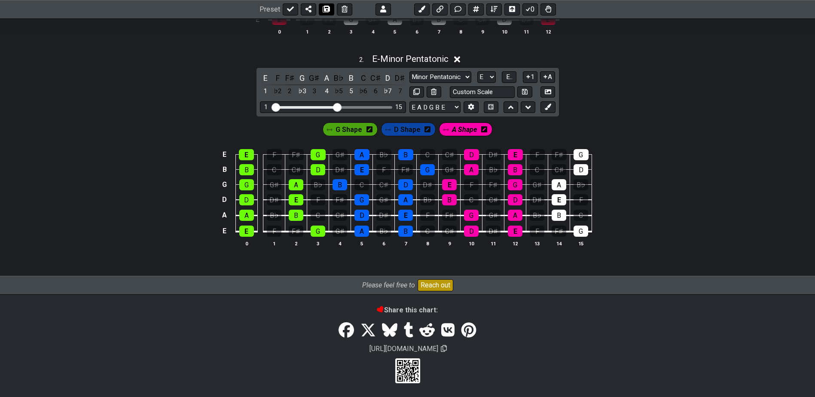
click at [328, 7] on icon at bounding box center [327, 9] width 6 height 7
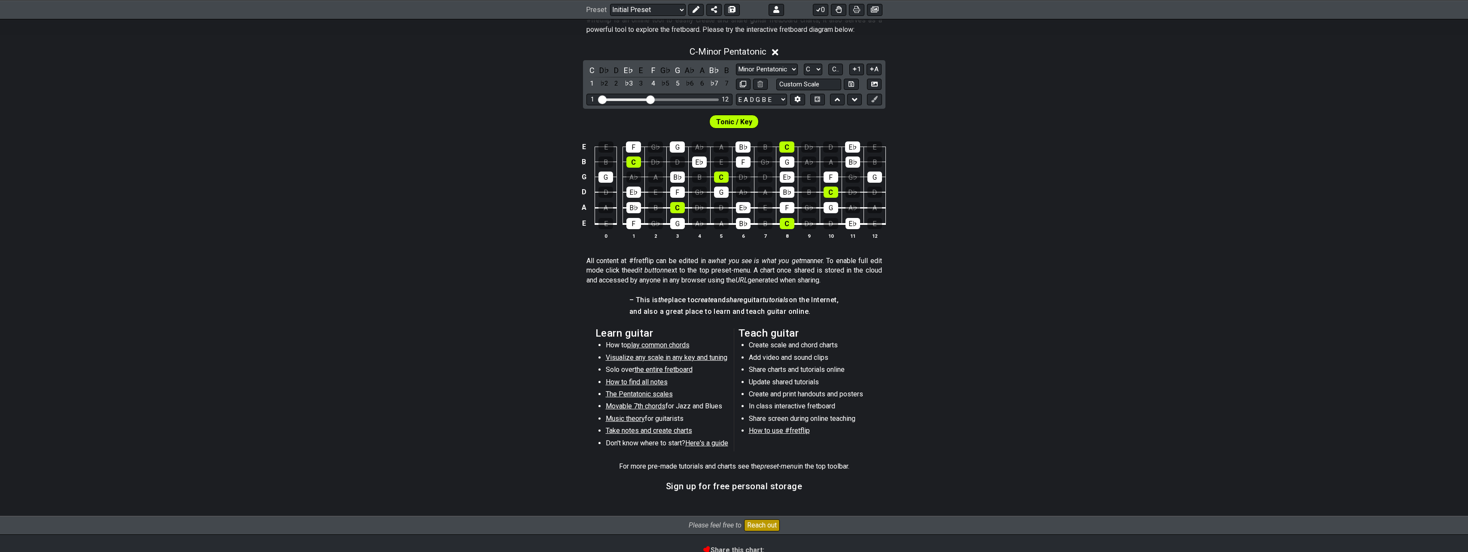
scroll to position [215, 0]
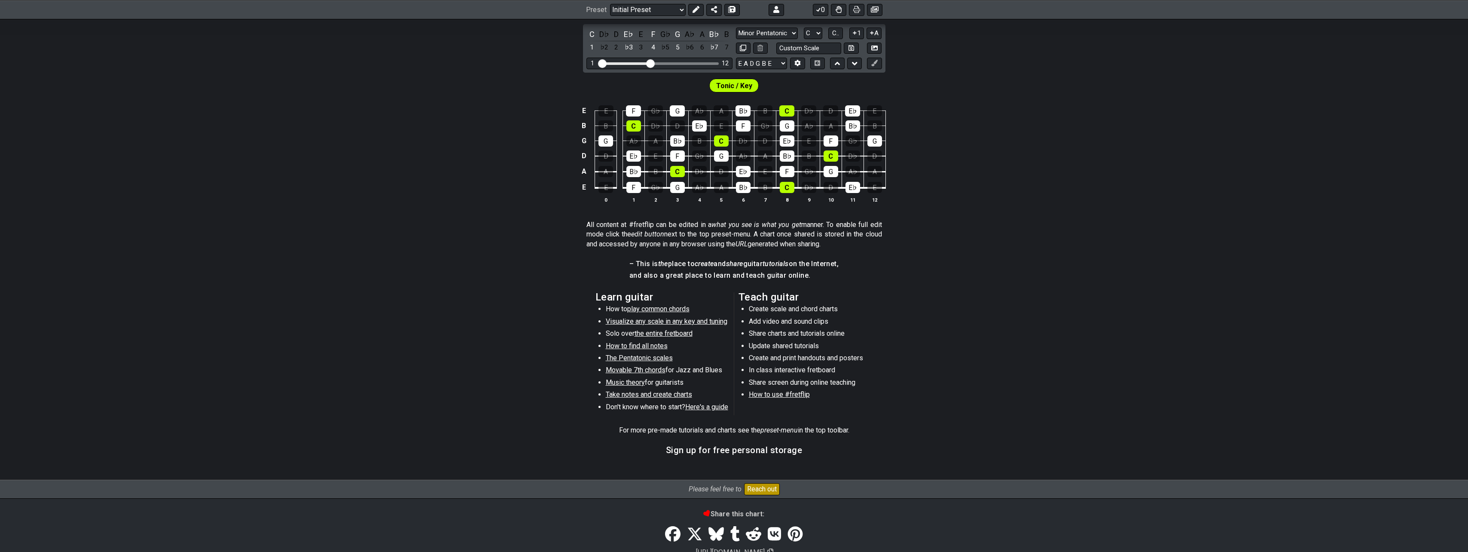
click at [644, 356] on span "The Pentatonic scales" at bounding box center [639, 358] width 67 height 8
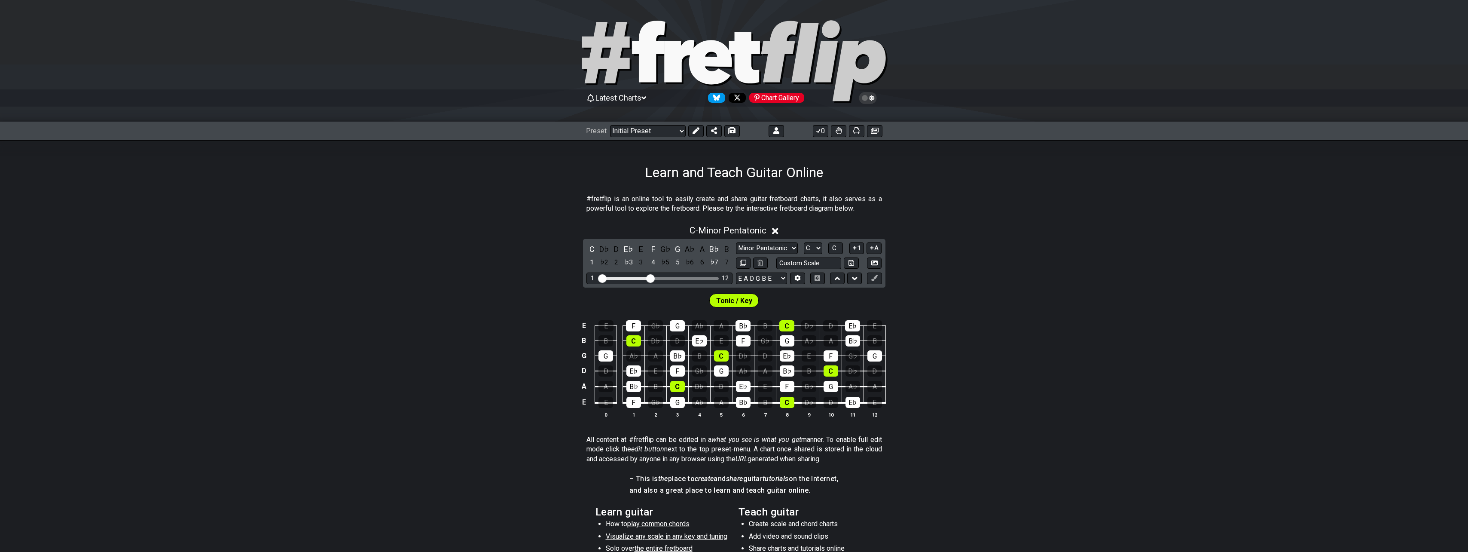
select select "/minor-pentatonic"
select select "C"
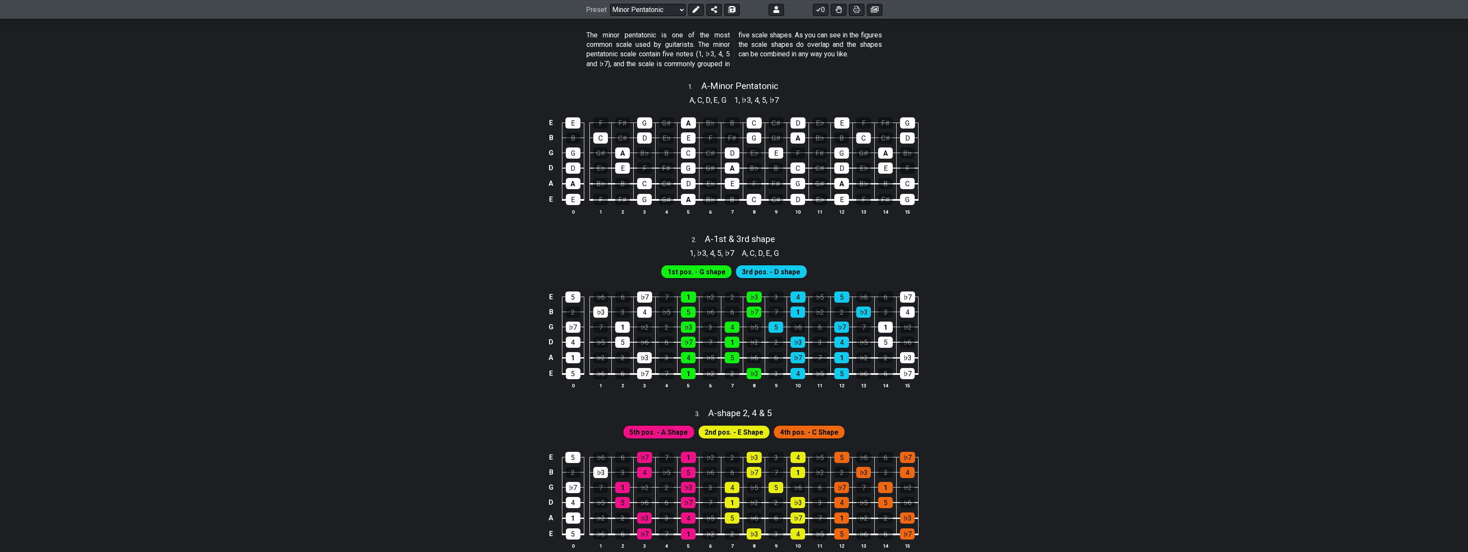
scroll to position [129, 0]
